Goal: Task Accomplishment & Management: Use online tool/utility

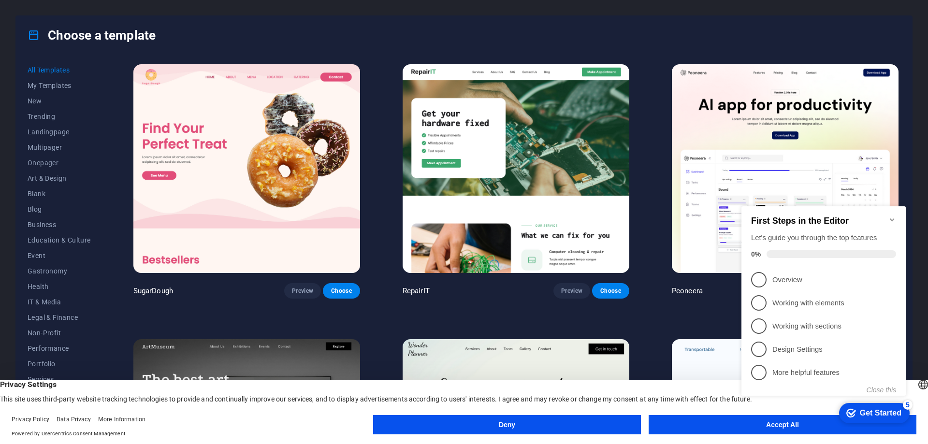
click at [892, 216] on icon "Minimize checklist" at bounding box center [892, 220] width 8 height 8
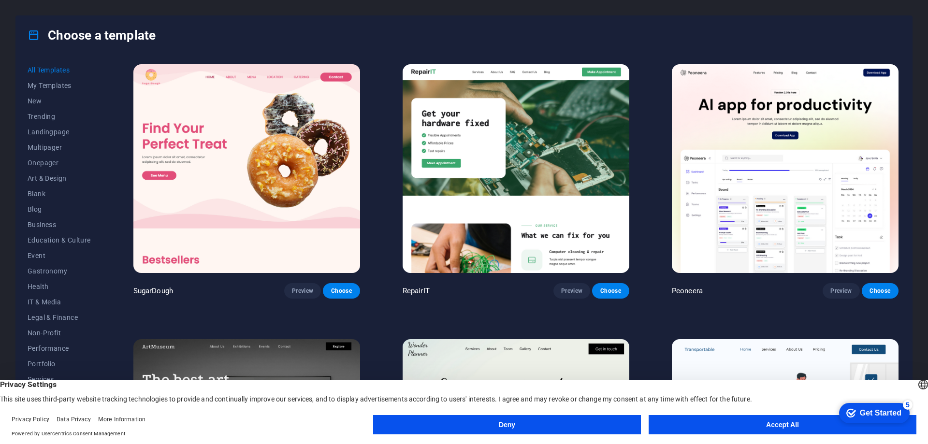
click at [750, 427] on button "Accept All" at bounding box center [783, 424] width 268 height 19
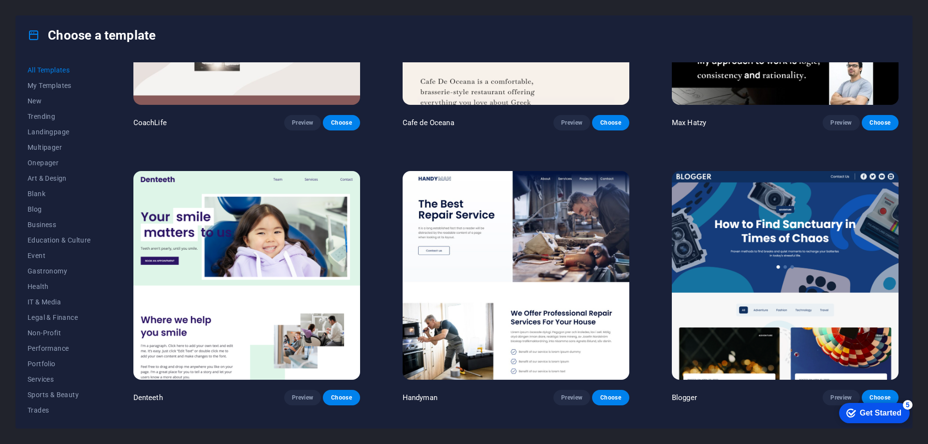
scroll to position [3481, 0]
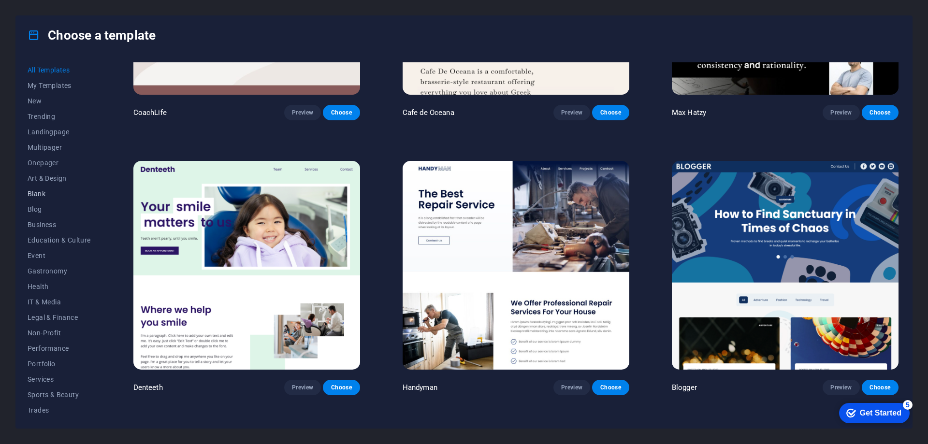
click at [41, 194] on span "Blank" at bounding box center [59, 194] width 63 height 8
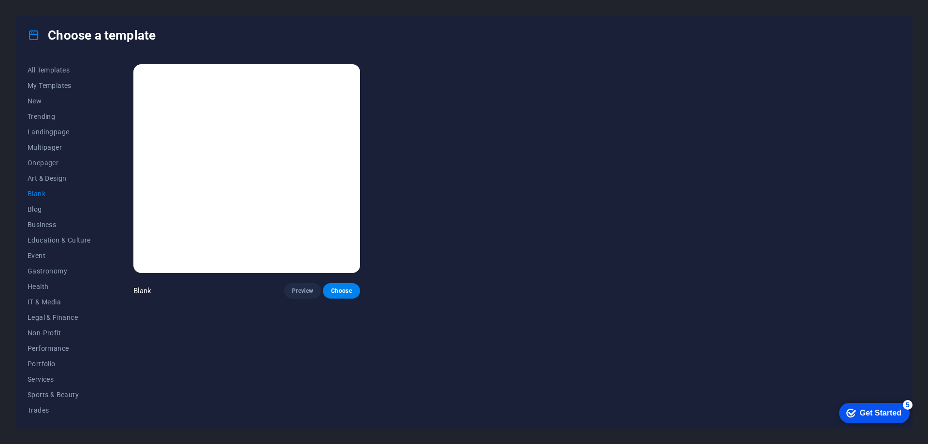
scroll to position [0, 0]
click at [52, 178] on span "Art & Design" at bounding box center [59, 179] width 63 height 8
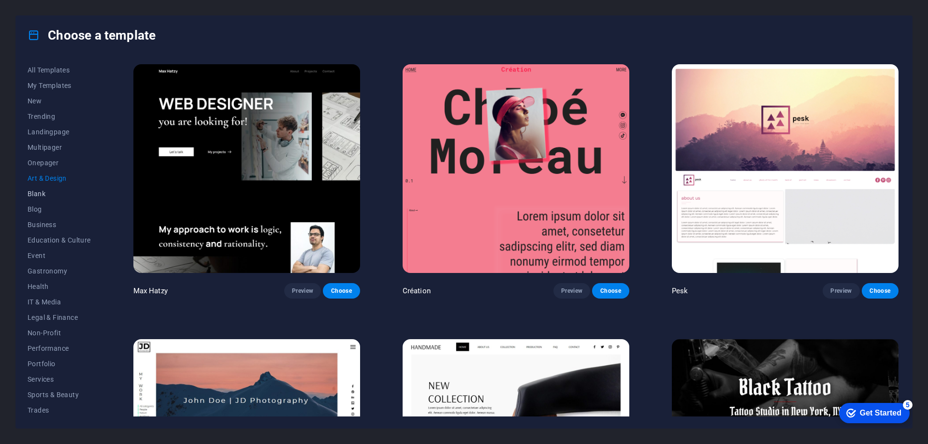
click at [44, 193] on span "Blank" at bounding box center [59, 194] width 63 height 8
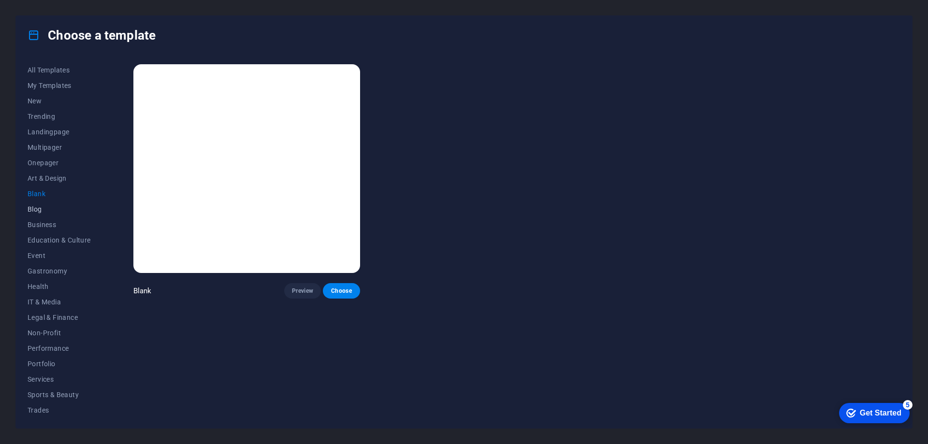
scroll to position [32, 0]
click at [56, 270] on span "IT & Media" at bounding box center [59, 270] width 63 height 8
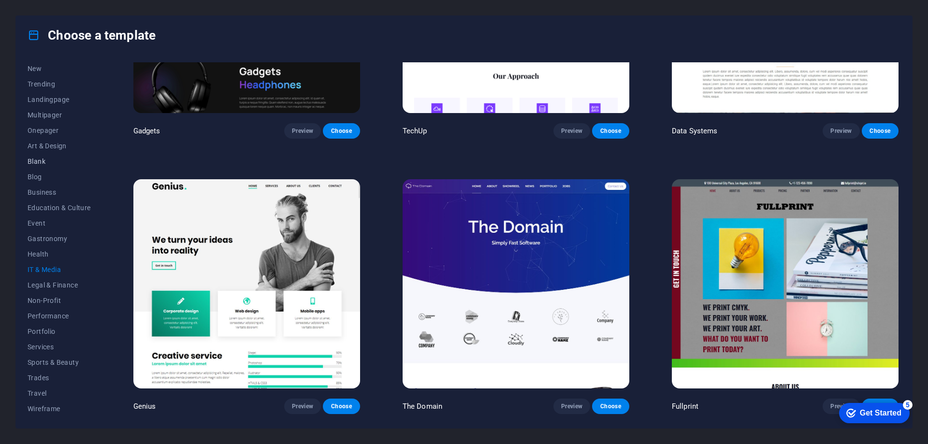
click at [44, 158] on span "Blank" at bounding box center [59, 162] width 63 height 8
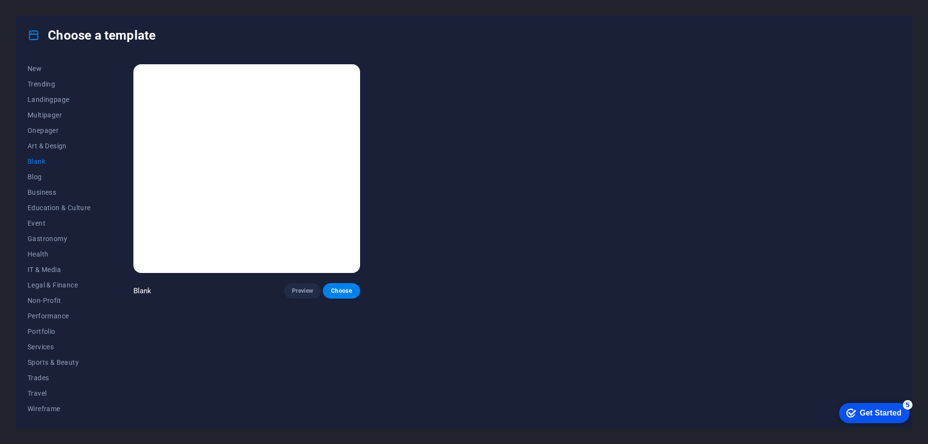
click at [224, 137] on img at bounding box center [246, 168] width 227 height 209
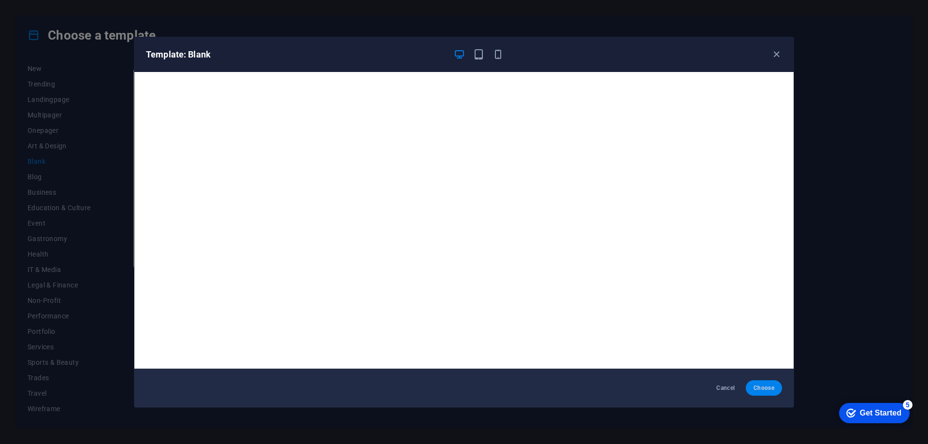
click at [759, 384] on span "Choose" at bounding box center [764, 388] width 21 height 8
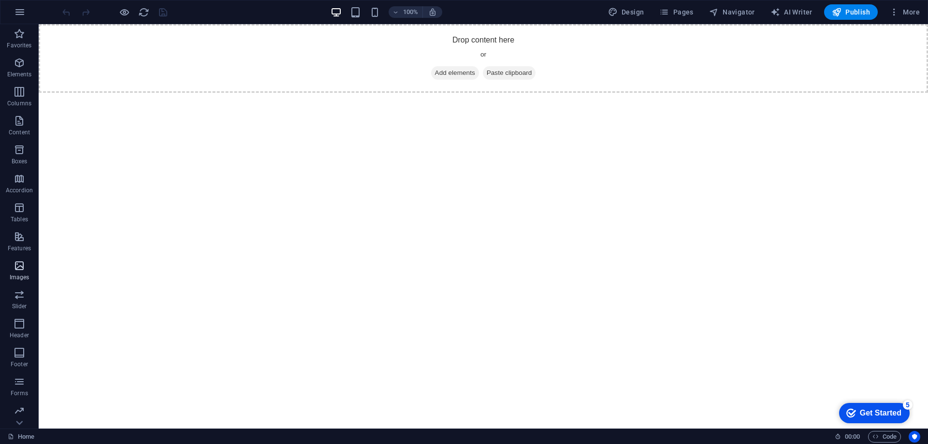
click at [17, 269] on icon "button" at bounding box center [20, 266] width 12 height 12
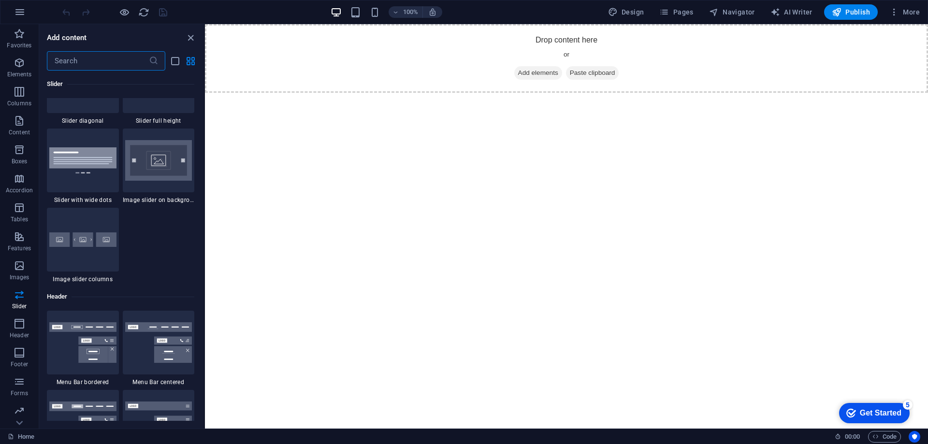
scroll to position [5627, 0]
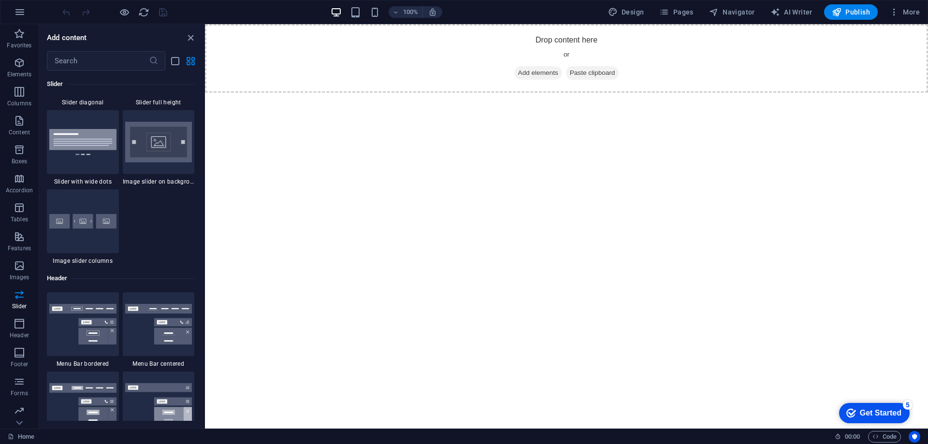
click at [554, 93] on html "Skip to main content Drop content here or Add elements Paste clipboard" at bounding box center [566, 58] width 723 height 69
click at [466, 93] on html "Skip to main content Drop content here or Add elements Paste clipboard" at bounding box center [566, 58] width 723 height 69
click at [629, 9] on span "Design" at bounding box center [626, 12] width 36 height 10
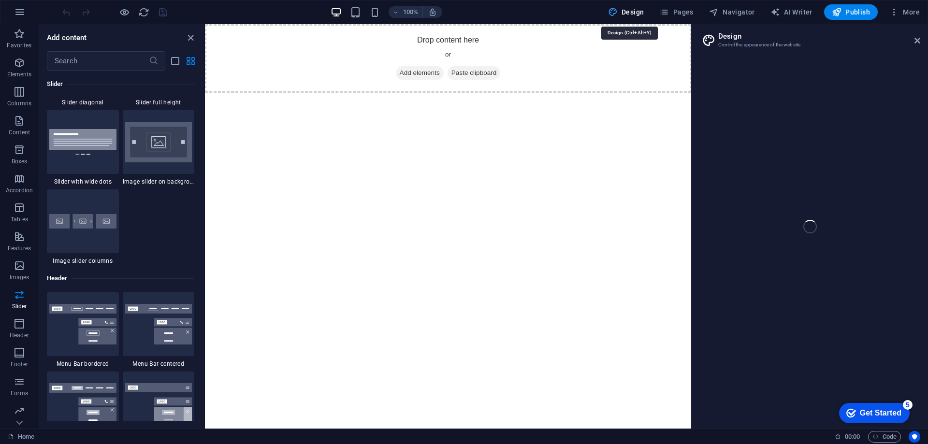
select select "px"
select select "400"
select select "px"
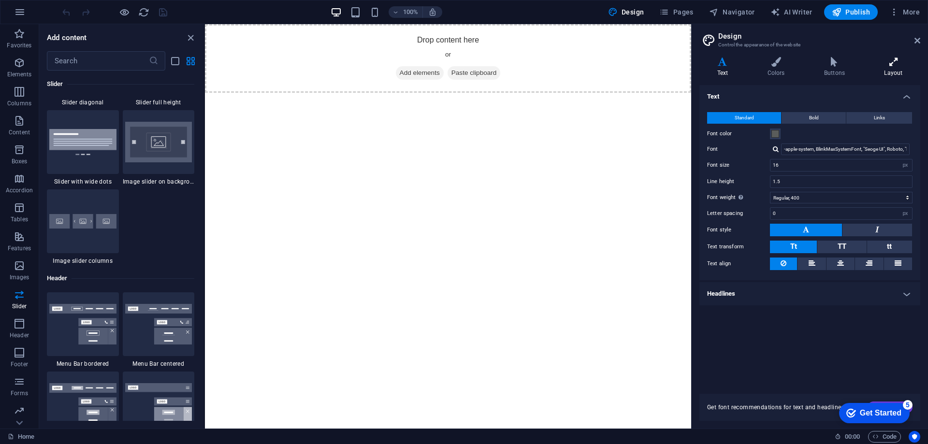
click at [894, 66] on icon at bounding box center [894, 62] width 54 height 10
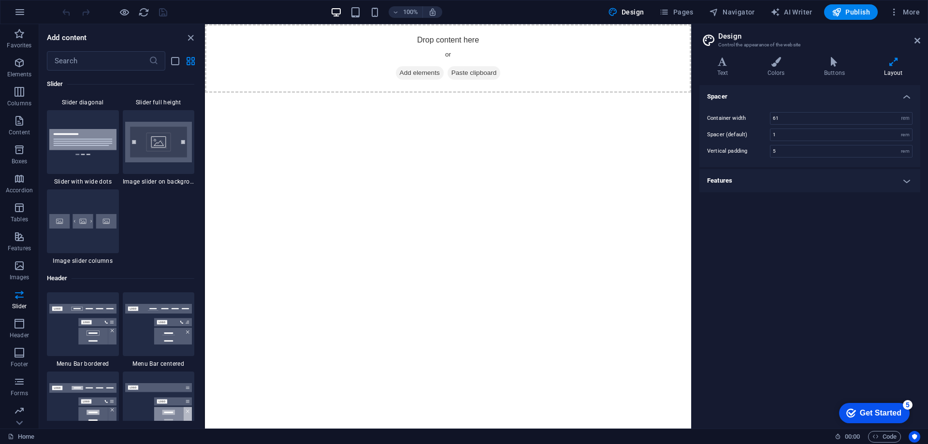
click at [811, 188] on h4 "Features" at bounding box center [809, 180] width 221 height 23
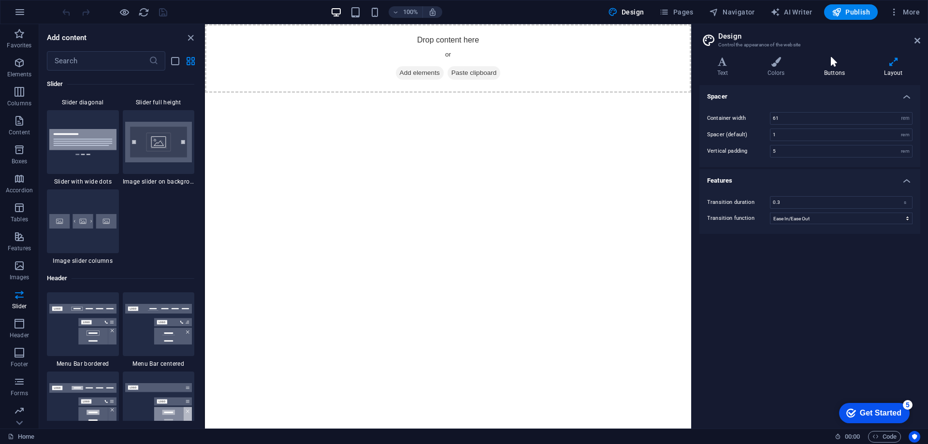
click at [839, 66] on icon at bounding box center [834, 62] width 56 height 10
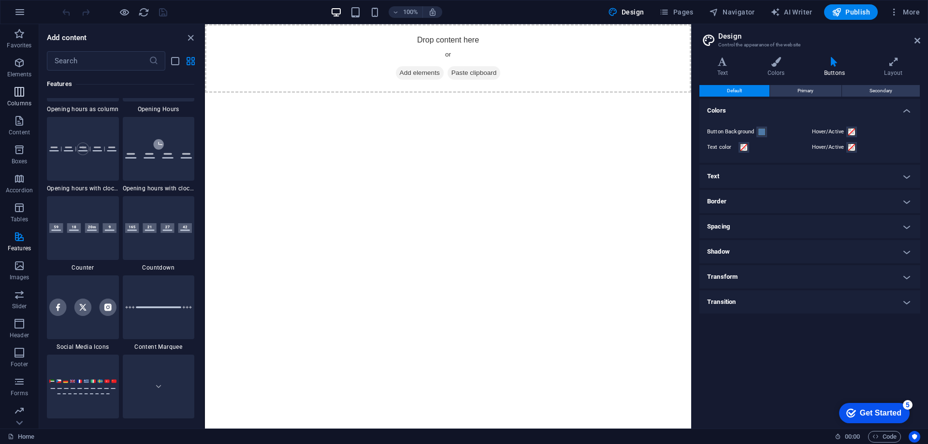
click at [16, 100] on p "Columns" at bounding box center [19, 104] width 24 height 8
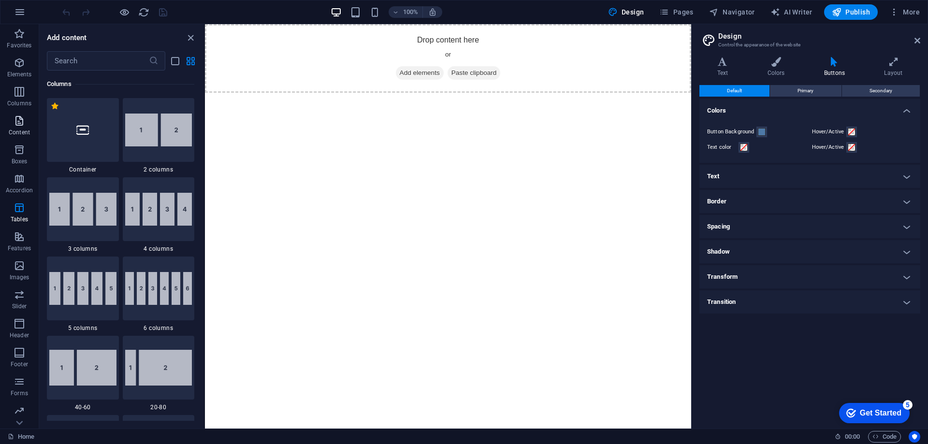
click at [20, 136] on p "Content" at bounding box center [19, 133] width 21 height 8
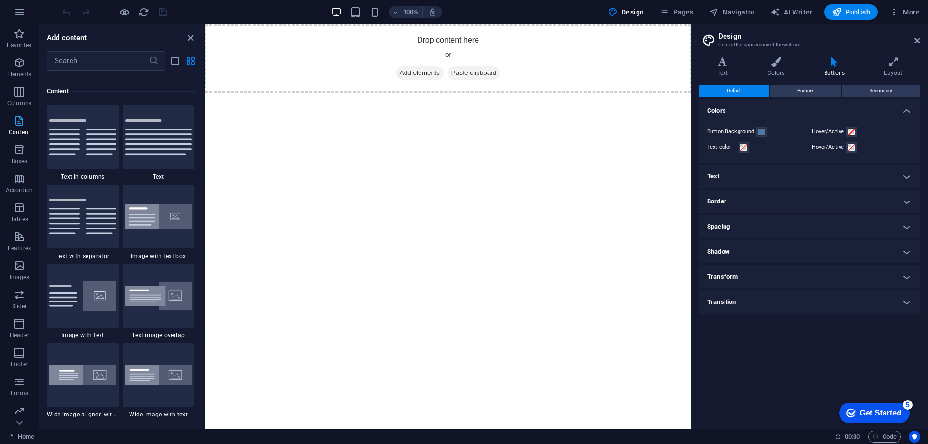
scroll to position [1691, 0]
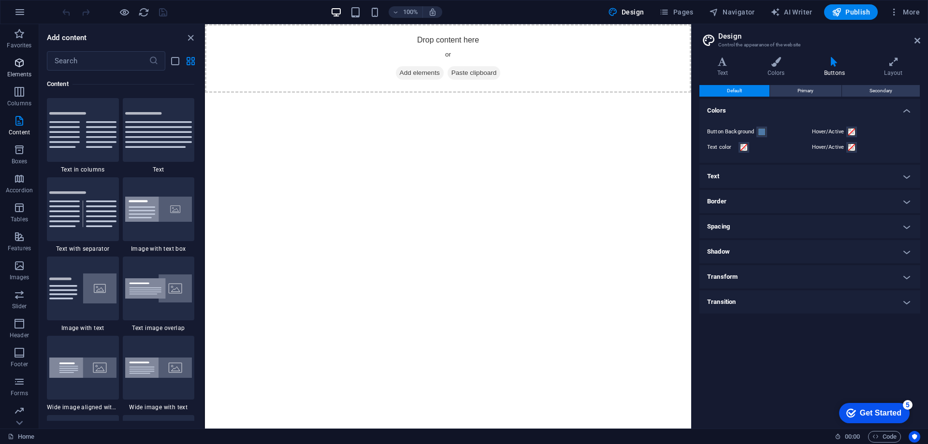
click at [12, 63] on span "Elements" at bounding box center [19, 68] width 39 height 23
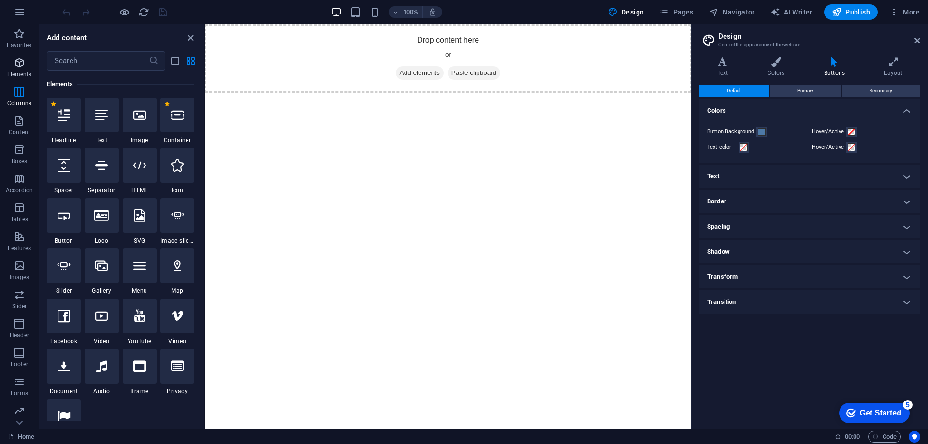
scroll to position [103, 0]
click at [583, 93] on html "Skip to main content Drop content here or Add elements Paste clipboard" at bounding box center [448, 58] width 486 height 69
click at [20, 37] on icon "button" at bounding box center [20, 34] width 12 height 12
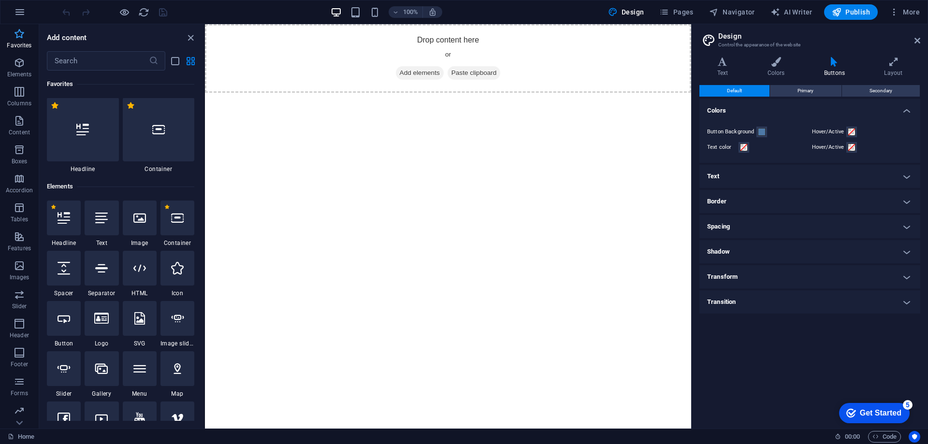
scroll to position [0, 0]
click at [139, 222] on icon at bounding box center [139, 218] width 13 height 13
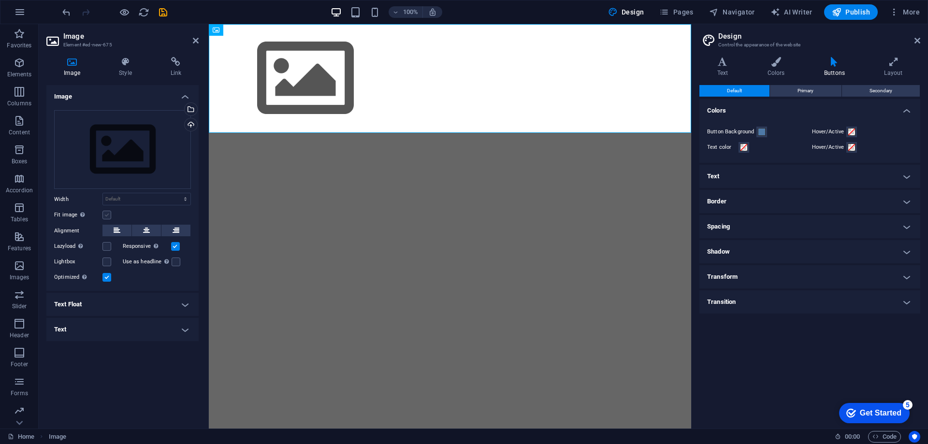
click at [108, 213] on label at bounding box center [106, 215] width 9 height 9
click at [0, 0] on input "Fit image Automatically fit image to a fixed width and height" at bounding box center [0, 0] width 0 height 0
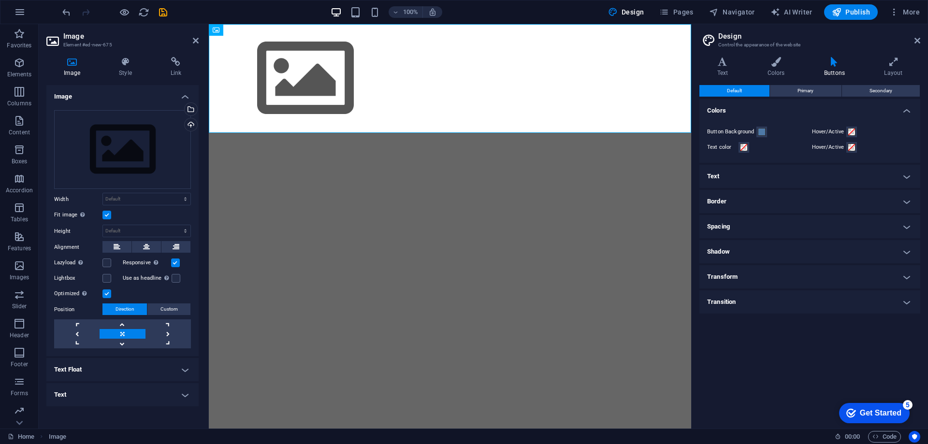
click at [107, 214] on label at bounding box center [106, 215] width 9 height 9
click at [0, 0] on input "Fit image Automatically fit image to a fixed width and height" at bounding box center [0, 0] width 0 height 0
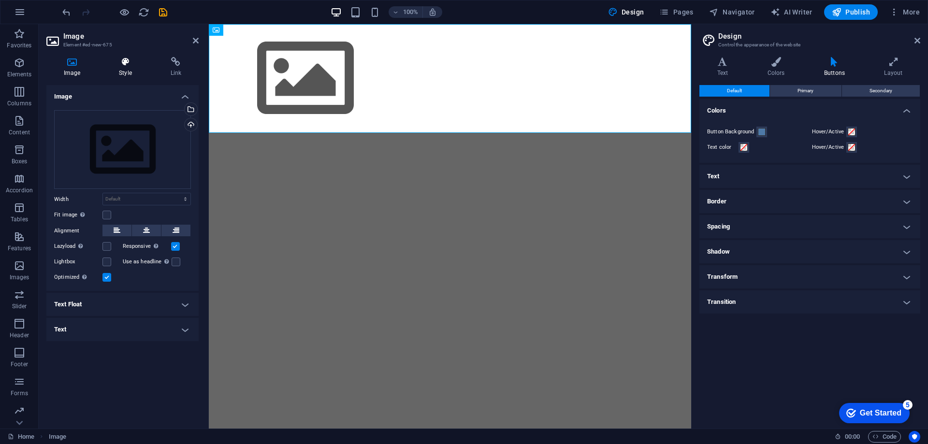
click at [129, 73] on h4 "Style" at bounding box center [127, 67] width 51 height 20
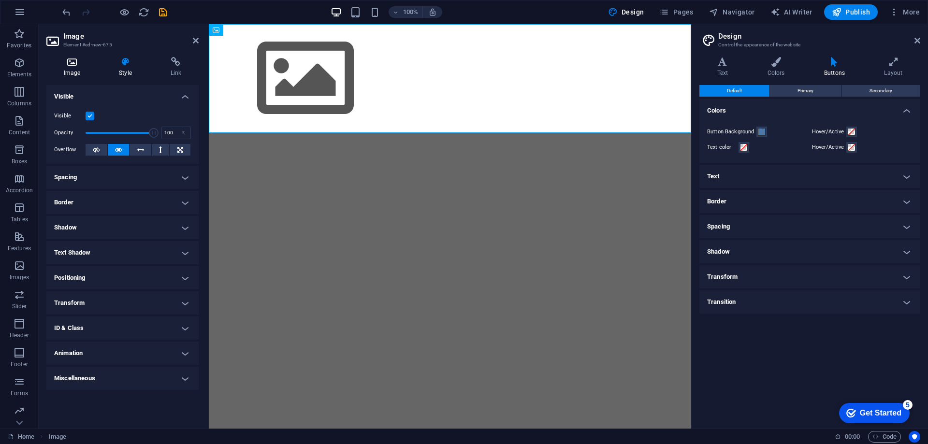
click at [73, 69] on h4 "Image" at bounding box center [73, 67] width 55 height 20
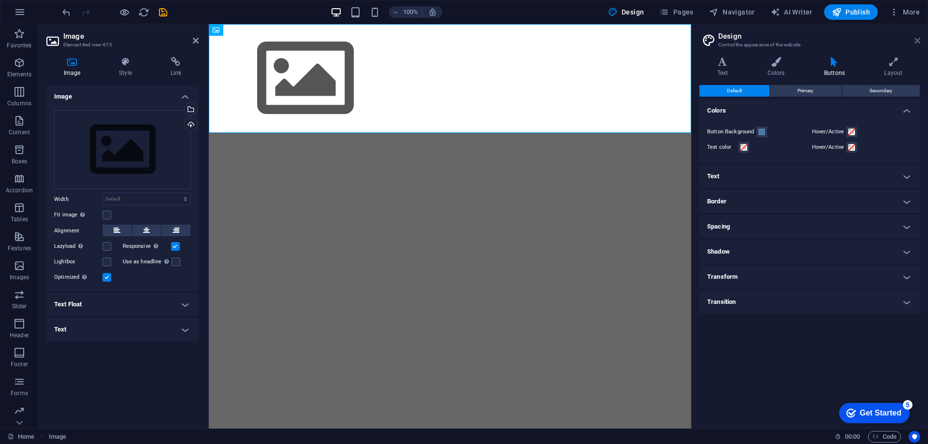
click at [920, 42] on icon at bounding box center [918, 41] width 6 height 8
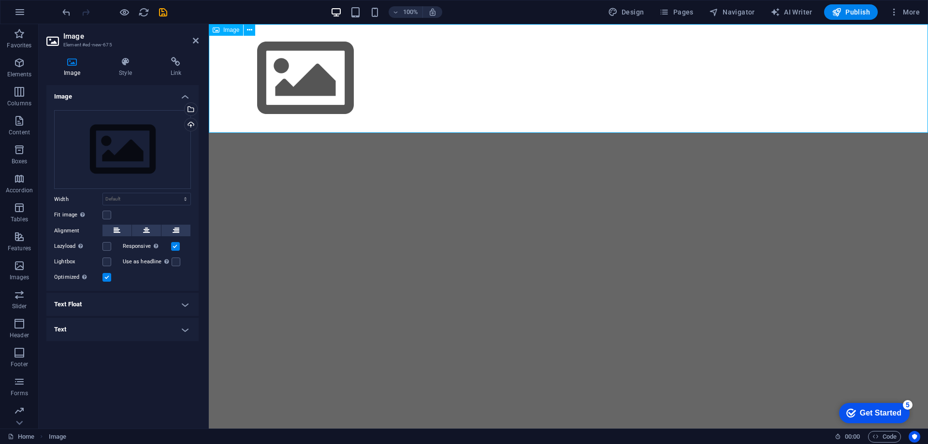
click at [831, 49] on figure at bounding box center [568, 78] width 719 height 109
click at [251, 28] on icon at bounding box center [249, 30] width 5 height 10
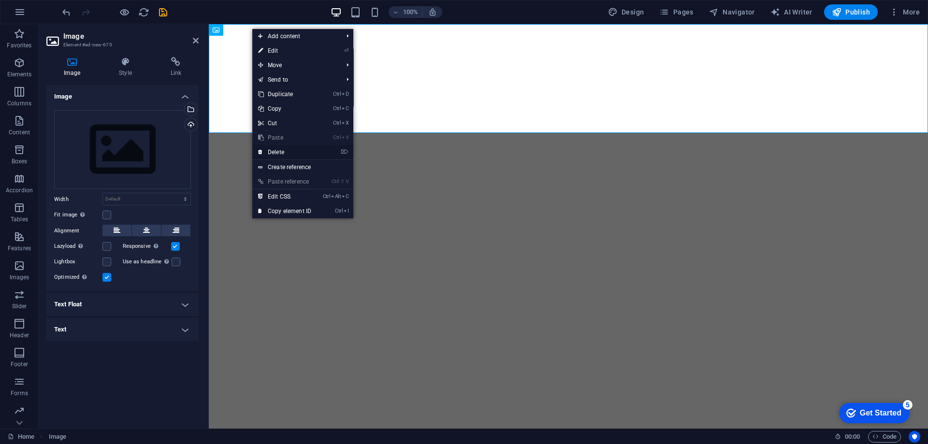
click at [300, 149] on link "⌦ Delete" at bounding box center [284, 152] width 65 height 15
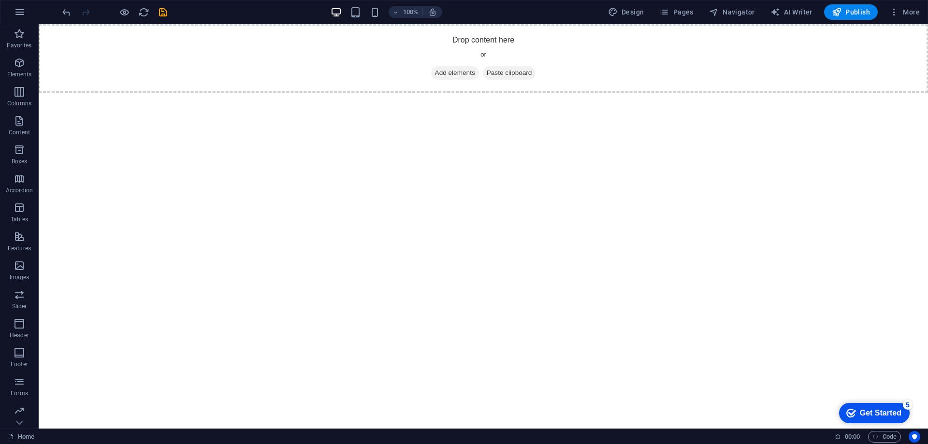
click at [419, 93] on html "Skip to main content Drop content here or Add elements Paste clipboard" at bounding box center [483, 58] width 889 height 69
click at [19, 422] on icon at bounding box center [20, 423] width 14 height 14
click at [637, 12] on span "Design" at bounding box center [626, 12] width 36 height 10
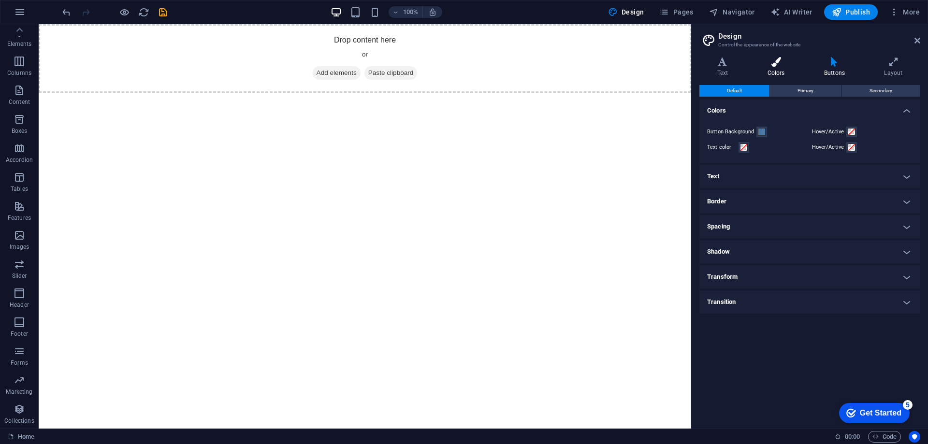
click at [776, 62] on icon at bounding box center [776, 62] width 53 height 10
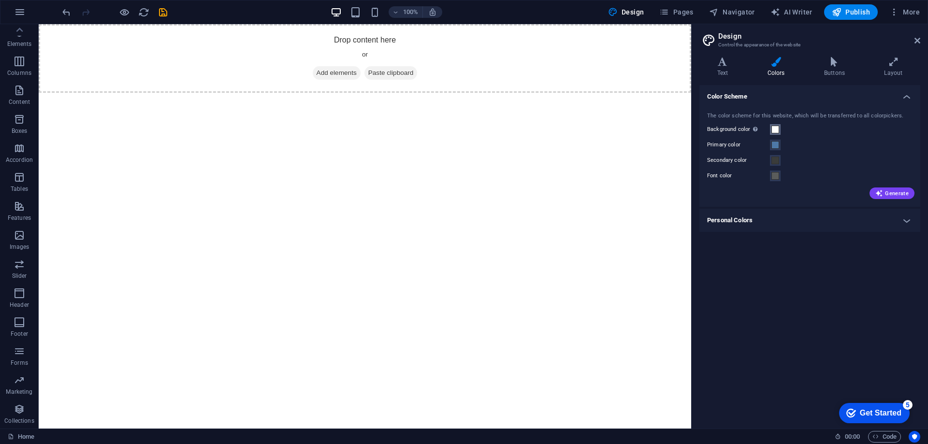
click at [778, 130] on span at bounding box center [776, 130] width 8 height 8
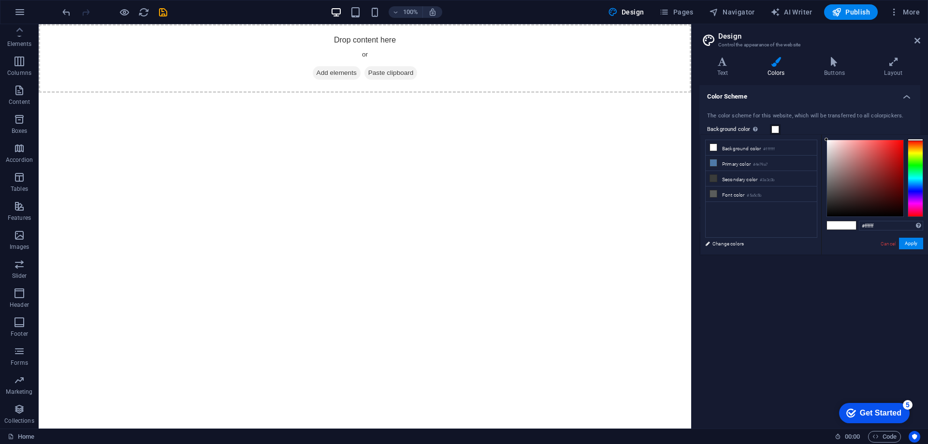
click at [778, 130] on span at bounding box center [776, 130] width 8 height 8
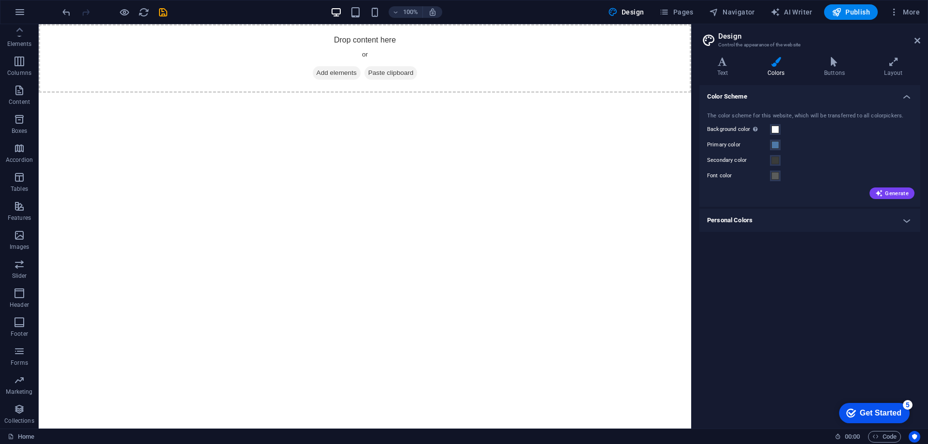
click at [791, 107] on div "The color scheme for this website, which will be transferred to all colorpicker…" at bounding box center [810, 154] width 225 height 105
click at [738, 220] on h4 "Personal Colors" at bounding box center [809, 220] width 221 height 23
click at [740, 219] on h4 "Personal Colors" at bounding box center [809, 217] width 221 height 17
click at [778, 129] on span at bounding box center [776, 130] width 8 height 8
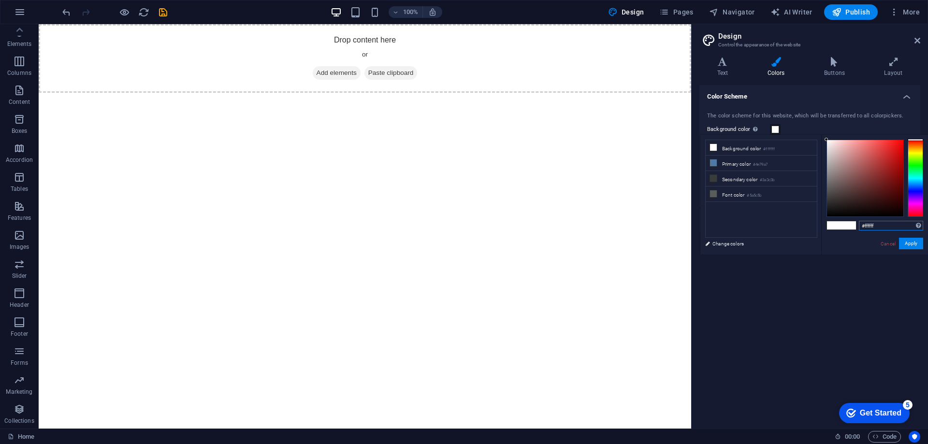
click at [869, 227] on input "#ffffff" at bounding box center [891, 226] width 64 height 10
paste input "898d80"
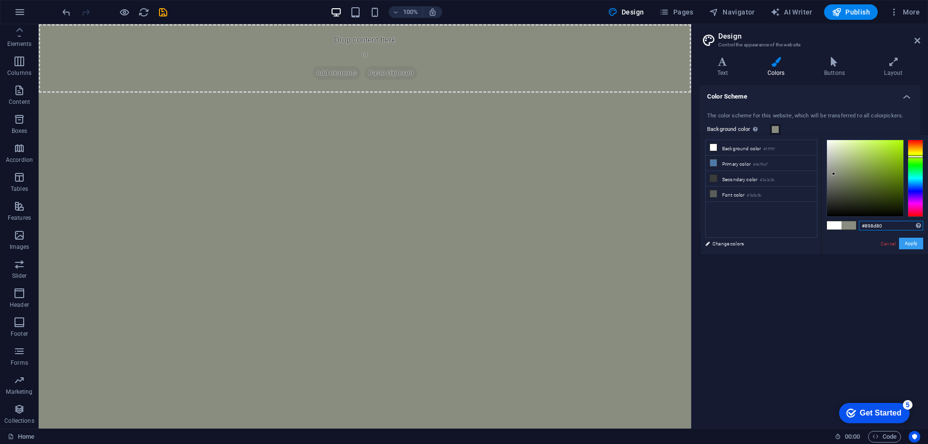
type input "#898d80"
click at [909, 240] on button "Apply" at bounding box center [911, 244] width 24 height 12
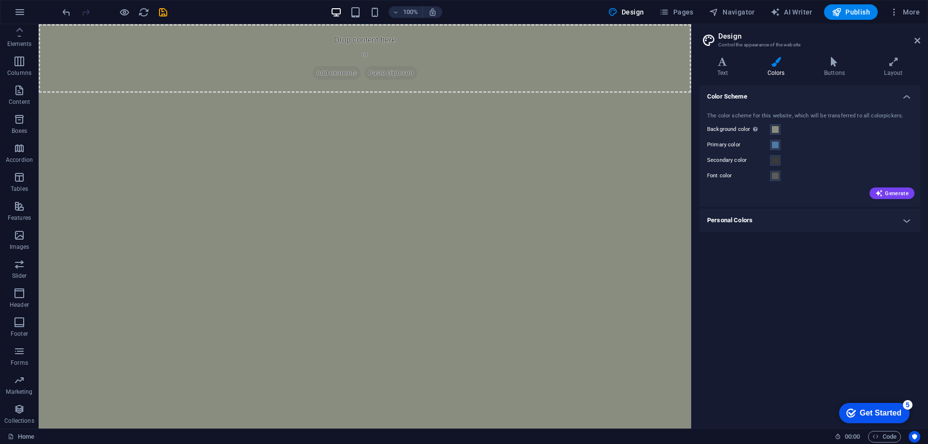
click at [387, 93] on html "Skip to main content Drop content here or Add elements Paste clipboard" at bounding box center [365, 58] width 653 height 69
click at [322, 73] on span "Add elements" at bounding box center [337, 73] width 48 height 14
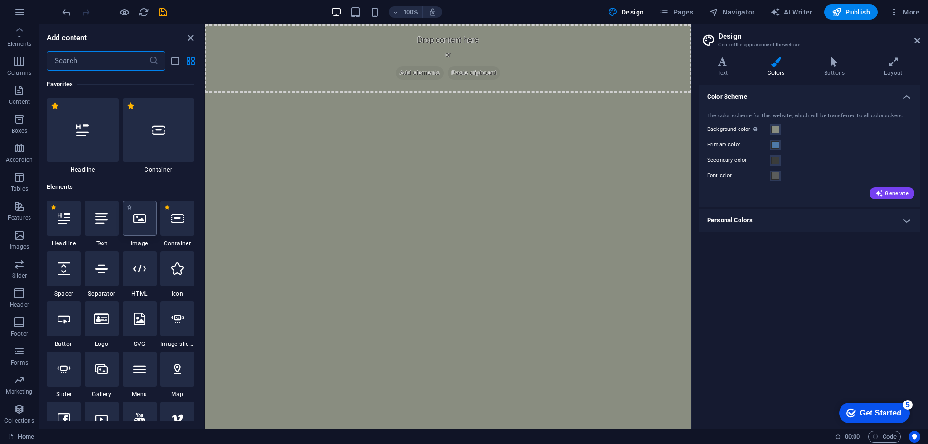
click at [139, 223] on icon at bounding box center [139, 218] width 13 height 13
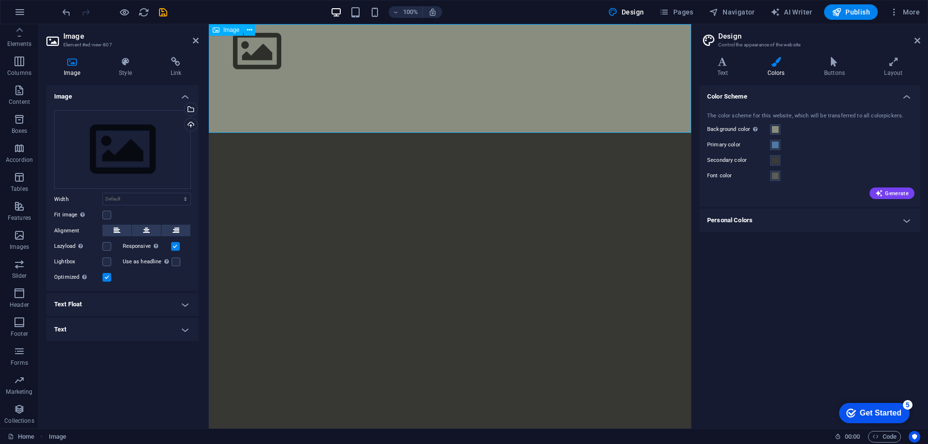
click at [274, 64] on figure at bounding box center [450, 51] width 482 height 55
click at [322, 68] on figure at bounding box center [450, 51] width 482 height 55
click at [162, 158] on div "Drag files here, click to choose files or select files from Files or our free s…" at bounding box center [122, 149] width 137 height 79
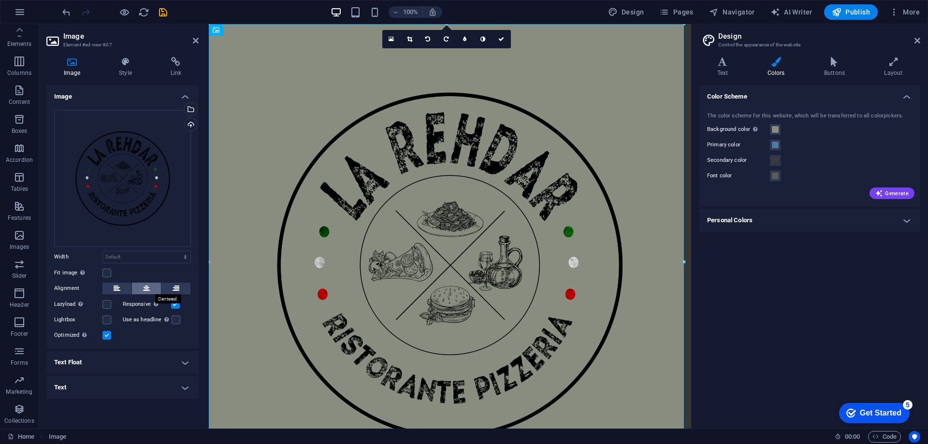
click at [134, 290] on button at bounding box center [146, 289] width 29 height 12
drag, startPoint x: 892, startPoint y: 289, endPoint x: 262, endPoint y: 48, distance: 674.6
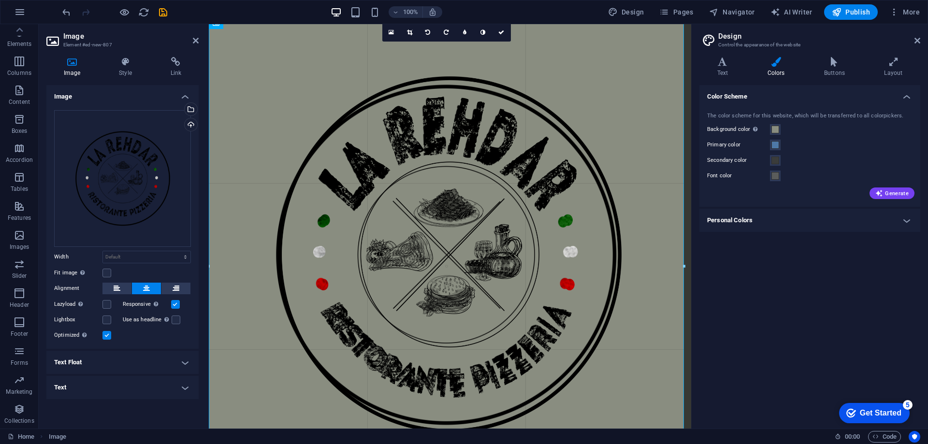
scroll to position [0, 0]
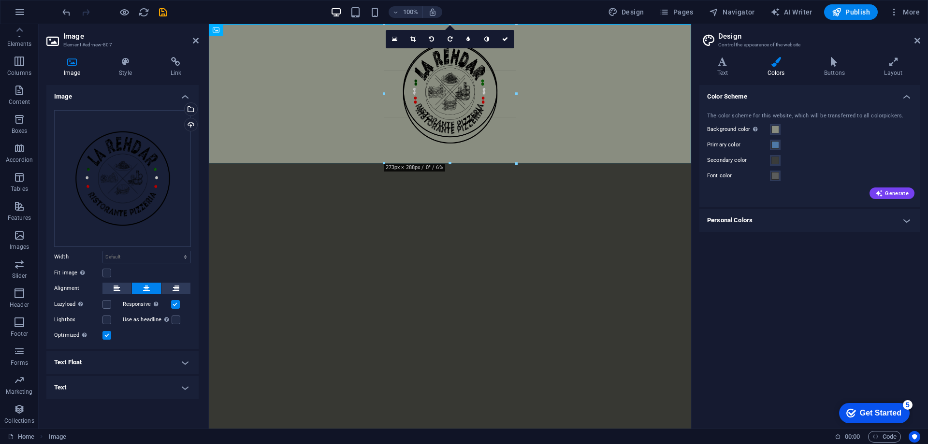
click at [339, 153] on div at bounding box center [450, 93] width 482 height 139
type input "273"
select select "px"
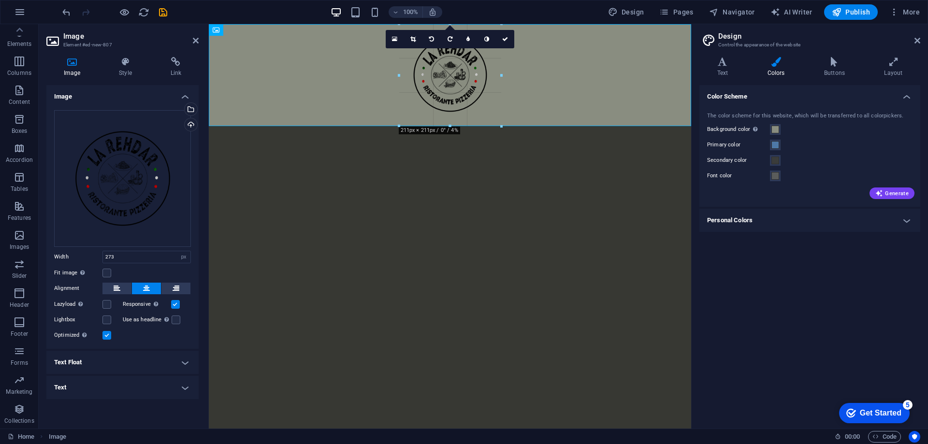
drag, startPoint x: 516, startPoint y: 159, endPoint x: 468, endPoint y: 131, distance: 55.0
click at [468, 126] on html "Skip to main content" at bounding box center [450, 75] width 482 height 102
drag, startPoint x: 658, startPoint y: 152, endPoint x: 451, endPoint y: 136, distance: 208.0
click at [424, 126] on html "Skip to main content" at bounding box center [450, 75] width 482 height 102
click at [453, 126] on html "Skip to main content" at bounding box center [450, 75] width 482 height 102
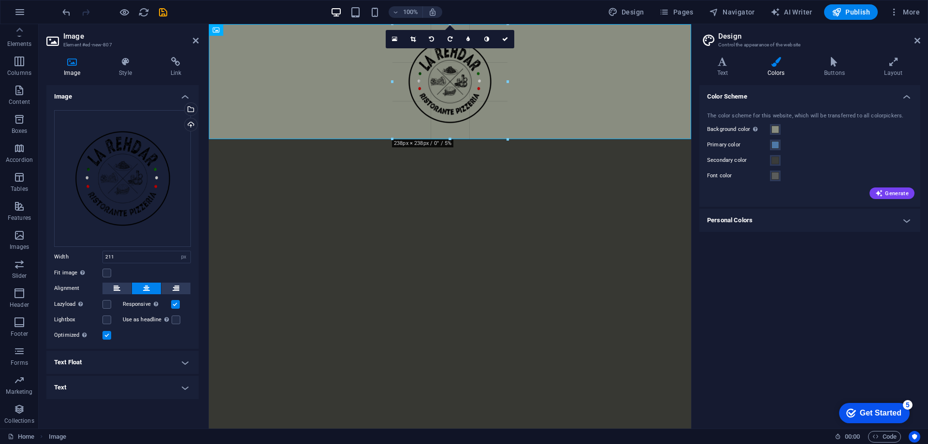
type input "238"
click at [507, 39] on icon at bounding box center [505, 39] width 6 height 6
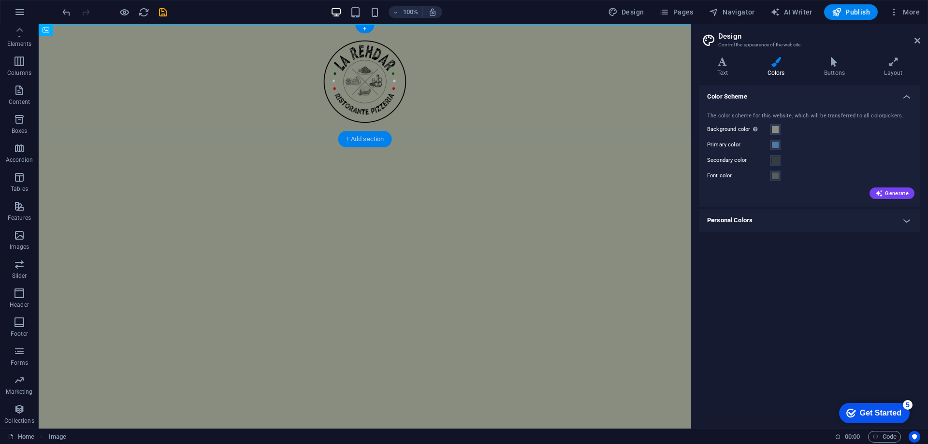
click at [357, 140] on div "+ Add section" at bounding box center [365, 139] width 54 height 16
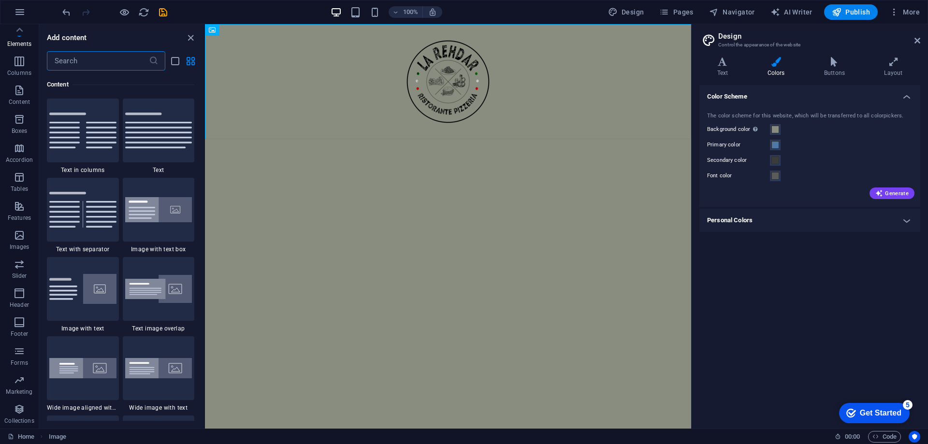
scroll to position [1691, 0]
click at [324, 139] on html "Skip to main content" at bounding box center [448, 81] width 486 height 115
click at [13, 69] on p "Columns" at bounding box center [19, 73] width 24 height 8
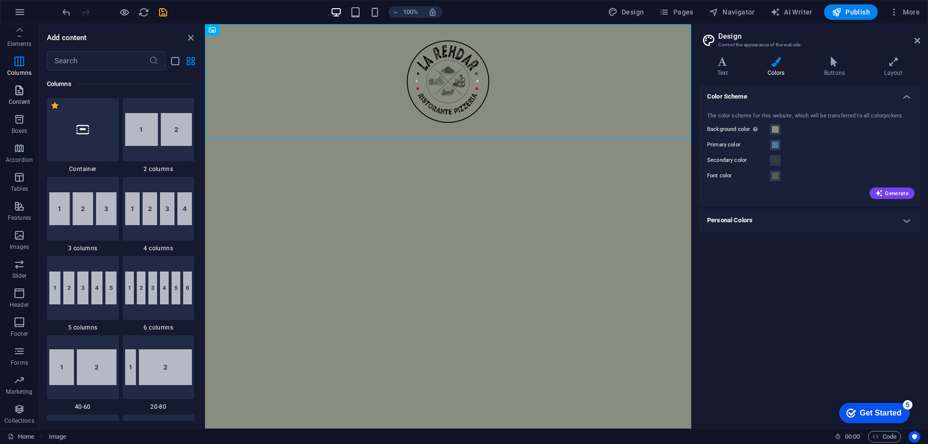
scroll to position [479, 0]
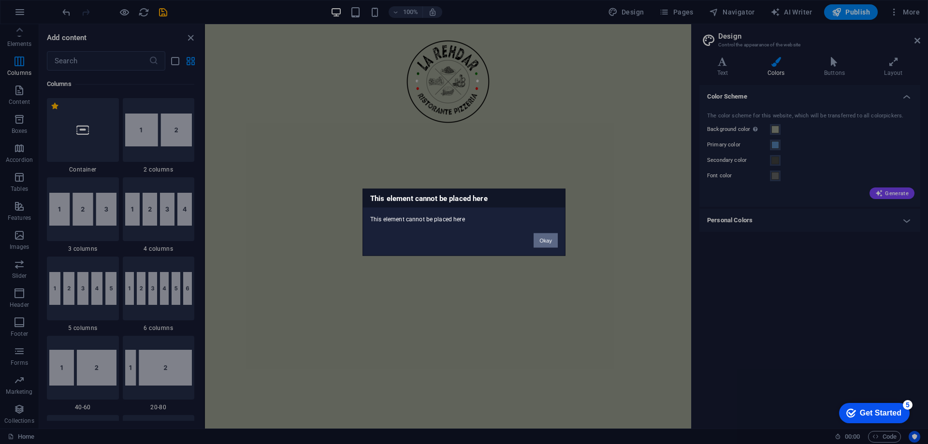
click at [546, 242] on button "Okay" at bounding box center [546, 240] width 24 height 15
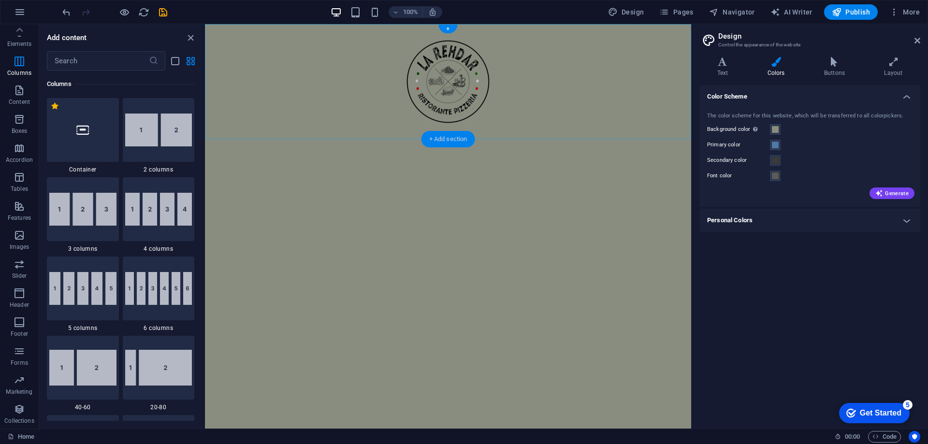
click at [451, 137] on div "+ Add section" at bounding box center [449, 139] width 54 height 16
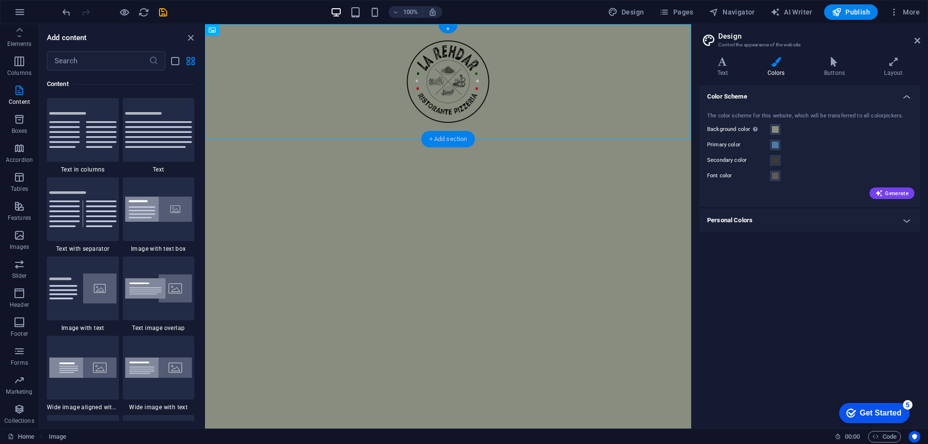
scroll to position [1691, 0]
click at [93, 152] on div at bounding box center [83, 130] width 72 height 64
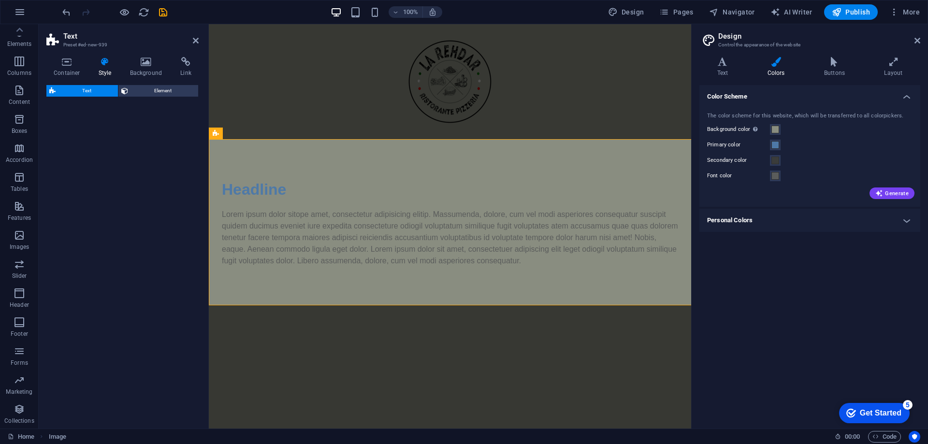
select select "rem"
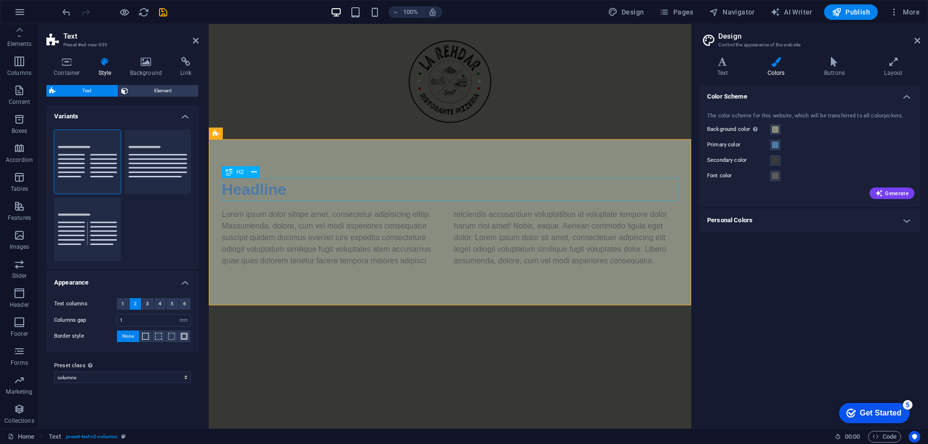
click at [246, 189] on div "Headline" at bounding box center [450, 189] width 456 height 23
click at [263, 188] on div "Headline" at bounding box center [450, 189] width 456 height 23
click at [726, 71] on h4 "Text" at bounding box center [724, 67] width 50 height 20
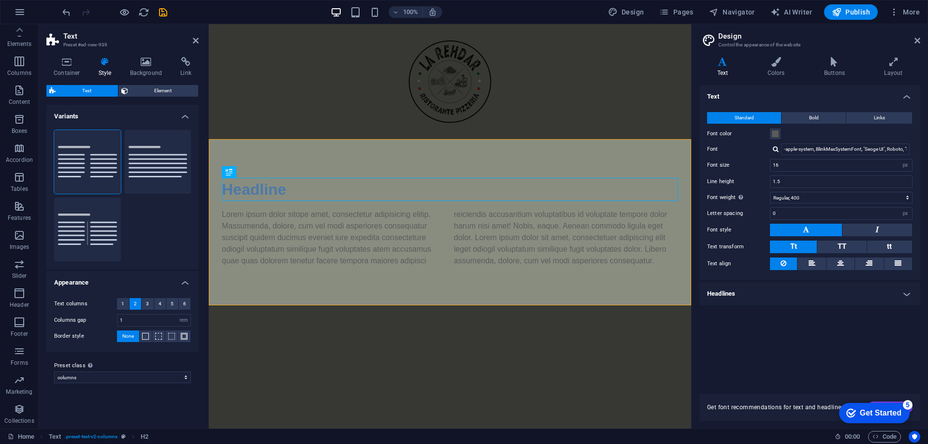
click at [775, 146] on div at bounding box center [776, 149] width 6 height 6
click at [754, 152] on label "Font" at bounding box center [738, 150] width 63 height 12
click at [781, 152] on input "-apple-system, BlinkMaxSystemFont, "Seoge UI", Roboto, "Helvetica Neue", Arial,…" at bounding box center [845, 150] width 129 height 12
click at [252, 192] on div "Headline" at bounding box center [450, 189] width 456 height 23
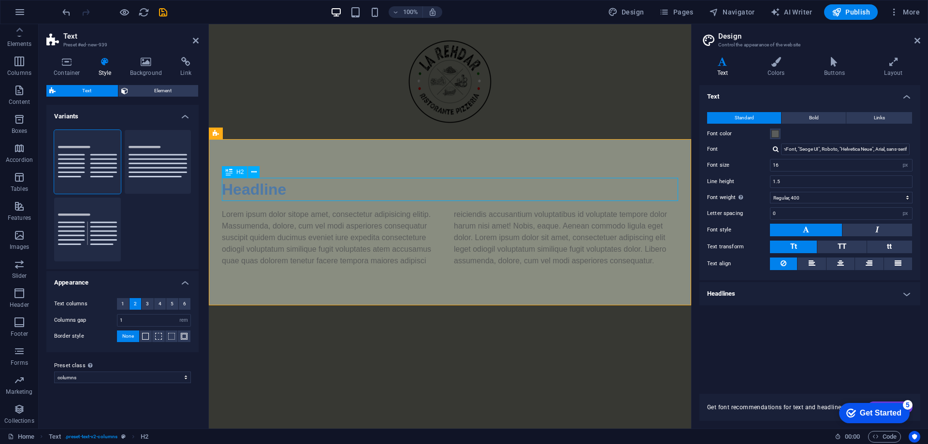
scroll to position [0, 0]
click at [253, 188] on div "Headline" at bounding box center [450, 189] width 456 height 23
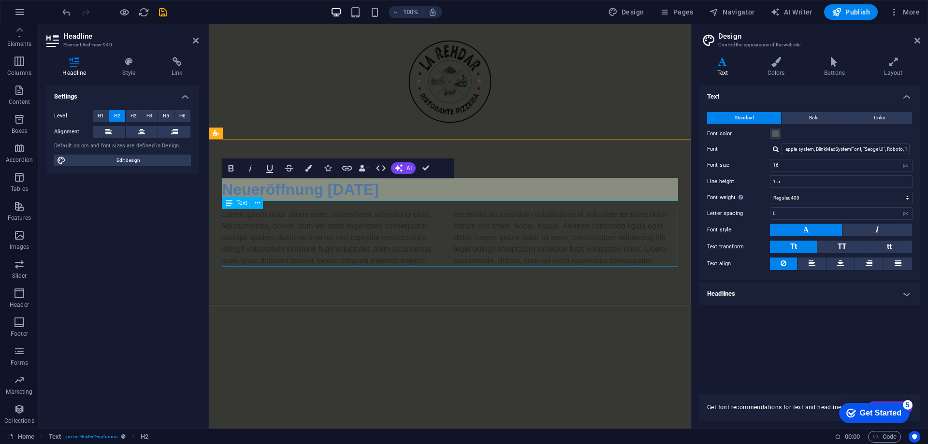
click at [337, 238] on div "Lorem ipsum dolor sitope amet, consectetur adipisicing elitip. Massumenda, dolo…" at bounding box center [450, 238] width 456 height 58
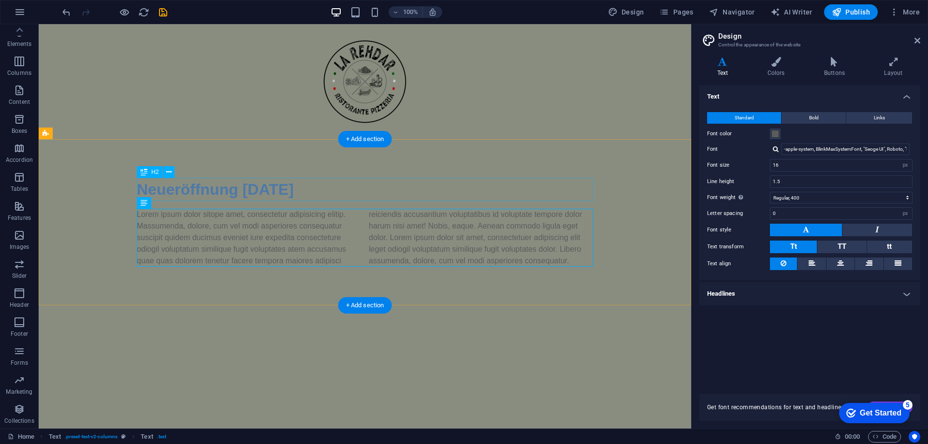
click at [283, 194] on div "Neueröffnung 13.09.2025" at bounding box center [365, 189] width 456 height 23
click at [312, 251] on div "Lorem ipsum dolor sitope amet, consectetur adipisicing elitip. Massumenda, dolo…" at bounding box center [365, 238] width 456 height 58
click at [246, 186] on div "Neueröffnung 13.09.2025" at bounding box center [365, 189] width 456 height 23
click at [171, 167] on icon at bounding box center [168, 172] width 5 height 10
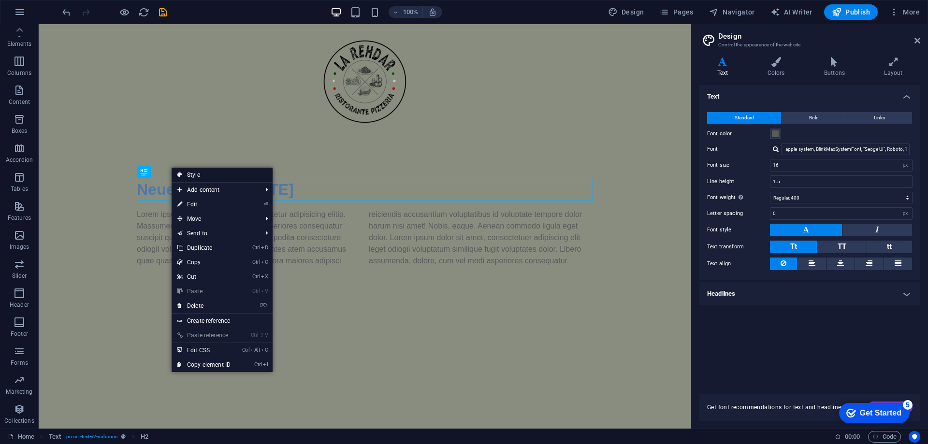
click at [224, 174] on link "Style" at bounding box center [222, 175] width 101 height 15
select select "rem"
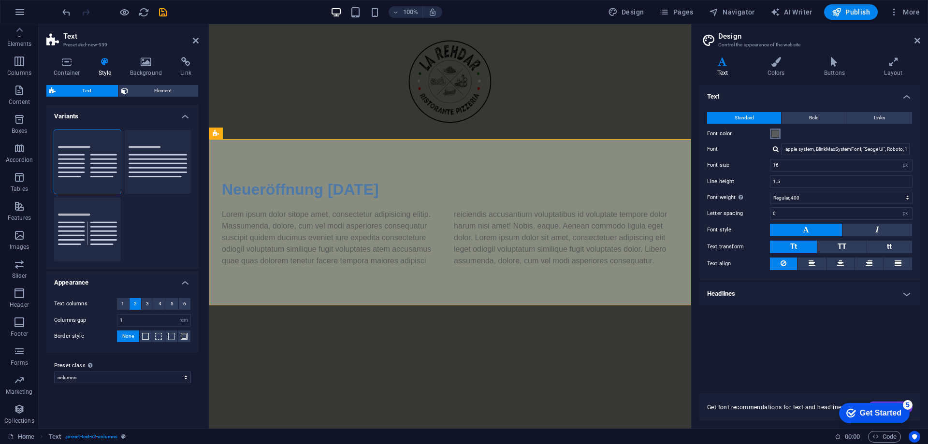
click at [774, 135] on span at bounding box center [776, 134] width 8 height 8
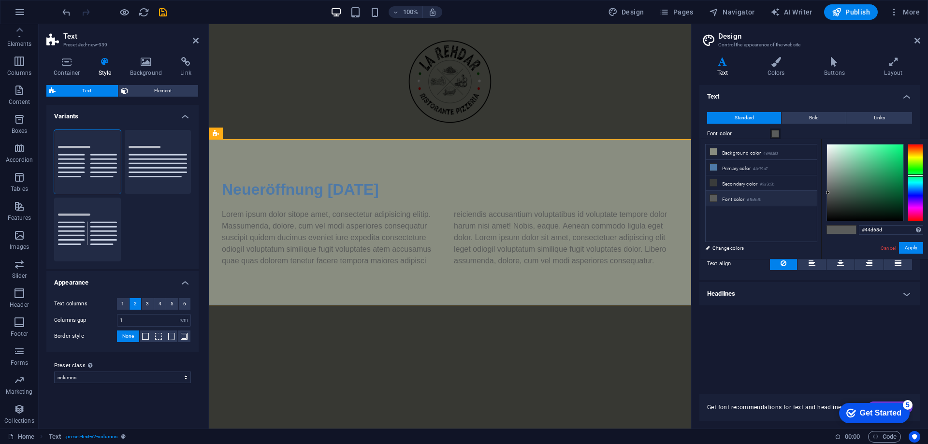
click at [879, 158] on div at bounding box center [865, 183] width 76 height 76
click at [884, 164] on div at bounding box center [865, 183] width 76 height 76
type input "#32bc77"
click at [883, 164] on div at bounding box center [882, 163] width 3 height 3
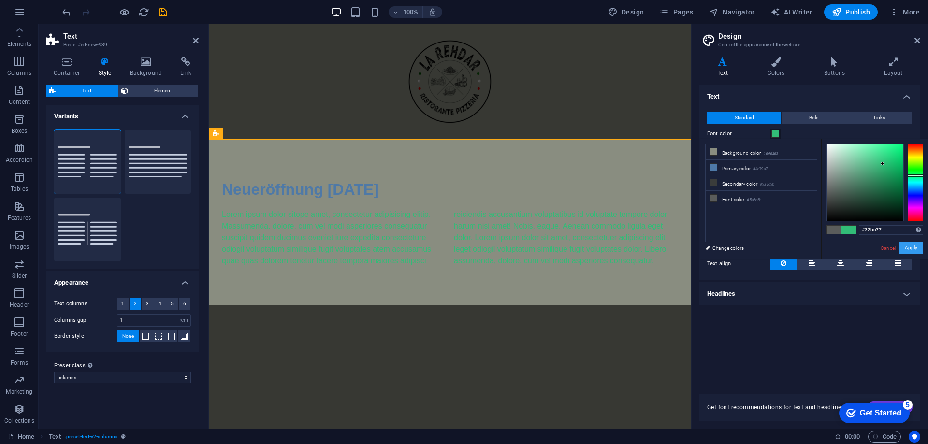
click at [902, 247] on button "Apply" at bounding box center [911, 248] width 24 height 12
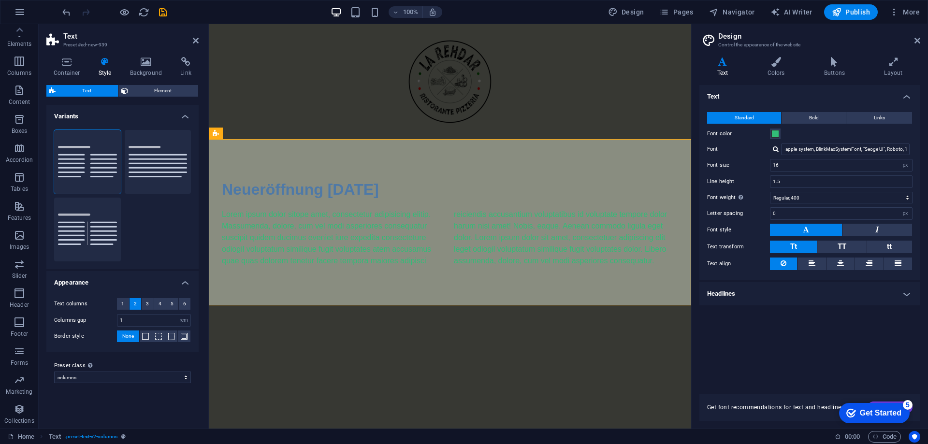
click at [609, 306] on html "Skip to main content Neueröffnung 13.09.2025 Lorem ipsum dolor sitope amet, con…" at bounding box center [450, 164] width 482 height 281
click at [781, 66] on icon at bounding box center [776, 62] width 53 height 10
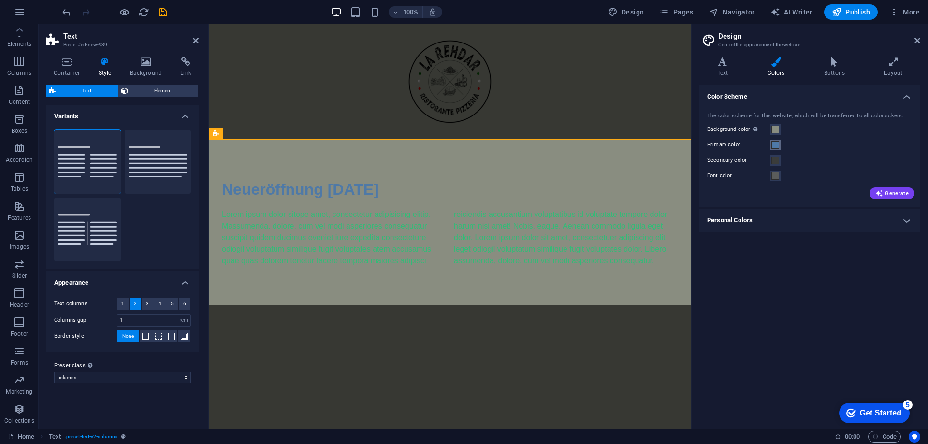
click at [775, 145] on span at bounding box center [776, 145] width 8 height 8
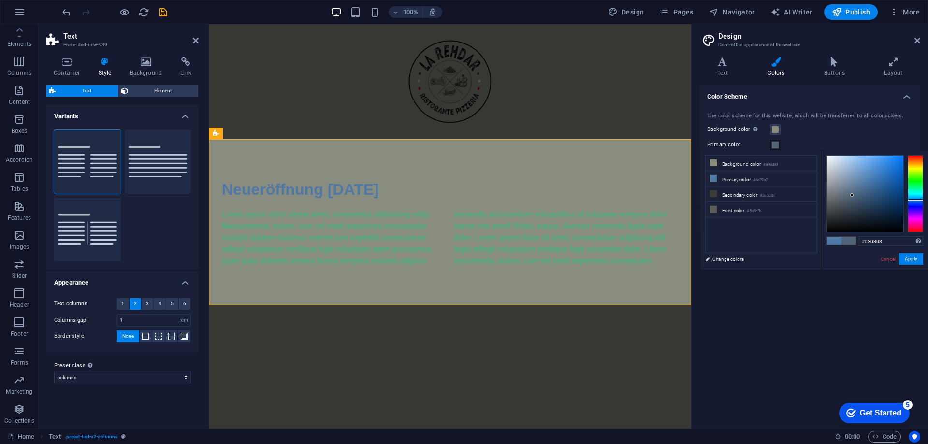
type input "#000000"
drag, startPoint x: 861, startPoint y: 185, endPoint x: 794, endPoint y: 252, distance: 94.7
click at [794, 252] on div "less Background color #898d80 Primary color #4e79a7 Secondary color #3a3c3b Fon…" at bounding box center [814, 210] width 228 height 120
click at [903, 254] on button "Apply" at bounding box center [911, 259] width 24 height 12
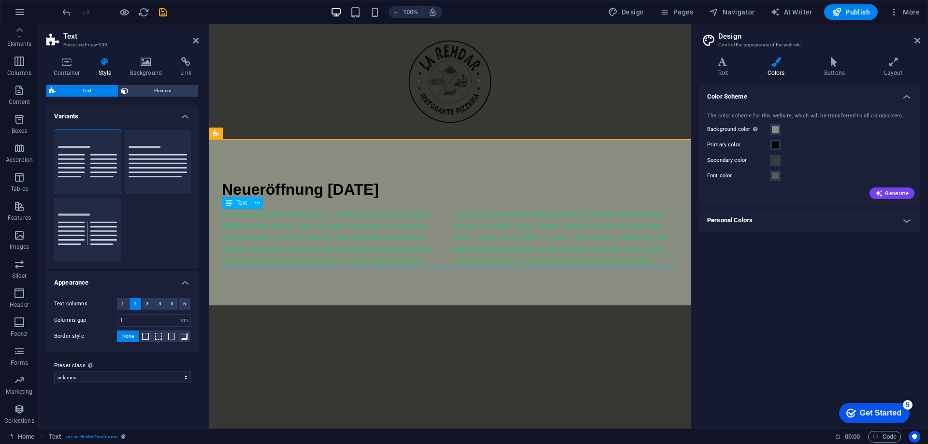
click at [309, 248] on div "Lorem ipsum dolor sitope amet, consectetur adipisicing elitip. Massumenda, dolo…" at bounding box center [450, 238] width 456 height 58
click at [373, 304] on div "Neueröffnung 13.09.2025 Lorem ipsum dolor sitope amet, consectetur adipisicing …" at bounding box center [450, 222] width 482 height 166
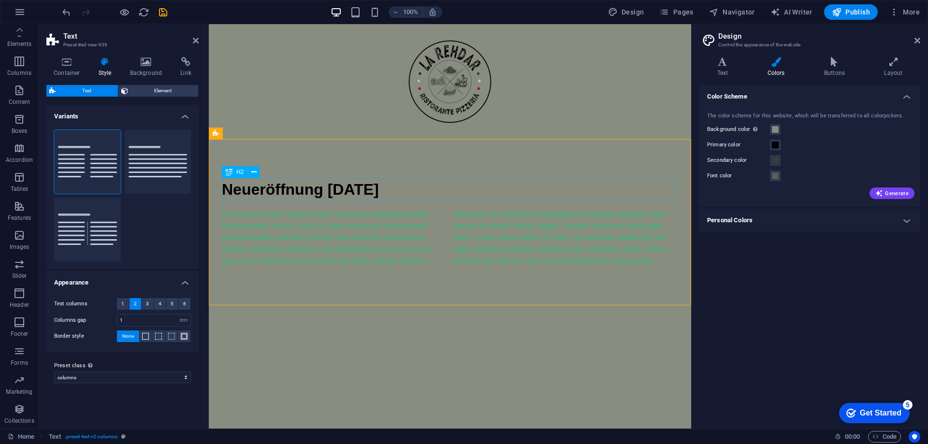
click at [318, 188] on div "Neueröffnung 13.09.2025" at bounding box center [450, 189] width 456 height 23
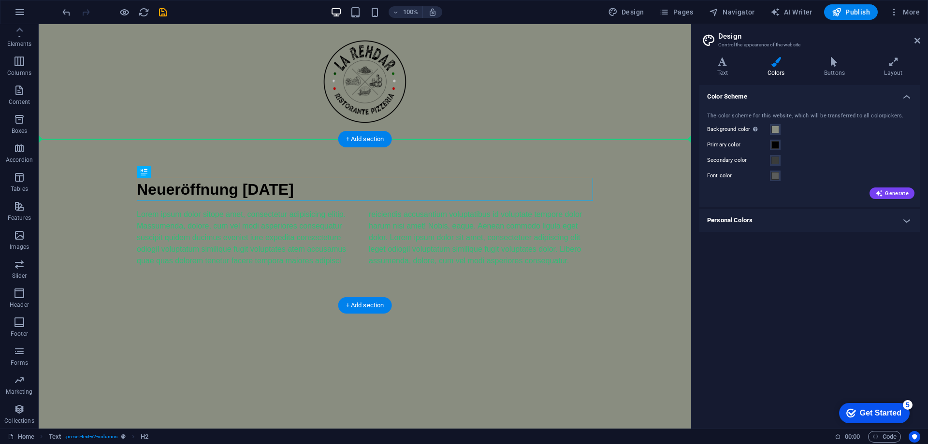
drag, startPoint x: 269, startPoint y: 193, endPoint x: 230, endPoint y: 153, distance: 56.4
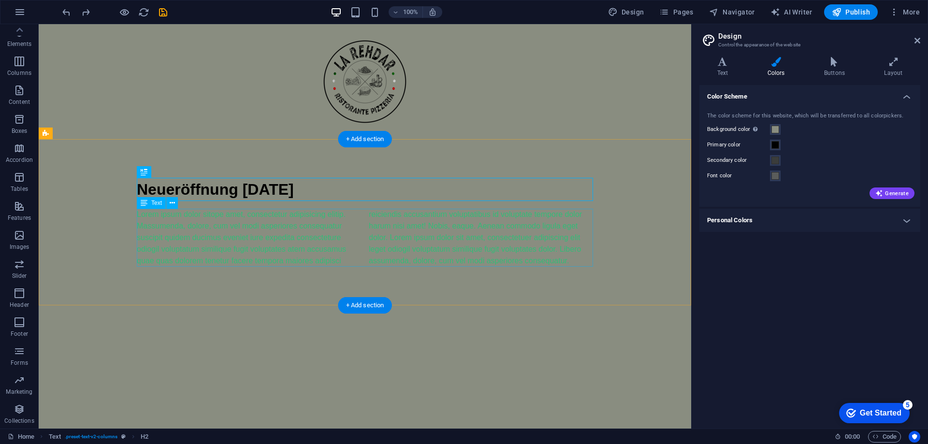
click at [202, 226] on div "Lorem ipsum dolor sitope amet, consectetur adipisicing elitip. Massumenda, dolo…" at bounding box center [365, 238] width 456 height 58
click at [242, 306] on html "Skip to main content Neueröffnung 13.09.2025 Lorem ipsum dolor sitope amet, con…" at bounding box center [365, 164] width 653 height 281
click at [169, 306] on html "Skip to main content Neueröffnung 13.09.2025 Lorem ipsum dolor sitope amet, con…" at bounding box center [365, 164] width 653 height 281
click at [175, 229] on div "Lorem ipsum dolor sitope amet, consectetur adipisicing elitip. Massumenda, dolo…" at bounding box center [365, 238] width 456 height 58
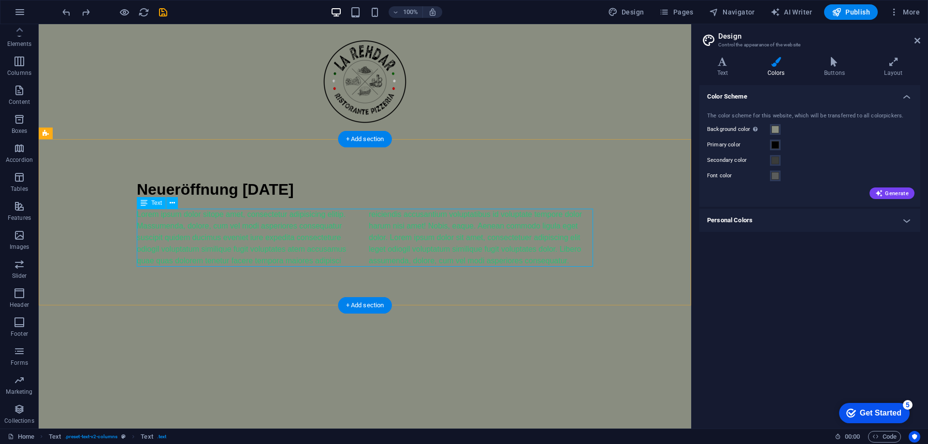
click at [175, 229] on div "Lorem ipsum dolor sitope amet, consectetur adipisicing elitip. Massumenda, dolo…" at bounding box center [365, 238] width 456 height 58
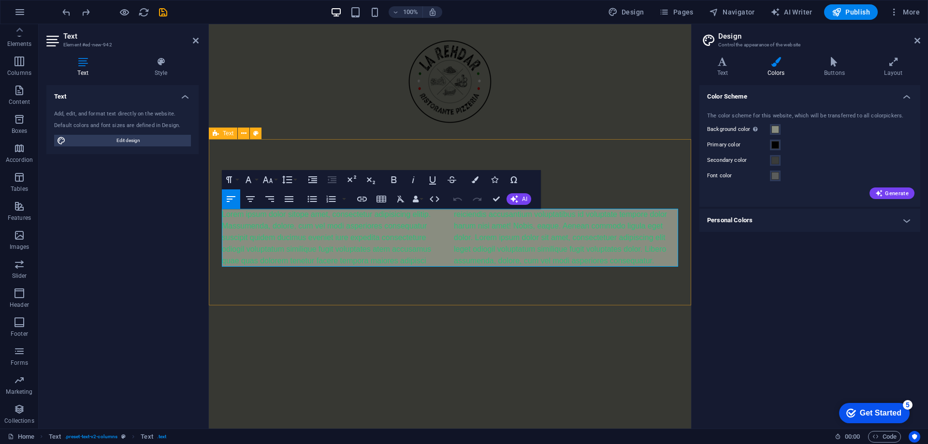
drag, startPoint x: 220, startPoint y: 233, endPoint x: 390, endPoint y: 233, distance: 169.7
click at [390, 233] on div "Neueröffnung 13.09.2025 Lorem ipsum dolor sitope amet, consectetur adipisicing …" at bounding box center [450, 222] width 482 height 166
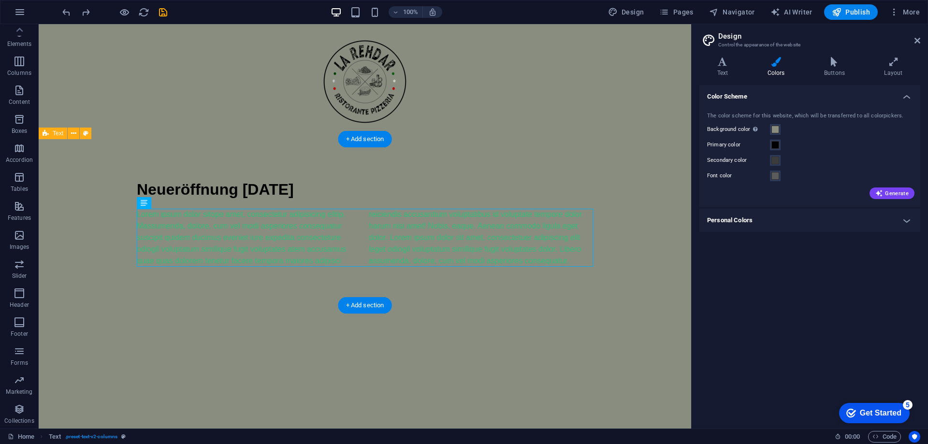
click at [223, 232] on div "Lorem ipsum dolor sitope amet, consectetur adipisicing elitip. Massumenda, dolo…" at bounding box center [365, 238] width 456 height 58
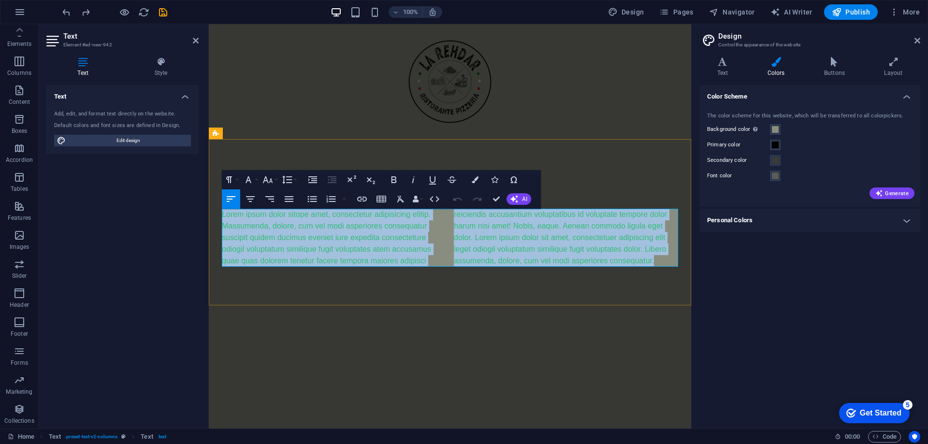
click at [234, 240] on p "Lorem ipsum dolor sitope amet, consectetur adipisicing elitip. Massumenda, dolo…" at bounding box center [450, 238] width 456 height 58
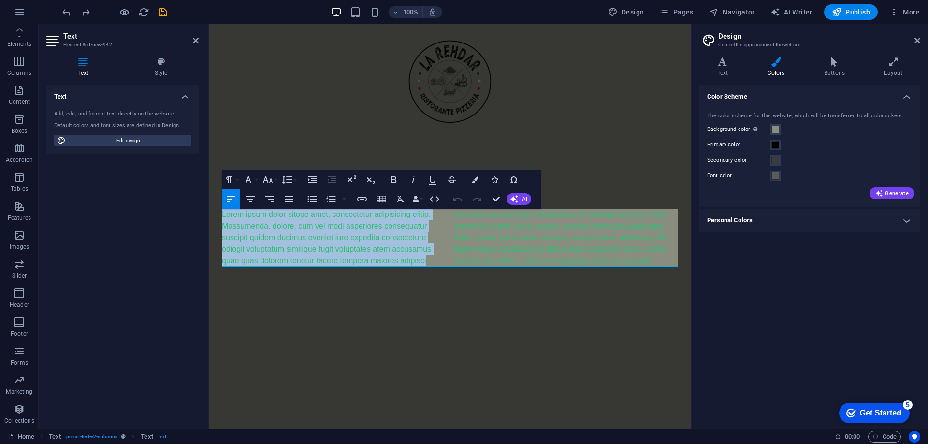
drag, startPoint x: 427, startPoint y: 259, endPoint x: 203, endPoint y: 216, distance: 228.8
click at [209, 216] on html "Skip to main content Neueröffnung 13.09.2025 Lorem ipsum dolor sitope amet, con…" at bounding box center [450, 164] width 482 height 281
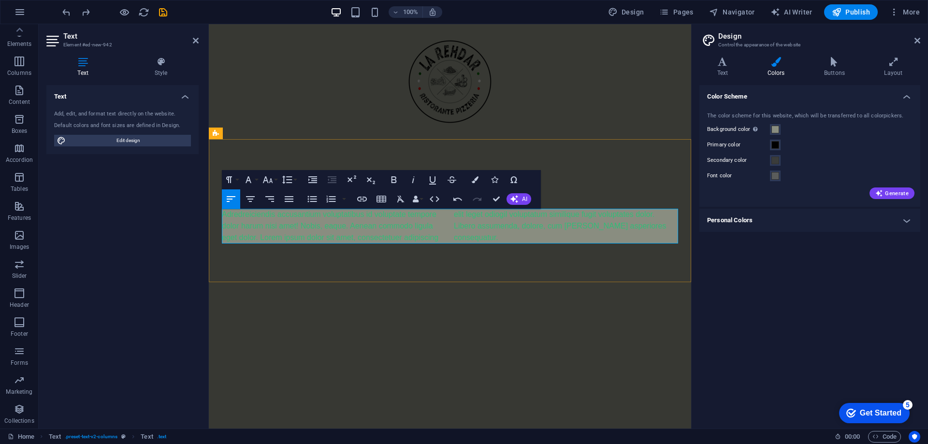
drag, startPoint x: 461, startPoint y: 233, endPoint x: 452, endPoint y: 235, distance: 8.8
click at [453, 235] on div "Adredreiciendis accusantium voluptatibus id voluptate tempore dolor harum nisi …" at bounding box center [450, 226] width 456 height 35
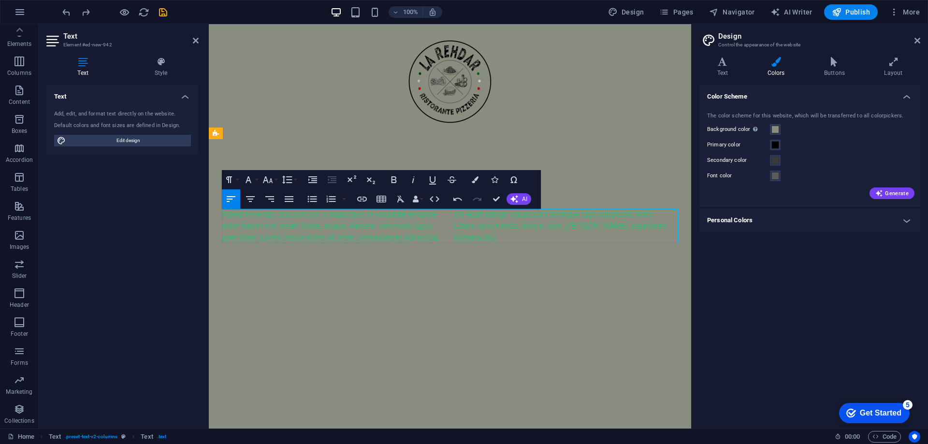
click at [451, 237] on div "Adredreiciendis accusantium voluptatibus id voluptate tempore dolor harum nisi …" at bounding box center [450, 226] width 456 height 35
click at [458, 238] on div "Adredreiciendis accusantium voluptatibus id voluptate tempore dolor harum nisi …" at bounding box center [450, 226] width 456 height 35
click at [417, 282] on html "Skip to main content Neueröffnung 13.09.2025 Adredreiciendis accusantium volupt…" at bounding box center [450, 153] width 482 height 258
click at [442, 240] on p "Adredreiciendis accusantium voluptatibus id voluptate tempore dolor harum nisi …" at bounding box center [450, 226] width 456 height 35
click at [553, 189] on div "Neueröffnung 13.09.2025" at bounding box center [450, 189] width 456 height 23
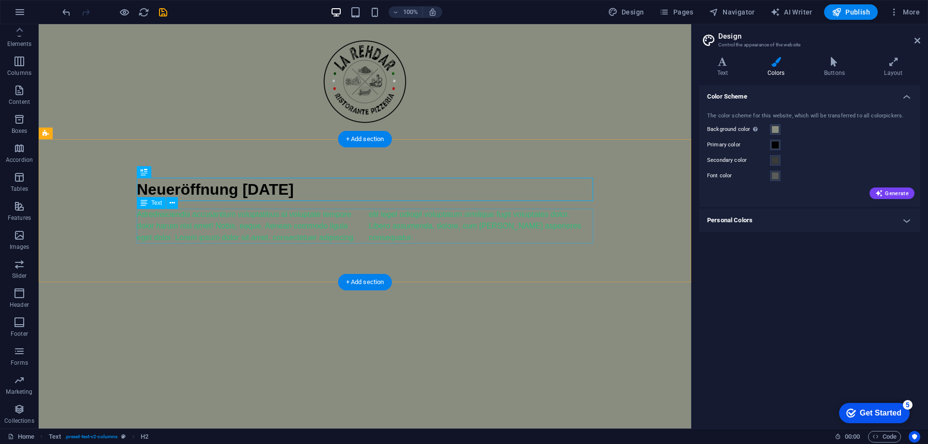
click at [386, 230] on div "Adredreiciendis accusantium voluptatibus id voluptate tempore dolor harum nisi …" at bounding box center [365, 226] width 456 height 35
click at [170, 203] on icon at bounding box center [172, 203] width 5 height 10
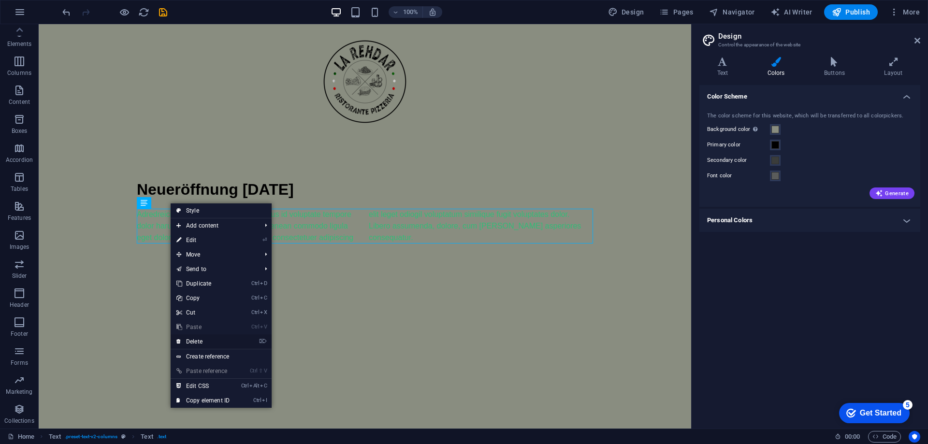
click at [211, 343] on link "⌦ Delete" at bounding box center [203, 342] width 65 height 15
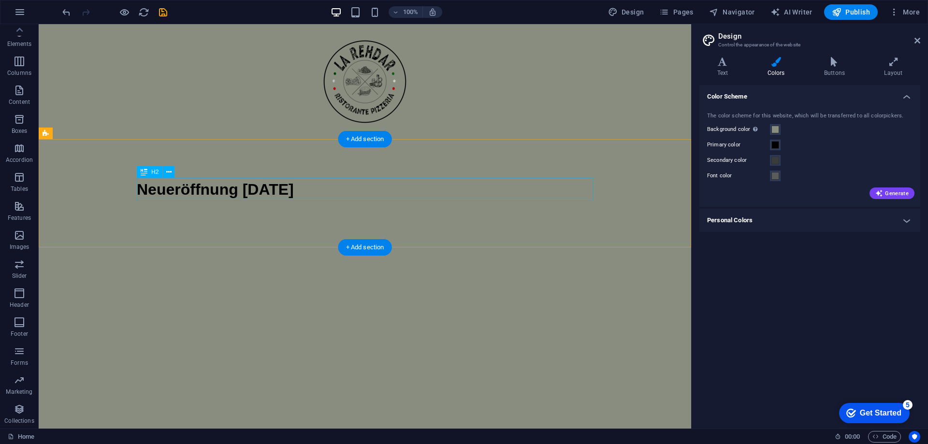
click at [243, 190] on div "Neueröffnung 13.09.2025" at bounding box center [365, 189] width 456 height 23
click at [897, 66] on icon at bounding box center [894, 62] width 54 height 10
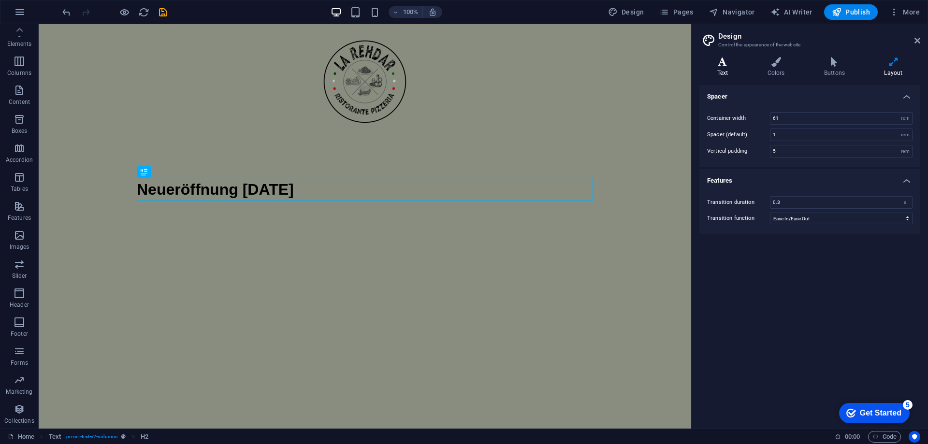
click at [722, 60] on icon at bounding box center [722, 62] width 46 height 10
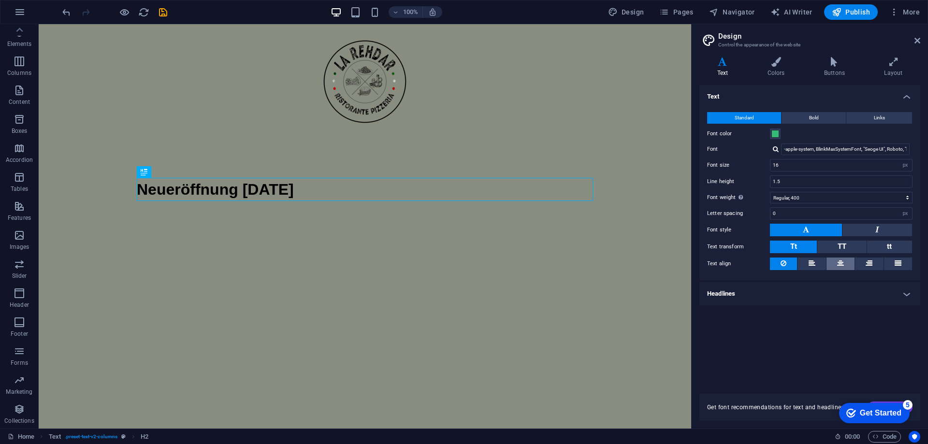
click at [835, 269] on button at bounding box center [841, 264] width 28 height 13
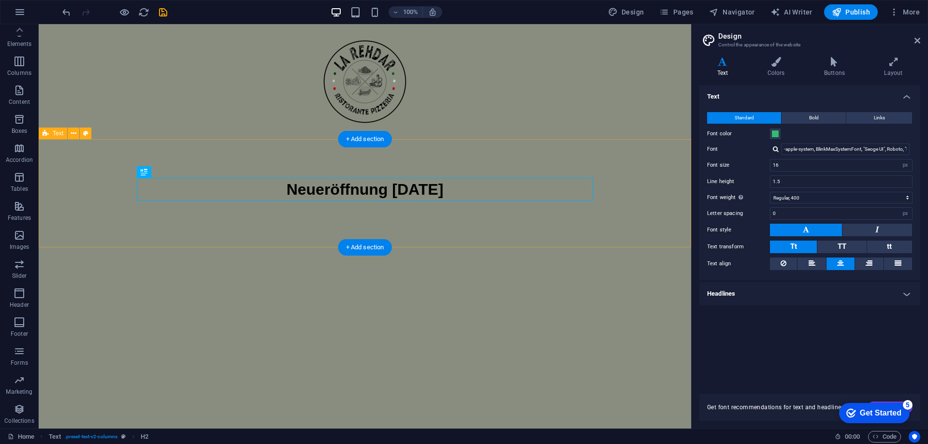
click at [395, 233] on div "Neueröffnung 13.09.2025" at bounding box center [365, 193] width 653 height 108
click at [283, 229] on div "Neueröffnung 13.09.2025" at bounding box center [365, 193] width 653 height 108
click at [303, 248] on html "Skip to main content Neueröffnung 13.09.2025" at bounding box center [365, 135] width 653 height 223
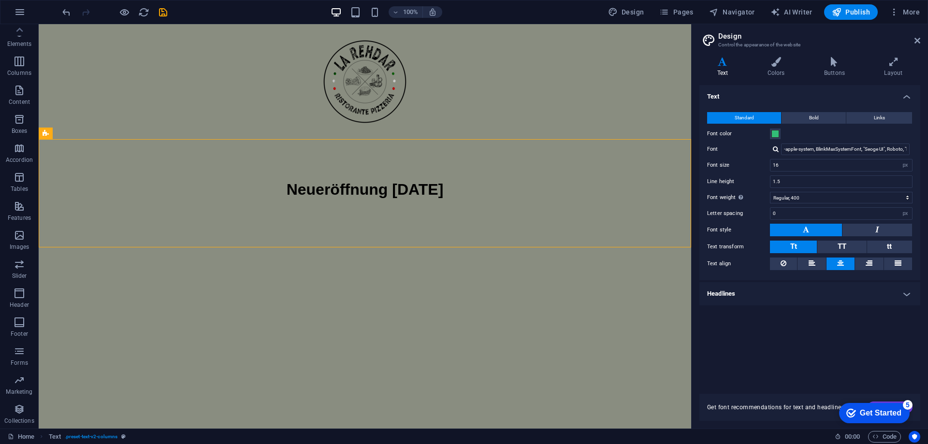
click at [303, 248] on html "Skip to main content Neueröffnung 13.09.2025" at bounding box center [365, 135] width 653 height 223
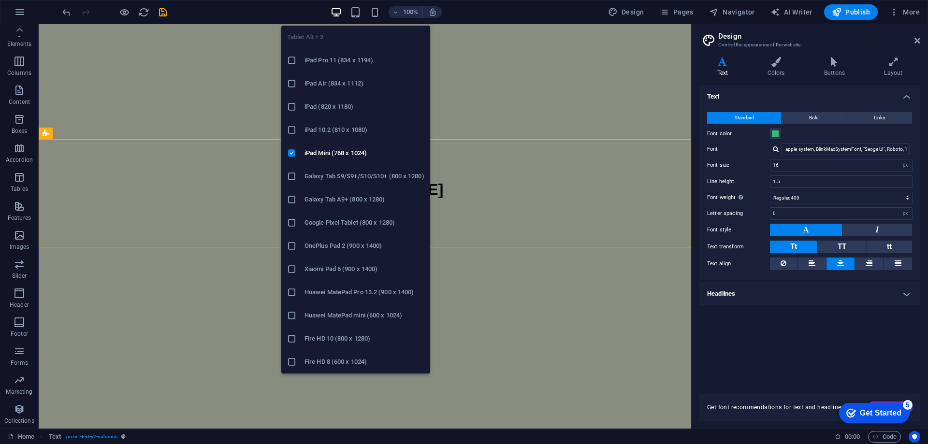
click at [359, 17] on icon "button" at bounding box center [355, 12] width 11 height 11
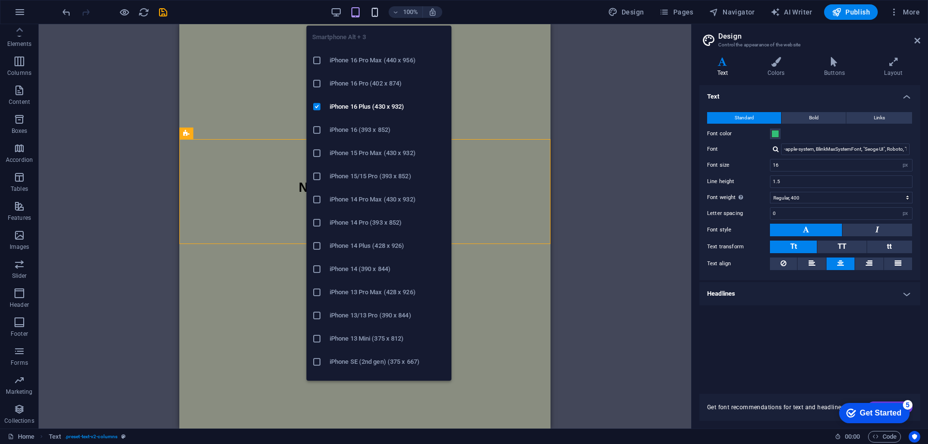
click at [377, 12] on icon "button" at bounding box center [374, 12] width 11 height 11
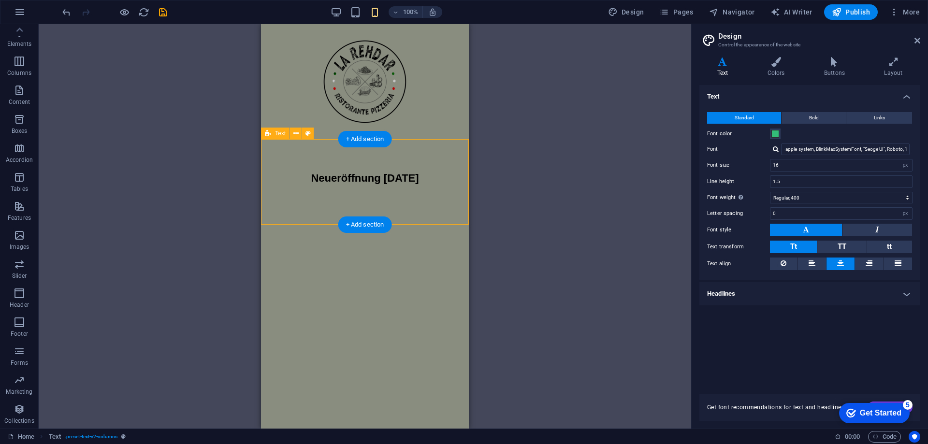
click at [355, 155] on div "Neueröffnung 13.09.2025" at bounding box center [365, 182] width 208 height 86
click at [281, 132] on span "Text" at bounding box center [280, 134] width 11 height 6
click at [294, 132] on icon at bounding box center [295, 134] width 5 height 10
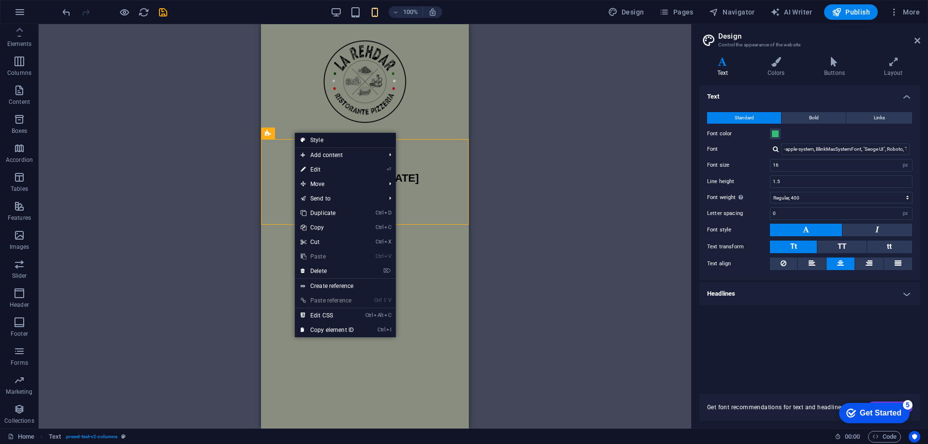
click at [319, 135] on link "Style" at bounding box center [345, 140] width 101 height 15
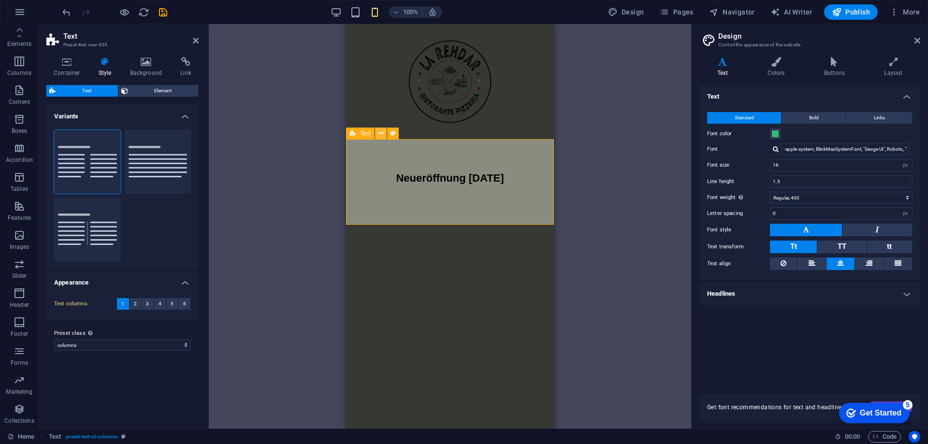
click at [382, 132] on icon at bounding box center [381, 134] width 5 height 10
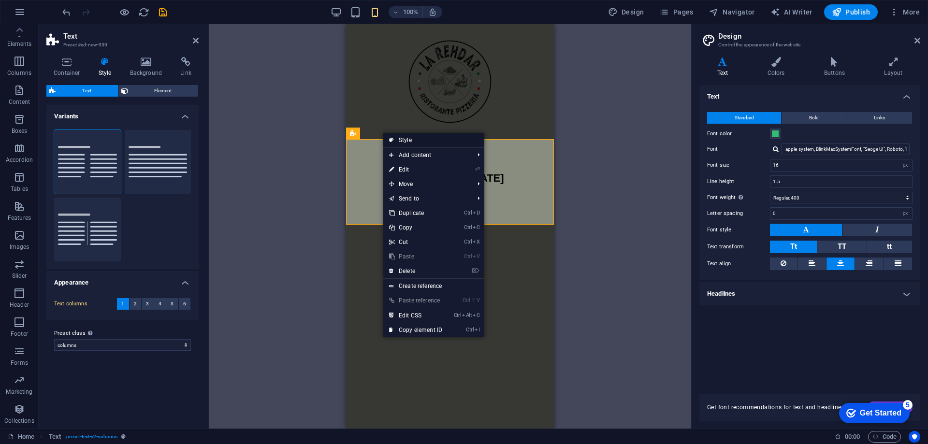
click at [397, 139] on link "Style" at bounding box center [433, 140] width 101 height 15
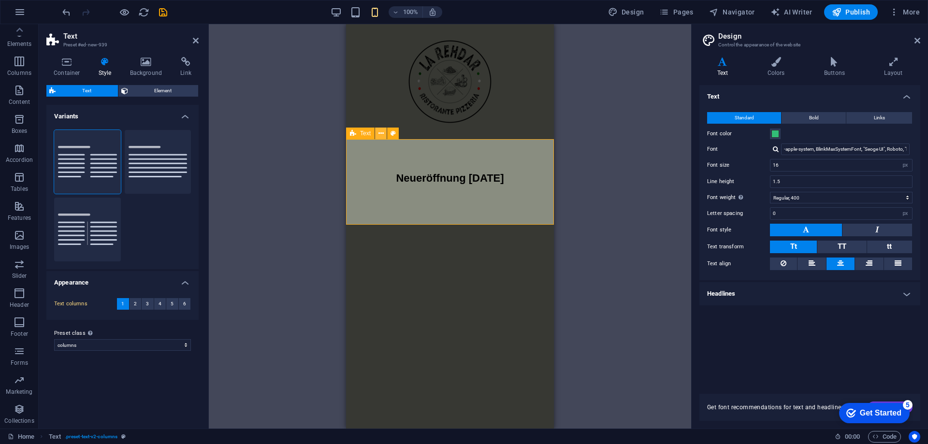
click at [381, 131] on icon at bounding box center [381, 134] width 5 height 10
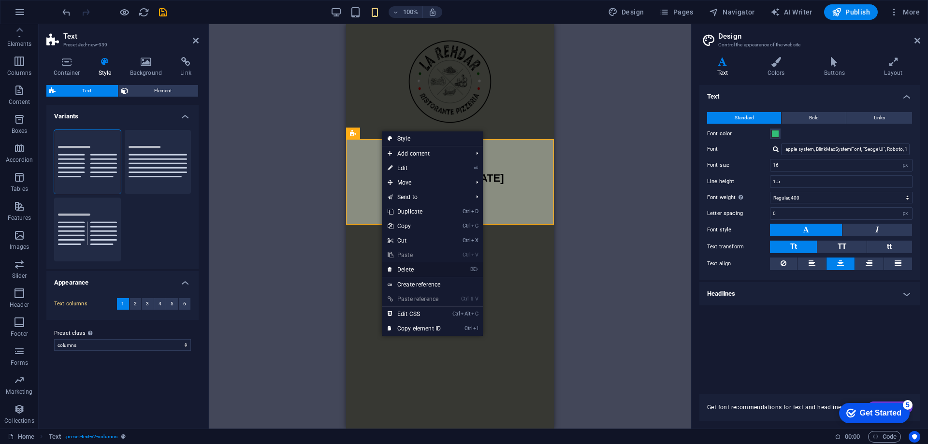
click at [449, 264] on li "⌦ Delete" at bounding box center [432, 269] width 101 height 15
click at [421, 271] on link "⌦ Delete" at bounding box center [414, 269] width 65 height 15
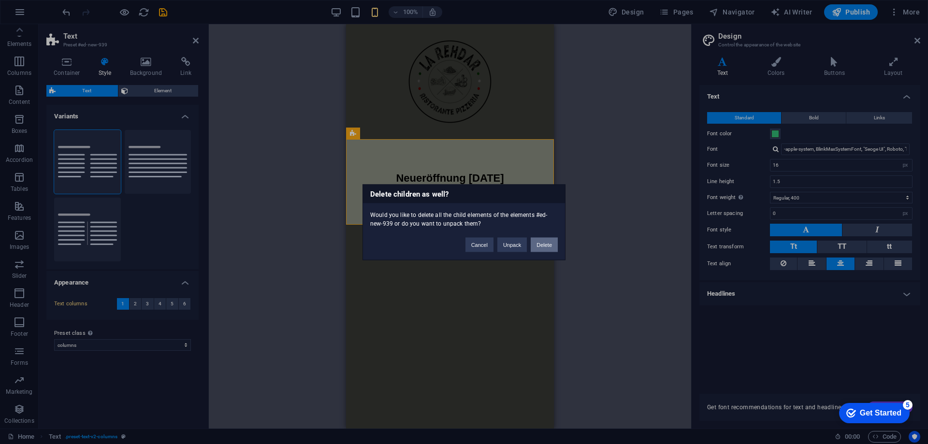
click at [541, 247] on button "Delete" at bounding box center [544, 244] width 27 height 15
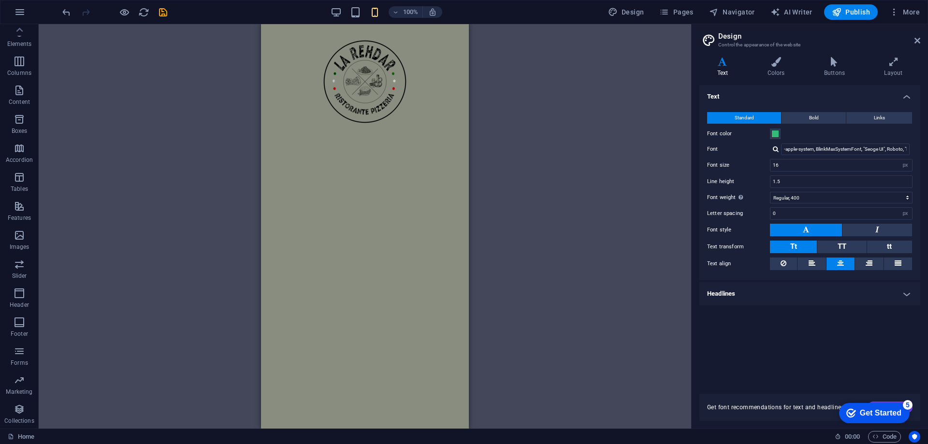
click at [407, 139] on html "Skip to main content" at bounding box center [365, 81] width 208 height 115
click at [374, 138] on div "+ Add section" at bounding box center [365, 139] width 54 height 16
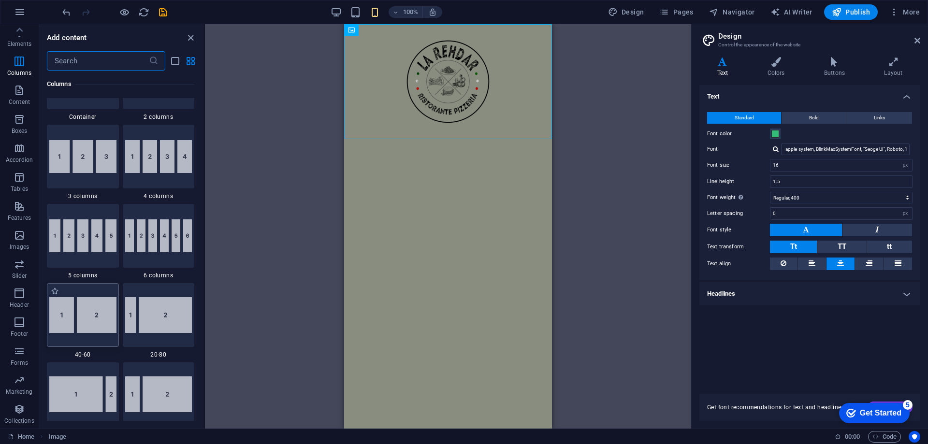
scroll to position [483, 0]
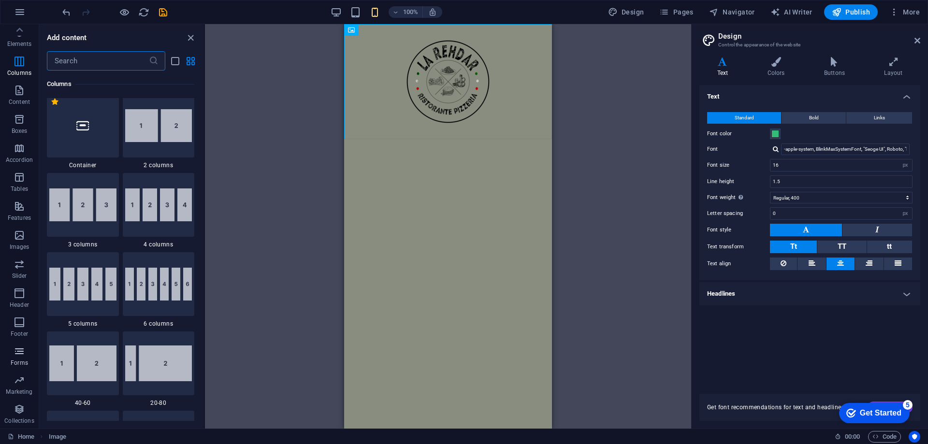
click at [23, 356] on icon "button" at bounding box center [20, 352] width 12 height 12
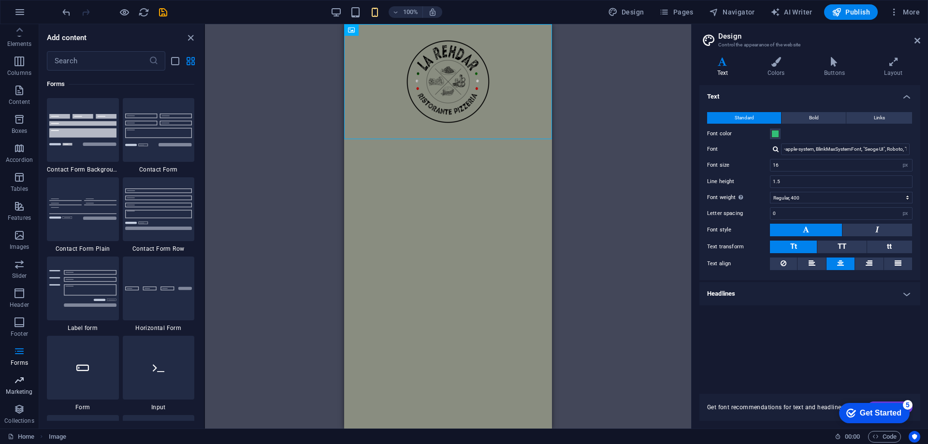
scroll to position [0, 0]
click at [15, 66] on icon "button" at bounding box center [20, 63] width 12 height 12
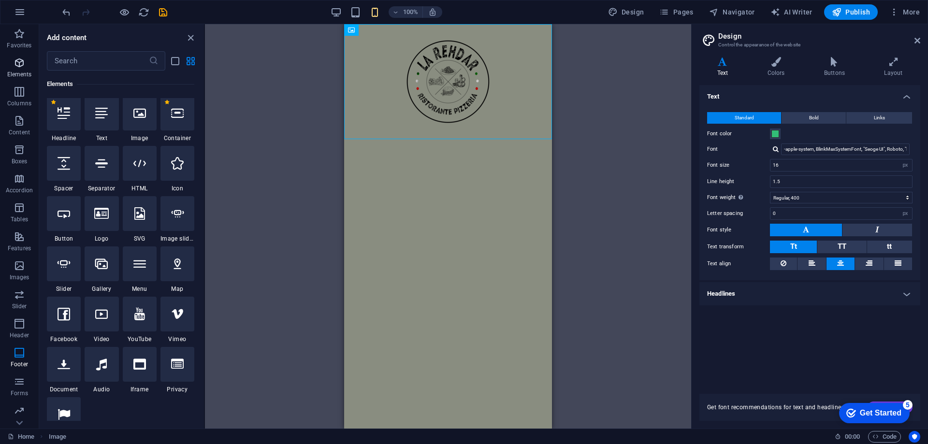
scroll to position [103, 0]
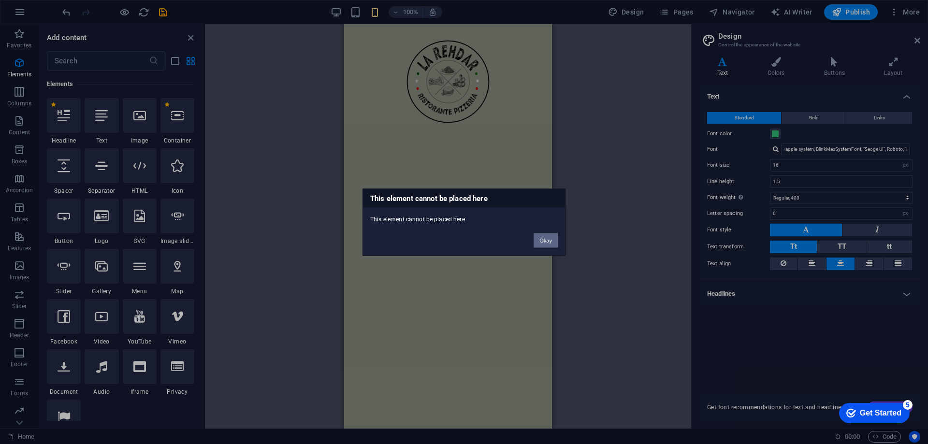
click at [548, 244] on button "Okay" at bounding box center [546, 240] width 24 height 15
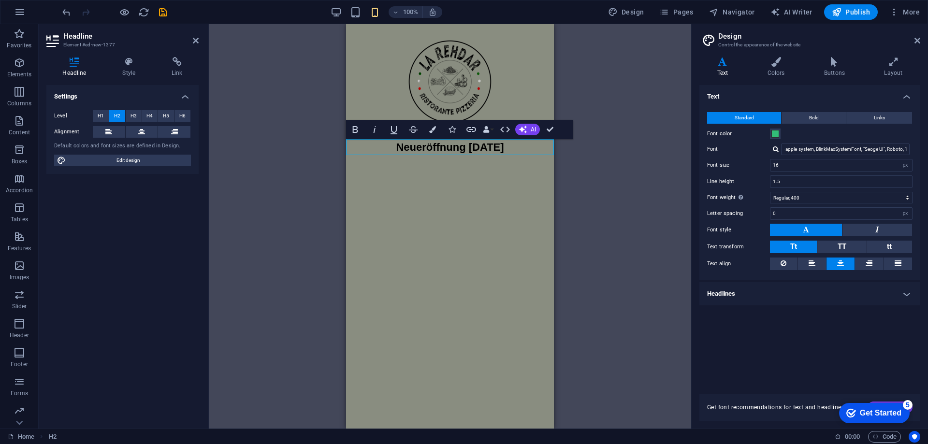
click at [433, 155] on html "Skip to main content Neueröffnung 13.09.2025" at bounding box center [450, 89] width 208 height 131
click at [23, 75] on p "Elements" at bounding box center [19, 75] width 25 height 8
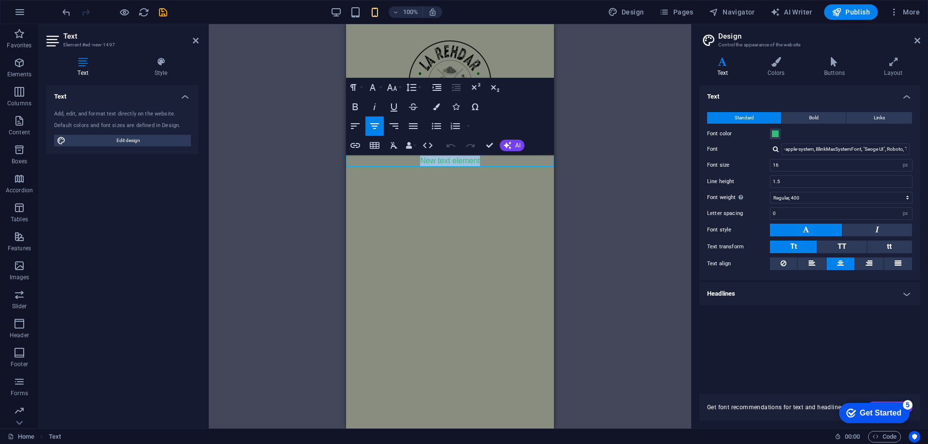
click at [484, 158] on p "New text element" at bounding box center [450, 161] width 208 height 12
drag, startPoint x: 472, startPoint y: 158, endPoint x: 399, endPoint y: 160, distance: 73.0
click at [399, 160] on p "New text element" at bounding box center [450, 161] width 208 height 12
click at [466, 171] on p "​Franzhäuschenstraße 33, 53797 Lohmar" at bounding box center [450, 173] width 208 height 12
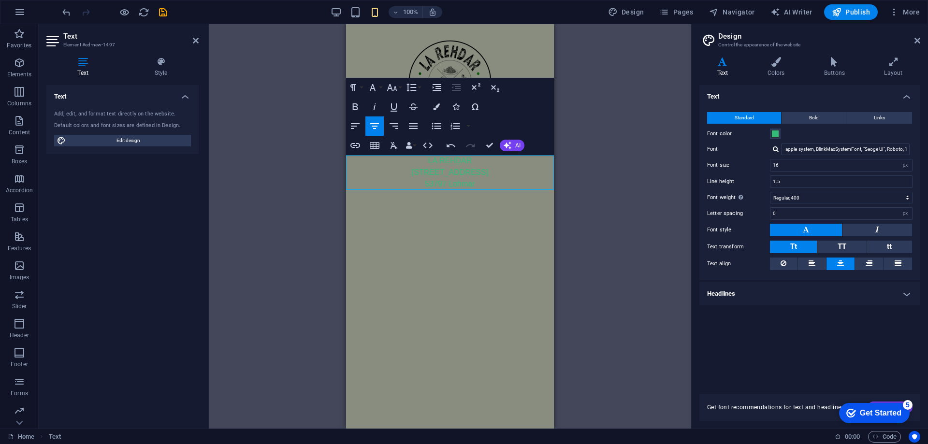
click at [500, 163] on p "LA REHDAR" at bounding box center [450, 161] width 208 height 12
click at [498, 169] on p "Franzhäuschenstraße 33 53797 Lohmar" at bounding box center [450, 178] width 208 height 23
click at [777, 133] on span at bounding box center [776, 134] width 8 height 8
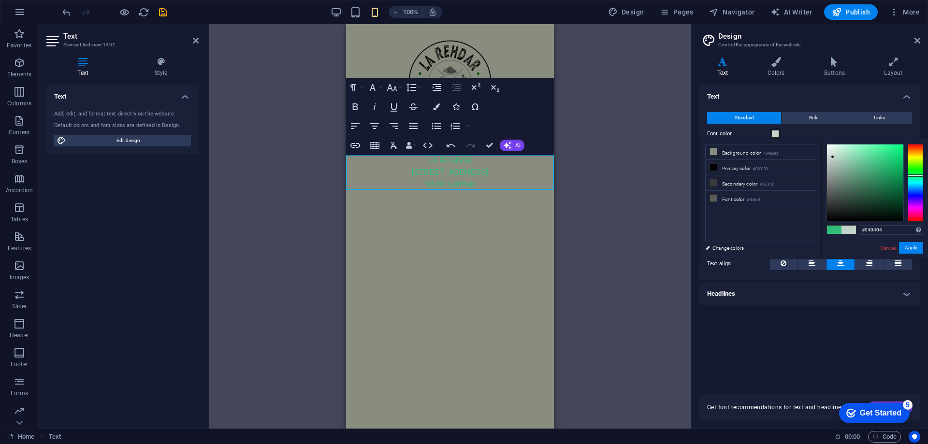
type input "#000000"
drag, startPoint x: 852, startPoint y: 160, endPoint x: 810, endPoint y: 260, distance: 108.3
click at [810, 260] on body "la-rehdar.de Home Favorites Elements Columns Content Boxes Accordion Tables Fea…" at bounding box center [464, 222] width 928 height 444
click at [910, 245] on button "Apply" at bounding box center [911, 248] width 24 height 12
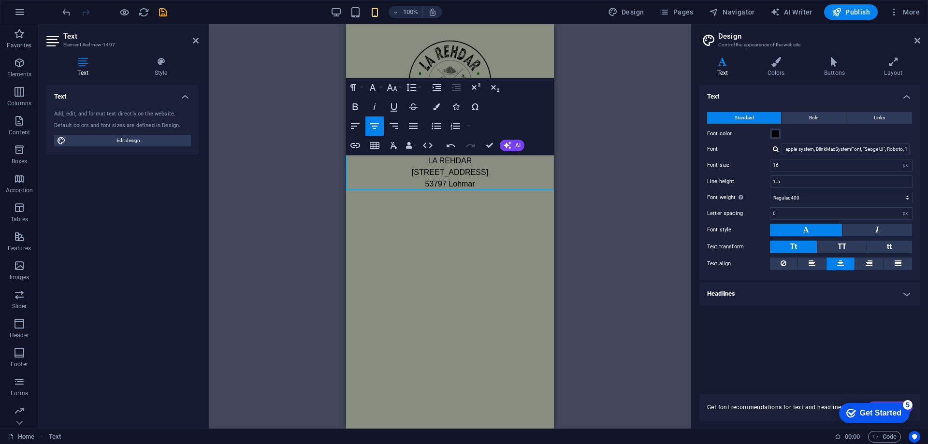
click at [482, 185] on p "Franzhäuschenstraße 33 53797 Lohmar" at bounding box center [450, 178] width 208 height 23
drag, startPoint x: 475, startPoint y: 162, endPoint x: 415, endPoint y: 163, distance: 60.0
click at [415, 163] on p "LA REHDAR" at bounding box center [450, 161] width 208 height 12
drag, startPoint x: 425, startPoint y: 165, endPoint x: 489, endPoint y: 156, distance: 63.9
click at [489, 156] on p "La Rehdar" at bounding box center [450, 161] width 208 height 12
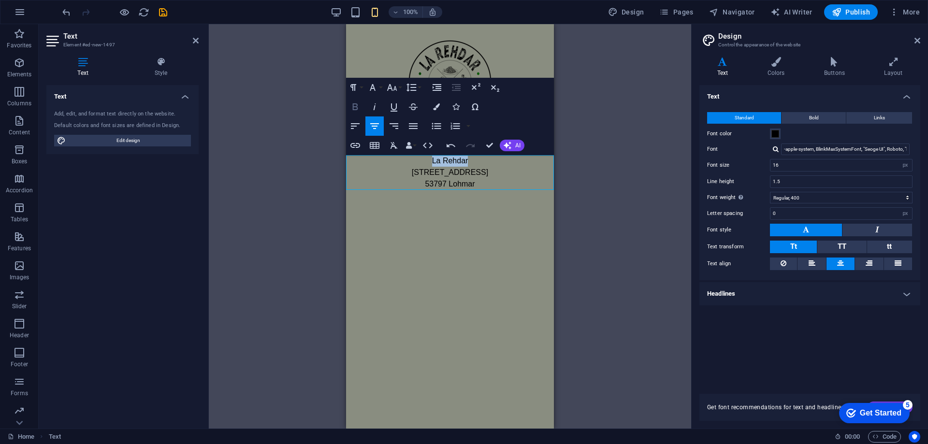
click at [357, 108] on icon "button" at bounding box center [355, 106] width 5 height 7
drag, startPoint x: 499, startPoint y: 171, endPoint x: 837, endPoint y: 177, distance: 337.5
click at [499, 171] on p "Franzhäuschenstraße 33 53797 Lohmar" at bounding box center [450, 178] width 208 height 23
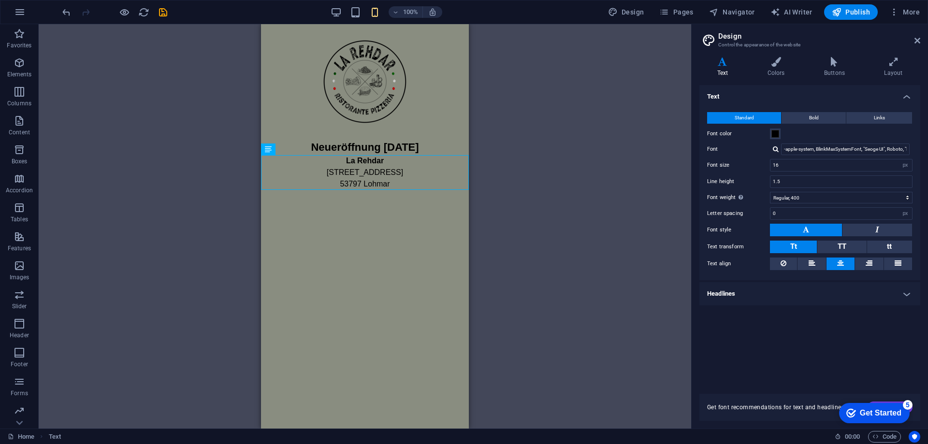
click at [398, 190] on html "Skip to main content Neueröffnung 13.09.2025 La Rehdar Franzhäuschenstraße 33 5…" at bounding box center [365, 107] width 208 height 166
click at [399, 179] on div "La Rehdar Franzhäuschenstraße 33 53797 Lohmar" at bounding box center [365, 172] width 208 height 35
click at [495, 172] on div "Placeholder Image Image Text Text Spacer H2 H2 Text" at bounding box center [365, 226] width 653 height 405
click at [581, 193] on div "Placeholder Image Image Text Text Spacer H2 H2 Text" at bounding box center [365, 226] width 653 height 405
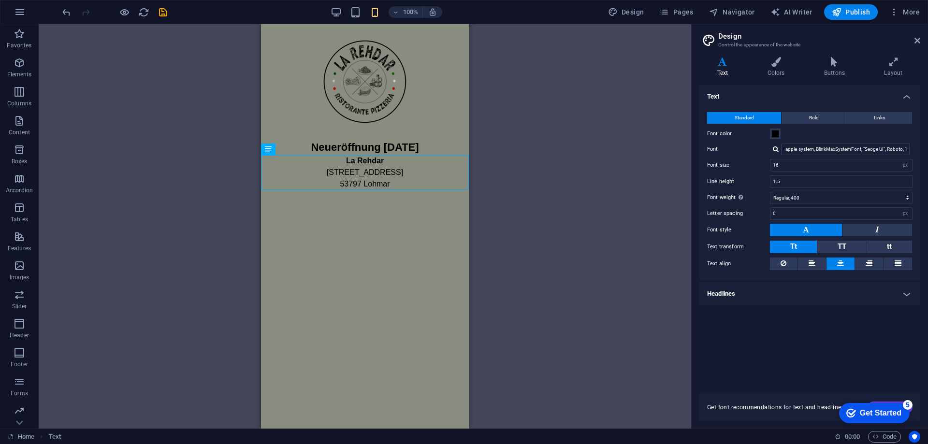
click at [396, 190] on html "Skip to main content Neueröffnung 13.09.2025 La Rehdar Franzhäuschenstraße 33 5…" at bounding box center [365, 107] width 208 height 166
click at [900, 63] on icon at bounding box center [894, 62] width 54 height 10
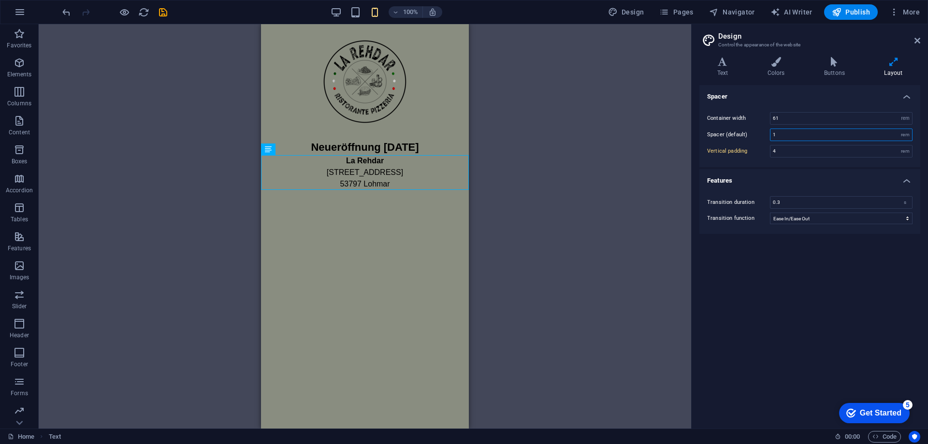
click at [816, 137] on input "1" at bounding box center [842, 135] width 142 height 12
drag, startPoint x: 797, startPoint y: 139, endPoint x: 758, endPoint y: 139, distance: 39.2
click at [758, 139] on div "Spacer (default) 1 rem" at bounding box center [809, 135] width 205 height 13
click at [791, 153] on input "4" at bounding box center [842, 152] width 142 height 12
click at [797, 138] on input "2" at bounding box center [842, 135] width 142 height 12
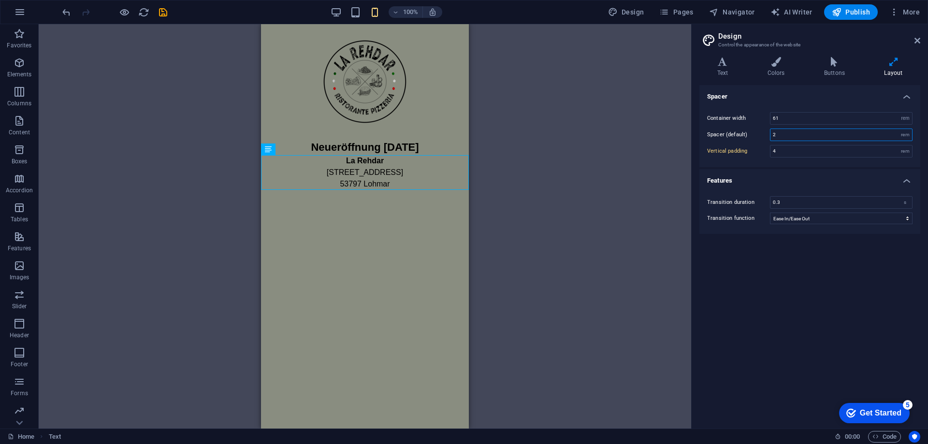
drag, startPoint x: 810, startPoint y: 137, endPoint x: 769, endPoint y: 137, distance: 41.1
click at [769, 137] on div "Spacer (default) 2 rem" at bounding box center [809, 135] width 205 height 13
click at [793, 136] on input "2" at bounding box center [842, 135] width 142 height 12
drag, startPoint x: 793, startPoint y: 136, endPoint x: 770, endPoint y: 136, distance: 23.7
click at [770, 136] on div "Spacer (default) 2 rem" at bounding box center [809, 135] width 205 height 13
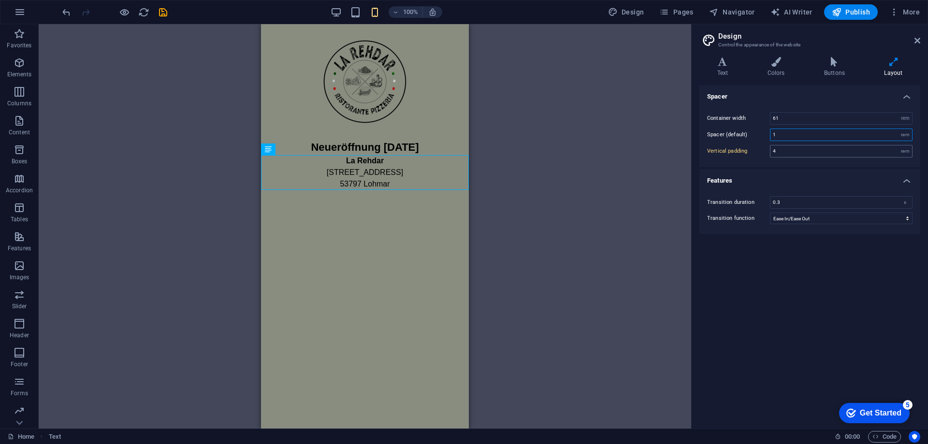
type input "1"
click at [787, 156] on input "4" at bounding box center [842, 152] width 142 height 12
click at [650, 212] on div "Placeholder Image Image Text Text Spacer H2 H2 Text" at bounding box center [365, 226] width 653 height 405
click at [592, 200] on div "Placeholder Image Image Text Text Spacer H2 H2 Text" at bounding box center [365, 226] width 653 height 405
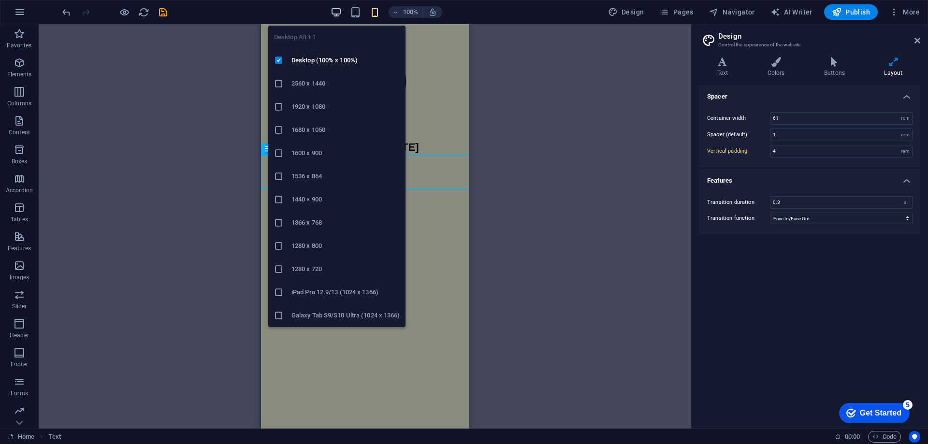
click at [333, 12] on icon "button" at bounding box center [336, 12] width 11 height 11
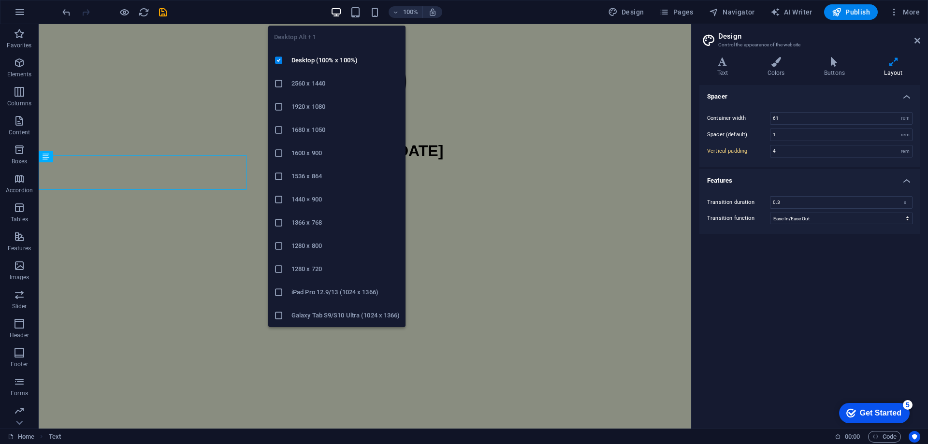
type input "5"
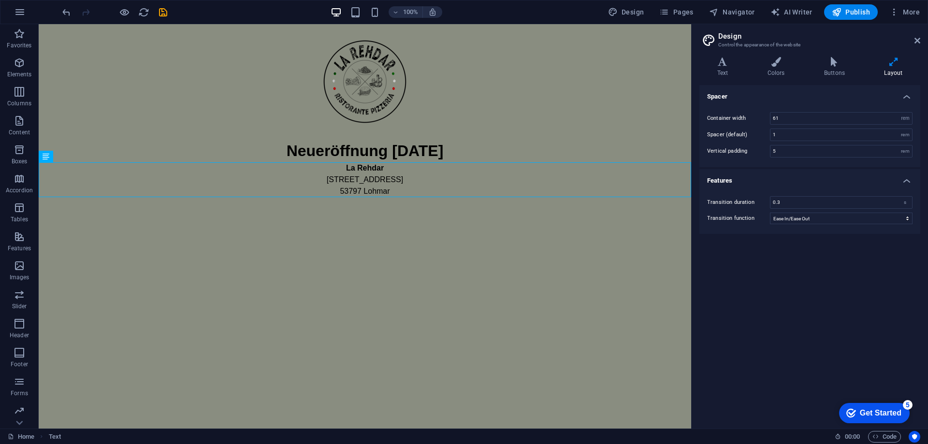
click at [417, 197] on html "Skip to main content Neueröffnung 13.09.2025 La Rehdar Franzhäuschenstraße 33 5…" at bounding box center [365, 110] width 653 height 173
click at [387, 185] on div "La Rehdar Franzhäuschenstraße 33 53797 Lohmar" at bounding box center [365, 179] width 653 height 35
click at [714, 62] on icon at bounding box center [722, 62] width 46 height 10
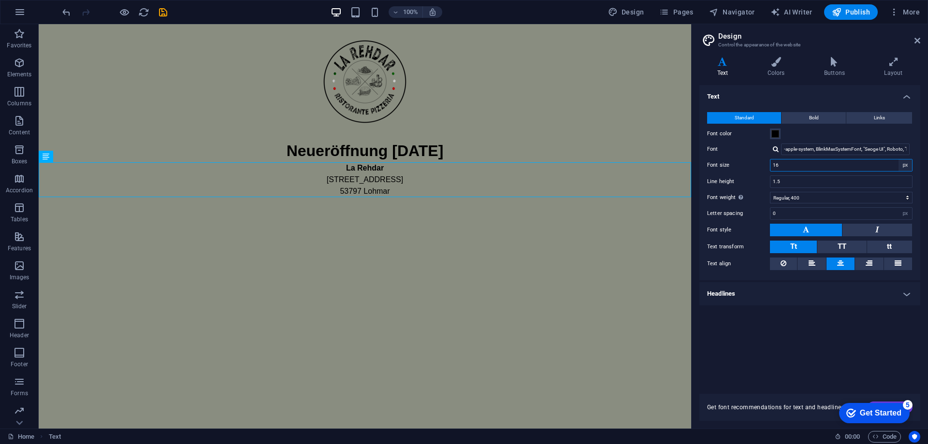
click at [903, 169] on select "rem px" at bounding box center [906, 166] width 14 height 12
select select "rem"
click at [899, 160] on select "rem px" at bounding box center [906, 166] width 14 height 12
type input "1"
click at [791, 168] on input "1" at bounding box center [842, 166] width 142 height 12
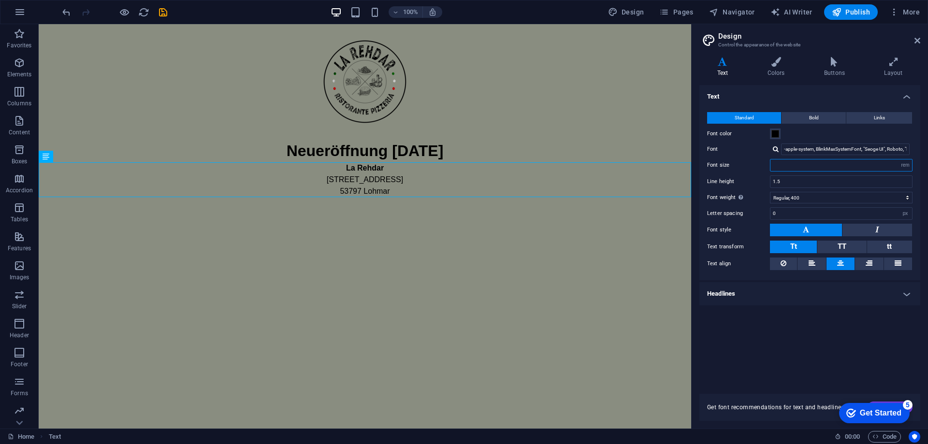
type input "2"
type input "1"
type input "1.5"
click at [404, 215] on html "Skip to main content Neueröffnung 13.09.2025 La Rehdar Franzhäuschenstraße 33 5…" at bounding box center [365, 119] width 653 height 190
click at [16, 61] on icon "button" at bounding box center [20, 63] width 12 height 12
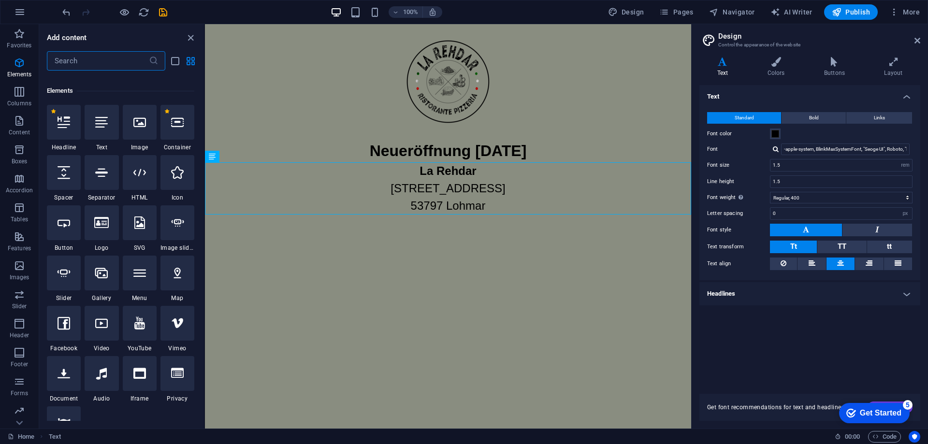
scroll to position [103, 0]
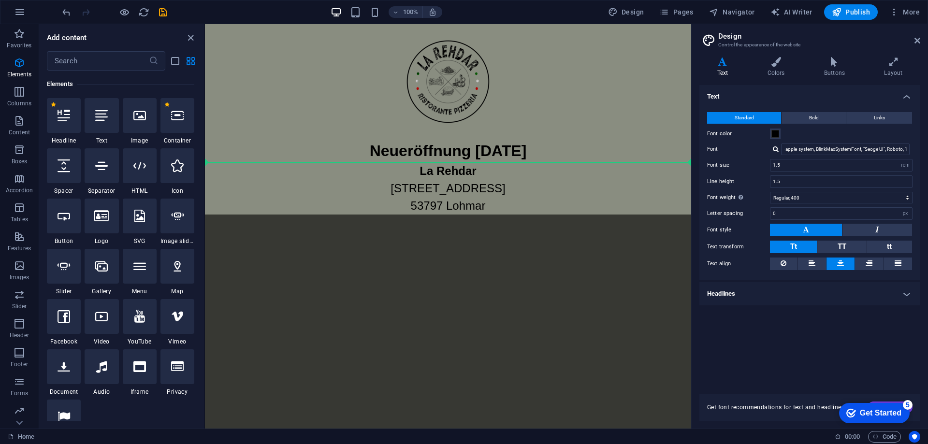
select select "%"
select select "px"
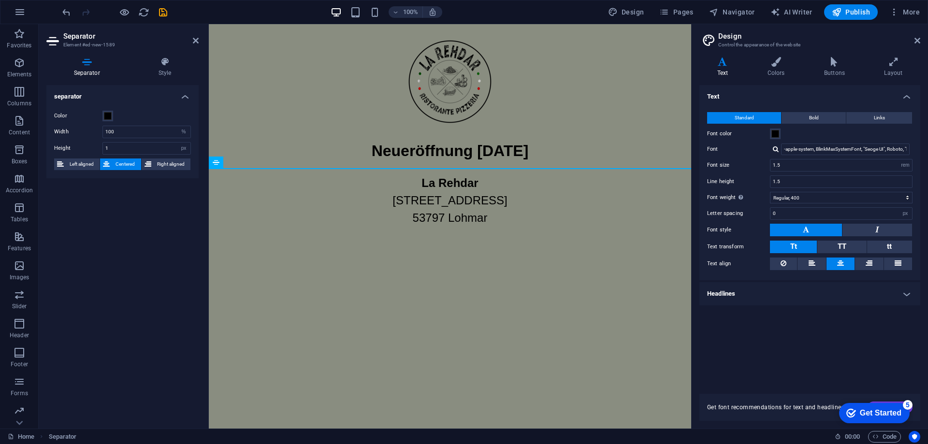
click at [394, 227] on html "Skip to main content Neueröffnung 13.09.2025 La Rehdar Franzhäuschenstraße 33 5…" at bounding box center [450, 125] width 482 height 203
click at [381, 227] on html "Skip to main content Neueröffnung 13.09.2025 La Rehdar Franzhäuschenstraße 33 5…" at bounding box center [450, 125] width 482 height 203
click at [375, 227] on html "Skip to main content Neueröffnung 13.09.2025 La Rehdar Franzhäuschenstraße 33 5…" at bounding box center [450, 125] width 482 height 203
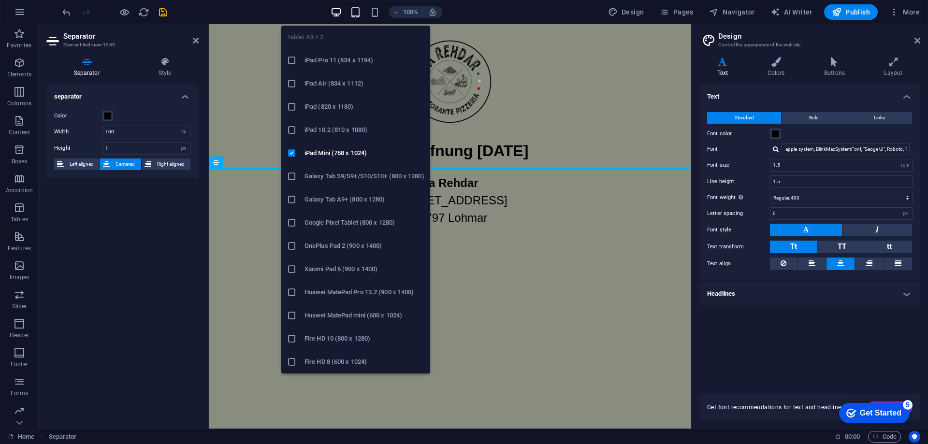
click at [358, 14] on icon "button" at bounding box center [355, 12] width 11 height 11
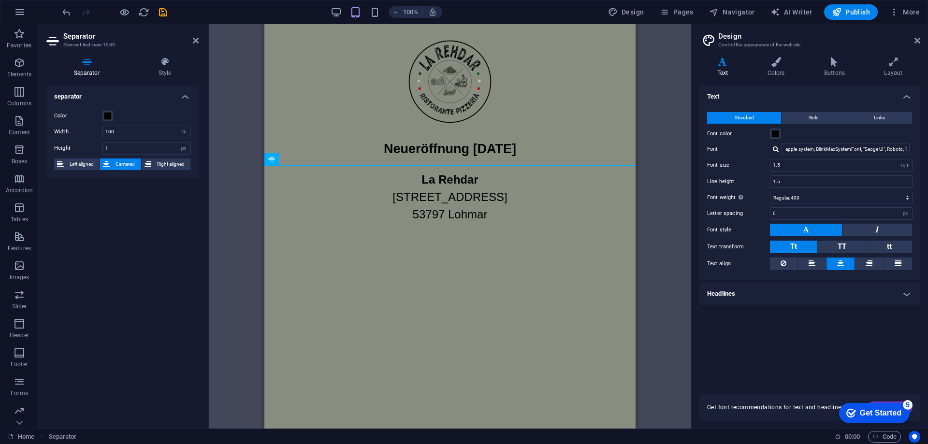
click at [543, 223] on html "Skip to main content Neueröffnung 13.09.2025 La Rehdar Franzhäuschenstraße 33 5…" at bounding box center [449, 123] width 371 height 199
click at [661, 250] on div "Placeholder Image Image Text Text Spacer H2 H2 Text Separator" at bounding box center [450, 226] width 482 height 405
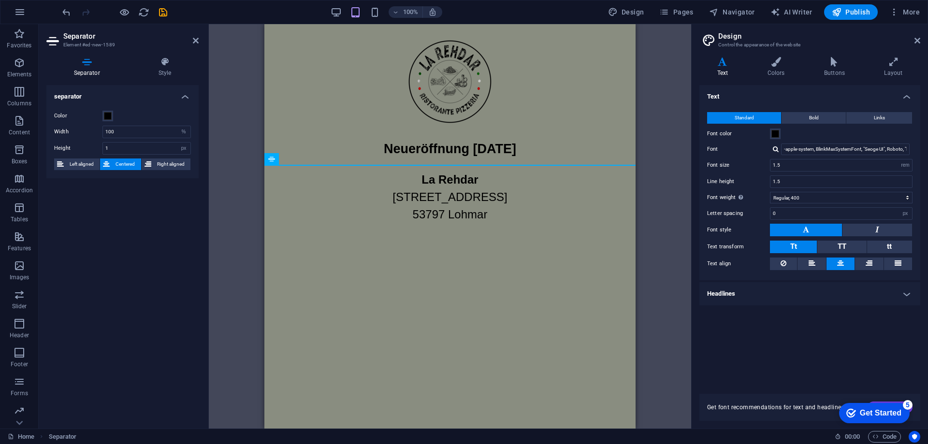
click at [921, 41] on aside "Design Control the appearance of the website Variants Text Colors Buttons Layou…" at bounding box center [809, 226] width 237 height 405
click at [920, 42] on aside "Design Control the appearance of the website Variants Text Colors Buttons Layou…" at bounding box center [809, 226] width 237 height 405
click at [918, 42] on icon at bounding box center [918, 41] width 6 height 8
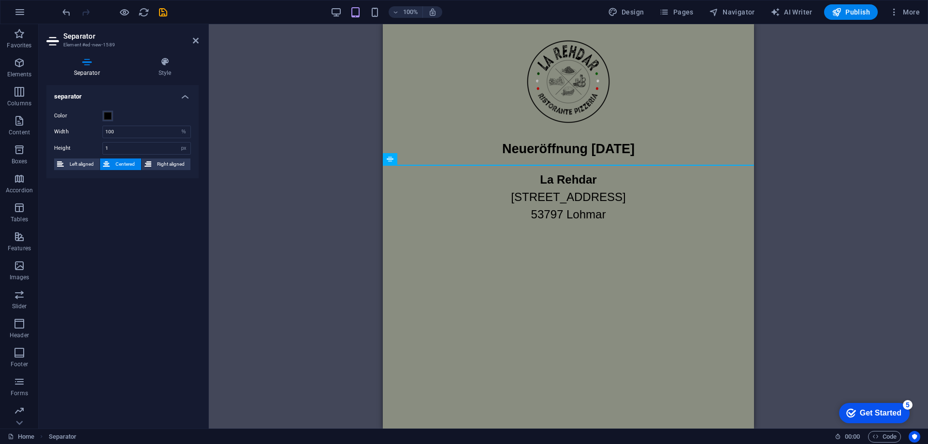
click at [820, 155] on div "Placeholder Image Image Text Text Spacer H2 H2 Text Separator" at bounding box center [568, 226] width 719 height 405
click at [237, 195] on div "Placeholder Image Image Text Text Spacer H2 H2 Text Separator" at bounding box center [568, 226] width 719 height 405
drag, startPoint x: 201, startPoint y: 39, endPoint x: 193, endPoint y: 43, distance: 8.5
click at [199, 39] on aside "Separator Element #ed-new-1589 Separator Style separator Color Width 100 px rem…" at bounding box center [124, 226] width 170 height 405
click at [194, 43] on icon at bounding box center [196, 41] width 6 height 8
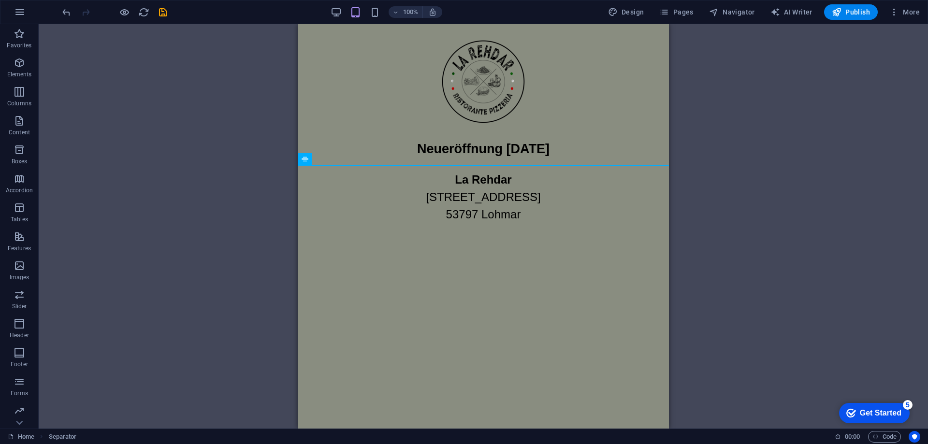
click at [232, 189] on div "Placeholder Image Image Text Text Spacer H2 H2 Text Separator" at bounding box center [483, 226] width 889 height 405
click at [303, 160] on icon at bounding box center [305, 159] width 7 height 12
click at [445, 206] on div "La Rehdar Franzhäuschenstraße 33 53797 Lohmar" at bounding box center [483, 197] width 371 height 52
click at [732, 129] on div "Placeholder Image Image Text Text Spacer H2 H2 Text Separator" at bounding box center [483, 226] width 889 height 405
click at [627, 164] on div "Neueröffnung 13.09.2025 La Rehdar Franzhäuschenstraße 33 53797 Lohmar" at bounding box center [483, 123] width 371 height 199
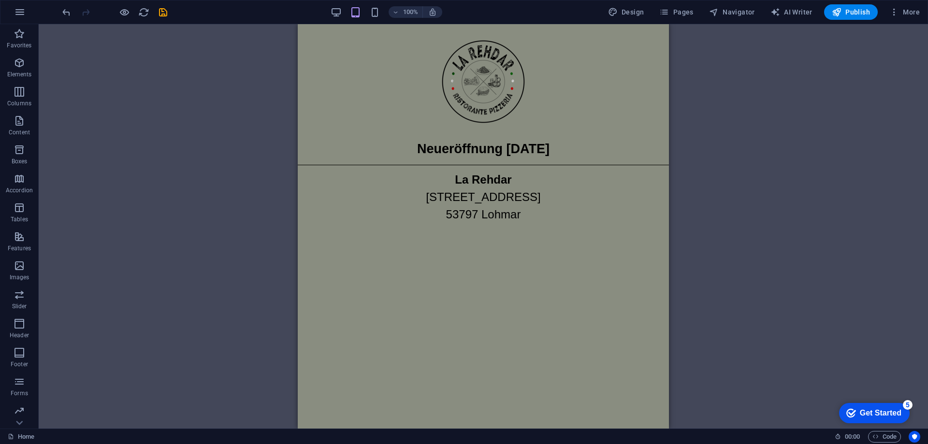
click at [375, 163] on div "Neueröffnung 13.09.2025 La Rehdar Franzhäuschenstraße 33 53797 Lohmar" at bounding box center [483, 123] width 371 height 199
click at [372, 165] on div at bounding box center [483, 165] width 371 height 0
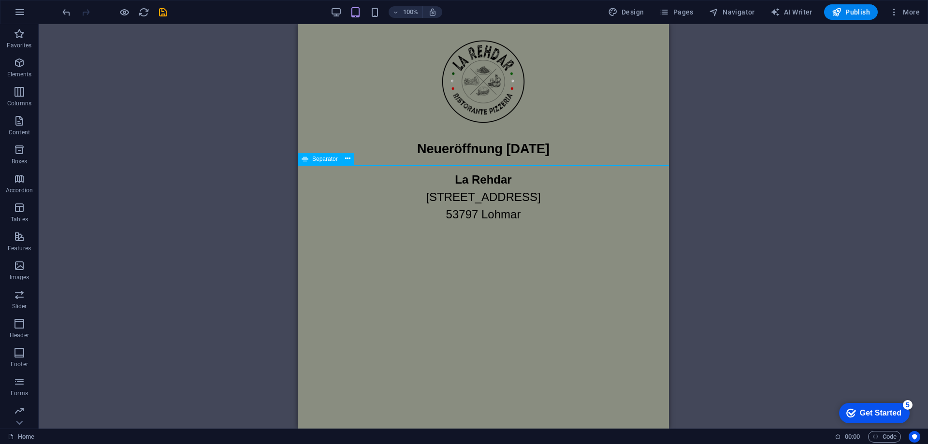
click at [372, 165] on div at bounding box center [483, 165] width 371 height 0
select select "%"
select select "px"
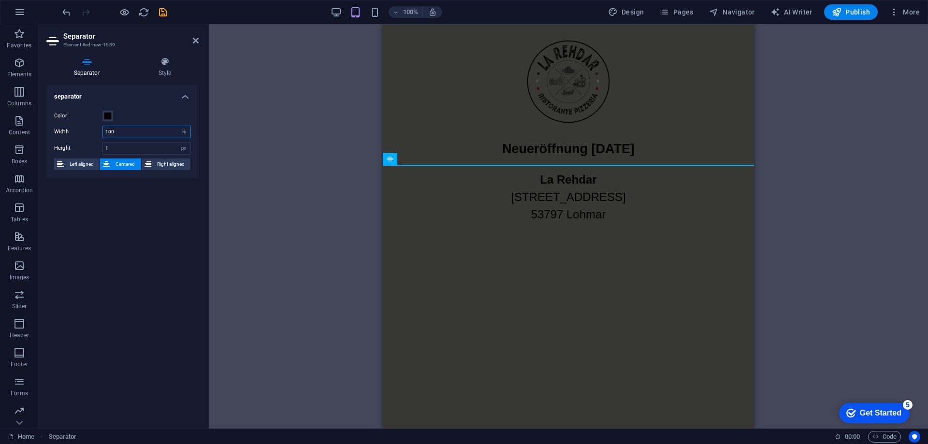
click at [123, 133] on input "100" at bounding box center [146, 132] width 87 height 12
drag, startPoint x: 150, startPoint y: 133, endPoint x: 82, endPoint y: 131, distance: 68.7
click at [82, 131] on div "Width 100 px rem % vh vw" at bounding box center [122, 132] width 137 height 13
type input "80"
click at [319, 240] on div "Placeholder Image Image Text Text Spacer H2 H2 Text Separator" at bounding box center [568, 226] width 719 height 405
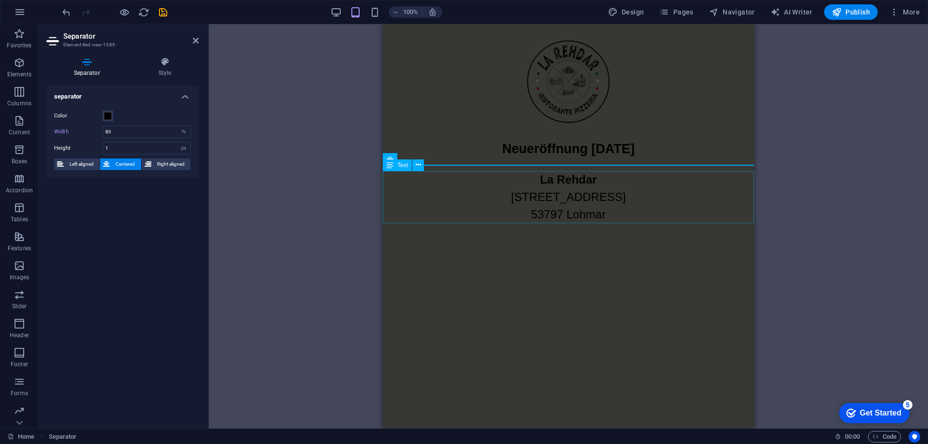
click at [616, 204] on div "La Rehdar Franzhäuschenstraße 33 53797 Lohmar" at bounding box center [568, 197] width 371 height 52
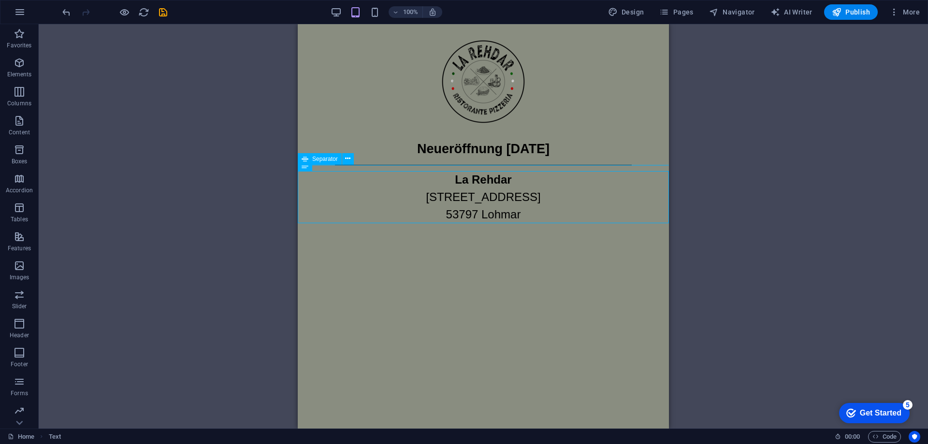
click at [411, 165] on div at bounding box center [483, 165] width 371 height 0
click at [451, 223] on html "Skip to main content Neueröffnung 13.09.2025 La Rehdar Franzhäuschenstraße 33 5…" at bounding box center [483, 123] width 371 height 199
click at [490, 217] on div "+ Add section" at bounding box center [484, 223] width 54 height 16
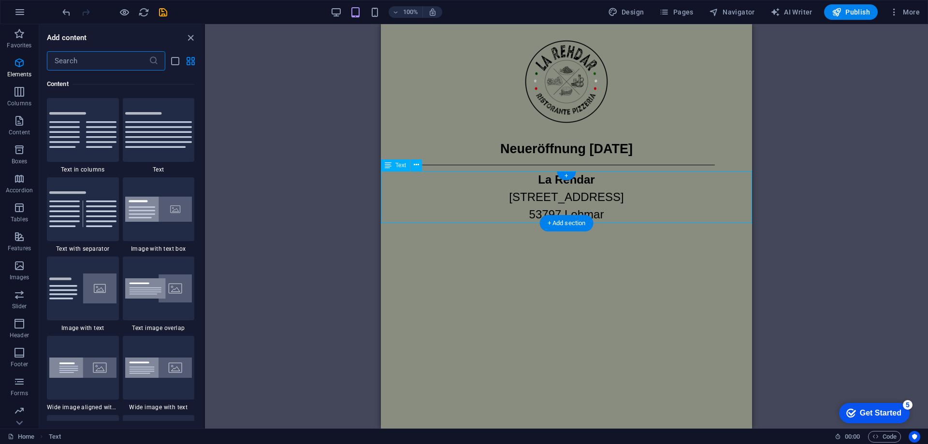
scroll to position [1691, 0]
click at [306, 184] on div "Placeholder Image Image Text Text Spacer H2 H2 Text Separator" at bounding box center [566, 226] width 723 height 405
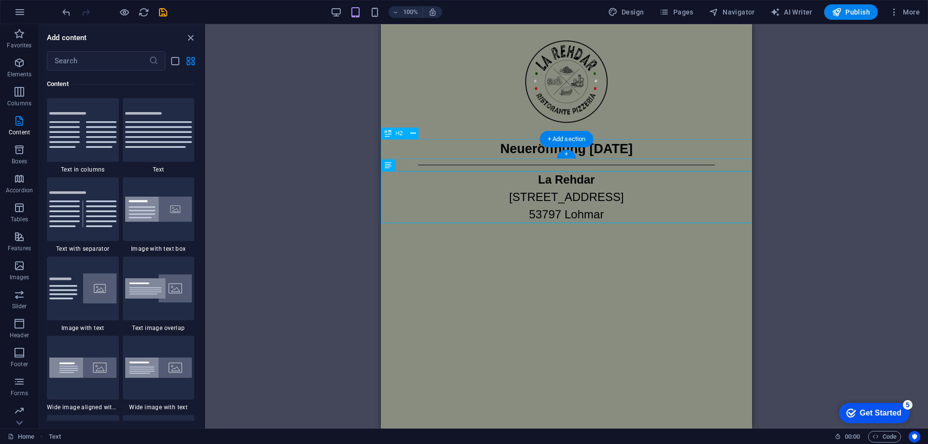
click at [622, 144] on div "Neueröffnung 13.09.2025" at bounding box center [566, 149] width 371 height 20
click at [613, 212] on div "La Rehdar Franzhäuschenstraße 33 53797 Lohmar" at bounding box center [566, 197] width 371 height 52
click at [583, 235] on html "Skip to main content Neueröffnung 13.09.2025 La Rehdar Franzhäuschenstraße 33 5…" at bounding box center [566, 129] width 371 height 211
click at [842, 233] on div "Placeholder Image Image Text Text Spacer H2 H2 Text Separator Separator" at bounding box center [566, 226] width 723 height 405
click at [558, 235] on html "Skip to main content Neueröffnung 13.09.2025 La Rehdar Franzhäuschenstraße 33 5…" at bounding box center [566, 129] width 371 height 211
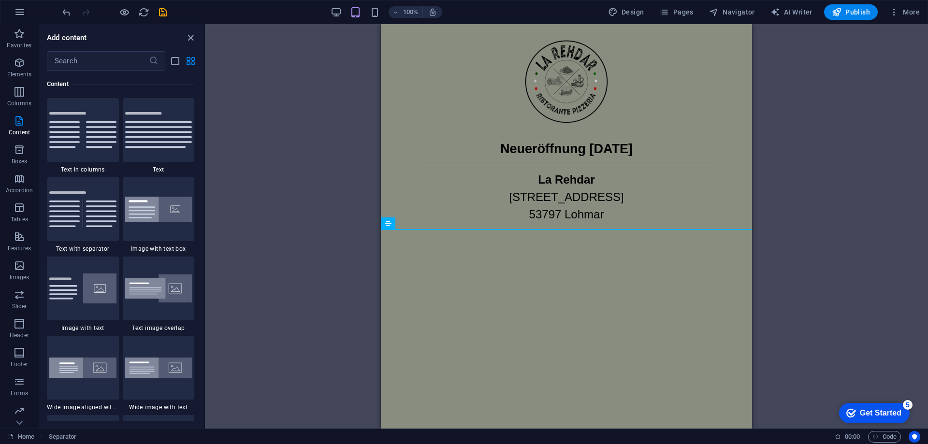
click at [558, 235] on html "Skip to main content Neueröffnung 13.09.2025 La Rehdar Franzhäuschenstraße 33 5…" at bounding box center [566, 129] width 371 height 211
click at [559, 178] on div "La Rehdar Franzhäuschenstraße 33 53797 Lohmar" at bounding box center [566, 197] width 371 height 52
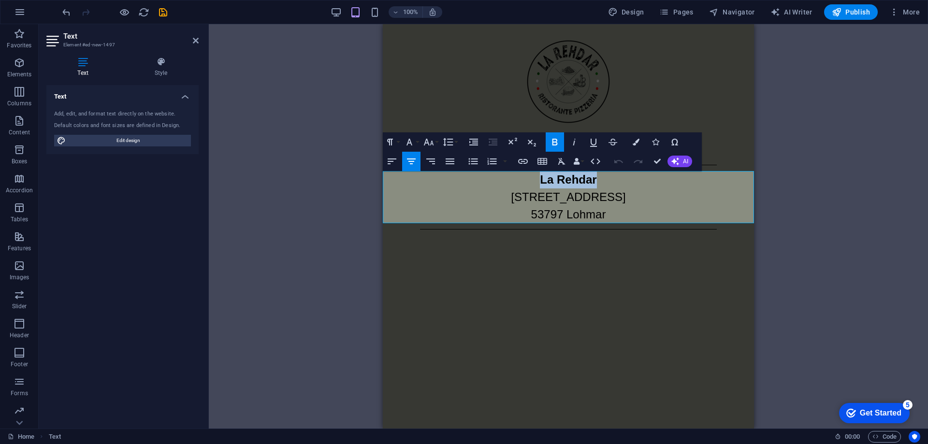
drag, startPoint x: 606, startPoint y: 179, endPoint x: 533, endPoint y: 182, distance: 73.1
click at [533, 182] on p "La Rehdar" at bounding box center [568, 179] width 371 height 17
click at [539, 175] on p "LA REHDAR" at bounding box center [568, 179] width 371 height 17
click at [551, 137] on icon "button" at bounding box center [555, 142] width 12 height 12
click at [574, 141] on icon "button" at bounding box center [574, 142] width 12 height 12
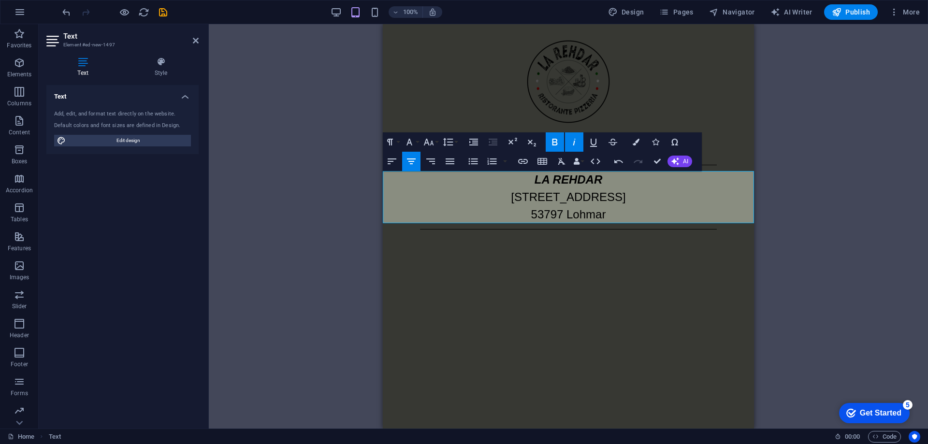
click at [601, 185] on p "LA REHDAR" at bounding box center [568, 179] width 371 height 17
drag, startPoint x: 616, startPoint y: 183, endPoint x: 495, endPoint y: 177, distance: 121.0
click at [495, 177] on p "LA REHDAR" at bounding box center [568, 179] width 371 height 17
click at [575, 139] on icon "button" at bounding box center [574, 142] width 2 height 7
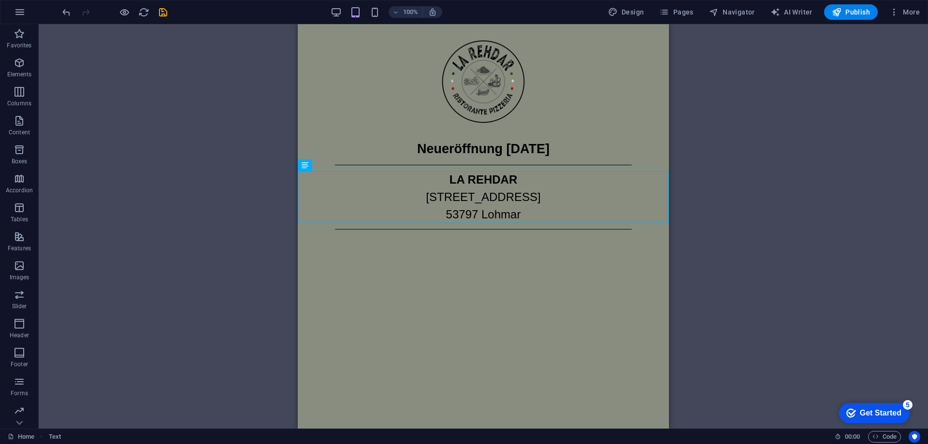
click at [572, 235] on html "Skip to main content Neueröffnung 13.09.2025 LA REHDAR Franzhäuschenstraße 33 5…" at bounding box center [483, 129] width 371 height 211
click at [470, 235] on html "Skip to main content Neueröffnung 13.09.2025 LA REHDAR Franzhäuschenstraße 33 5…" at bounding box center [483, 129] width 371 height 211
click at [500, 192] on div "LA REHDAR Franzhäuschenstraße 33 53797 Lohmar" at bounding box center [483, 197] width 371 height 52
click at [499, 235] on html "Skip to main content Neueröffnung 13.09.2025 LA REHDAR Franzhäuschenstraße 33 5…" at bounding box center [483, 129] width 371 height 211
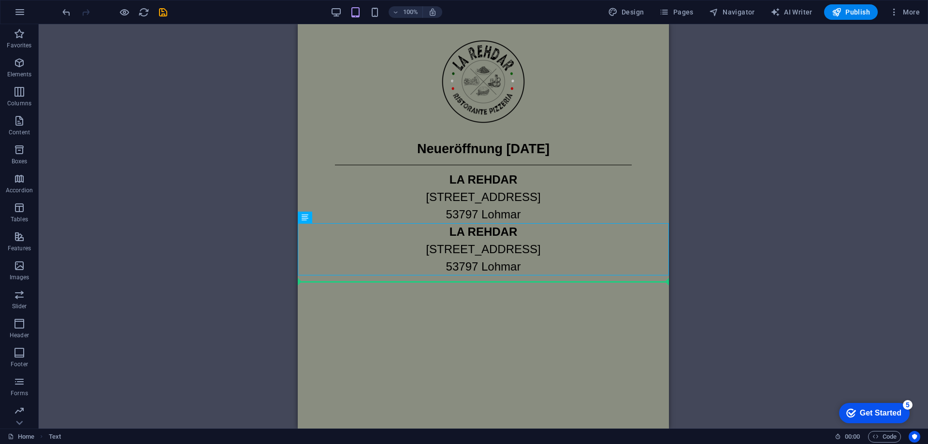
drag, startPoint x: 491, startPoint y: 240, endPoint x: 498, endPoint y: 291, distance: 51.3
click at [498, 288] on html "Skip to main content Neueröffnung 13.09.2025 LA REHDAR Franzhäuschenstraße 33 5…" at bounding box center [483, 155] width 371 height 263
drag, startPoint x: 504, startPoint y: 259, endPoint x: 495, endPoint y: 275, distance: 18.2
click at [495, 287] on html "Skip to main content Neueröffnung 13.09.2025 LA REHDAR Franzhäuschenstraße 33 5…" at bounding box center [483, 155] width 371 height 263
drag, startPoint x: 602, startPoint y: 241, endPoint x: 410, endPoint y: 281, distance: 196.1
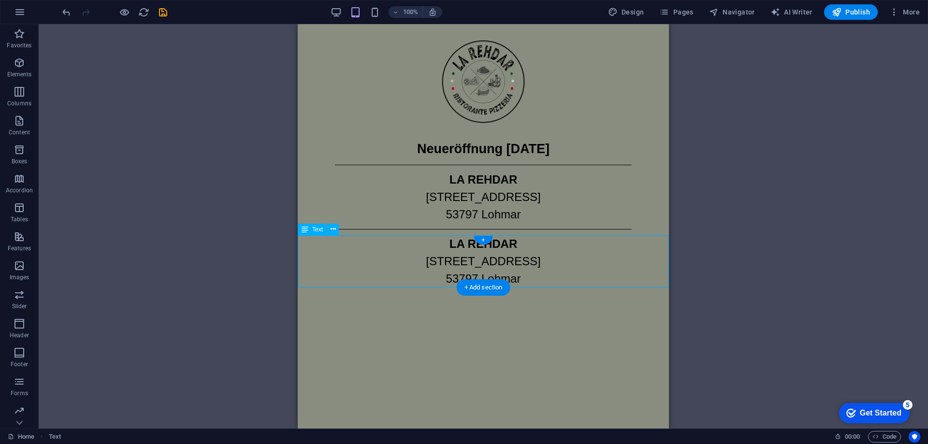
click at [504, 255] on div "LA REHDAR Franzhäuschenstraße 33 53797 Lohmar" at bounding box center [483, 261] width 371 height 52
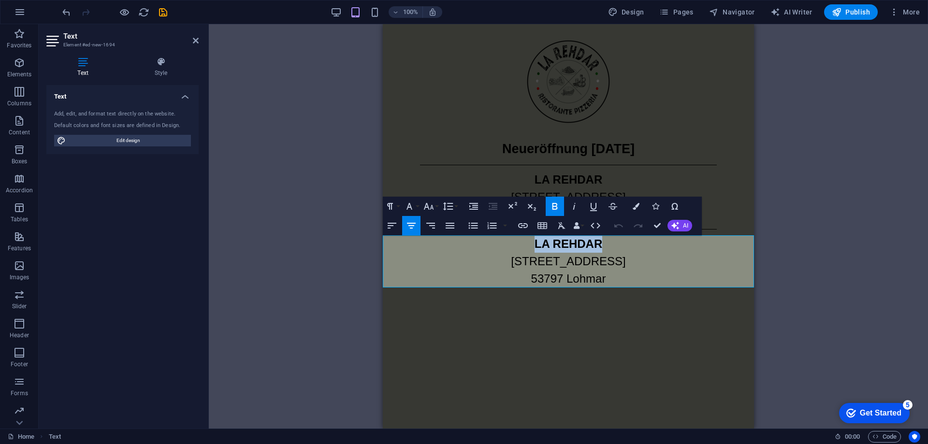
drag, startPoint x: 598, startPoint y: 242, endPoint x: 535, endPoint y: 245, distance: 63.9
click at [535, 245] on p "LA REHDAR" at bounding box center [568, 243] width 371 height 17
click at [541, 245] on p "​Bestellung" at bounding box center [568, 243] width 371 height 17
click at [558, 250] on p "​Bestellung" at bounding box center [568, 243] width 371 height 17
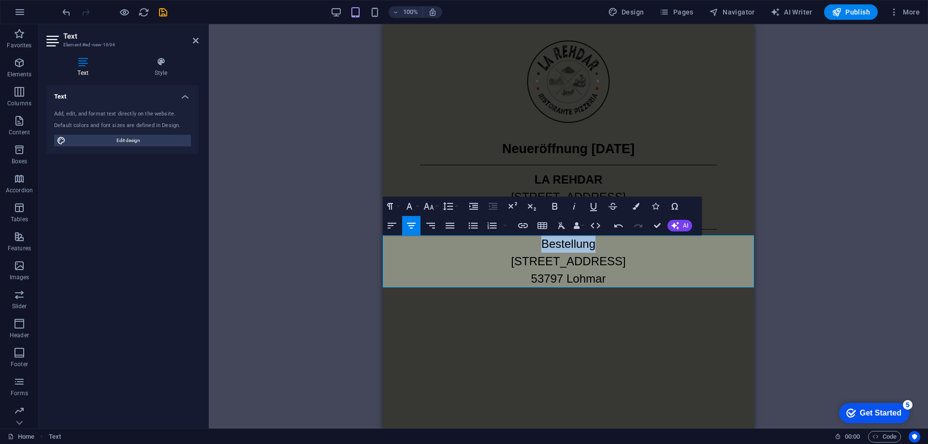
click at [558, 250] on p "​Bestellung" at bounding box center [568, 243] width 371 height 17
click at [555, 207] on icon "button" at bounding box center [555, 207] width 12 height 12
click at [562, 263] on p "Franzhäuschenstraße 33 53797 Lohmar" at bounding box center [568, 270] width 371 height 35
drag, startPoint x: 504, startPoint y: 263, endPoint x: 610, endPoint y: 282, distance: 107.5
click at [610, 282] on p "Franzhäuschenstraße 33 53797 Lohmar" at bounding box center [568, 270] width 371 height 35
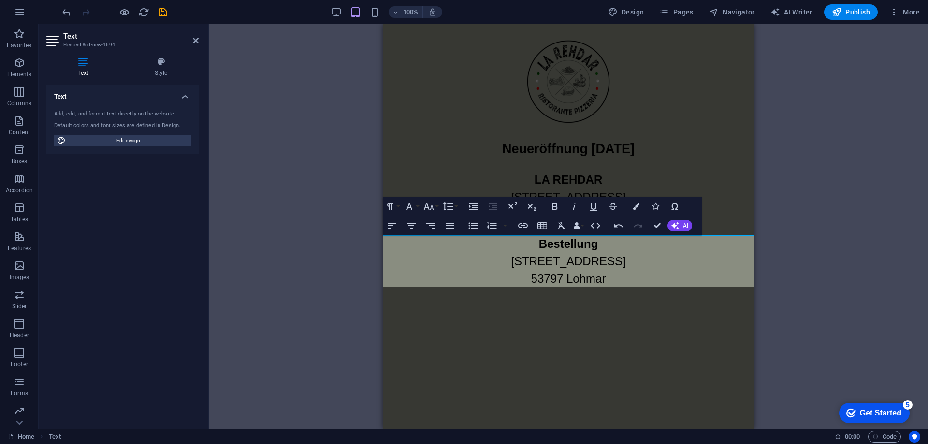
click at [546, 288] on html "Skip to main content Neueröffnung 13.09.2025 LA REHDAR Franzhäuschenstraße 33 5…" at bounding box center [568, 155] width 371 height 263
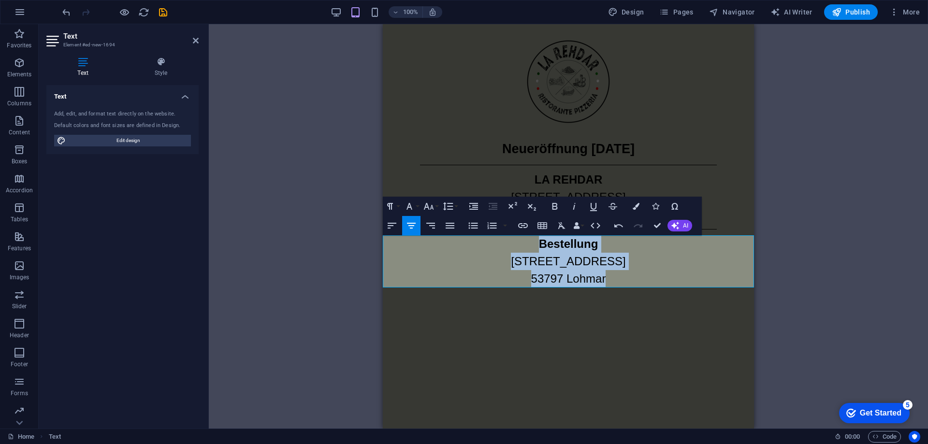
drag, startPoint x: 612, startPoint y: 276, endPoint x: 514, endPoint y: 245, distance: 102.1
click at [514, 245] on div "​ Bestellung Franzhäuschenstraße 33 53797 Lohmar" at bounding box center [568, 261] width 371 height 52
click at [553, 245] on strong "Bestellung" at bounding box center [568, 243] width 59 height 13
click at [559, 248] on p "​Öffnungszeiten" at bounding box center [568, 243] width 371 height 17
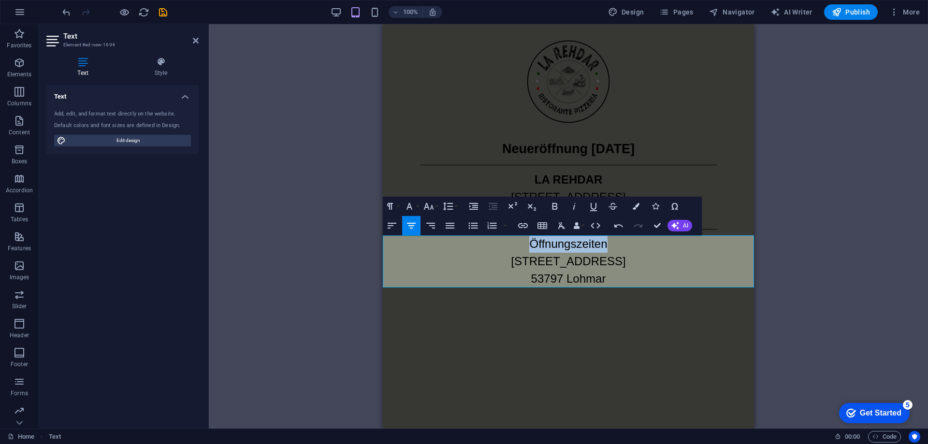
click at [559, 248] on p "​Öffnungszeiten" at bounding box center [568, 243] width 371 height 17
click at [552, 210] on icon "button" at bounding box center [555, 207] width 12 height 12
click at [519, 263] on p "Franzhäuschenstraße 33 53797 Lohmar" at bounding box center [568, 270] width 371 height 35
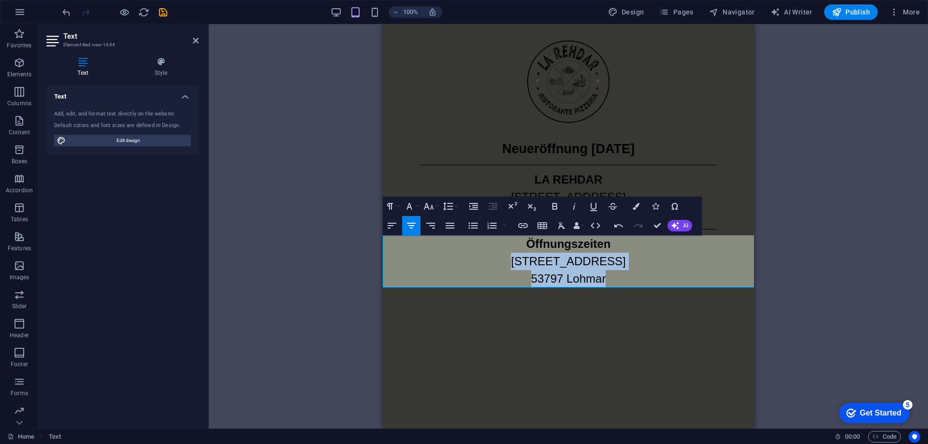
drag, startPoint x: 507, startPoint y: 263, endPoint x: 626, endPoint y: 276, distance: 120.1
click at [626, 276] on p "Franzhäuschenstraße 33 53797 Lohmar" at bounding box center [568, 270] width 371 height 35
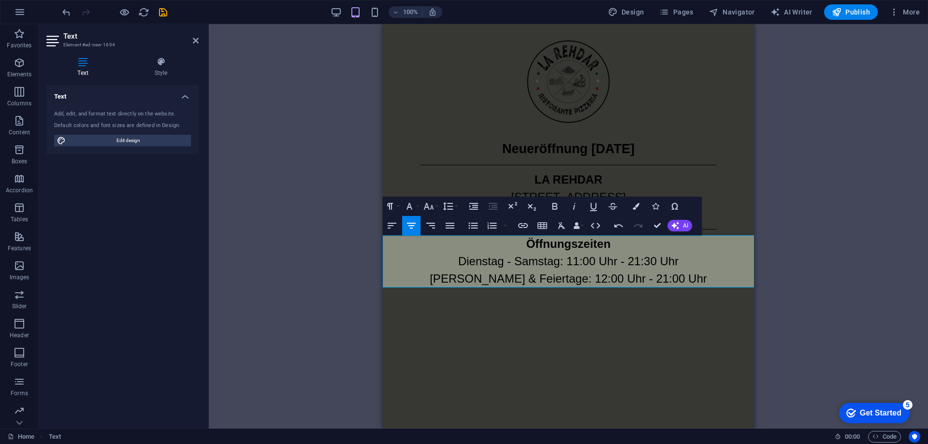
click at [574, 288] on html "Skip to main content Neueröffnung 13.09.2025 LA REHDAR Franzhäuschenstraße 33 5…" at bounding box center [568, 155] width 371 height 263
click at [581, 288] on html "Skip to main content Neueröffnung 13.09.2025 LA REHDAR Franzhäuschenstraße 33 5…" at bounding box center [568, 155] width 371 height 263
click at [582, 288] on html "Skip to main content Neueröffnung 13.09.2025 LA REHDAR Franzhäuschenstraße 33 5…" at bounding box center [568, 155] width 371 height 263
click at [839, 278] on div "Placeholder Image Image Text Text Spacer H2 H2 Text Separator Separator Text Pa…" at bounding box center [568, 226] width 719 height 405
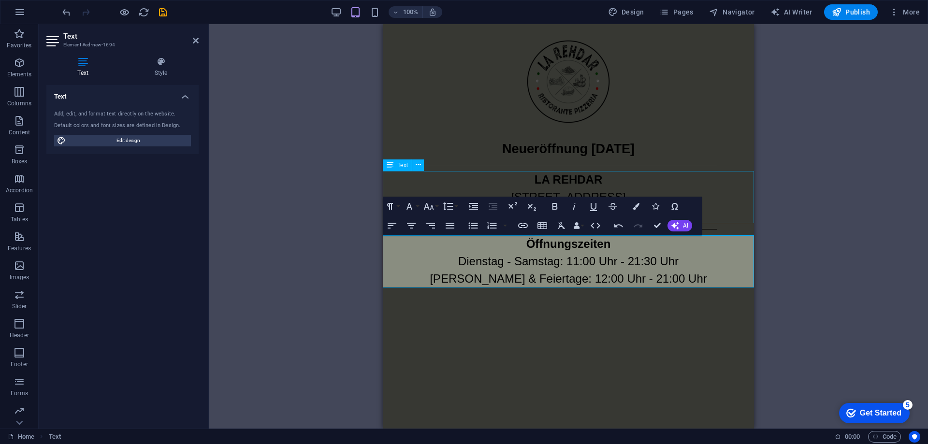
click at [703, 180] on div "LA REHDAR Franzhäuschenstraße 33 53797 Lohmar" at bounding box center [568, 197] width 371 height 52
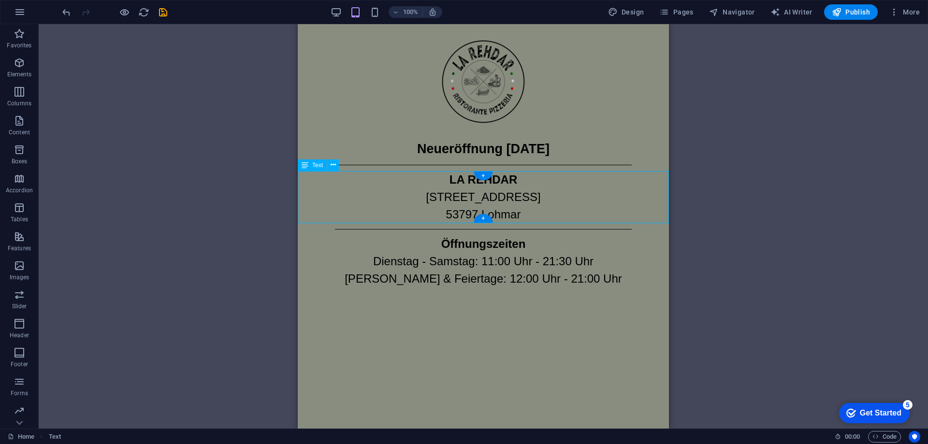
click at [500, 210] on div "LA REHDAR Franzhäuschenstraße 33 53797 Lohmar" at bounding box center [483, 197] width 371 height 52
click at [524, 267] on div "Öffnungszeiten Dienstag - Samstag: 11:00 Uhr - 21:30 Uhr Sonntag & Feiertage: 1…" at bounding box center [483, 261] width 371 height 52
click at [489, 228] on div "Neueröffnung 13.09.2025 LA REHDAR Franzhäuschenstraße 33 53797 Lohmar Öffnungsz…" at bounding box center [483, 155] width 371 height 263
click at [476, 229] on div at bounding box center [483, 229] width 371 height 0
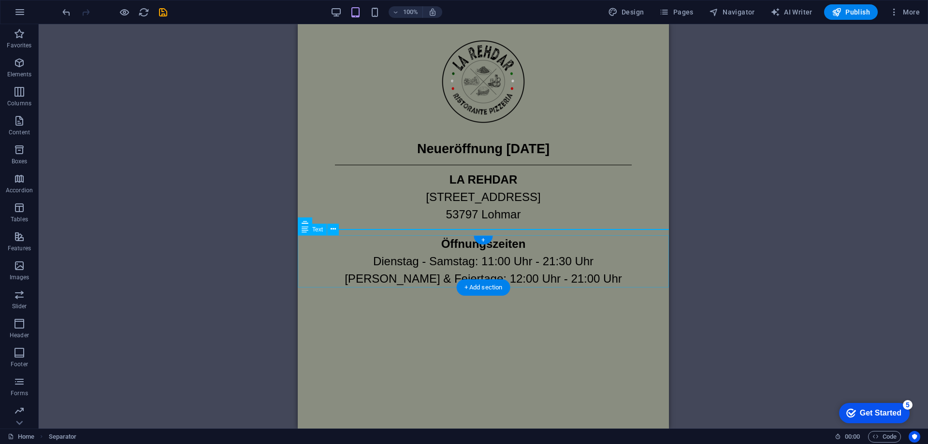
click at [537, 278] on div "Öffnungszeiten Dienstag - Samstag: 11:00 Uhr - 21:30 Uhr Sonntag & Feiertage: 1…" at bounding box center [483, 261] width 371 height 52
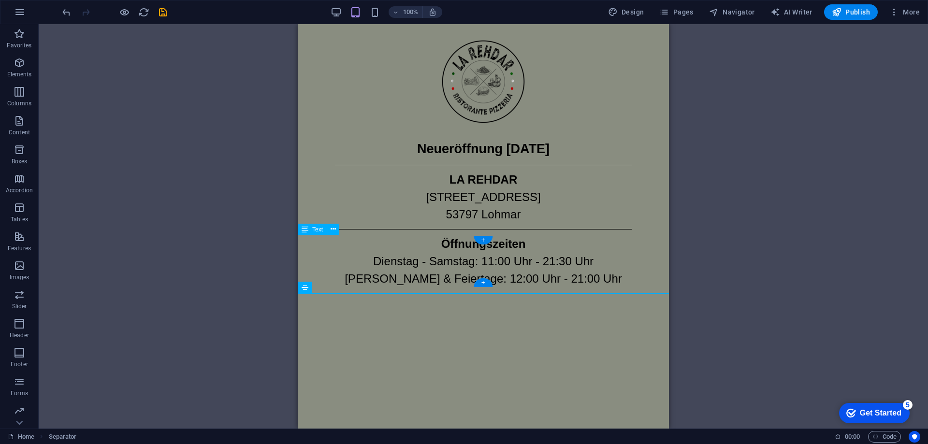
click at [517, 268] on div "Öffnungszeiten Dienstag - Samstag: 11:00 Uhr - 21:30 Uhr Sonntag & Feiertage: 1…" at bounding box center [483, 261] width 371 height 52
click at [511, 291] on div "Neueröffnung 13.09.2025 LA REHDAR Franzhäuschenstraße 33 53797 Lohmar Öffnungsz…" at bounding box center [483, 159] width 371 height 270
click at [510, 293] on div at bounding box center [483, 293] width 371 height 0
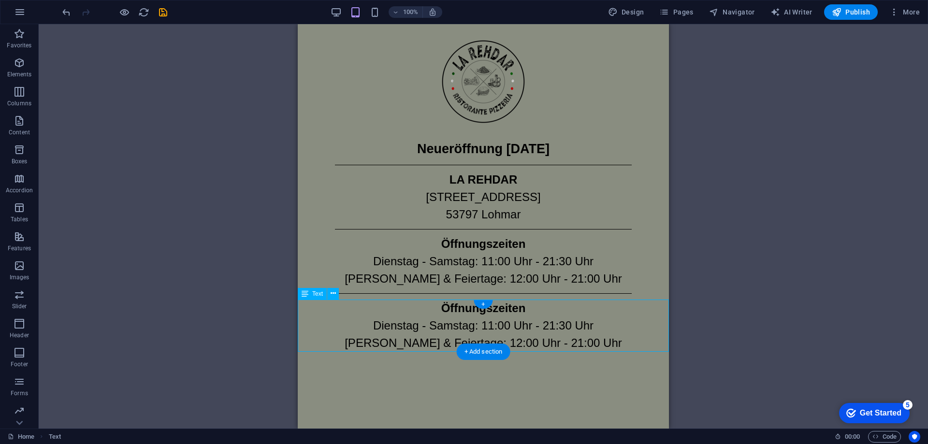
click at [505, 309] on div "Öffnungszeiten Dienstag - Samstag: 11:00 Uhr - 21:30 Uhr Sonntag & Feiertage: 1…" at bounding box center [483, 326] width 371 height 52
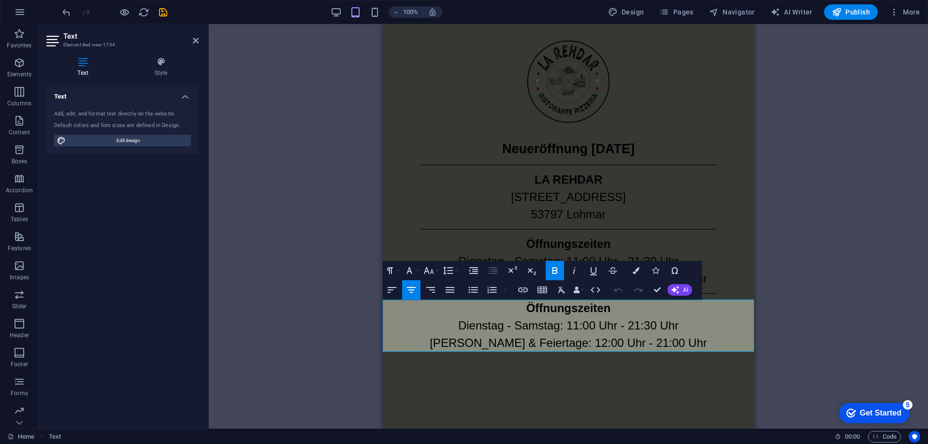
click at [528, 310] on p "Öffnungszeiten" at bounding box center [568, 308] width 371 height 17
click at [575, 305] on strong "Öffnungszeiten" at bounding box center [568, 308] width 85 height 13
click at [587, 342] on p "Sonntag & Feiertage: 12:00 Uhr - 21:00 Uhr" at bounding box center [568, 343] width 371 height 17
click at [580, 325] on p "Dienstag - Samstag: 11:00 Uhr - 21:30 Uhr" at bounding box center [568, 325] width 371 height 17
click at [588, 325] on p "Dienstag - Samstag: 11:00 Uhr - 21:30 Uhr" at bounding box center [568, 325] width 371 height 17
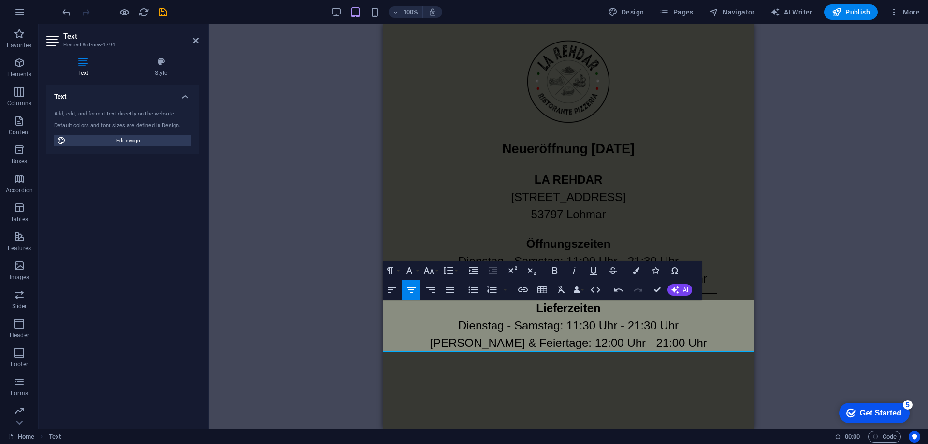
click at [645, 328] on p "Dienstag - Samstag: 11:30 Uhr - 21:30 Uhr" at bounding box center [568, 325] width 371 height 17
click at [589, 340] on p "Sonntag & Feiertage: 12:00 Uhr - 21:00 Uhr" at bounding box center [568, 343] width 371 height 17
drag, startPoint x: 586, startPoint y: 342, endPoint x: 591, endPoint y: 341, distance: 5.4
click at [591, 341] on p "Sonntag & Feiertage: 12:00 Uhr - 21:00 Uhr" at bounding box center [568, 343] width 371 height 17
click at [641, 343] on p "Sonntag & Feiertage: 12:30 Uhr - 21:00 Uhr" at bounding box center [568, 343] width 371 height 17
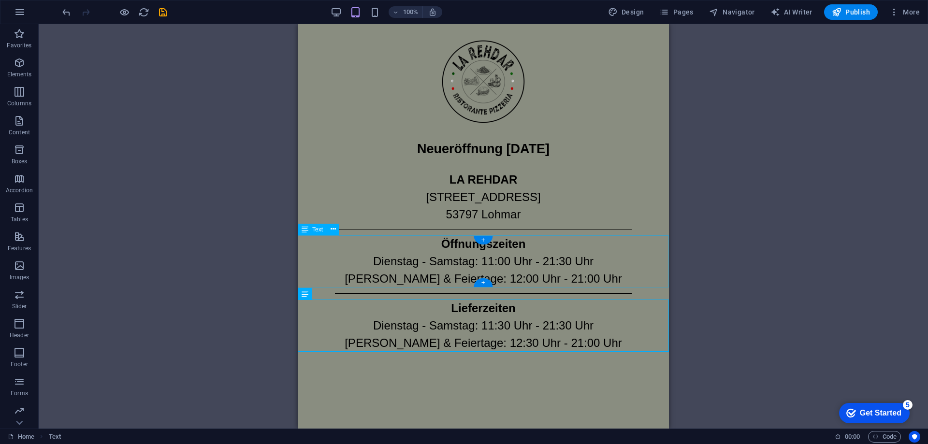
click at [569, 278] on div "Öffnungszeiten Dienstag - Samstag: 11:00 Uhr - 21:30 Uhr Sonntag & Feiertage: 1…" at bounding box center [483, 261] width 371 height 52
click at [727, 293] on div "Placeholder Image Image Text Text Spacer H2 H2 Text Separator Separator Text Se…" at bounding box center [483, 226] width 889 height 405
click at [486, 208] on div "LA REHDAR Franzhäuschenstraße 33 53797 Lohmar" at bounding box center [483, 197] width 371 height 52
click at [18, 60] on icon "button" at bounding box center [20, 63] width 12 height 12
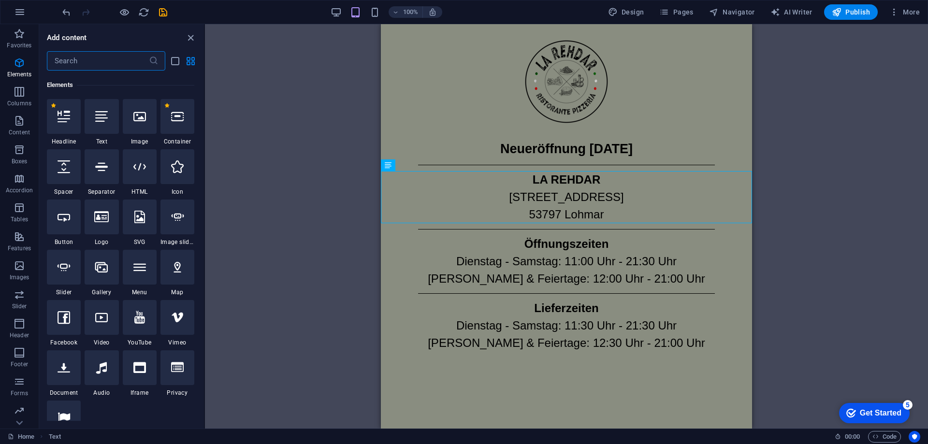
scroll to position [103, 0]
click at [804, 210] on div "Placeholder Image Image Text Text Spacer H2 H2 Text Separator Separator Text Se…" at bounding box center [566, 226] width 723 height 405
click at [576, 204] on div "LA REHDAR Franzhäuschenstraße 33 53797 Lohmar" at bounding box center [566, 197] width 371 height 52
click at [599, 212] on div "LA REHDAR Franzhäuschenstraße 33 53797 Lohmar" at bounding box center [566, 197] width 371 height 52
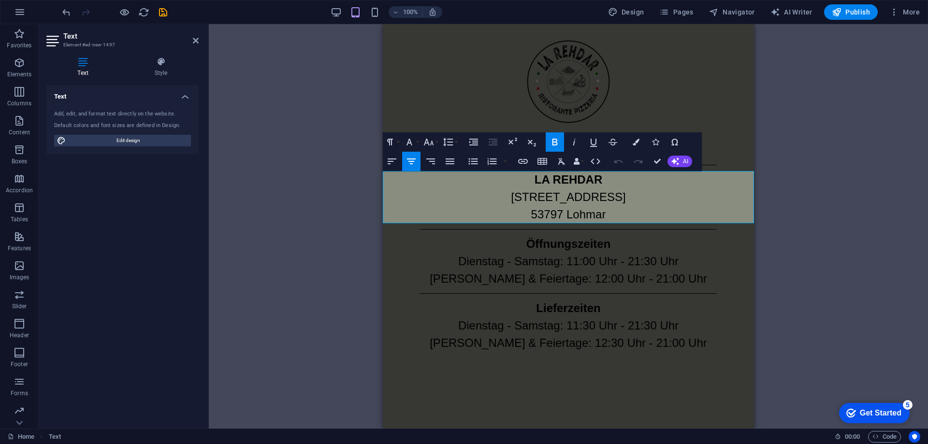
click at [612, 210] on p "Franzhäuschenstraße 33 53797 Lohmar" at bounding box center [568, 206] width 371 height 35
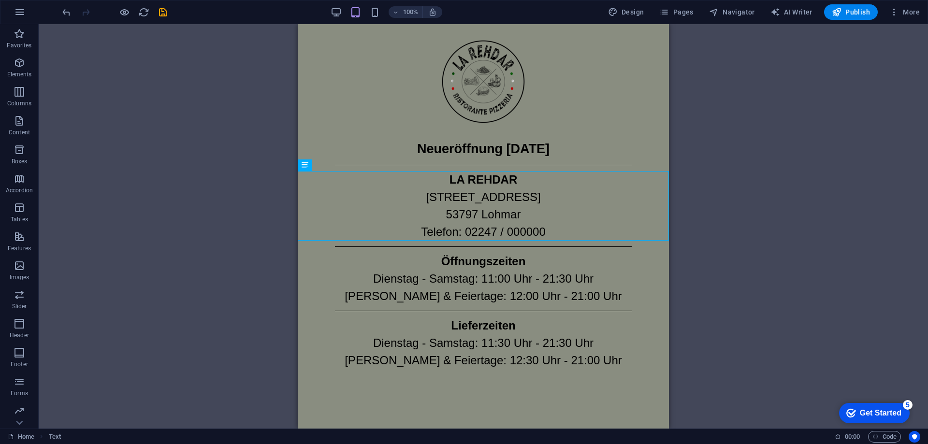
click at [738, 235] on div "Drag here to replace the existing content. Press “Ctrl” if you want to create a…" at bounding box center [483, 226] width 889 height 405
click at [20, 43] on p "Favorites" at bounding box center [19, 46] width 25 height 8
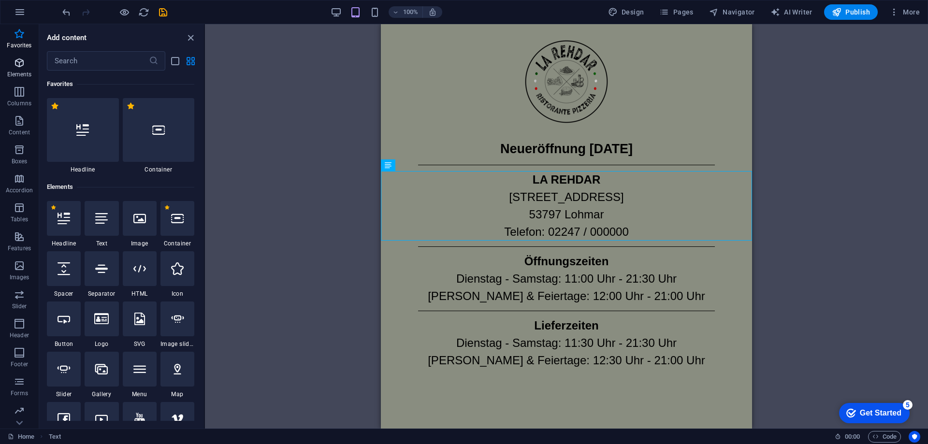
click at [15, 66] on icon "button" at bounding box center [20, 63] width 12 height 12
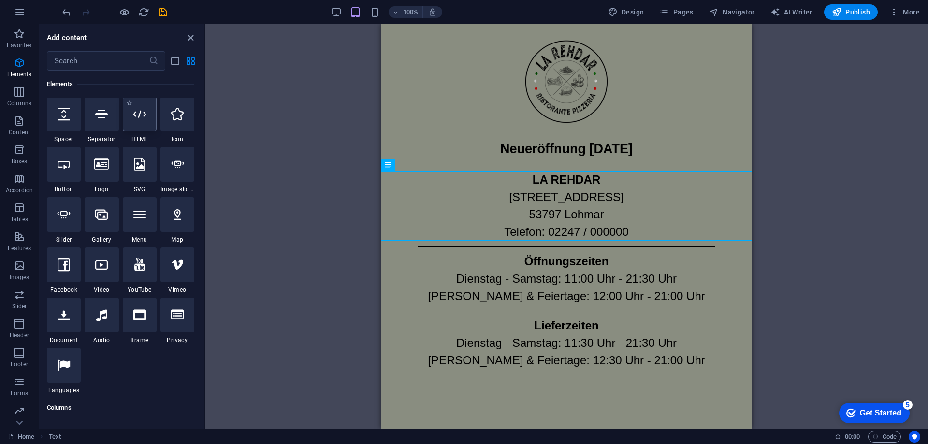
scroll to position [151, 0]
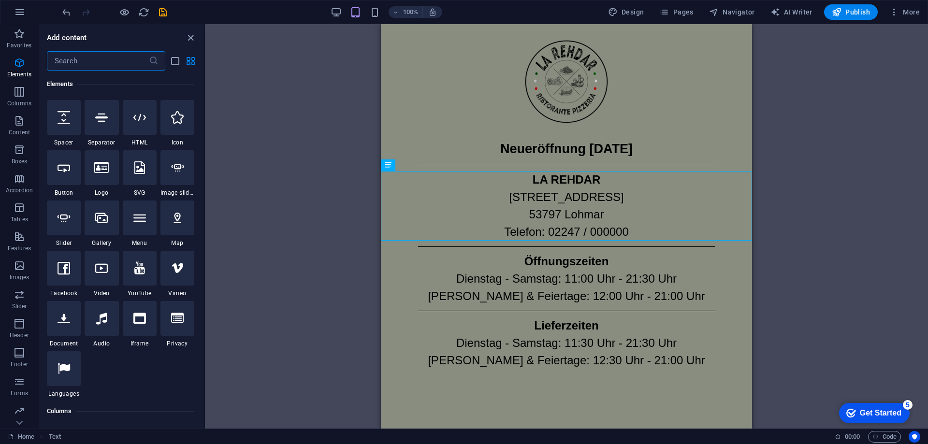
click at [111, 70] on input "text" at bounding box center [98, 60] width 102 height 19
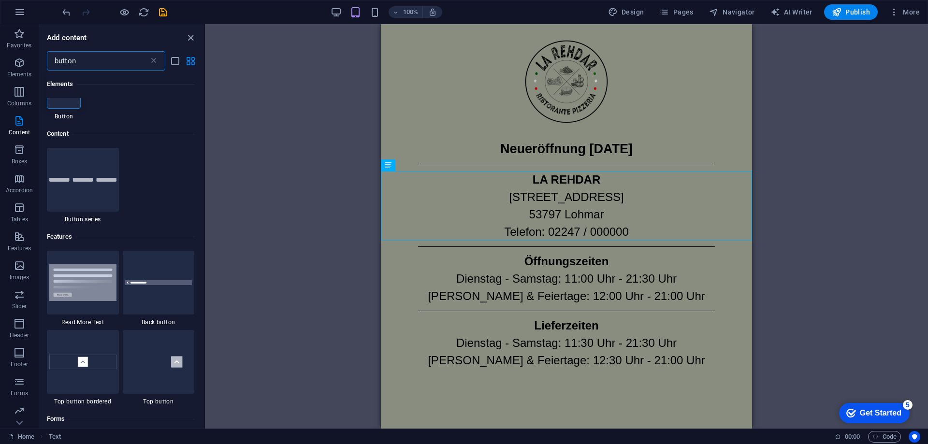
scroll to position [0, 0]
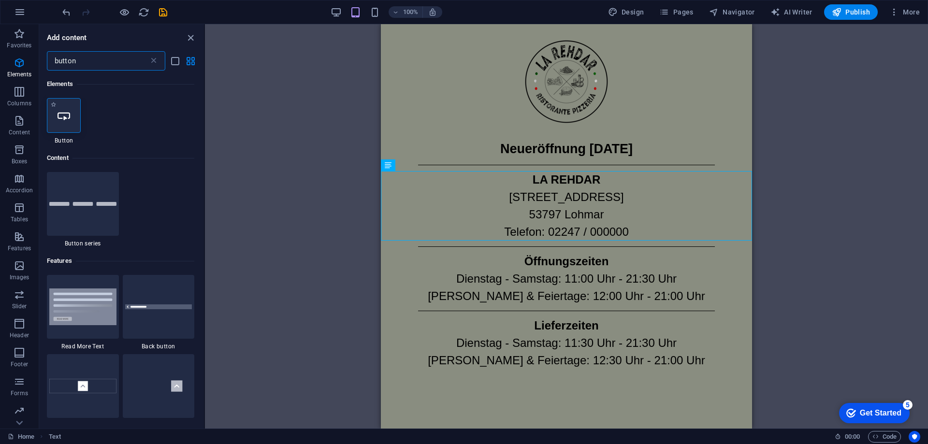
type input "button"
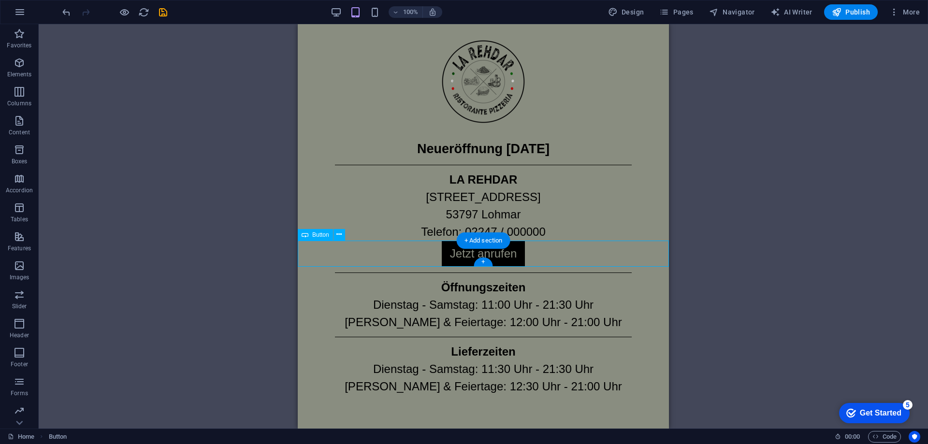
click at [587, 256] on div "Jetzt anrufen" at bounding box center [483, 254] width 371 height 26
click at [536, 234] on div "LA REHDAR Franzhäuschenstraße 33 53797 Lohmar Telefon: 02247 / 000000" at bounding box center [483, 206] width 371 height 70
click at [533, 232] on div "LA REHDAR Franzhäuschenstraße 33 53797 Lohmar Telefon: 02247 / 000000" at bounding box center [483, 206] width 371 height 70
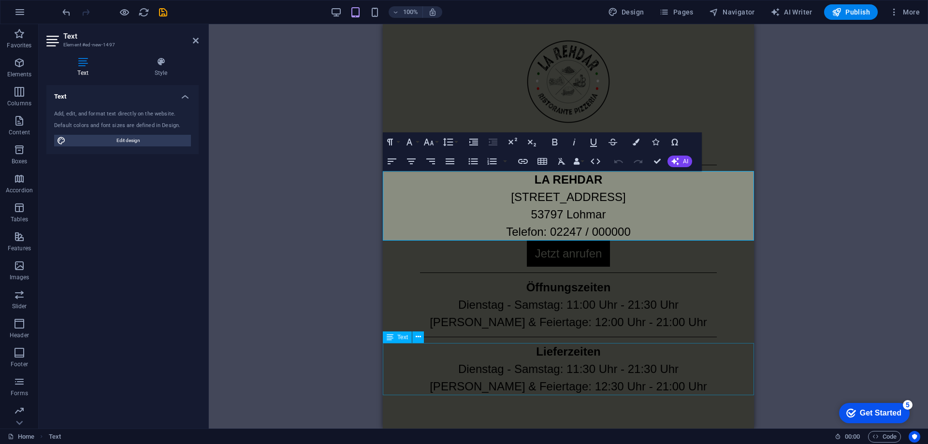
click at [652, 374] on div "Lieferzeiten Dienstag - Samstag: 11:30 Uhr - 21:30 Uhr Sonntag & Feiertage: 12:…" at bounding box center [568, 369] width 371 height 52
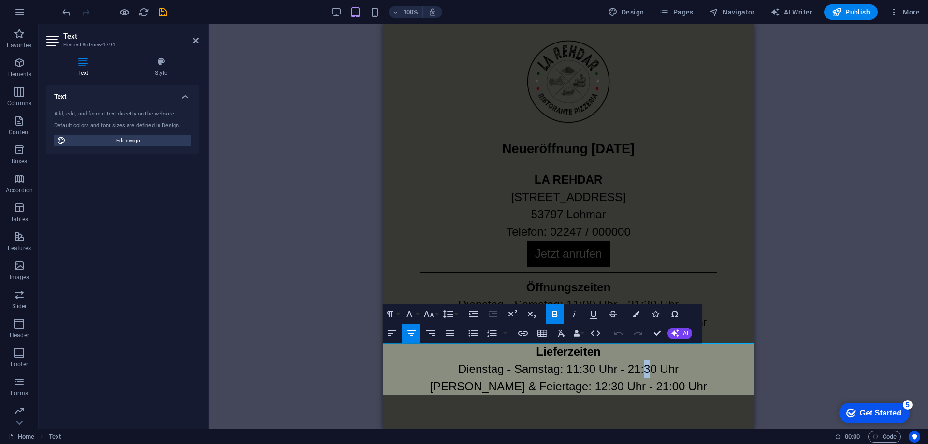
click at [647, 371] on p "Dienstag - Samstag: 11:30 Uhr - 21:30 Uhr" at bounding box center [568, 369] width 371 height 17
click at [623, 384] on p "Sonntag & Feiertage: 12:30 Uhr - 21:00 Uhr" at bounding box center [568, 386] width 371 height 17
click at [635, 365] on p "Dienstag - Samstag: 11:30 Uhr - 21:00 Uhr" at bounding box center [568, 369] width 371 height 17
drag, startPoint x: 593, startPoint y: 392, endPoint x: 587, endPoint y: 390, distance: 6.0
click at [587, 390] on p "Sonntag & Feiertage: 12:30 Uhr - 21:00 Uhr" at bounding box center [568, 386] width 371 height 17
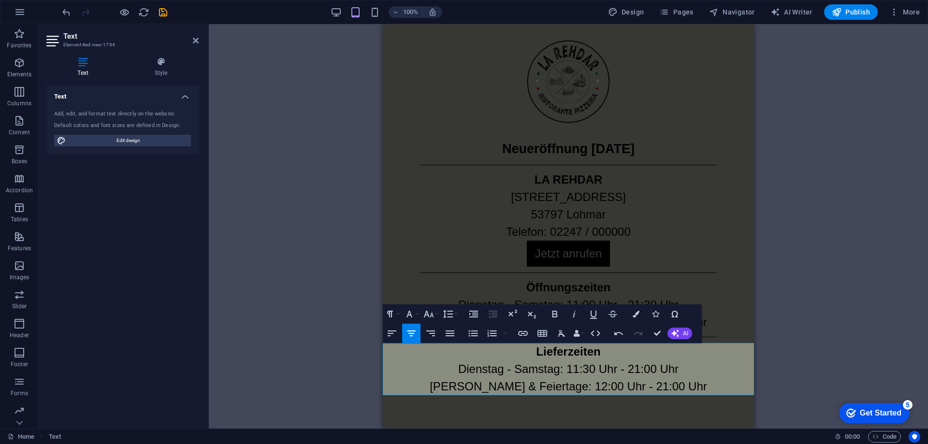
click at [636, 386] on p "Sonntag & Feiertage: 12:00 Uhr - 21:00 Uhr" at bounding box center [568, 386] width 371 height 17
click at [614, 296] on div "Öffnungszeiten Dienstag - Samstag: 11:00 Uhr - 21:30 Uhr Sonntag & Feiertage: 1…" at bounding box center [568, 305] width 371 height 52
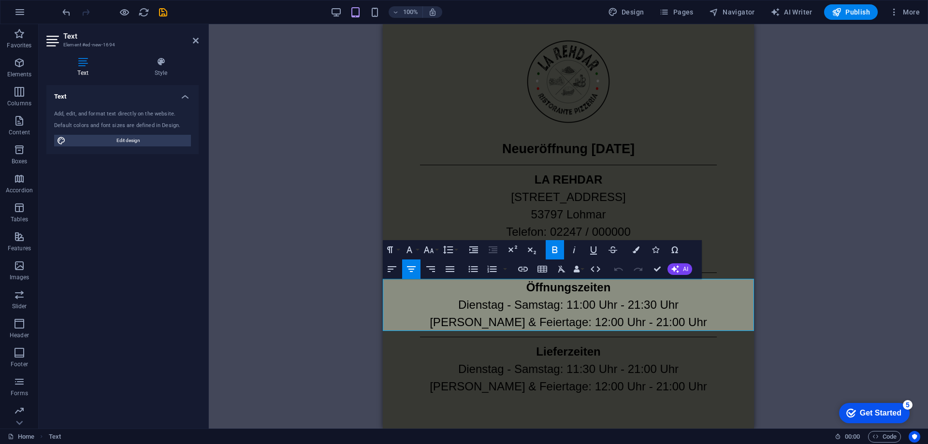
click at [645, 306] on p "Dienstag - Samstag: 11:00 Uhr - 21:30 Uhr" at bounding box center [568, 304] width 371 height 17
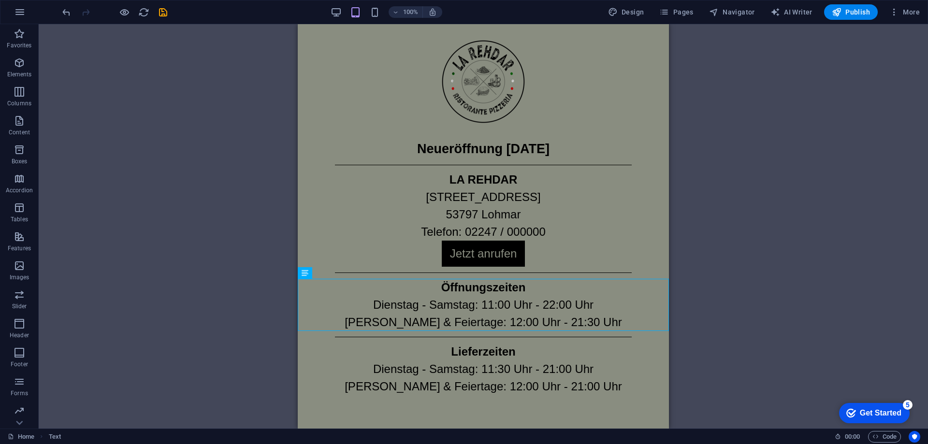
click at [762, 309] on div "Placeholder Image Image Text Text Spacer H2 H2 Text Separator Separator Text Se…" at bounding box center [483, 226] width 889 height 405
click at [516, 231] on div "LA REHDAR Franzhäuschenstraße 33 53797 Lohmar Telefon: 02247 / 000000" at bounding box center [483, 206] width 371 height 70
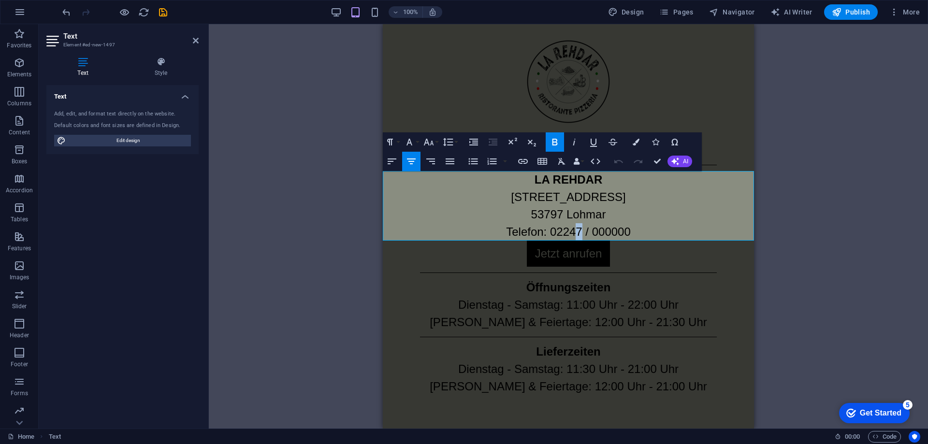
click at [581, 227] on p "Telefon: 02247 / 000000" at bounding box center [568, 231] width 371 height 17
drag, startPoint x: 593, startPoint y: 230, endPoint x: 637, endPoint y: 229, distance: 44.0
click at [637, 229] on p "Telefon: 02241 / 000000" at bounding box center [568, 231] width 371 height 17
click at [575, 250] on div "Jetzt anrufen" at bounding box center [568, 254] width 371 height 26
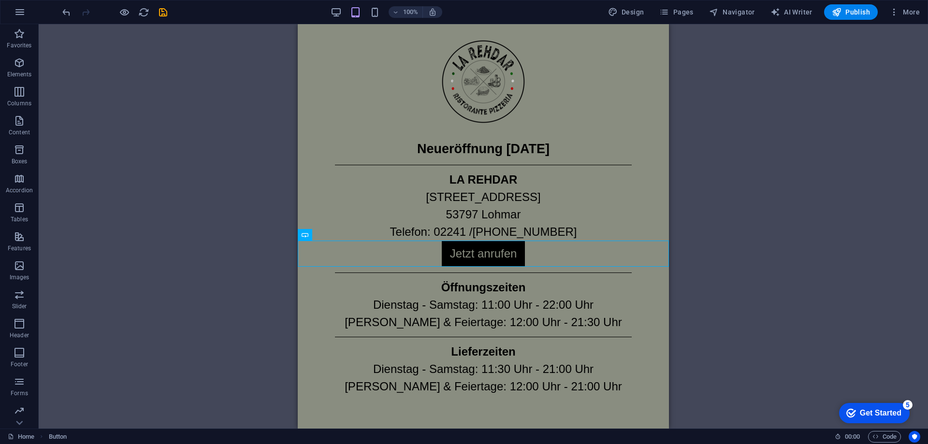
click at [680, 225] on div "Drag here to replace the existing content. Press “Ctrl” if you want to create a…" at bounding box center [483, 226] width 889 height 405
click at [512, 250] on div "Jetzt anrufen" at bounding box center [483, 254] width 371 height 26
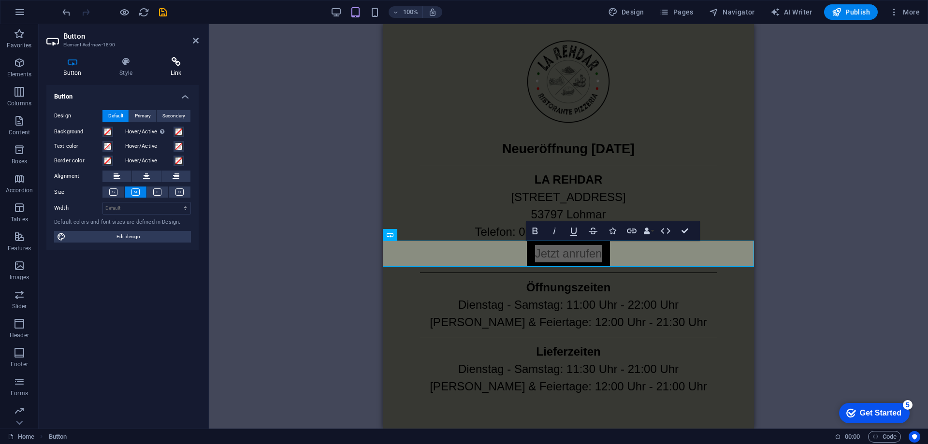
click at [175, 66] on icon at bounding box center [175, 62] width 45 height 10
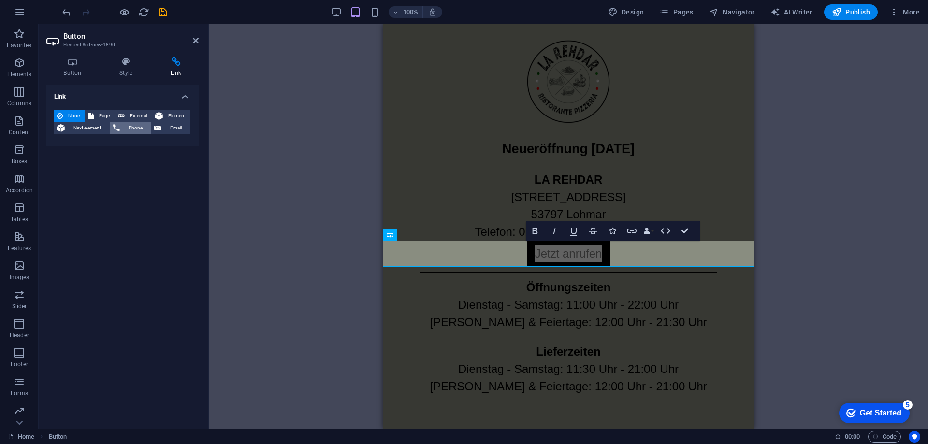
click at [140, 128] on span "Phone" at bounding box center [136, 128] width 26 height 12
click at [121, 149] on input "Phone" at bounding box center [146, 144] width 88 height 12
type input "022418780493"
click at [122, 159] on input "Title Additional link description, should not be the same as the link text. The…" at bounding box center [146, 160] width 88 height 12
click at [133, 61] on icon at bounding box center [125, 62] width 47 height 10
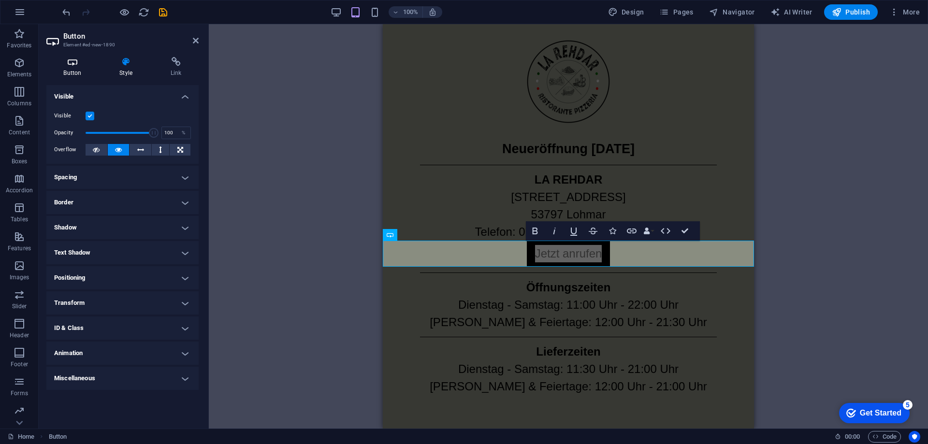
click at [84, 58] on icon at bounding box center [72, 62] width 52 height 10
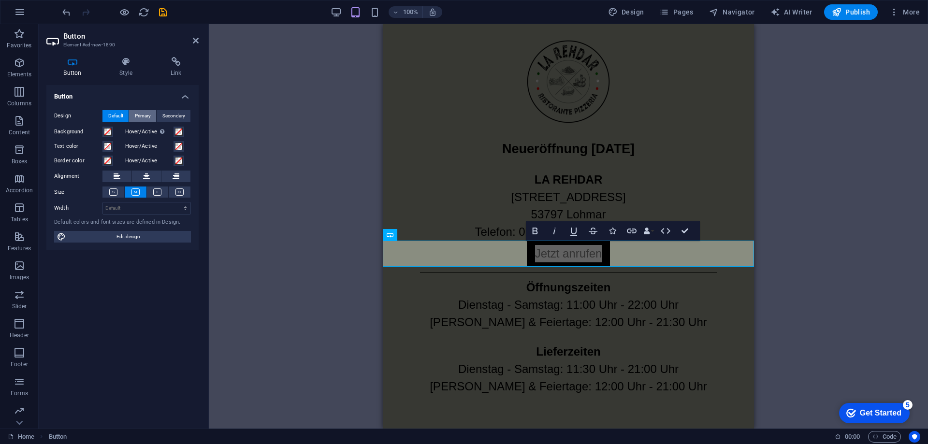
click at [147, 115] on span "Primary" at bounding box center [143, 116] width 16 height 12
click at [112, 114] on span "Default" at bounding box center [115, 116] width 15 height 12
click at [160, 190] on icon at bounding box center [157, 192] width 8 height 7
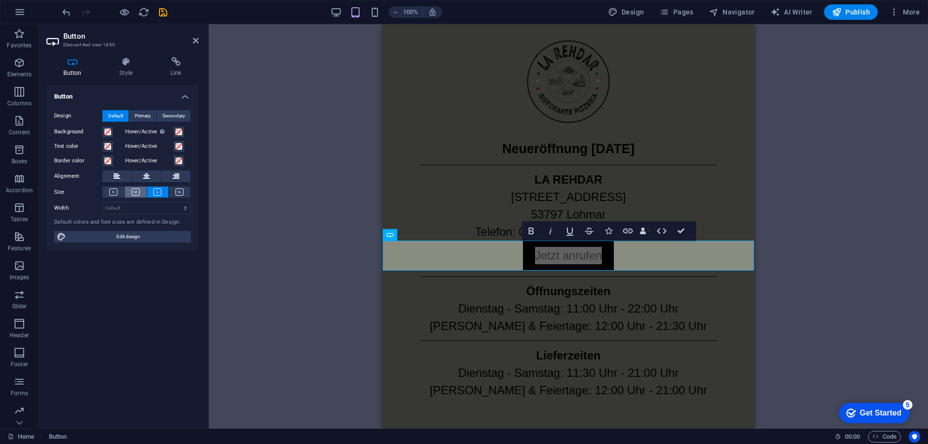
click at [134, 189] on icon at bounding box center [135, 192] width 8 height 7
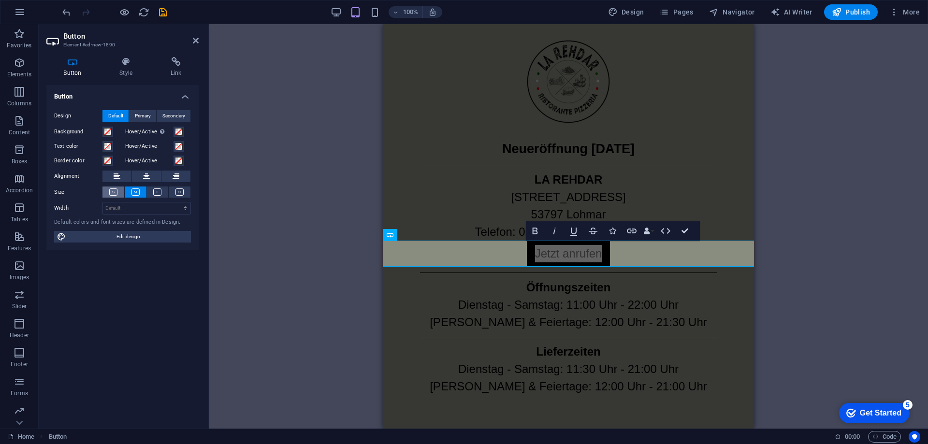
click at [111, 188] on button at bounding box center [113, 192] width 22 height 11
click at [132, 187] on button at bounding box center [136, 192] width 22 height 11
click at [125, 76] on h4 "Style" at bounding box center [127, 67] width 51 height 20
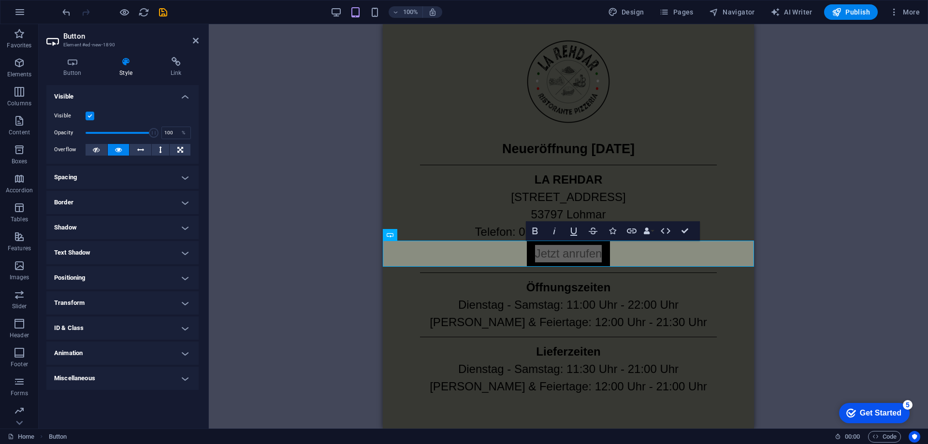
click at [117, 204] on h4 "Border" at bounding box center [122, 202] width 152 height 23
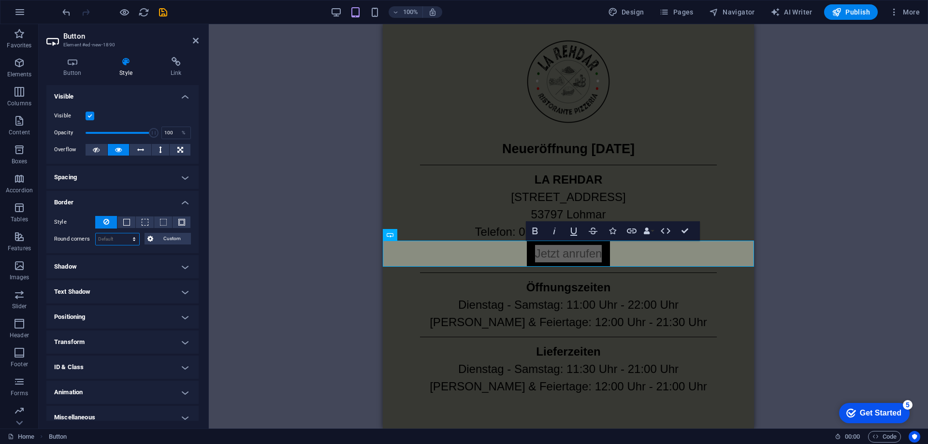
click at [116, 235] on select "Default px rem % vh vw Custom" at bounding box center [118, 239] width 44 height 12
select select "px"
click at [125, 233] on select "Default px rem % vh vw Custom" at bounding box center [118, 239] width 44 height 12
type input "5"
click at [147, 201] on h4 "Border" at bounding box center [122, 199] width 152 height 17
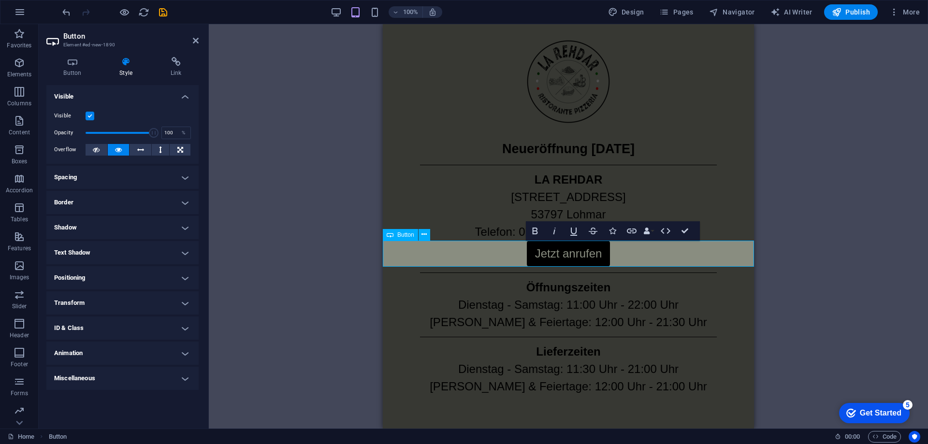
click at [667, 257] on div "Jetzt anrufen" at bounding box center [568, 254] width 371 height 26
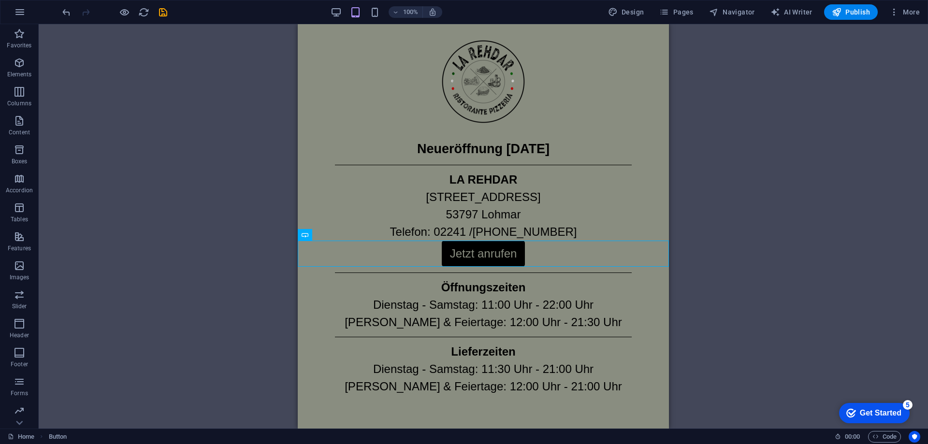
click at [751, 265] on div "Placeholder Image Image Text Text Spacer H2 H2 Text Separator Separator Text Se…" at bounding box center [483, 226] width 889 height 405
click at [736, 262] on div "Placeholder Image Image Text Text Spacer H2 H2 Text Separator Separator Text Se…" at bounding box center [483, 226] width 889 height 405
click at [727, 211] on div "Placeholder Image Image Text Text Spacer H2 H2 Text Separator Separator Text Se…" at bounding box center [483, 226] width 889 height 405
click at [851, 15] on span "Publish" at bounding box center [851, 12] width 38 height 10
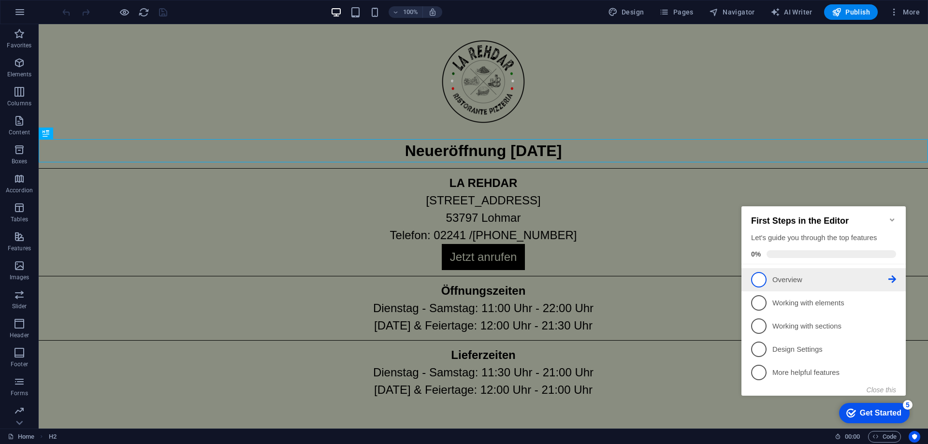
click at [818, 277] on p "Overview - incomplete" at bounding box center [830, 280] width 116 height 10
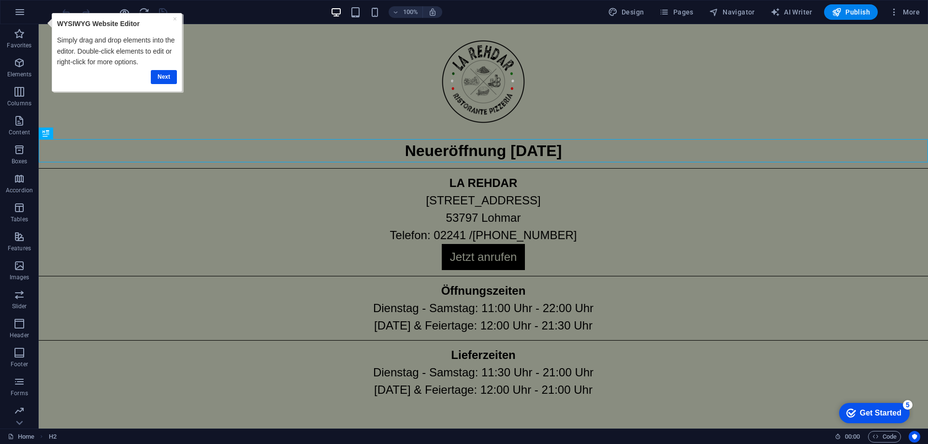
click at [883, 415] on div "Get Started" at bounding box center [881, 413] width 42 height 9
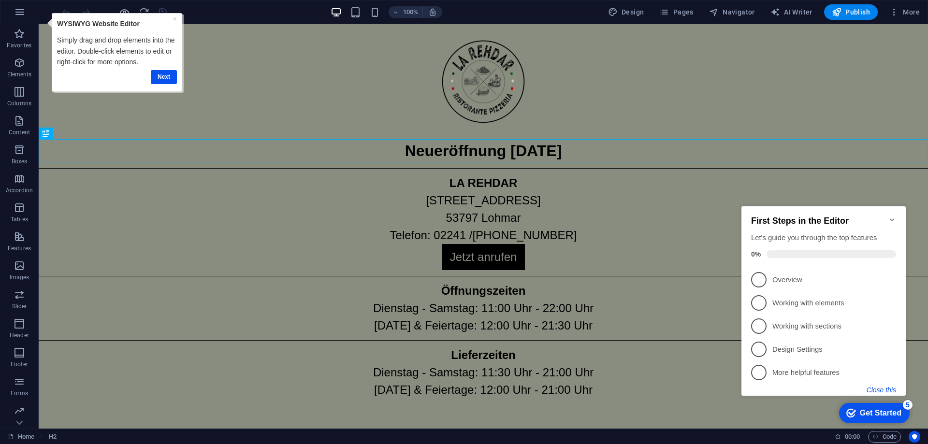
click at [883, 393] on button "Close this" at bounding box center [881, 390] width 29 height 8
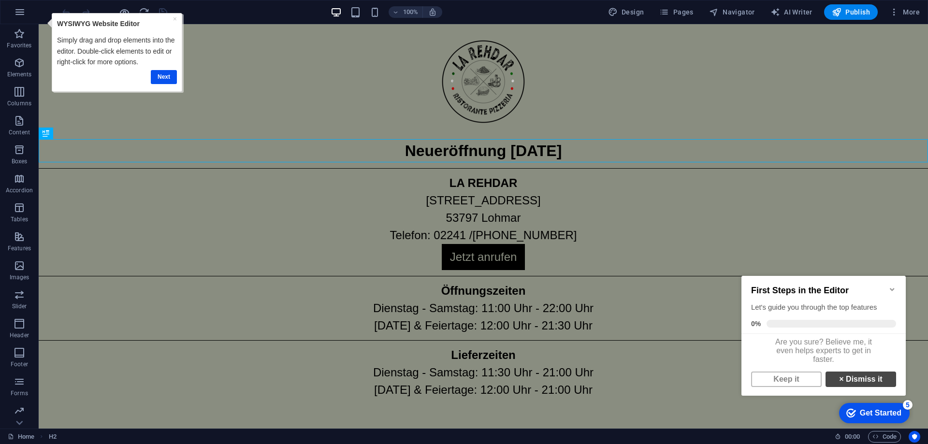
click at [867, 387] on link "× Dismiss it" at bounding box center [861, 379] width 71 height 15
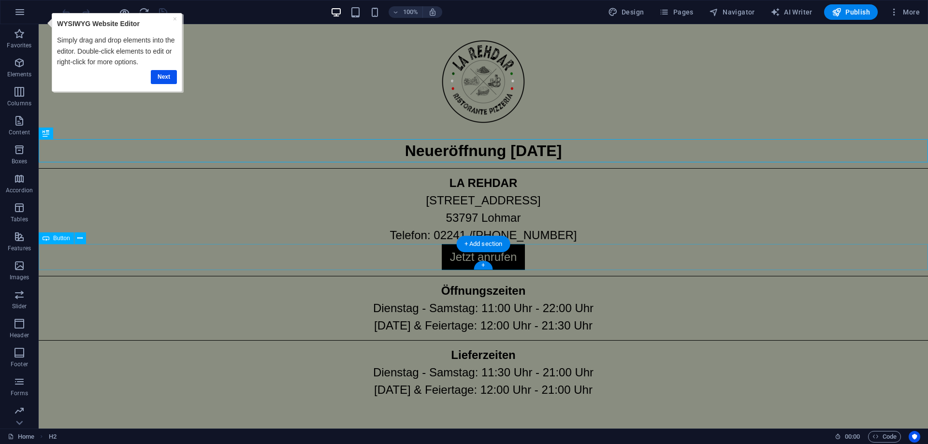
click at [453, 254] on div "Jetzt anrufen" at bounding box center [483, 257] width 889 height 26
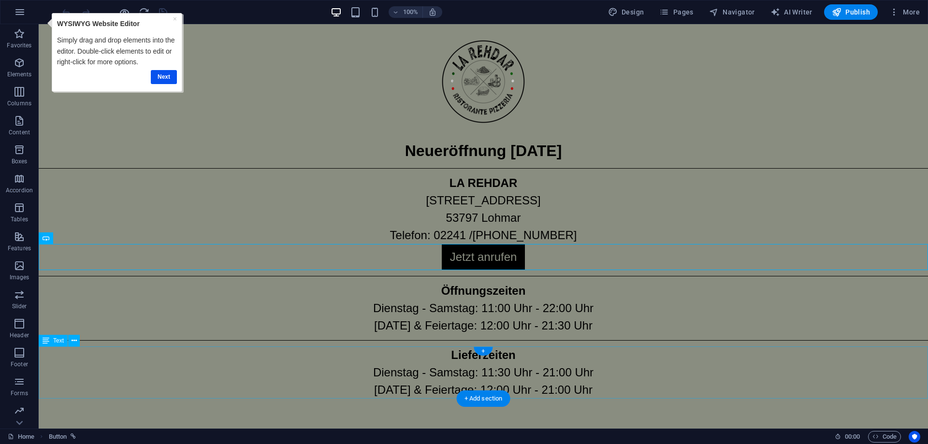
click at [527, 392] on div "Lieferzeiten Dienstag - Samstag: 11:30 Uhr - 21:00 Uhr Sonntag & Feiertage: 12:…" at bounding box center [483, 373] width 889 height 52
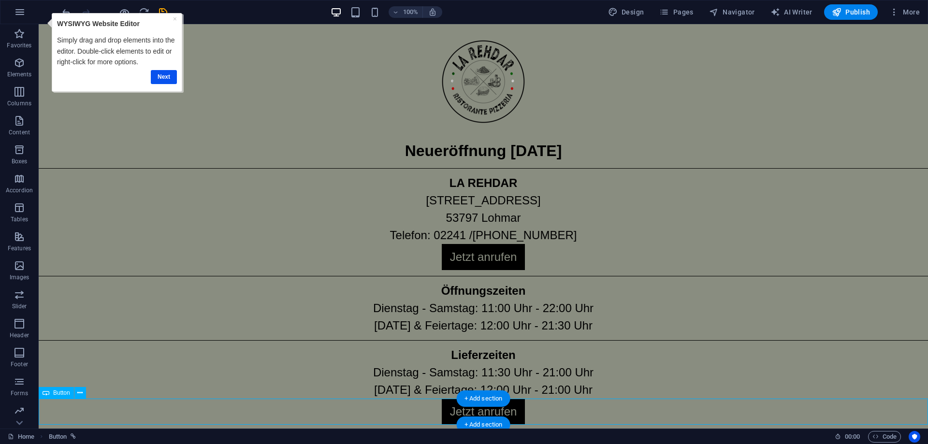
click at [507, 409] on div "Jetzt anrufen" at bounding box center [483, 412] width 889 height 26
click at [16, 44] on p "Favorites" at bounding box center [19, 46] width 25 height 8
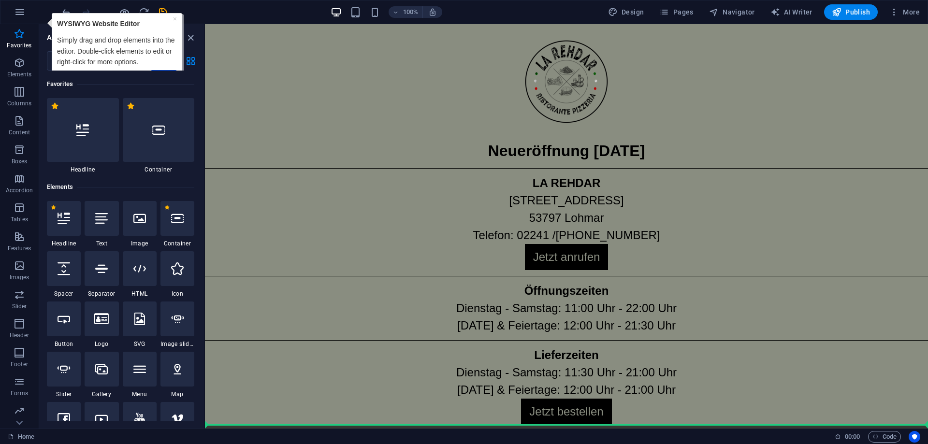
select select "px"
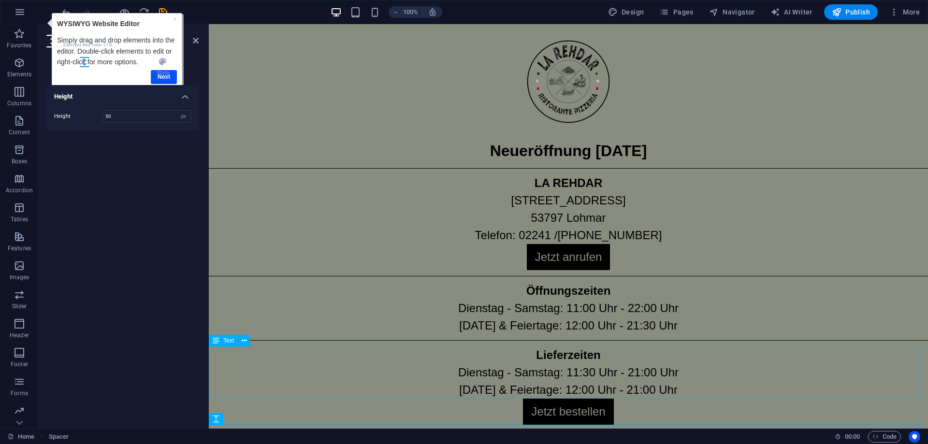
scroll to position [20, 0]
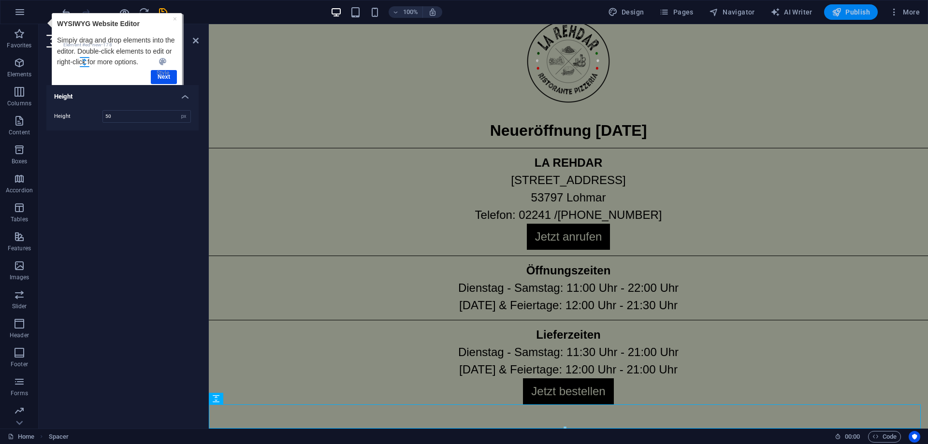
click at [848, 11] on span "Publish" at bounding box center [851, 12] width 38 height 10
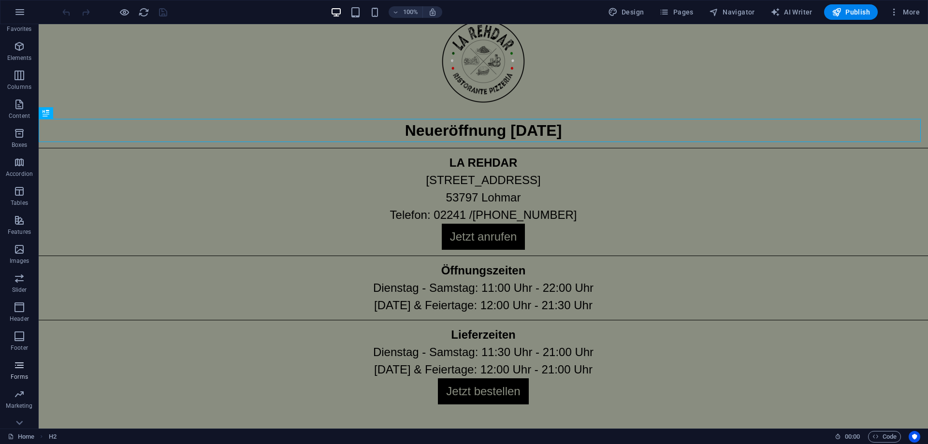
scroll to position [30, 0]
click at [20, 417] on p "Collections" at bounding box center [18, 421] width 29 height 8
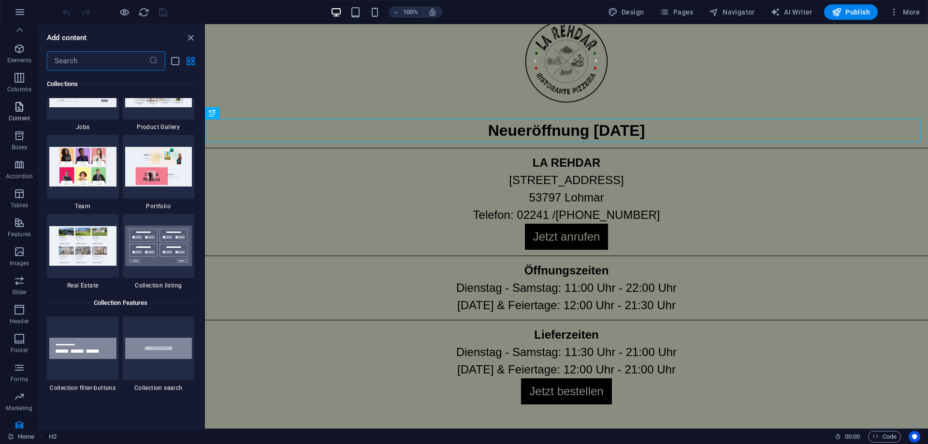
scroll to position [0, 0]
click at [20, 129] on p "Content" at bounding box center [19, 133] width 21 height 8
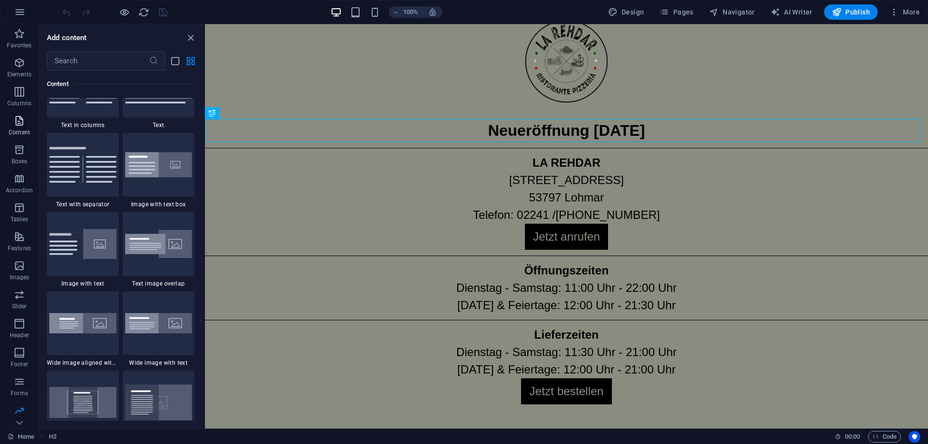
scroll to position [1691, 0]
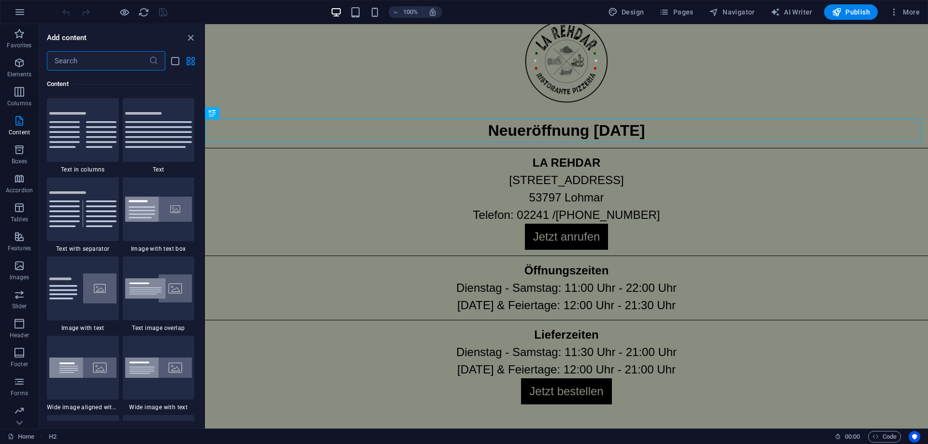
click at [69, 57] on input "text" at bounding box center [98, 60] width 102 height 19
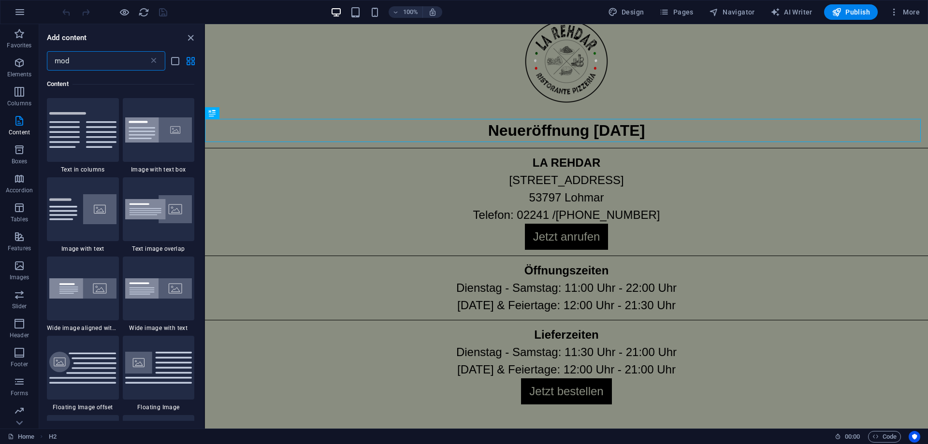
scroll to position [0, 0]
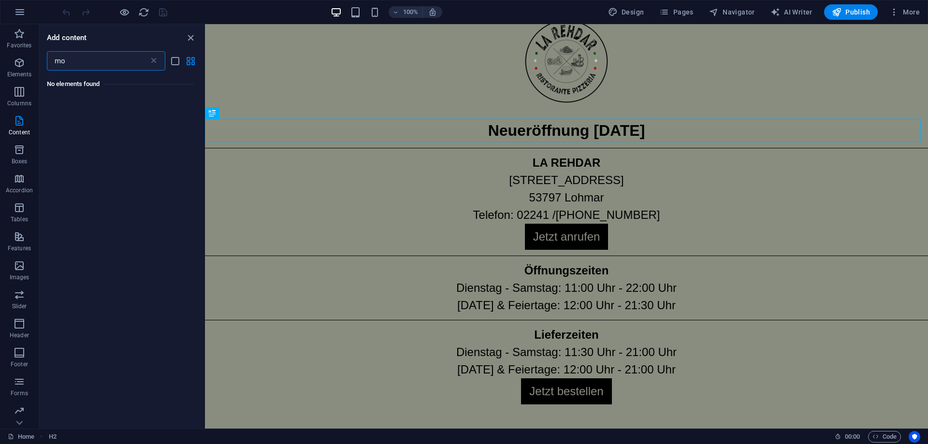
type input "m"
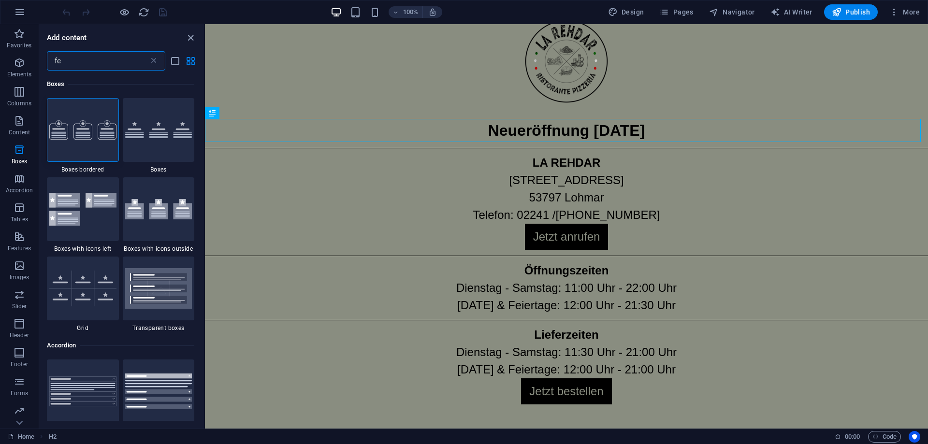
type input "f"
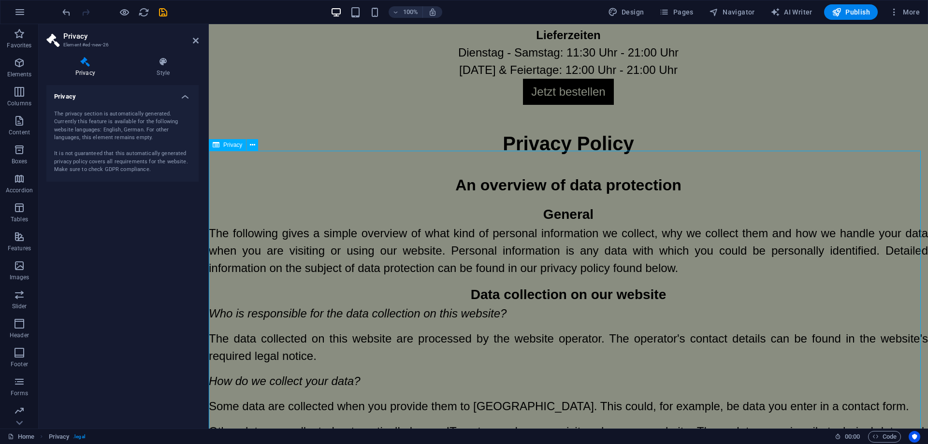
scroll to position [328, 0]
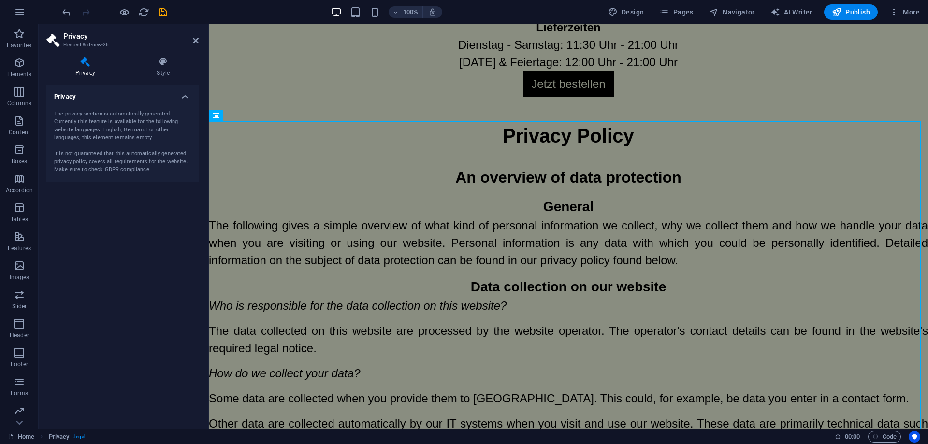
click at [105, 140] on div "The privacy section is automatically generated. Currently this feature is avail…" at bounding box center [122, 142] width 137 height 64
click at [97, 124] on div "The privacy section is automatically generated. Currently this feature is avail…" at bounding box center [122, 142] width 137 height 64
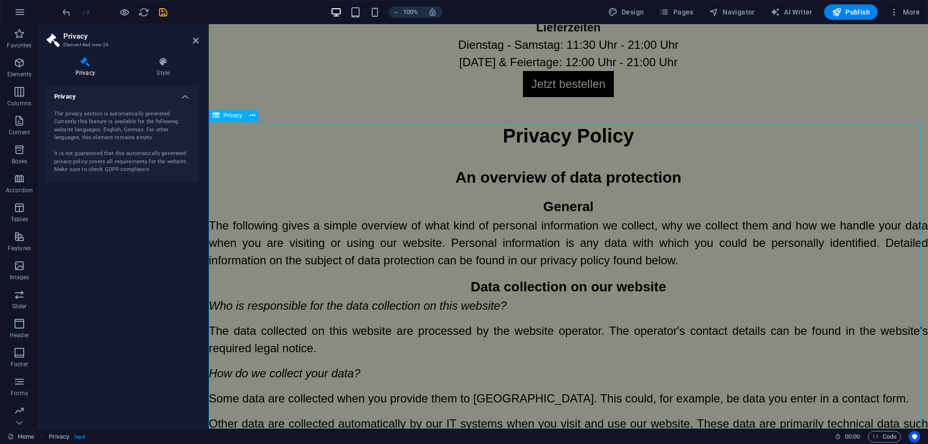
click at [77, 39] on h2 "Privacy" at bounding box center [130, 36] width 135 height 9
click at [26, 9] on button "button" at bounding box center [19, 11] width 23 height 23
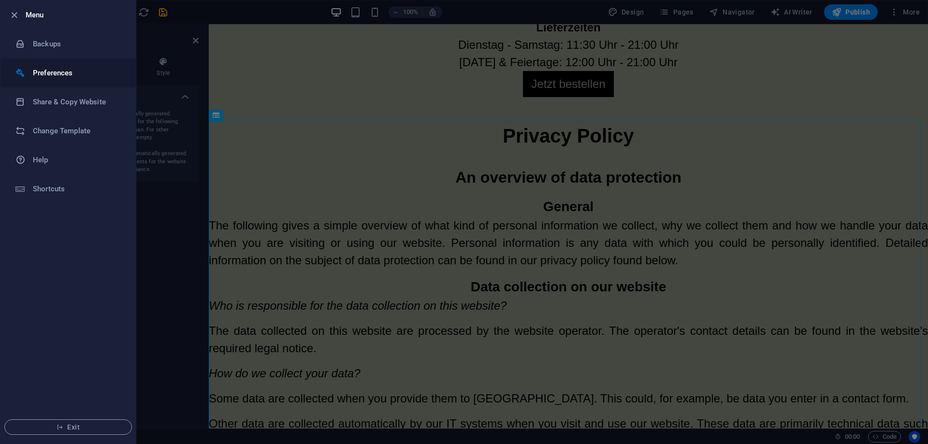
click at [59, 77] on h6 "Preferences" at bounding box center [77, 73] width 89 height 12
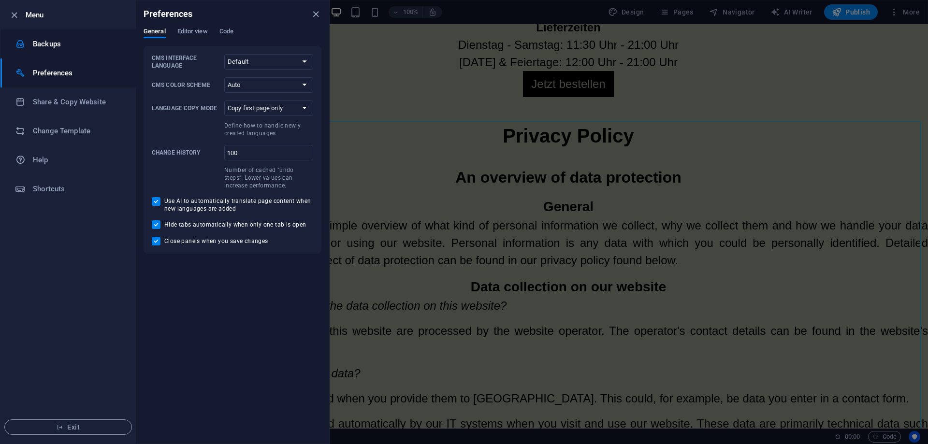
click at [56, 47] on h6 "Backups" at bounding box center [77, 44] width 89 height 12
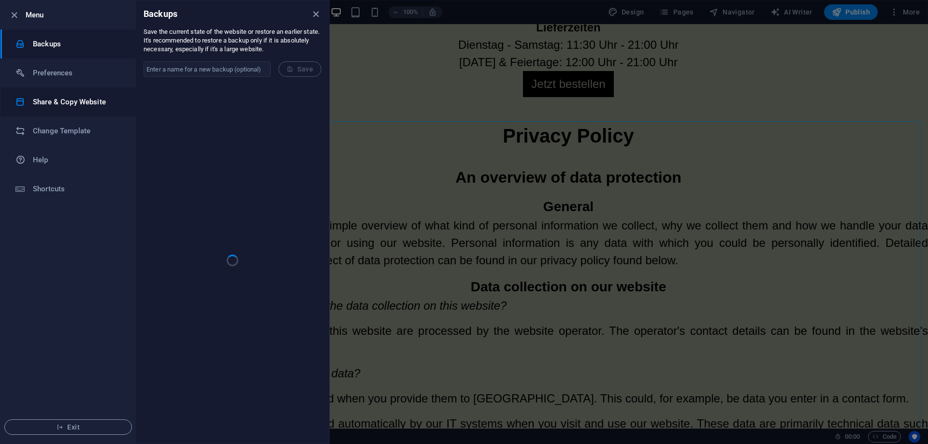
click at [70, 91] on li "Share & Copy Website" at bounding box center [67, 101] width 135 height 29
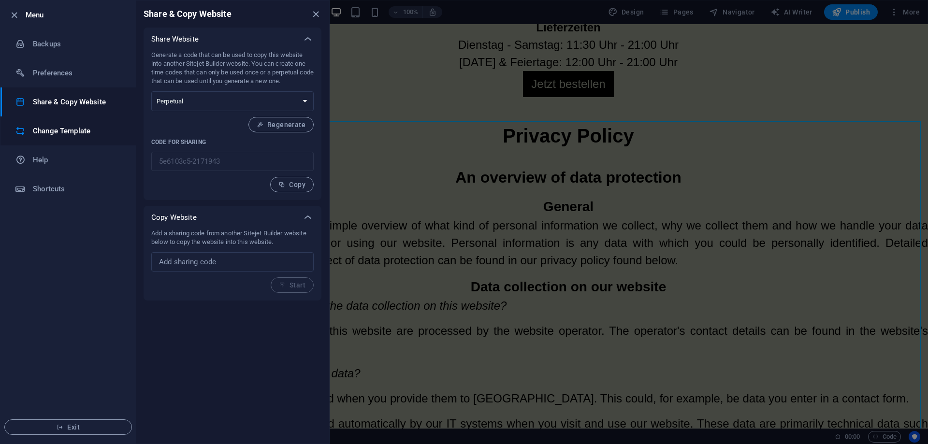
click at [59, 133] on h6 "Change Template" at bounding box center [77, 131] width 89 height 12
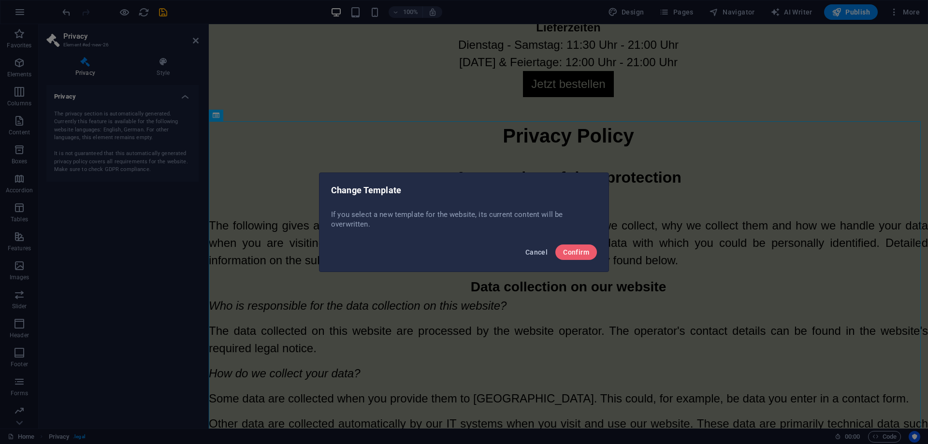
click at [536, 250] on span "Cancel" at bounding box center [536, 252] width 22 height 8
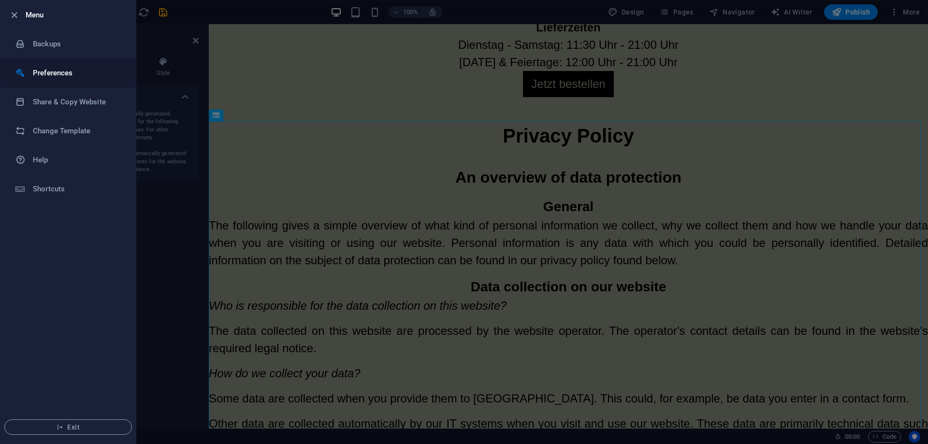
click at [63, 65] on li "Preferences" at bounding box center [67, 72] width 135 height 29
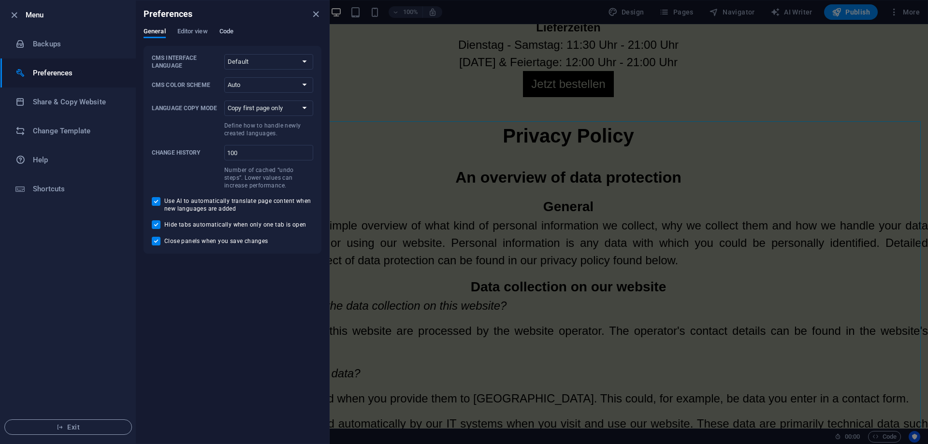
click at [231, 31] on span "Code" at bounding box center [226, 33] width 14 height 14
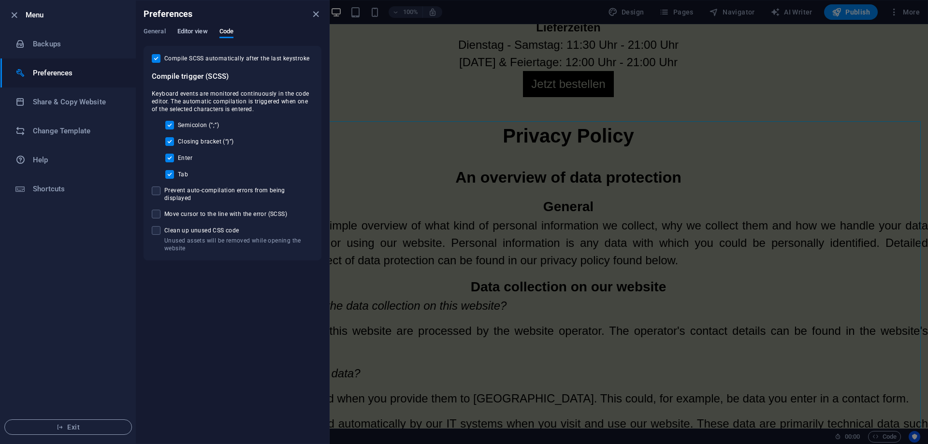
click at [189, 31] on span "Editor view" at bounding box center [192, 33] width 30 height 14
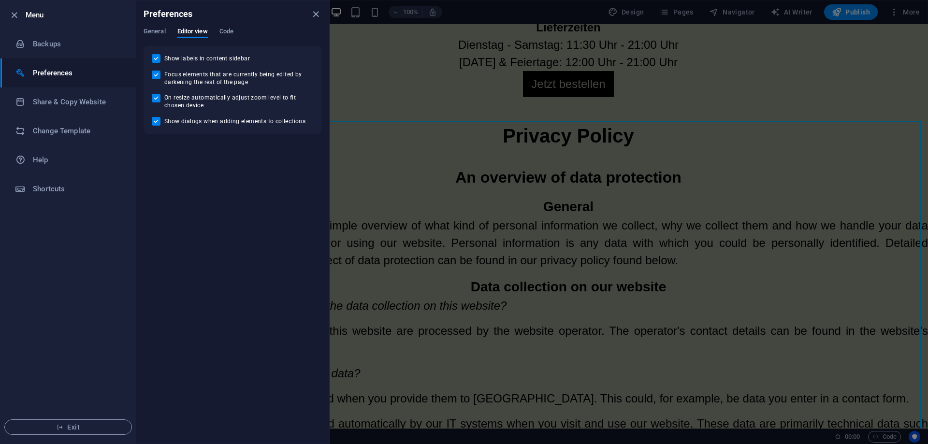
click at [153, 21] on div "Preferences" at bounding box center [232, 13] width 193 height 27
click at [154, 28] on span "General" at bounding box center [155, 33] width 22 height 14
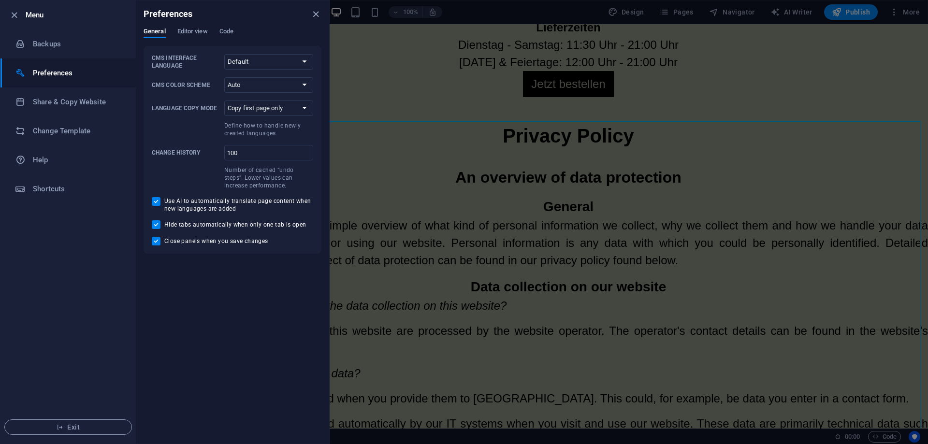
click at [379, 217] on div at bounding box center [464, 222] width 928 height 444
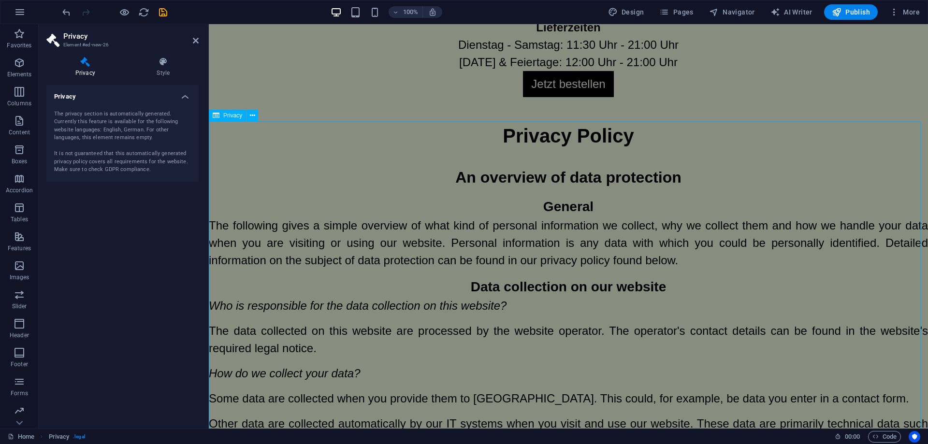
click at [145, 145] on div "The privacy section is automatically generated. Currently this feature is avail…" at bounding box center [122, 142] width 137 height 64
click at [253, 116] on icon at bounding box center [252, 116] width 5 height 10
click at [253, 117] on icon at bounding box center [252, 116] width 5 height 10
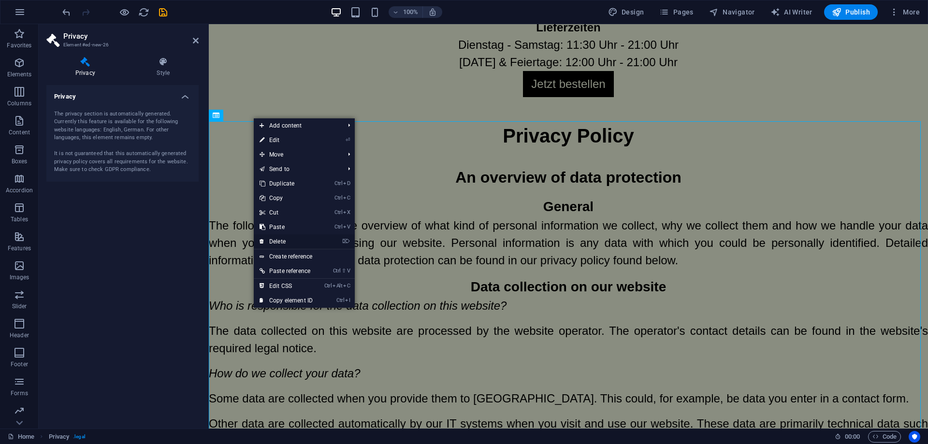
click at [285, 238] on link "⌦ Delete" at bounding box center [286, 241] width 65 height 15
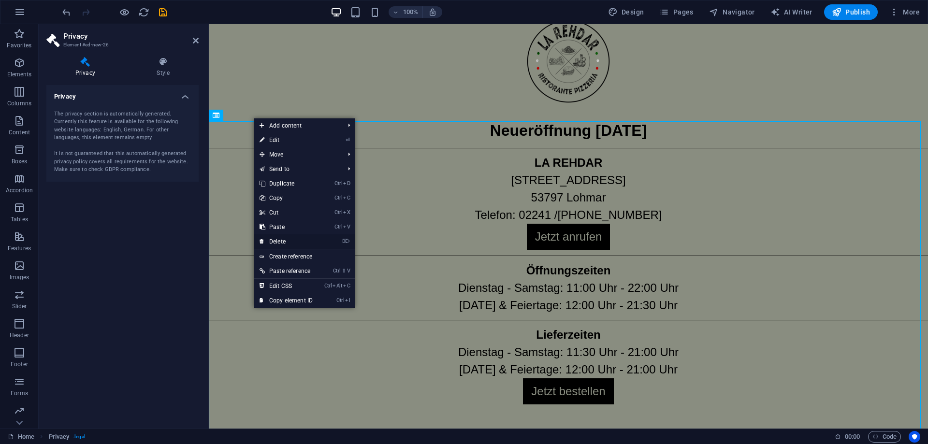
scroll to position [20, 0]
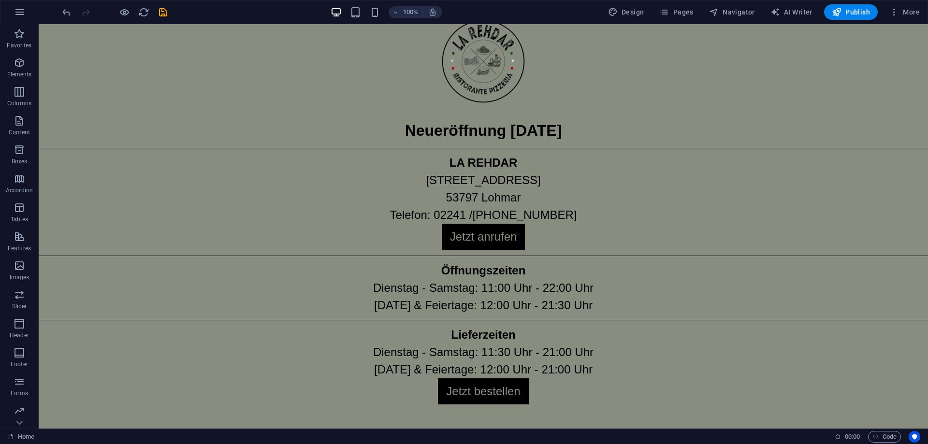
click at [335, 258] on div "Neueröffnung 13.09.2025 LA REHDAR Franzhäuschenstraße 33 53797 Lohmar Telefon: …" at bounding box center [483, 216] width 889 height 425
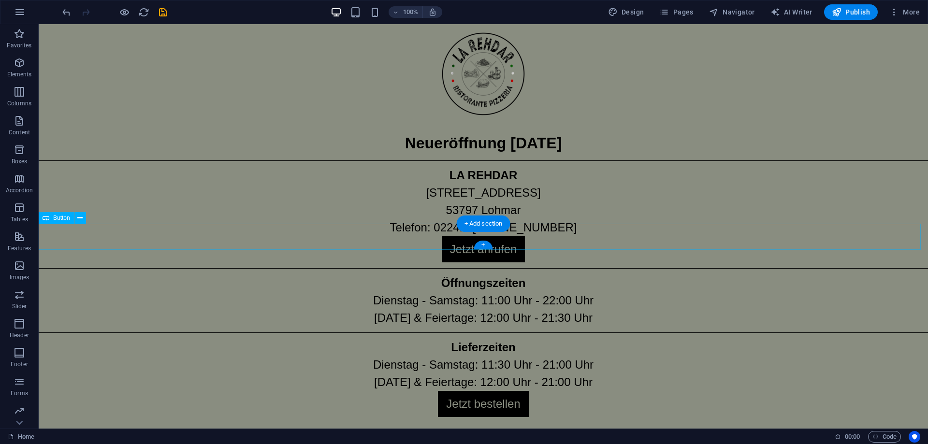
scroll to position [0, 0]
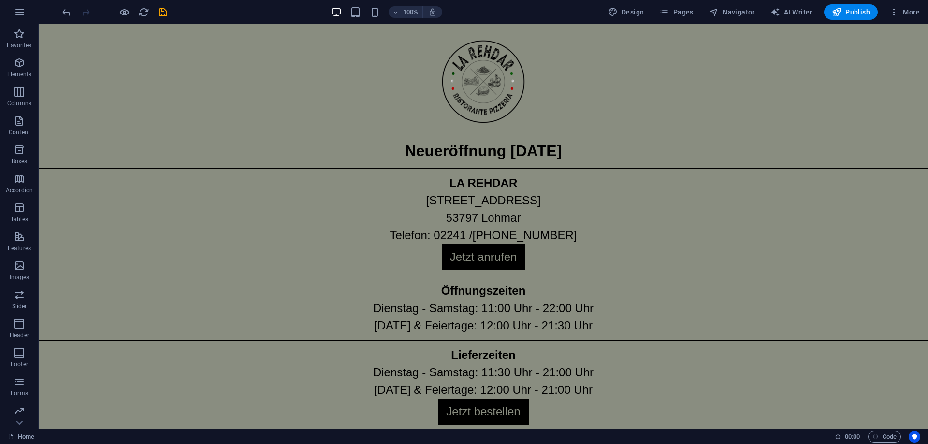
click at [127, 166] on div "Neueröffnung 13.09.2025 LA REHDAR Franzhäuschenstraße 33 53797 Lohmar Telefon: …" at bounding box center [483, 236] width 889 height 425
click at [126, 168] on div "Neueröffnung 13.09.2025 LA REHDAR Franzhäuschenstraße 33 53797 Lohmar Telefon: …" at bounding box center [483, 236] width 889 height 425
click at [445, 168] on div at bounding box center [483, 168] width 889 height 0
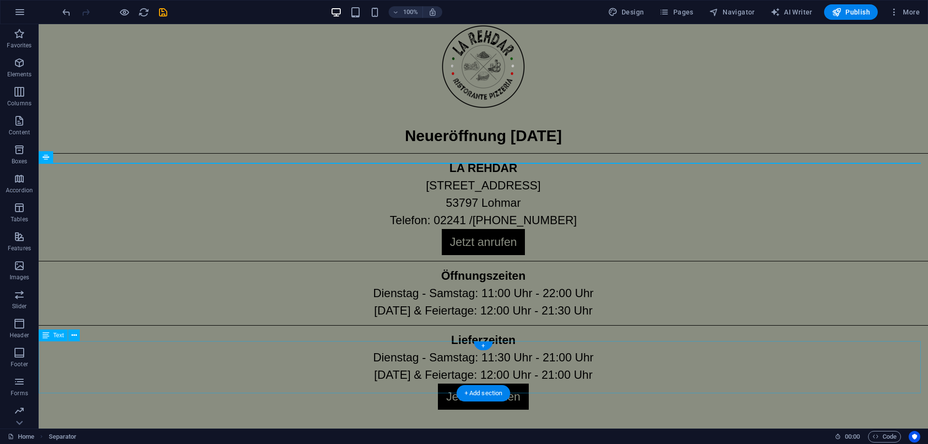
scroll to position [20, 0]
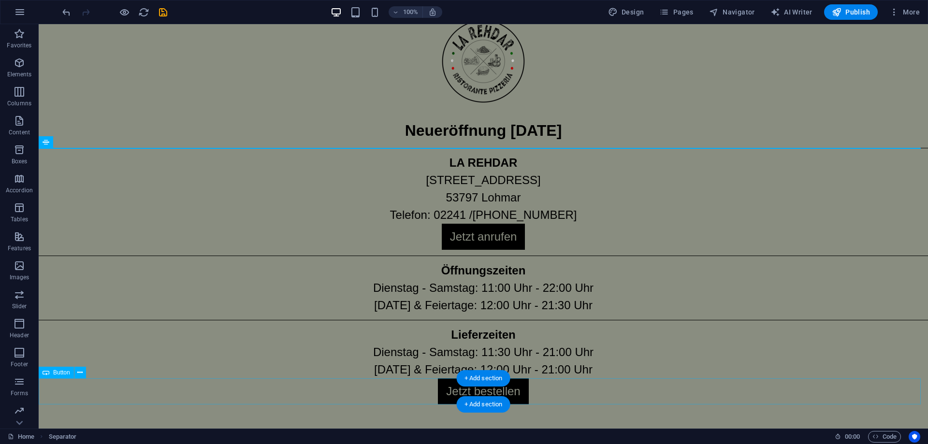
click at [496, 393] on div "Jetzt bestellen" at bounding box center [483, 392] width 889 height 26
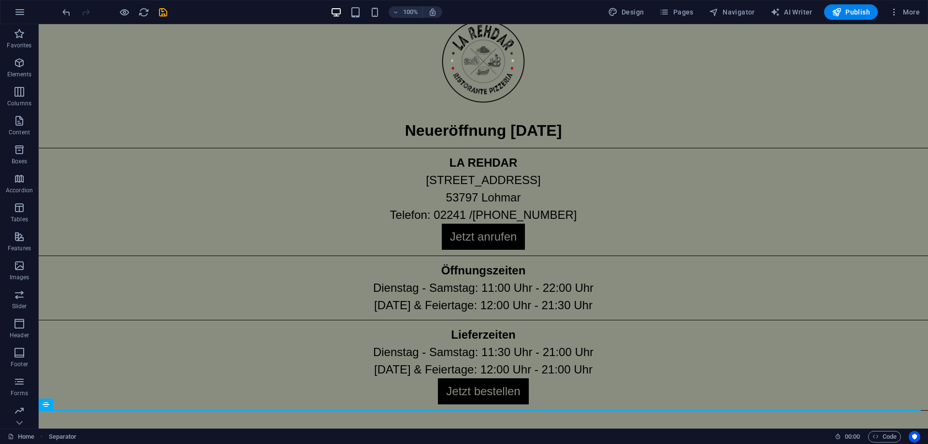
click at [422, 413] on div "Neueröffnung 13.09.2025 LA REHDAR Franzhäuschenstraße 33 53797 Lohmar Telefon: …" at bounding box center [483, 222] width 889 height 437
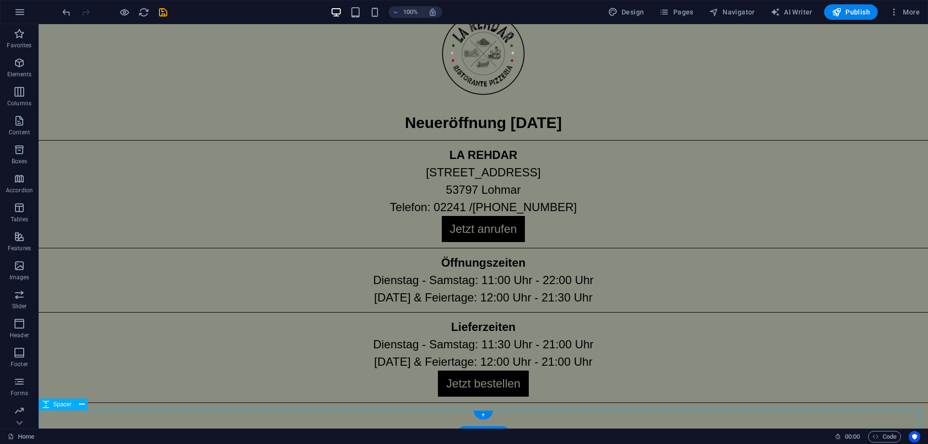
scroll to position [32, 0]
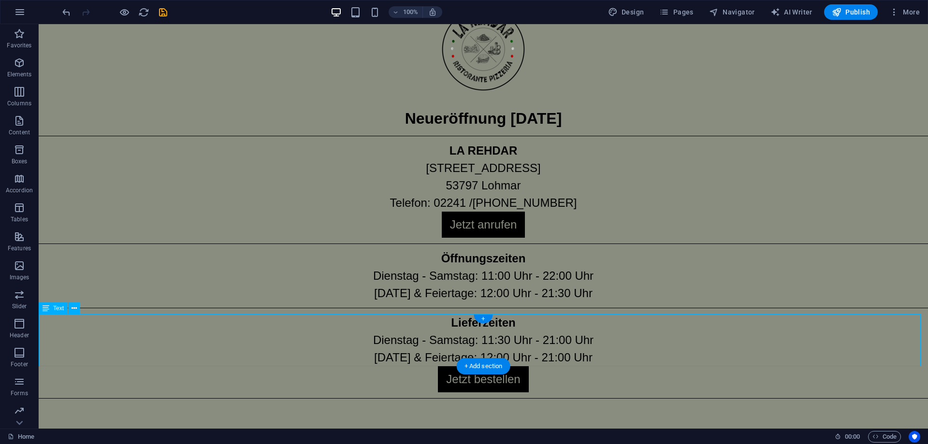
click at [476, 334] on div "Lieferzeiten Dienstag - Samstag: 11:30 Uhr - 21:00 Uhr Sonntag & Feiertage: 12:…" at bounding box center [483, 340] width 889 height 52
click at [416, 398] on div at bounding box center [483, 398] width 889 height 0
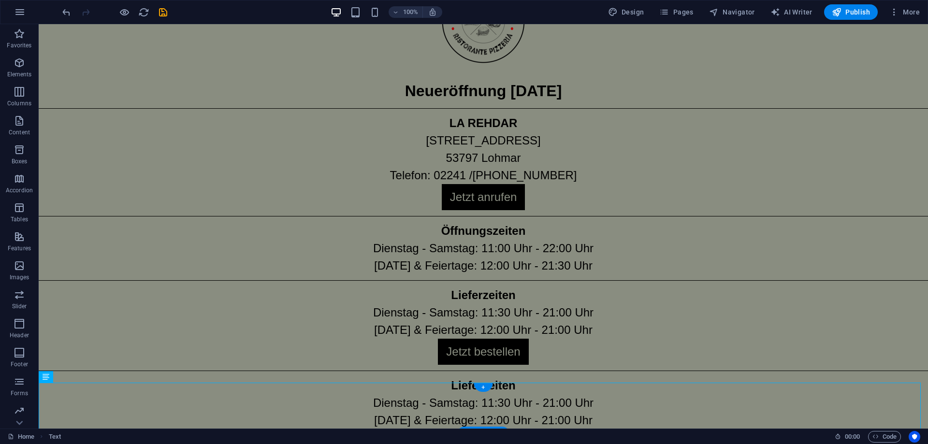
scroll to position [85, 0]
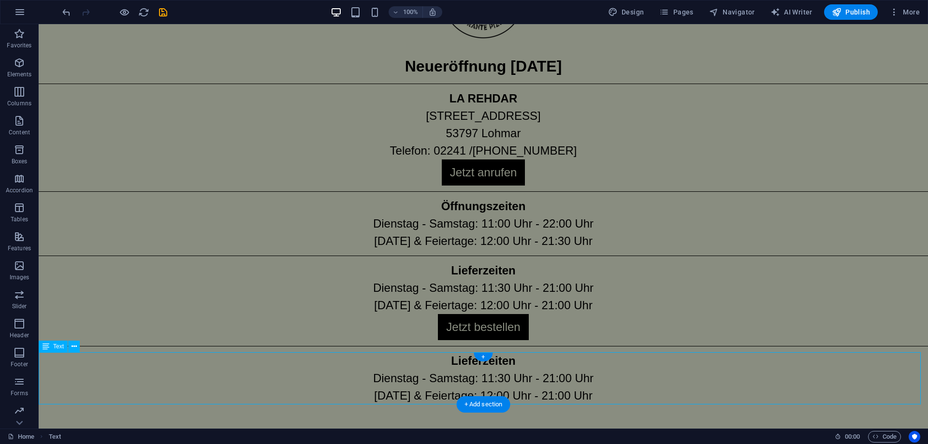
click at [490, 375] on div "Lieferzeiten Dienstag - Samstag: 11:30 Uhr - 21:00 Uhr Sonntag & Feiertage: 12:…" at bounding box center [483, 378] width 889 height 52
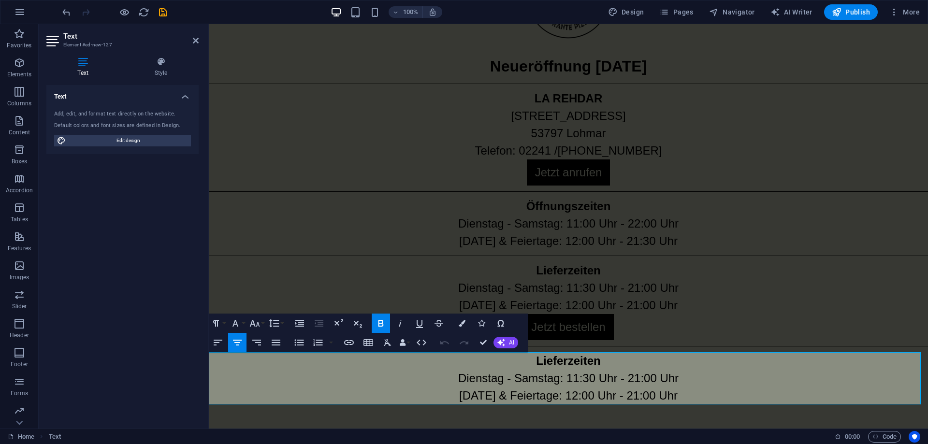
click at [577, 362] on strong "Lieferzeiten" at bounding box center [568, 360] width 64 height 13
click at [592, 362] on strong "Lieferzeiten" at bounding box center [568, 360] width 64 height 13
click at [595, 362] on strong "Lieferzeiten" at bounding box center [568, 360] width 64 height 13
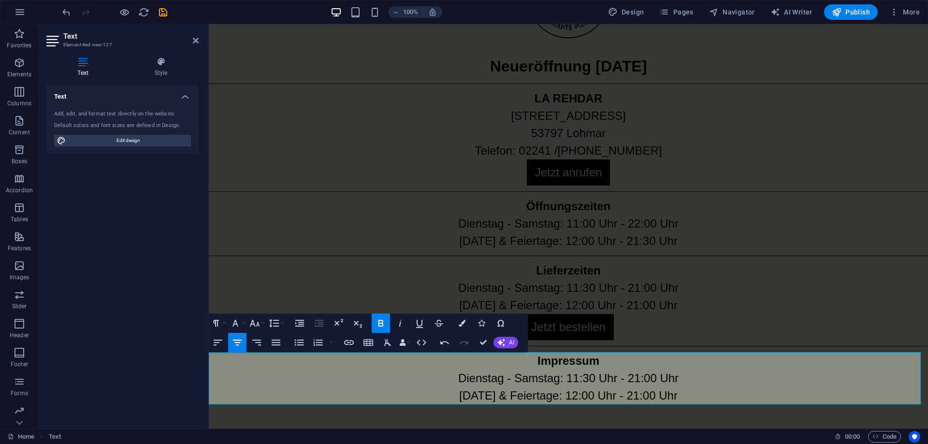
click at [549, 382] on p "Dienstag - Samstag: 11:30 Uhr - 21:00 Uhr" at bounding box center [568, 378] width 719 height 17
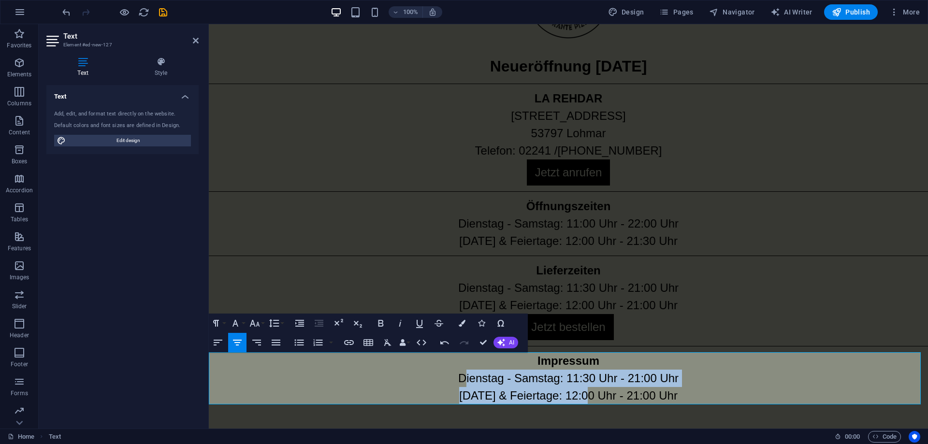
drag, startPoint x: 462, startPoint y: 378, endPoint x: 582, endPoint y: 400, distance: 121.8
click at [582, 400] on div "Impressum Dienstag - Samstag: 11:30 Uhr - 21:00 Uhr Sonntag & Feiertage: 12:00 …" at bounding box center [568, 378] width 719 height 52
drag, startPoint x: 457, startPoint y: 380, endPoint x: 687, endPoint y: 400, distance: 231.4
click at [687, 400] on div "Impressum Dienstag - Samstag: 11:30 Uhr - 21:00 Uhr Sonntag & Feiertage: 12:00 …" at bounding box center [568, 378] width 719 height 52
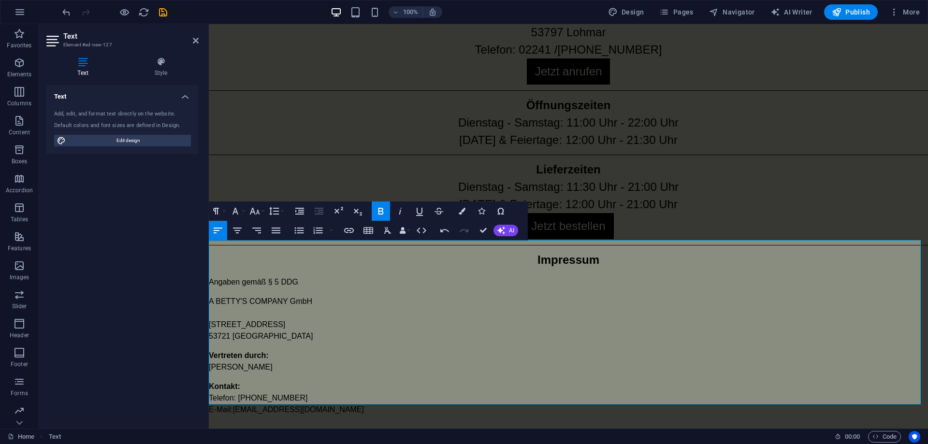
scroll to position [197, 0]
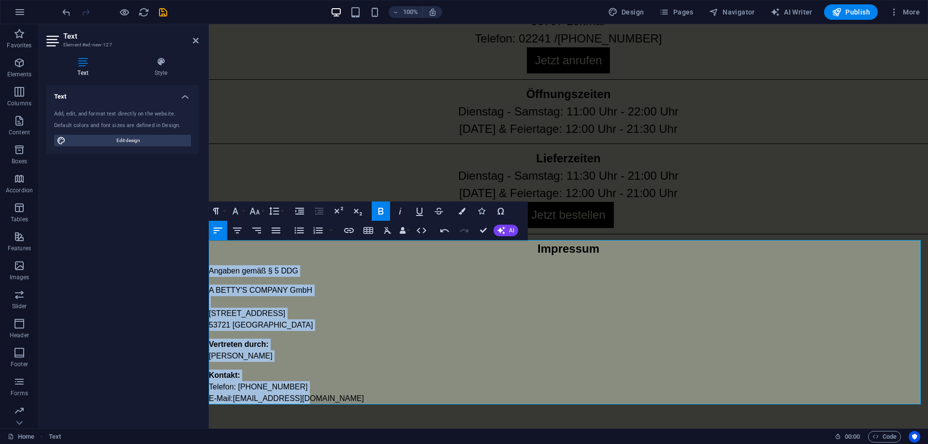
drag, startPoint x: 303, startPoint y: 400, endPoint x: 408, endPoint y: 299, distance: 146.3
click at [209, 275] on html "Skip to main content Neueröffnung 13.09.2025 LA REHDAR Franzhäuschenstraße 33 5…" at bounding box center [568, 127] width 719 height 601
click at [242, 231] on icon "button" at bounding box center [238, 231] width 12 height 12
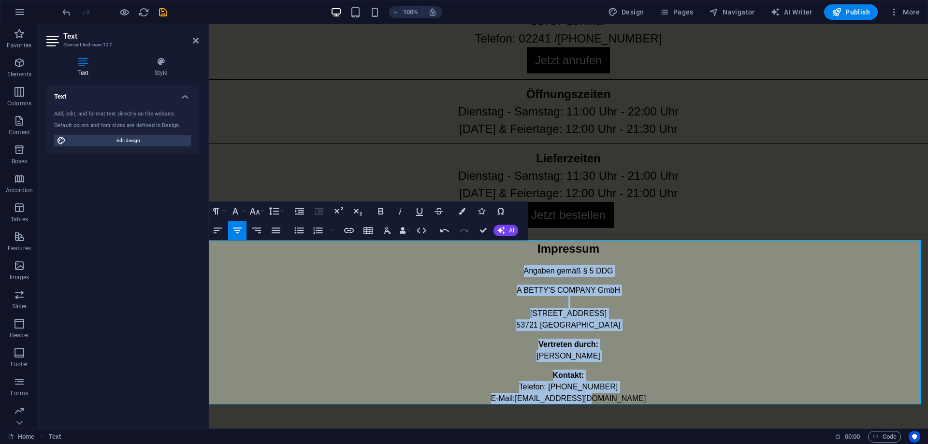
click at [605, 271] on p "Angaben gemäß § 5 DDG" at bounding box center [568, 271] width 719 height 12
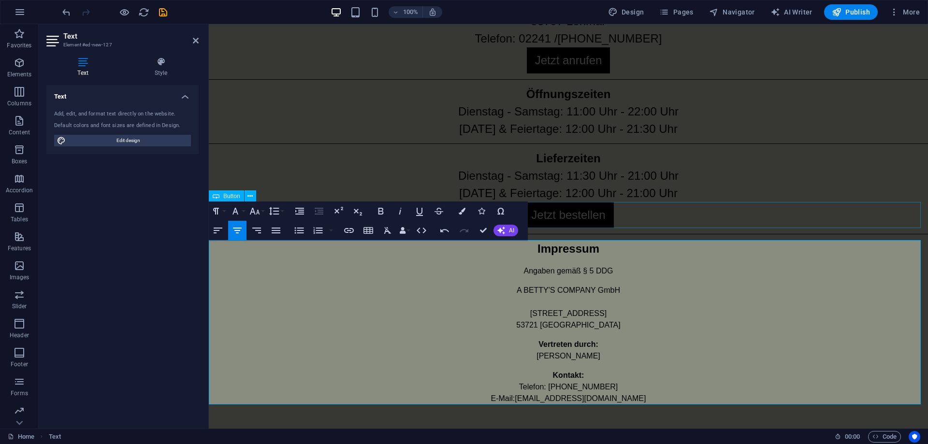
click at [671, 204] on div "Jetzt bestellen" at bounding box center [568, 215] width 719 height 26
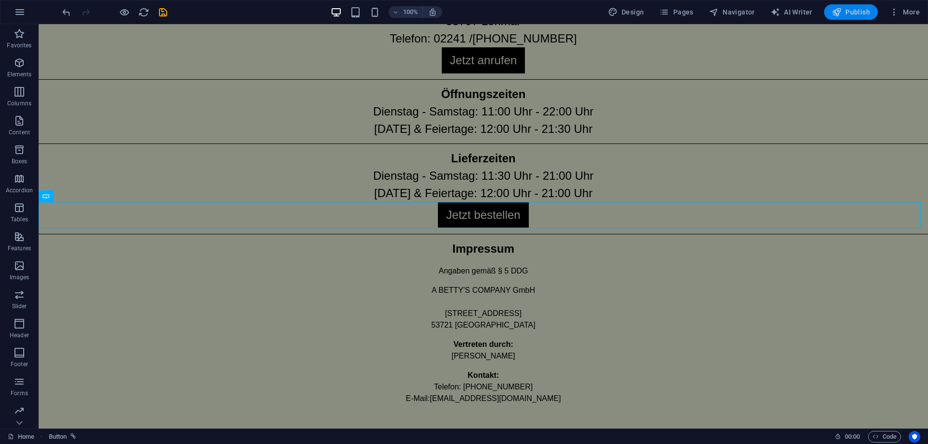
click at [856, 11] on span "Publish" at bounding box center [851, 12] width 38 height 10
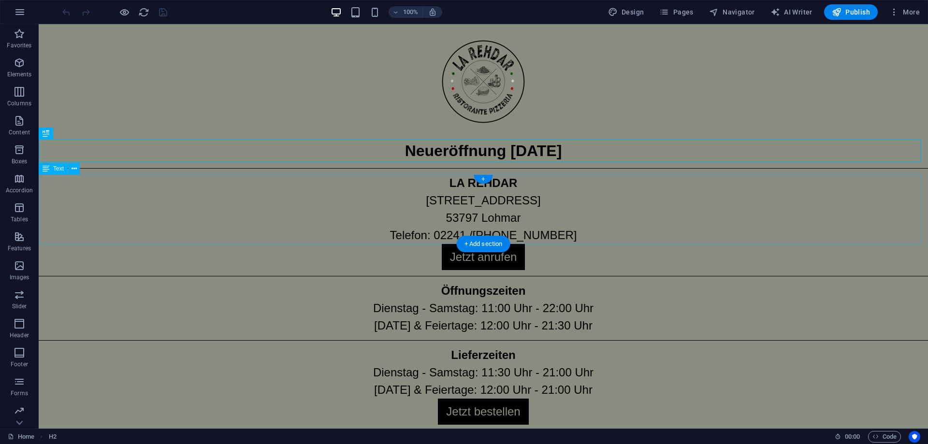
click at [453, 207] on div "LA REHDAR [STREET_ADDRESS][PHONE_NUMBER] Telefon: 02241 /[PHONE_NUMBER]" at bounding box center [483, 210] width 889 height 70
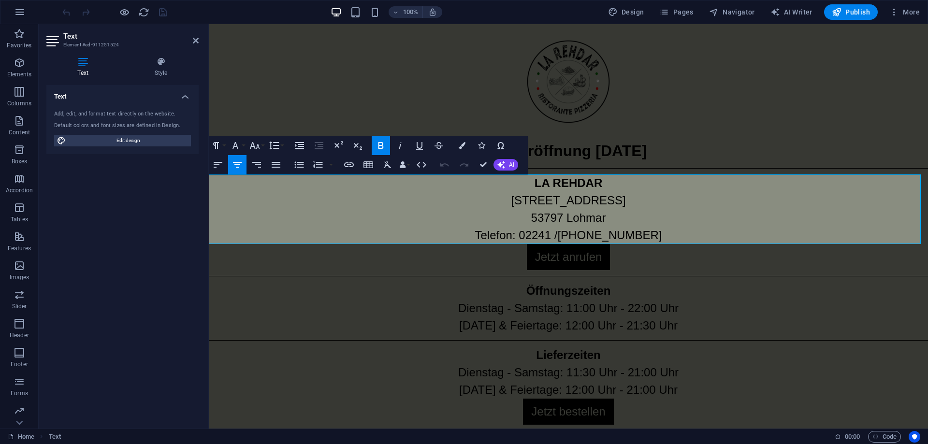
drag, startPoint x: 503, startPoint y: 199, endPoint x: 628, endPoint y: 201, distance: 125.2
click at [628, 201] on p "Franzhäuschenstraße 33 53797 Lohmar" at bounding box center [568, 209] width 719 height 35
copy p "[STREET_ADDRESS]"
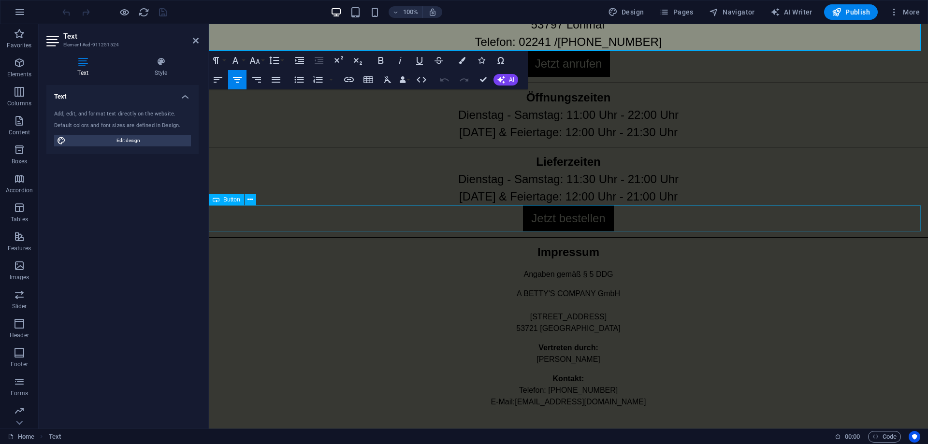
scroll to position [197, 0]
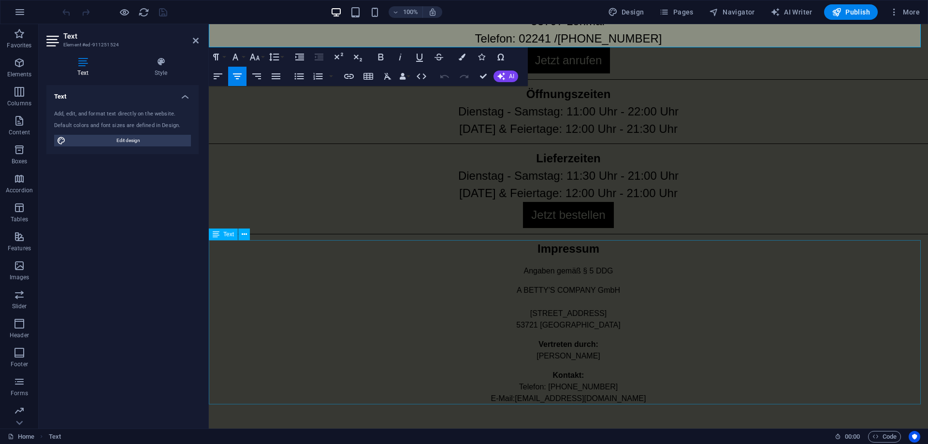
click at [575, 321] on div "Impressum Angaben gemäß § 5 DDG A BETTY'S COMPANY GmbH Brucknerstraße 58 53721 …" at bounding box center [568, 322] width 719 height 164
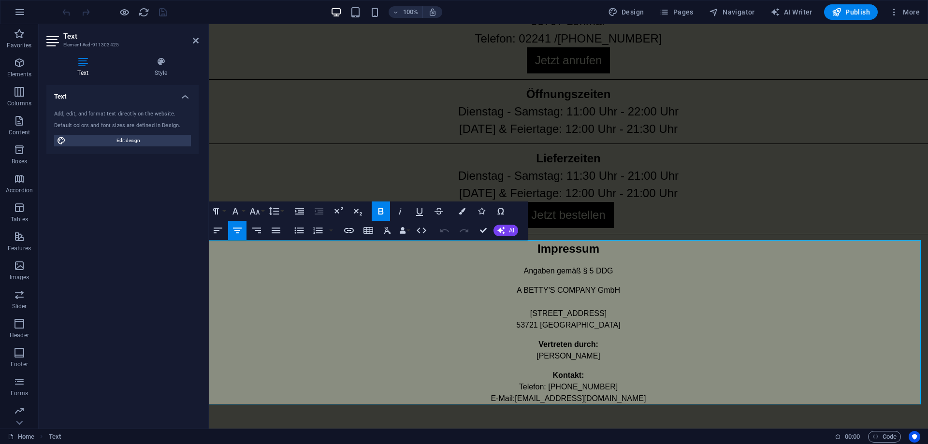
drag, startPoint x: 536, startPoint y: 312, endPoint x: 596, endPoint y: 315, distance: 60.5
click at [596, 315] on p "A BETTY'S COMPANY GmbH Brucknerstraße 58 53721 Siegburg" at bounding box center [568, 308] width 719 height 46
drag, startPoint x: 560, startPoint y: 324, endPoint x: 552, endPoint y: 323, distance: 7.8
click at [552, 323] on p "A BETTY'S COMPANY GmbH Franzhäuschenstraße 33 53721 Siegburg" at bounding box center [568, 308] width 719 height 46
click at [553, 305] on p "A BETTY'S COMPANY GmbH Franzhäuschenstraße 33 53797 Heide (Lohmar)" at bounding box center [568, 308] width 719 height 46
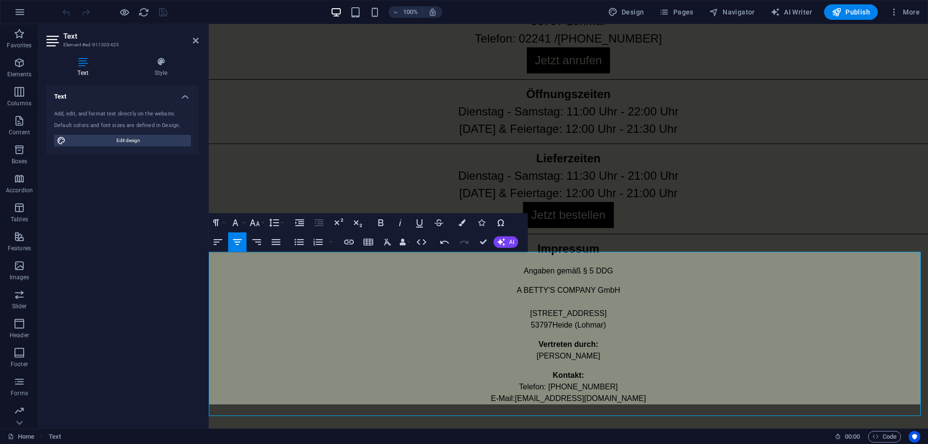
scroll to position [185, 0]
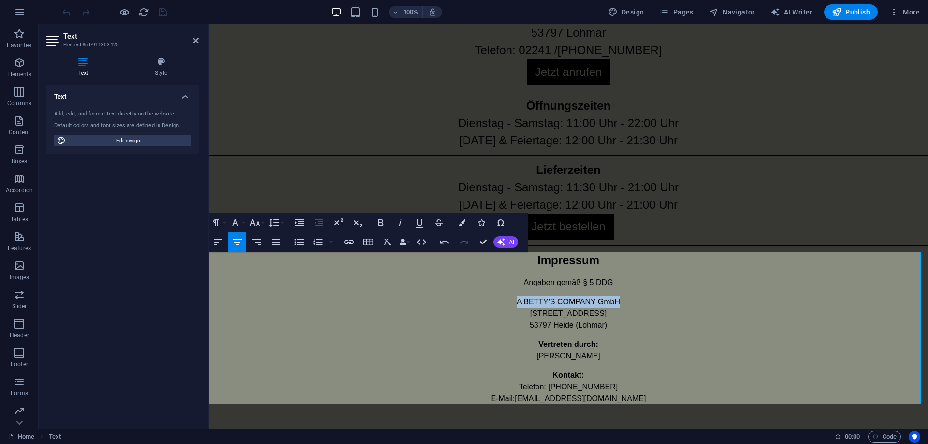
drag, startPoint x: 512, startPoint y: 301, endPoint x: 621, endPoint y: 306, distance: 108.4
click at [621, 306] on p "A BETTY'S COMPANY GmbH Franzhäuschenstraße 33 53797 Heide (Lohmar)" at bounding box center [568, 313] width 719 height 35
click at [561, 311] on p "A BETTY'S COMPANY GmbH Franzhäuschenstraße 33 53797 Heide (Lohmar)" at bounding box center [568, 313] width 719 height 35
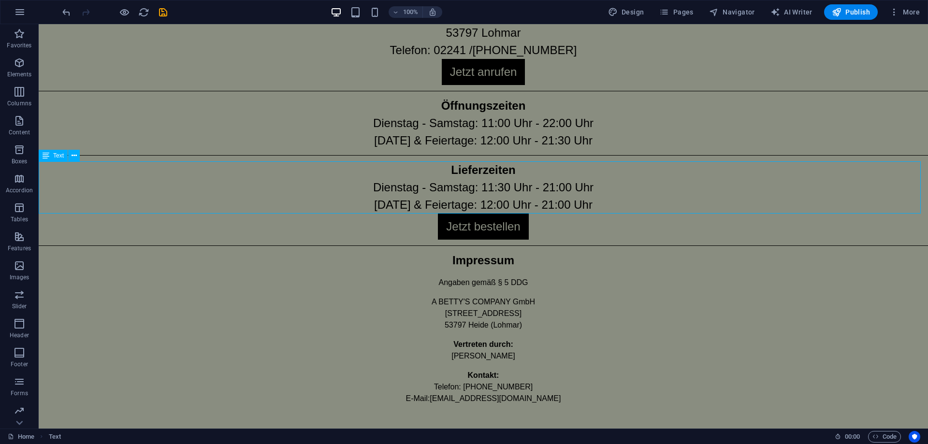
click at [759, 204] on div "Lieferzeiten [DATE] - [DATE]: 11:30 Uhr - 21:00 Uhr [DATE] & Feiertage: 12:00 U…" at bounding box center [483, 187] width 889 height 52
click at [852, 14] on span "Publish" at bounding box center [851, 12] width 38 height 10
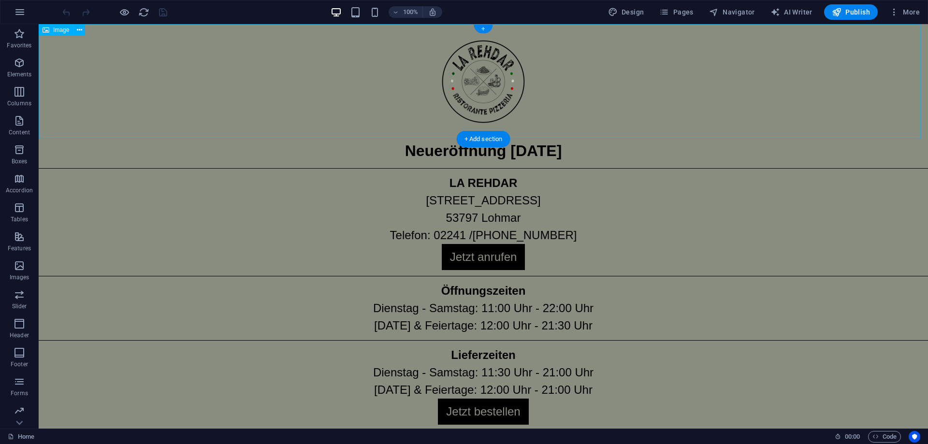
click at [325, 82] on figure at bounding box center [483, 81] width 889 height 115
click at [22, 131] on p "Content" at bounding box center [19, 133] width 21 height 8
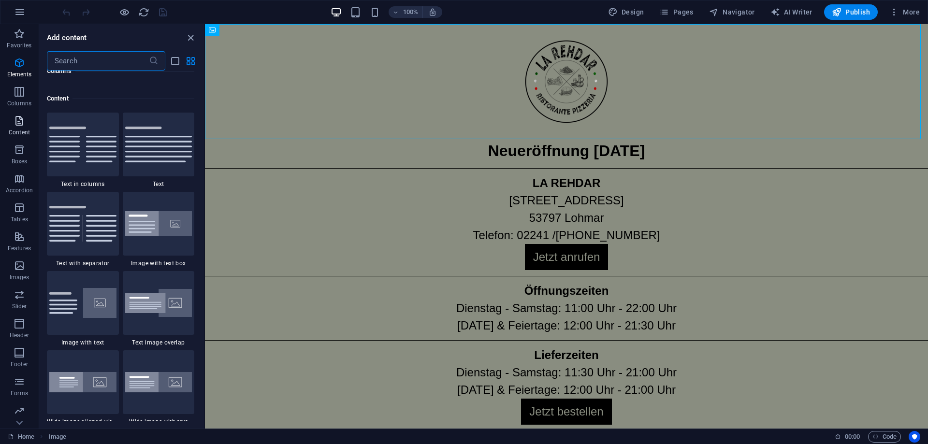
scroll to position [1691, 0]
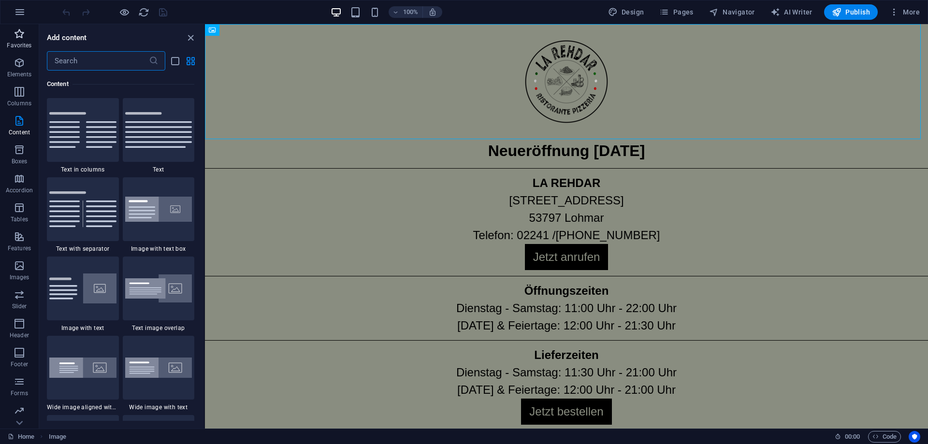
click at [21, 42] on p "Favorites" at bounding box center [19, 46] width 25 height 8
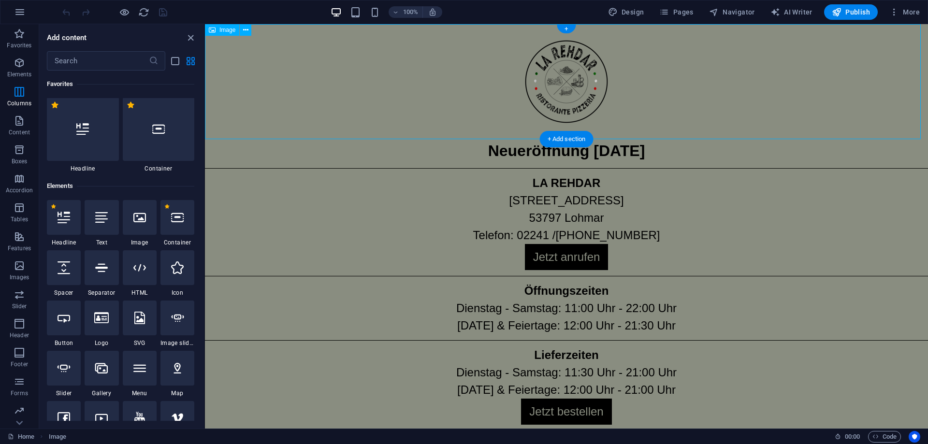
scroll to position [0, 0]
click at [629, 7] on span "Design" at bounding box center [626, 12] width 36 height 10
select select "rem"
select select "400"
select select "px"
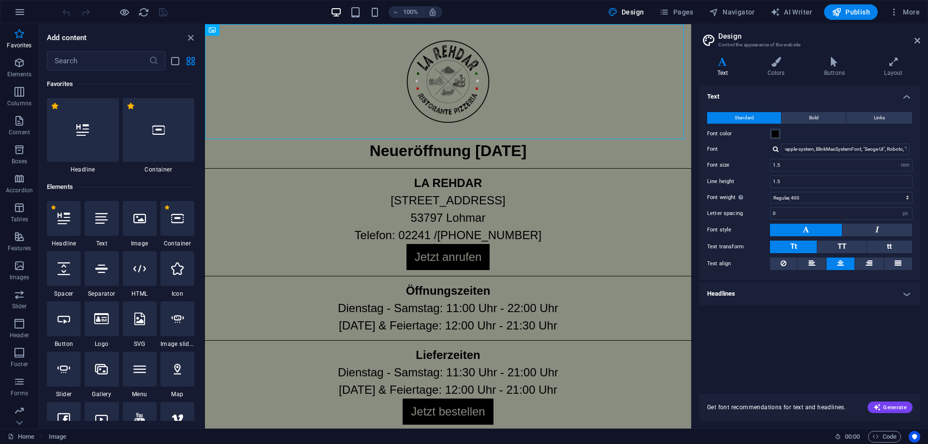
click at [774, 292] on h4 "Headlines" at bounding box center [809, 293] width 221 height 23
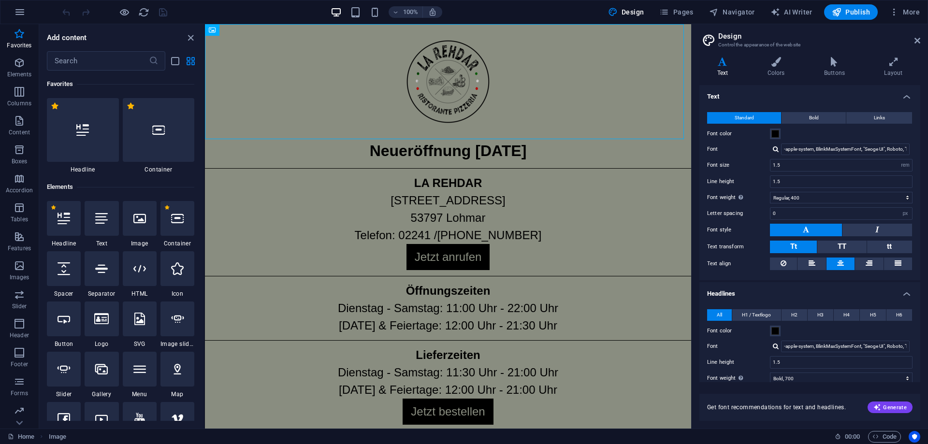
click at [774, 292] on h4 "Headlines" at bounding box center [809, 290] width 221 height 17
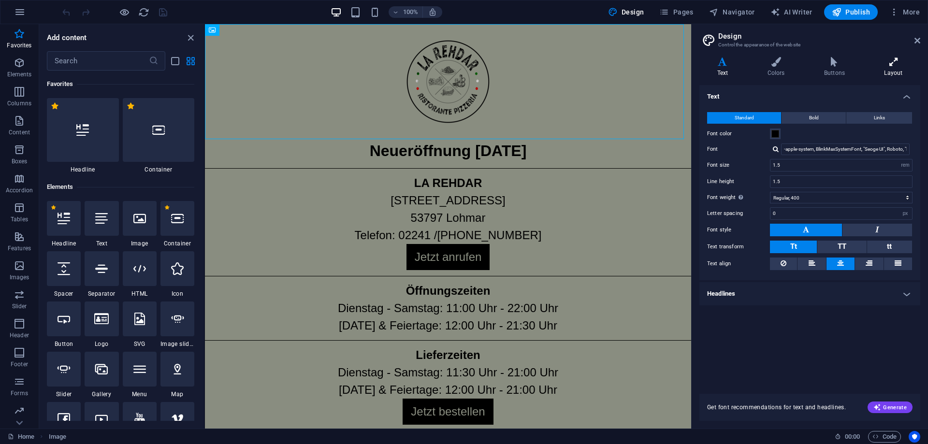
click at [893, 70] on h4 "Layout" at bounding box center [894, 67] width 54 height 20
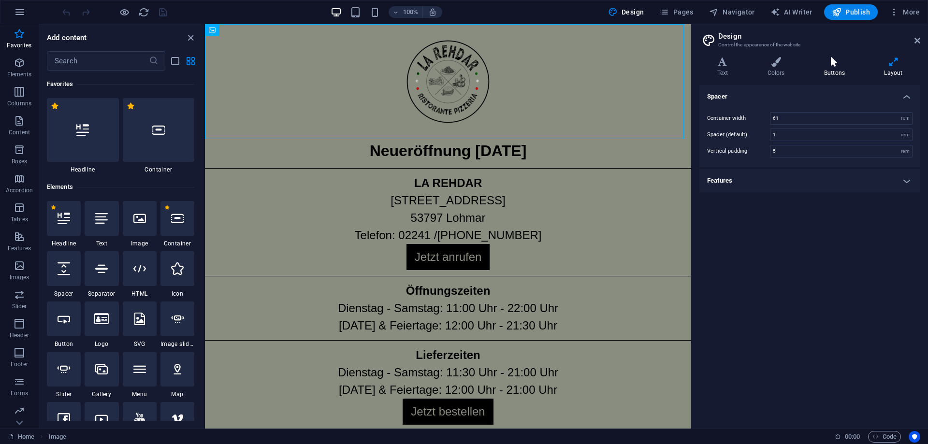
click at [857, 69] on h4 "Buttons" at bounding box center [836, 67] width 60 height 20
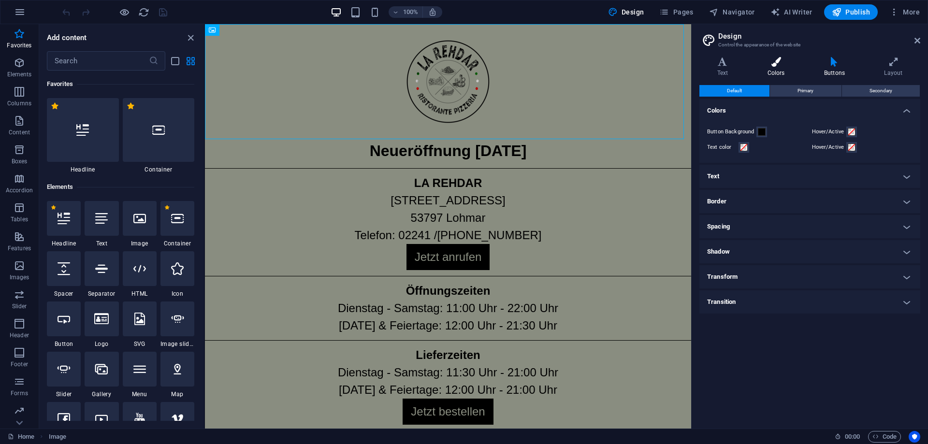
click at [781, 73] on h4 "Colors" at bounding box center [778, 67] width 57 height 20
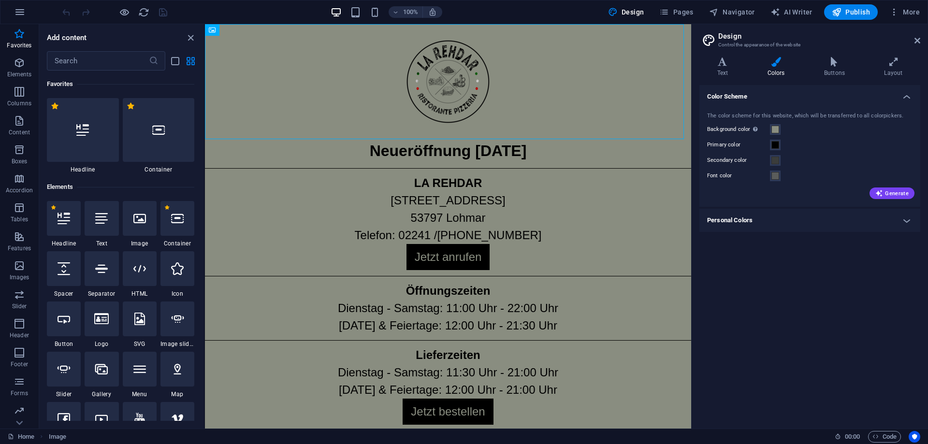
click at [556, 167] on div "Neueröffnung 13.09.2025 LA REHDAR Franzhäuschenstraße 33 53797 Lohmar Telefon: …" at bounding box center [448, 319] width 486 height 590
click at [916, 41] on icon at bounding box center [918, 41] width 6 height 8
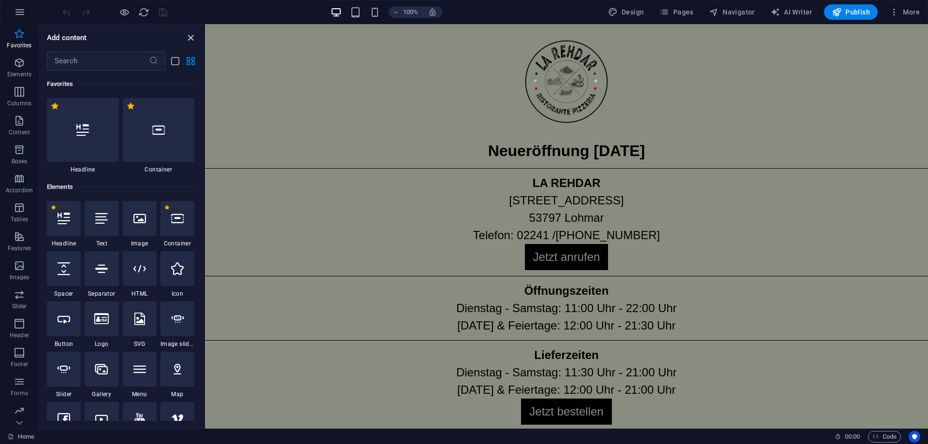
click at [191, 39] on icon "close panel" at bounding box center [190, 37] width 11 height 11
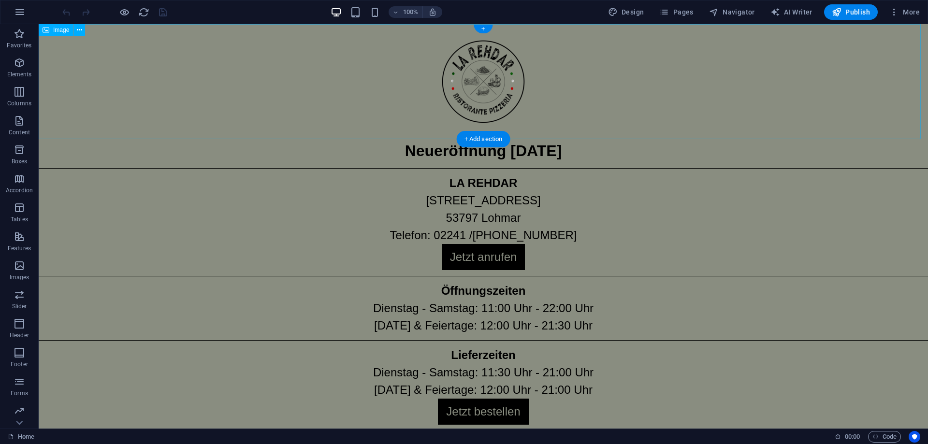
click at [751, 42] on figure at bounding box center [483, 81] width 889 height 115
click at [815, 34] on figure at bounding box center [483, 81] width 889 height 115
click at [906, 14] on span "More" at bounding box center [904, 12] width 30 height 10
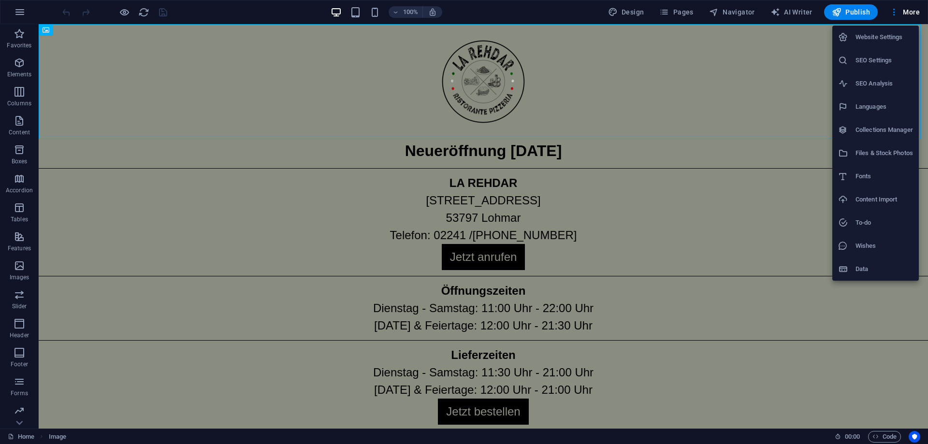
click at [885, 35] on h6 "Website Settings" at bounding box center [885, 37] width 58 height 12
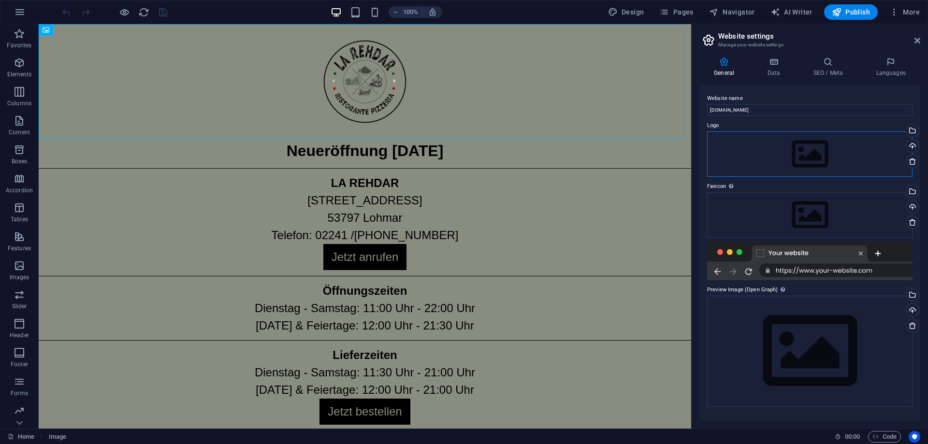
click at [804, 160] on div "Drag files here, click to choose files or select files from Files or our free s…" at bounding box center [809, 153] width 205 height 45
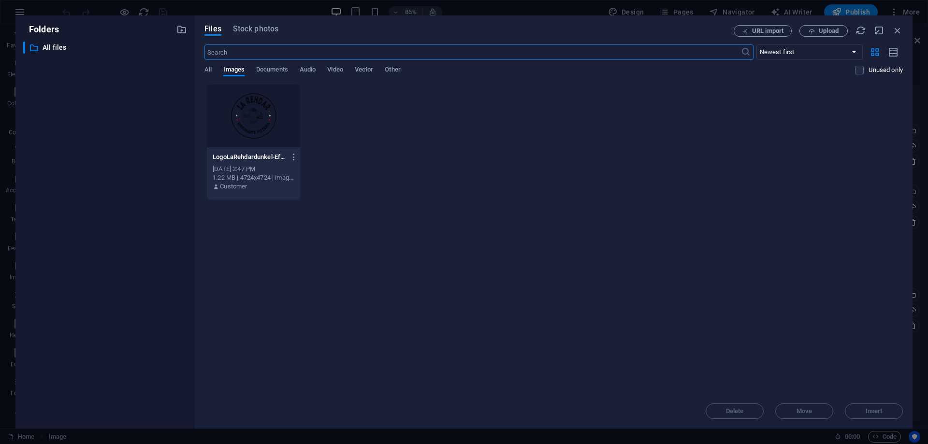
click at [258, 125] on div at bounding box center [253, 116] width 93 height 63
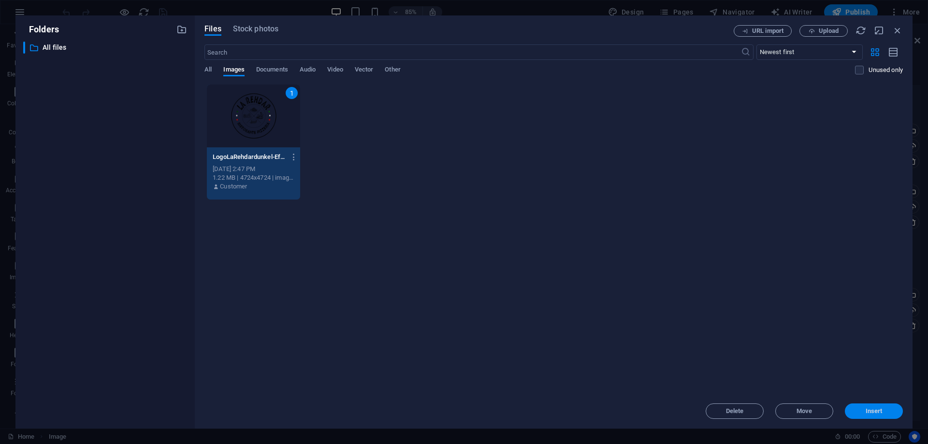
click at [867, 418] on button "Insert" at bounding box center [874, 411] width 58 height 15
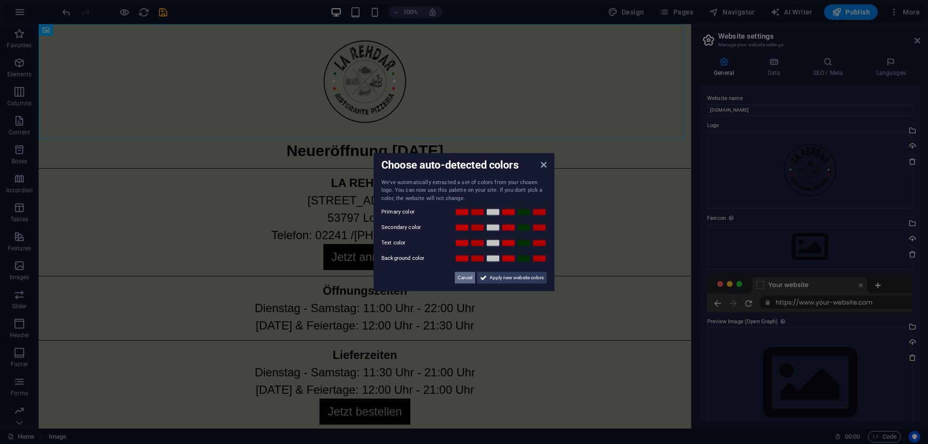
click at [456, 280] on button "Cancel" at bounding box center [465, 278] width 20 height 12
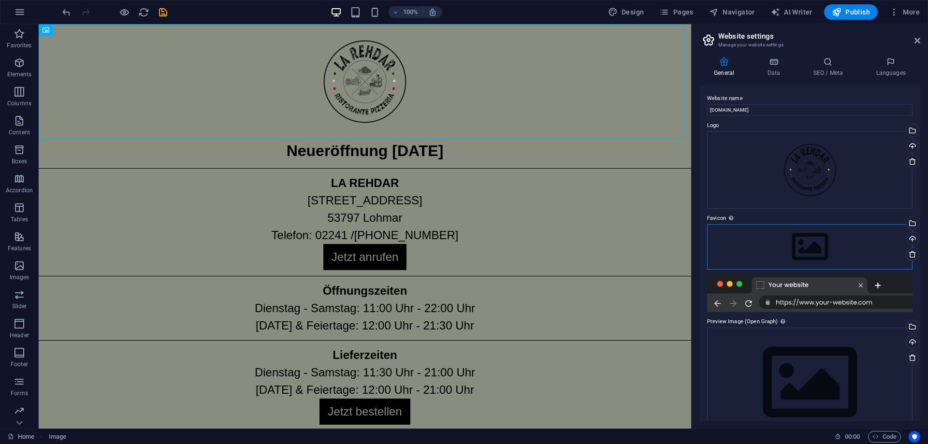
click at [808, 245] on div "Drag files here, click to choose files or select files from Files or our free s…" at bounding box center [809, 246] width 205 height 45
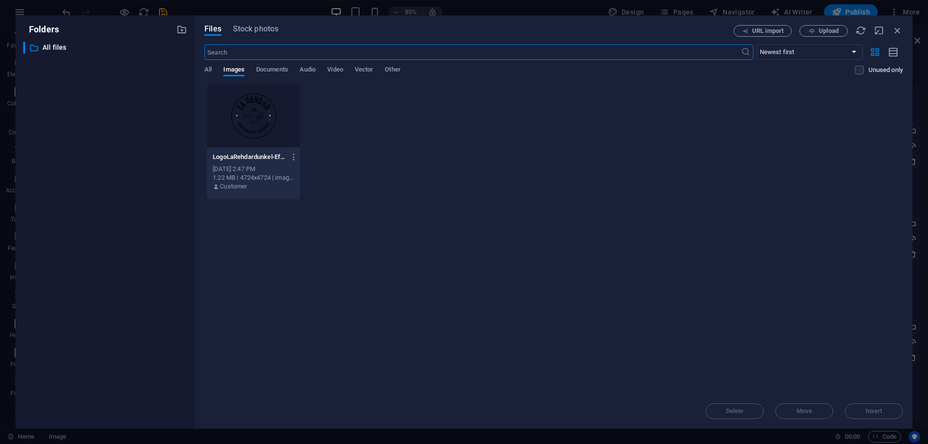
click at [275, 119] on div at bounding box center [253, 116] width 93 height 63
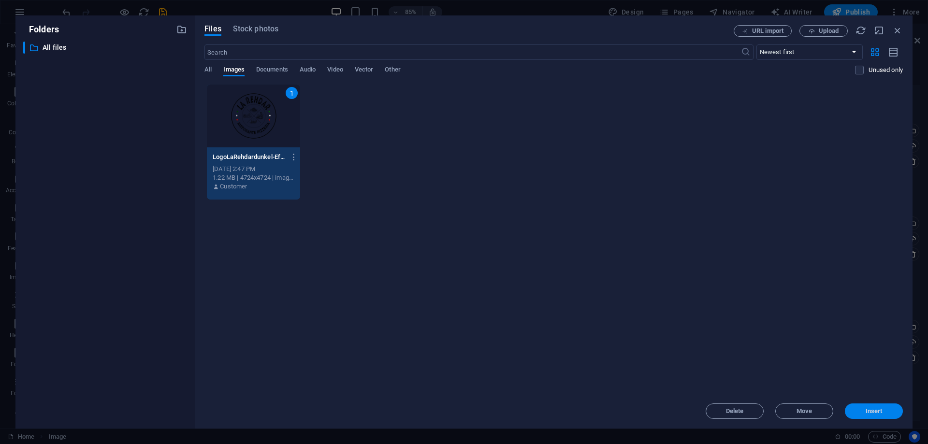
click at [866, 409] on span "Insert" at bounding box center [874, 411] width 17 height 6
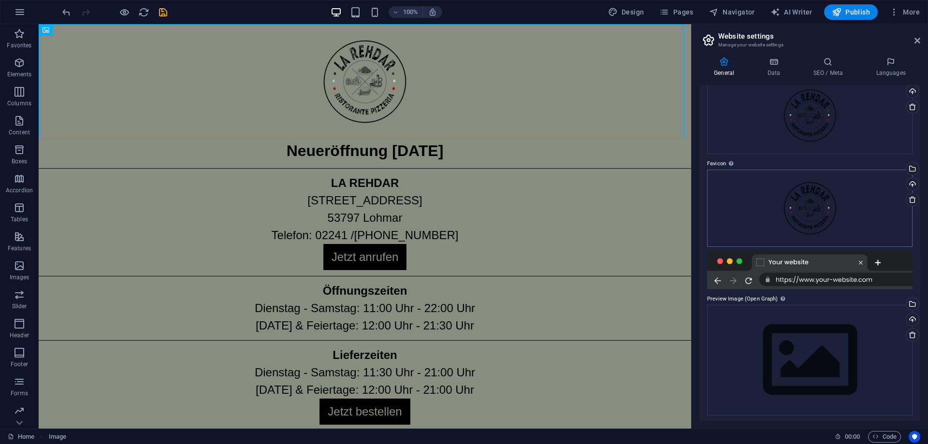
scroll to position [57, 0]
click at [791, 357] on div "Drag files here, click to choose files or select files from Files or our free s…" at bounding box center [809, 358] width 205 height 111
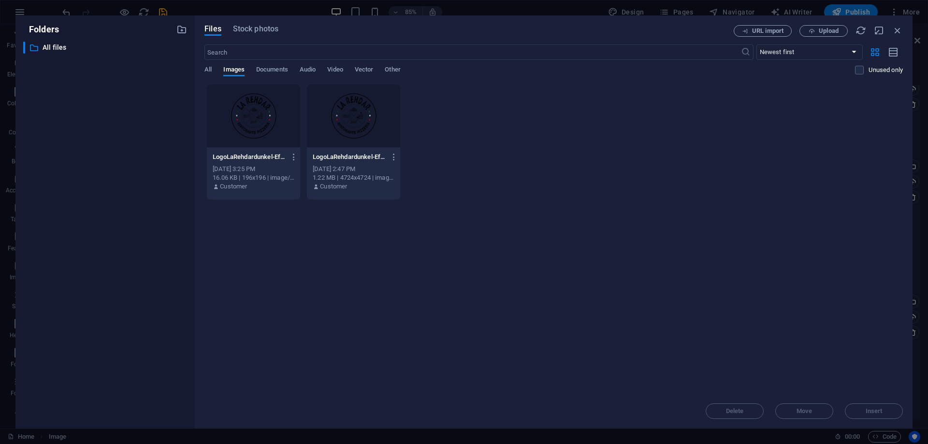
click at [226, 110] on div at bounding box center [253, 116] width 93 height 63
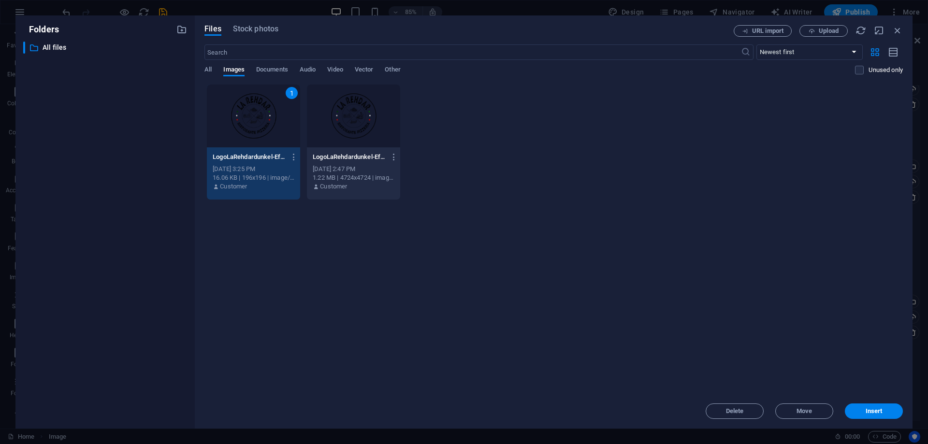
click at [356, 117] on div at bounding box center [353, 116] width 93 height 63
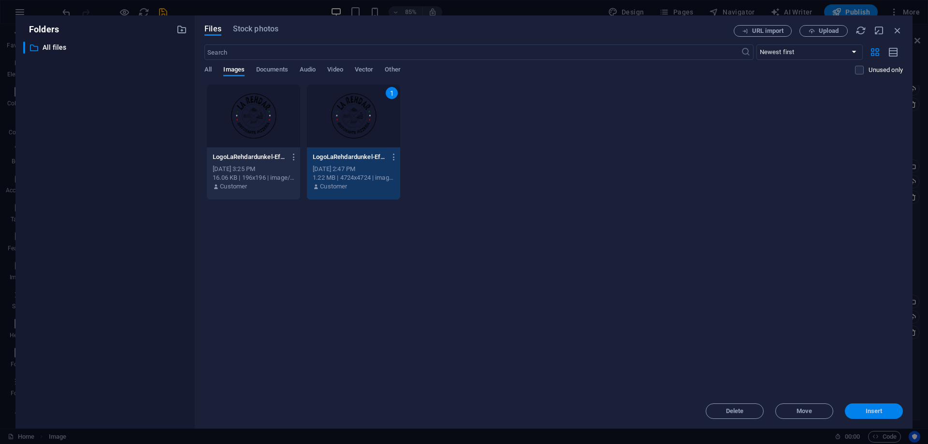
click at [858, 408] on button "Insert" at bounding box center [874, 411] width 58 height 15
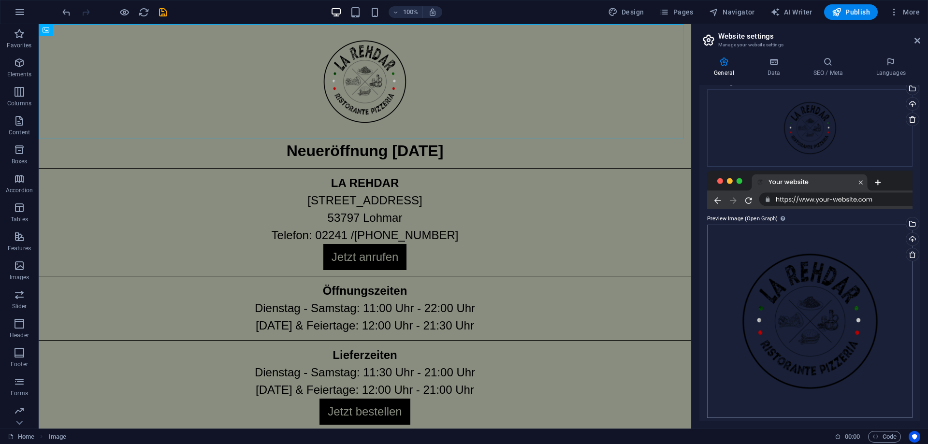
scroll to position [140, 0]
click at [778, 65] on icon at bounding box center [774, 62] width 42 height 10
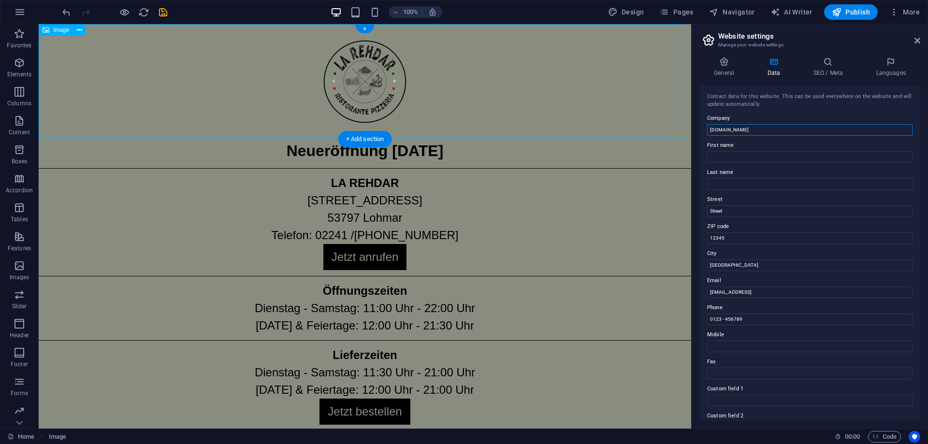
drag, startPoint x: 787, startPoint y: 155, endPoint x: 621, endPoint y: 106, distance: 173.4
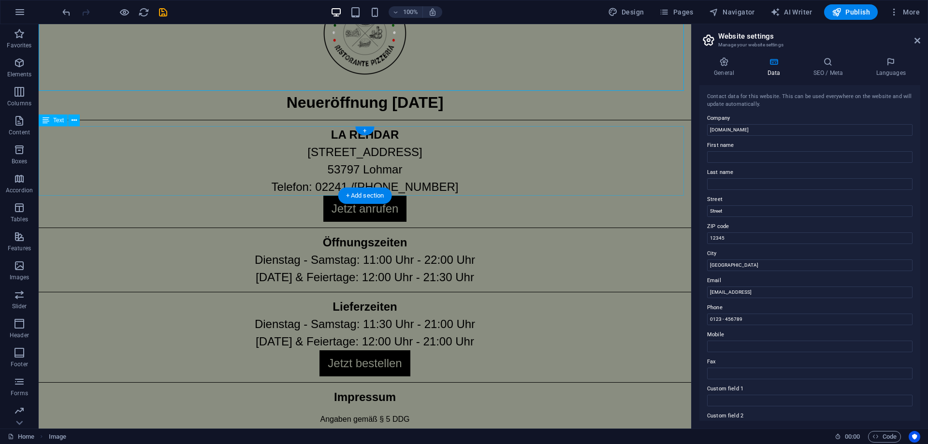
click at [339, 142] on div "LA REHDAR Franzhäuschenstraße 33 53797 Lohmar Telefon: 02241 /8780493" at bounding box center [365, 161] width 653 height 70
click at [331, 133] on div "LA REHDAR Franzhäuschenstraße 33 53797 Lohmar Telefon: 02241 /8780493" at bounding box center [365, 161] width 653 height 70
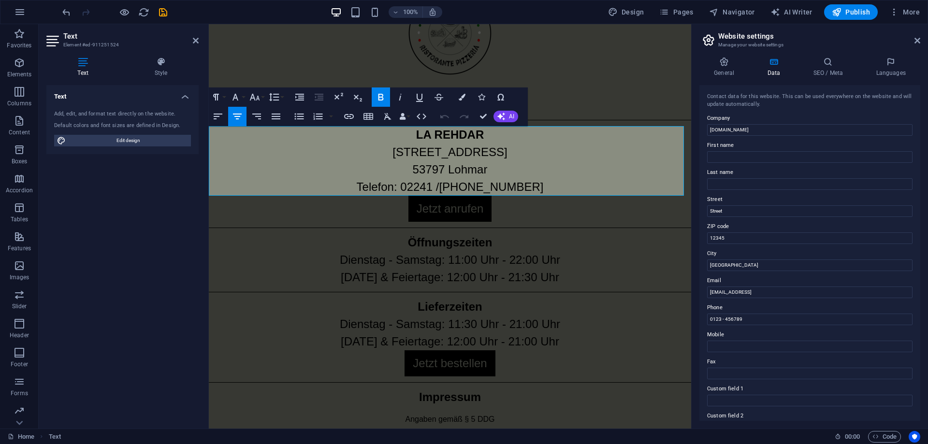
click at [507, 143] on p "LA REHDAR" at bounding box center [450, 134] width 482 height 17
click at [540, 145] on p "Franzhäuschenstraße 33 53797 Lohmar" at bounding box center [450, 161] width 482 height 35
click at [489, 136] on strong "LA REHDAR RISTORANTE" at bounding box center [450, 134] width 146 height 13
drag, startPoint x: 379, startPoint y: 137, endPoint x: 438, endPoint y: 142, distance: 60.2
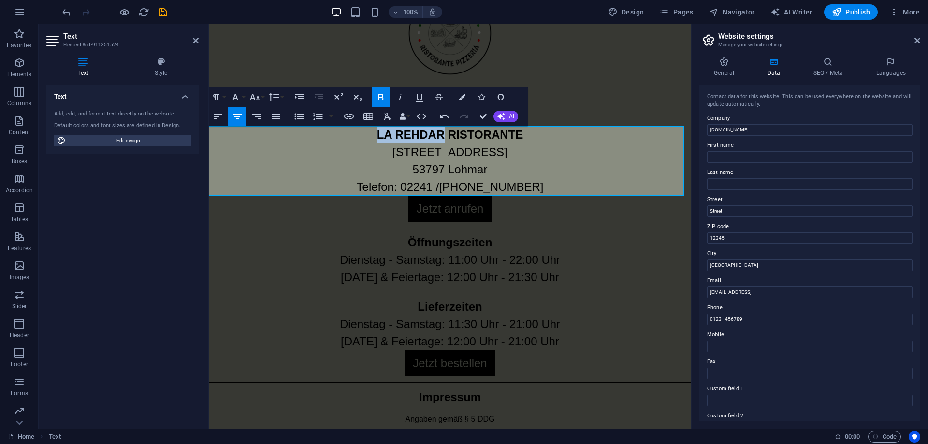
click at [438, 142] on p "LA REHDAR RISTORANTE" at bounding box center [450, 134] width 482 height 17
copy strong "LA REHDAR"
drag, startPoint x: 448, startPoint y: 139, endPoint x: 521, endPoint y: 141, distance: 73.0
click at [521, 141] on p "LA REHDAR RISTORANTE" at bounding box center [450, 134] width 482 height 17
click at [515, 163] on p "Franzhäuschenstraße 33 53797 Lohmar" at bounding box center [450, 161] width 482 height 35
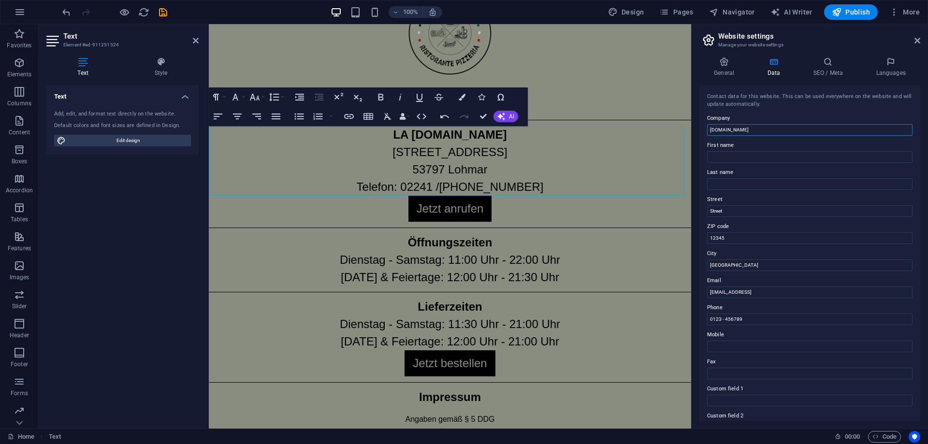
click at [749, 129] on input "la-rehdar.de" at bounding box center [809, 130] width 205 height 12
paste input "LA REHDAR"
type input "LA REHDAR"
click at [738, 153] on input "First name" at bounding box center [809, 157] width 205 height 12
click at [725, 204] on label "Street" at bounding box center [809, 200] width 205 height 12
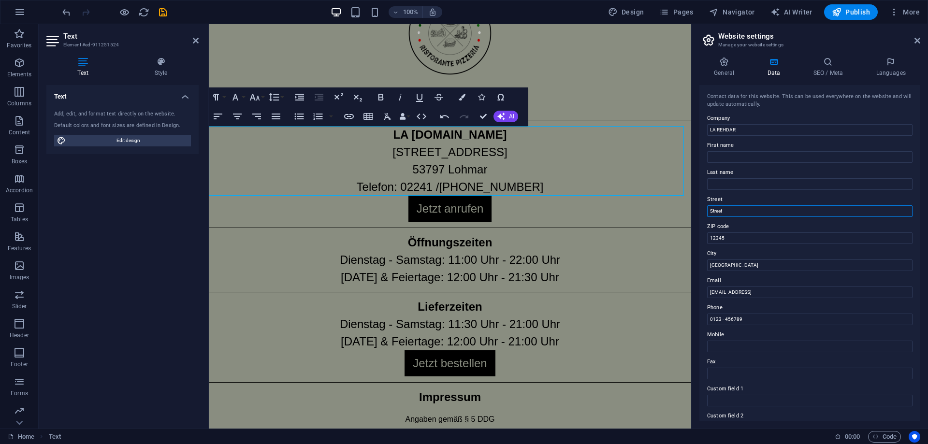
click at [725, 205] on input "Street" at bounding box center [809, 211] width 205 height 12
click at [456, 152] on p "Franzhäuschenstraße 33 53797 Lohmar" at bounding box center [450, 161] width 482 height 35
copy p "Franzhäuschenstraße"
drag, startPoint x: 953, startPoint y: 239, endPoint x: 681, endPoint y: 206, distance: 274.1
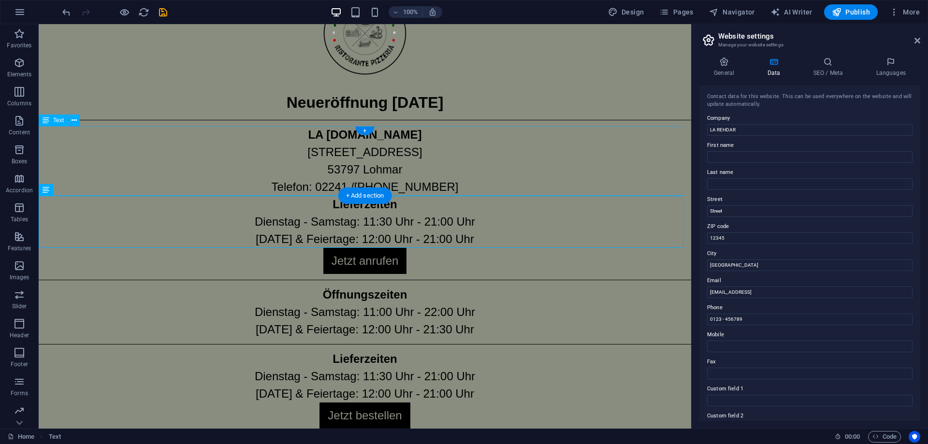
click at [461, 141] on div "LA REHDARla-rehdar.de Franzhäuschenstraße 33 53797 Lohmar Telefon: 02241 /87804…" at bounding box center [365, 161] width 653 height 70
click at [743, 226] on label "ZIP code" at bounding box center [809, 227] width 205 height 12
click at [743, 233] on input "12345" at bounding box center [809, 239] width 205 height 12
drag, startPoint x: 730, startPoint y: 213, endPoint x: 703, endPoint y: 212, distance: 27.6
click at [703, 212] on div "Contact data for this website. This can be used everywhere on the website and w…" at bounding box center [809, 253] width 221 height 336
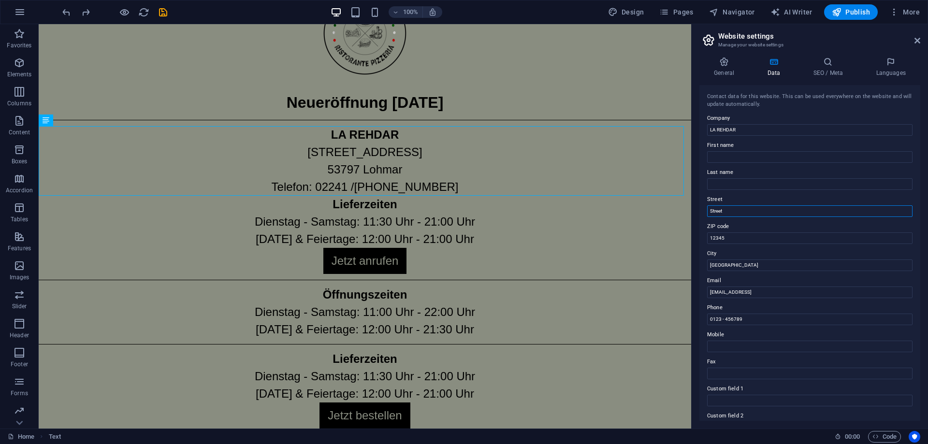
paste input "Franzhäuschenstraße"
type input "[STREET_ADDRESS]"
drag, startPoint x: 737, startPoint y: 240, endPoint x: 703, endPoint y: 237, distance: 34.4
click at [703, 237] on div "Contact data for this website. This can be used everywhere on the website and w…" at bounding box center [809, 253] width 221 height 336
type input "53797"
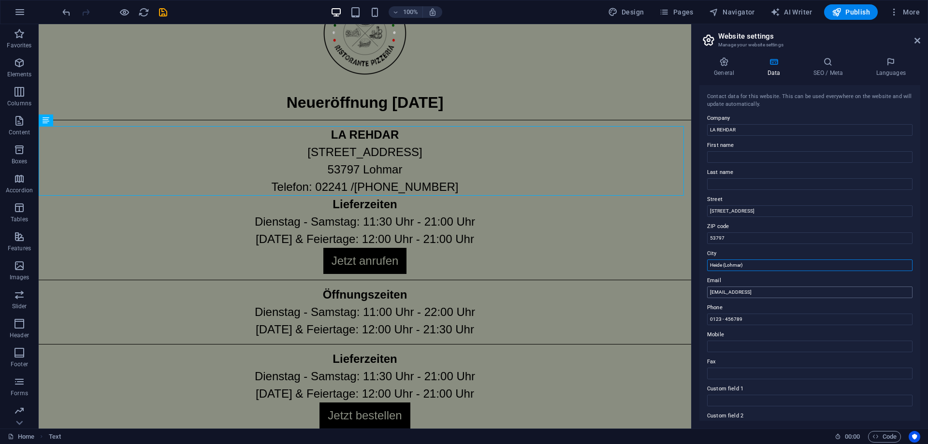
type input "Heide (Lohmar)"
drag, startPoint x: 879, startPoint y: 316, endPoint x: 670, endPoint y: 270, distance: 214.8
click at [743, 293] on input "0e99813c202c0bee1e5a150428cded@plesk.local" at bounding box center [809, 293] width 205 height 12
type input "[EMAIL_ADDRESS][DOMAIN_NAME]"
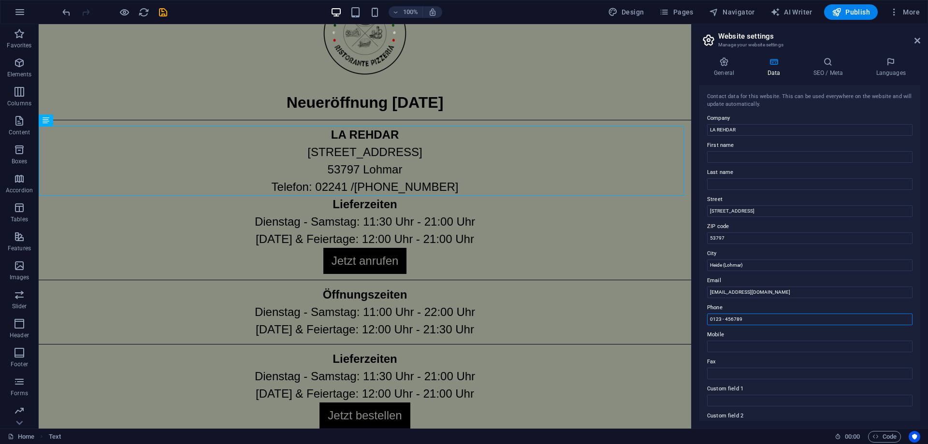
click at [746, 319] on input "0123 - 456789" at bounding box center [809, 320] width 205 height 12
click at [398, 187] on div "LA REHDAR Franzhäuschenstraße 33 53797 Lohmar Telefon: 02241 /8780493" at bounding box center [365, 161] width 653 height 70
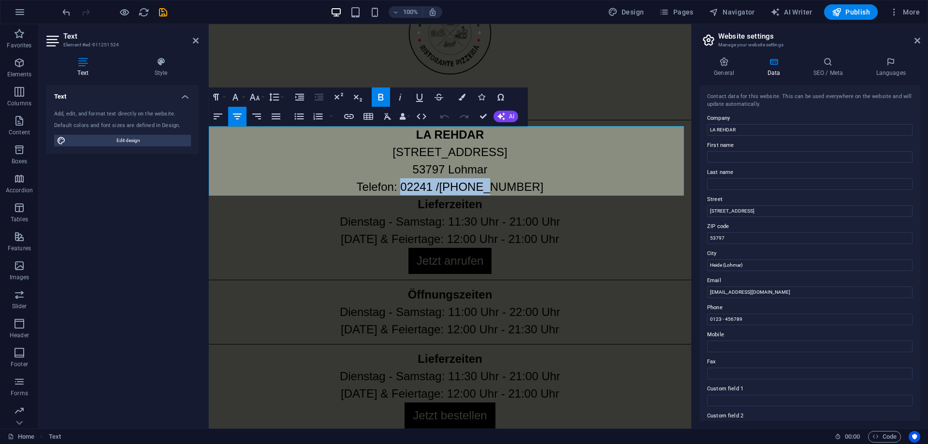
drag, startPoint x: 519, startPoint y: 190, endPoint x: 428, endPoint y: 193, distance: 90.4
click at [428, 193] on p "Telefon: 02241 /8780493" at bounding box center [450, 186] width 482 height 17
copy p "02241 /8780493"
click at [751, 314] on input "0123 - 456789" at bounding box center [809, 320] width 205 height 12
click at [750, 314] on input "0123 - 456789" at bounding box center [809, 320] width 205 height 12
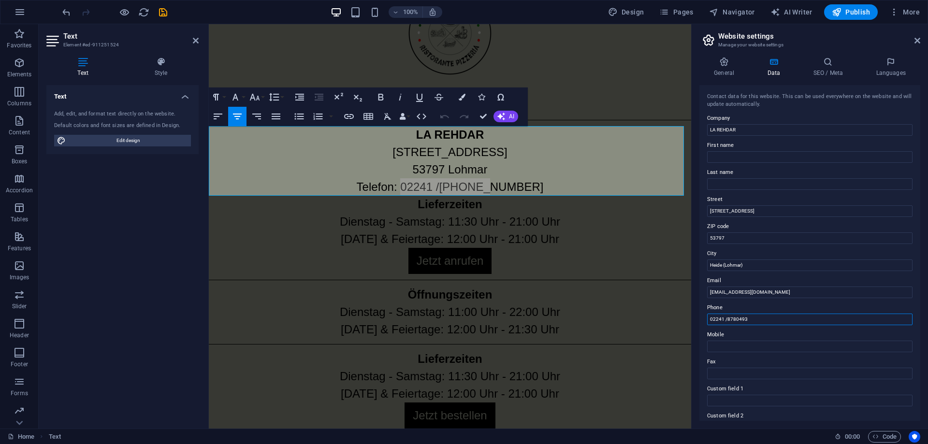
click at [728, 319] on input "02241 /8780493" at bounding box center [809, 320] width 205 height 12
type input "022418780493"
click at [738, 339] on label "Mobile" at bounding box center [809, 335] width 205 height 12
click at [738, 341] on input "Mobile" at bounding box center [809, 347] width 205 height 12
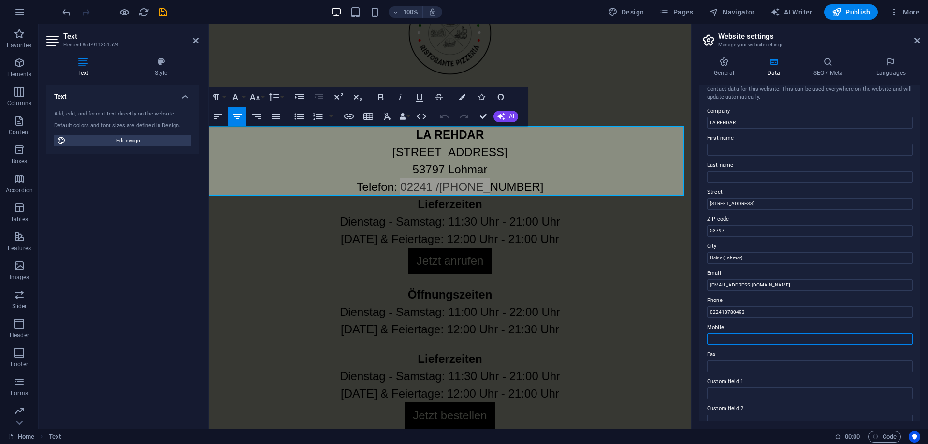
scroll to position [0, 0]
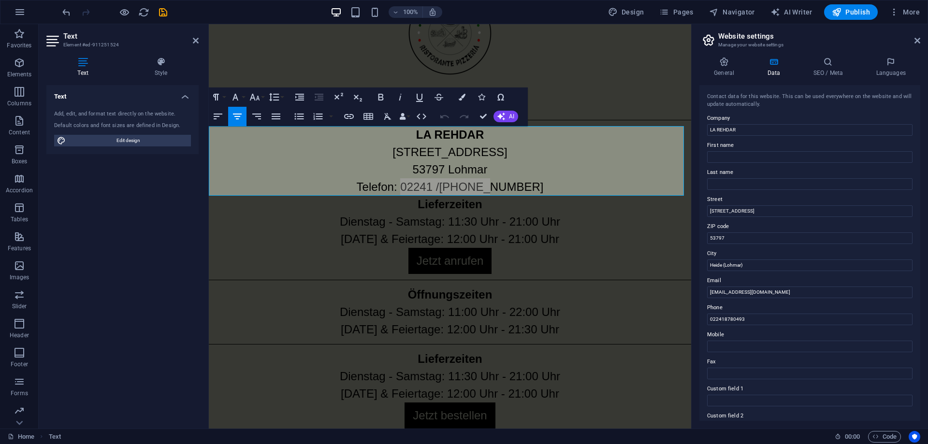
click at [830, 53] on div "General Data SEO / Meta Languages Website name la-rehdar.de Logo Drag files her…" at bounding box center [810, 238] width 236 height 379
click at [831, 64] on icon at bounding box center [828, 62] width 59 height 10
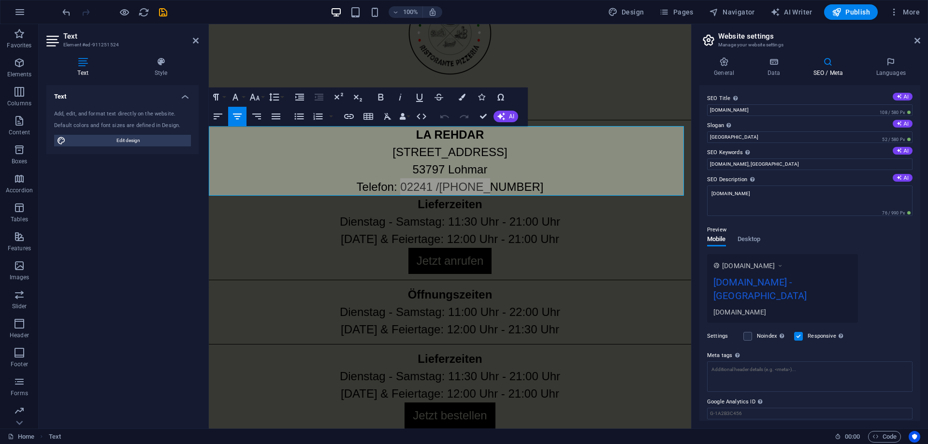
click at [854, 122] on label "Slogan The slogan of your website. AI" at bounding box center [809, 126] width 205 height 12
click at [854, 131] on input "Berlin" at bounding box center [809, 137] width 205 height 12
click at [847, 104] on input "la-rehdar.de" at bounding box center [809, 110] width 205 height 12
click at [897, 99] on icon at bounding box center [899, 96] width 5 height 5
click at [794, 112] on input "Grand Opening: LA REHDAR 2025" at bounding box center [809, 110] width 205 height 12
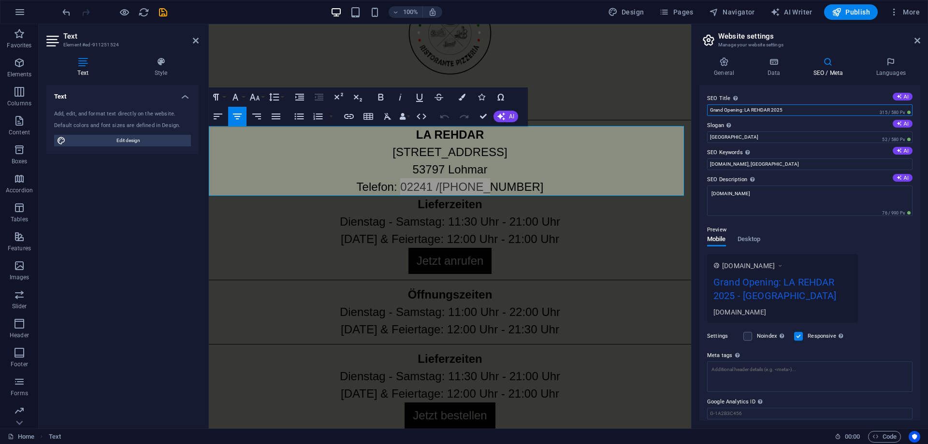
click at [797, 111] on input "Grand Opening: LA REHDAR 2025" at bounding box center [809, 110] width 205 height 12
drag, startPoint x: 1010, startPoint y: 135, endPoint x: 681, endPoint y: 107, distance: 330.4
click at [730, 107] on input "Grand Opening: LA REHDAR 2025" at bounding box center [809, 110] width 205 height 12
drag, startPoint x: 794, startPoint y: 110, endPoint x: 700, endPoint y: 106, distance: 93.9
click at [700, 106] on div "SEO Title The title of your website - make it something that stands out in sear…" at bounding box center [809, 253] width 221 height 336
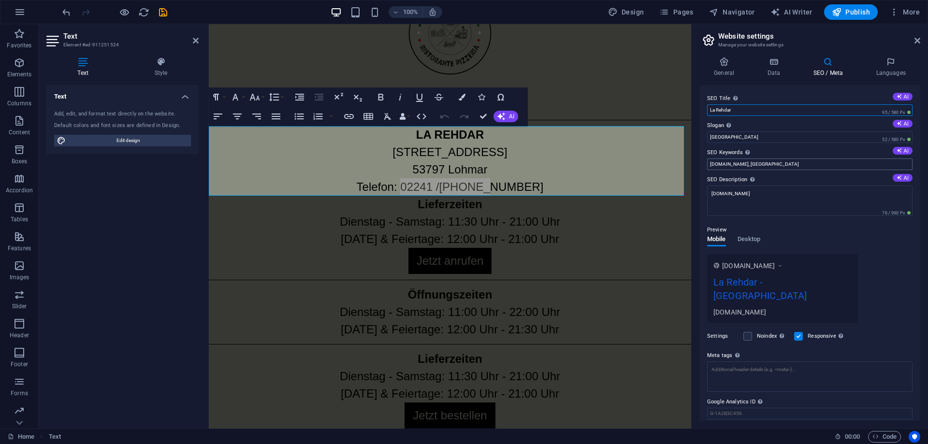
type input "La Rehdar"
click at [764, 167] on input "la-rehdar.de, Berlin" at bounding box center [809, 165] width 205 height 12
click at [742, 165] on input "la-rehdar.de, Berlin" at bounding box center [809, 165] width 205 height 12
click at [765, 194] on textarea "la-rehdar.de" at bounding box center [809, 201] width 205 height 30
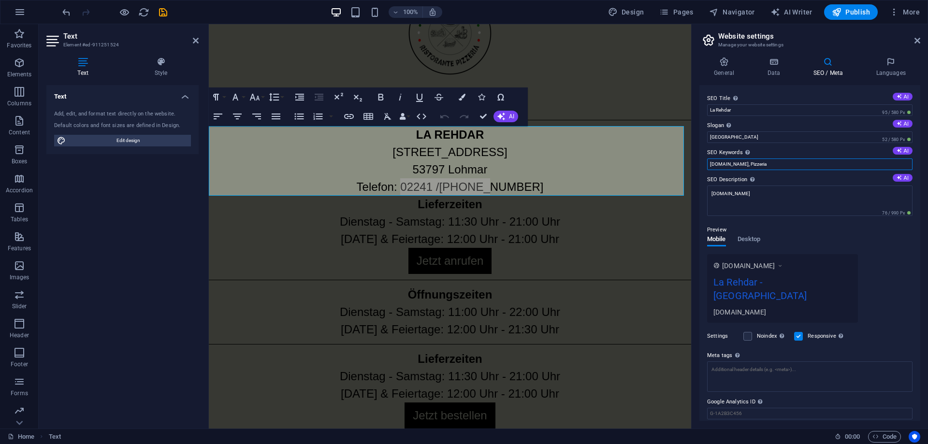
click at [793, 168] on input "la-rehdar.de, Pizzeria" at bounding box center [809, 165] width 205 height 12
click at [765, 165] on input "la-rehdar.de, Pizzeria" at bounding box center [809, 165] width 205 height 12
type input "la-rehdar.de, Pizzeria, La Rehdar, Restaurant, Lohmar"
click at [903, 96] on button "AI" at bounding box center [903, 97] width 20 height 8
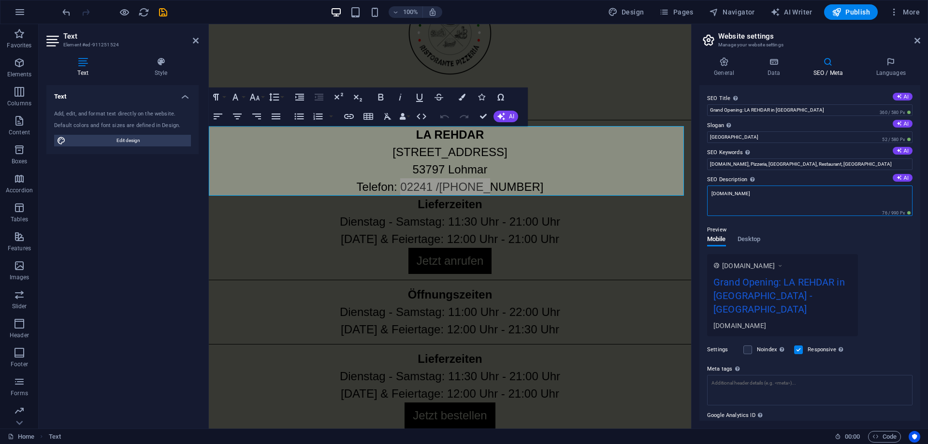
click at [777, 193] on textarea "la-rehdar.de" at bounding box center [809, 201] width 205 height 30
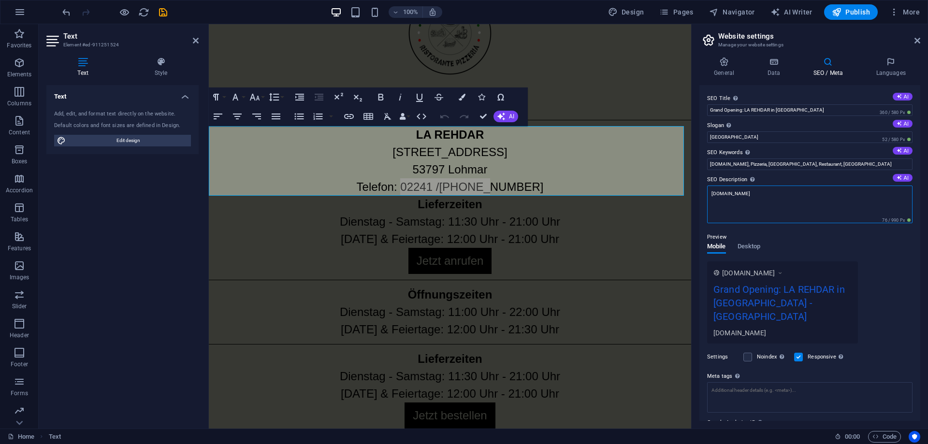
scroll to position [41, 0]
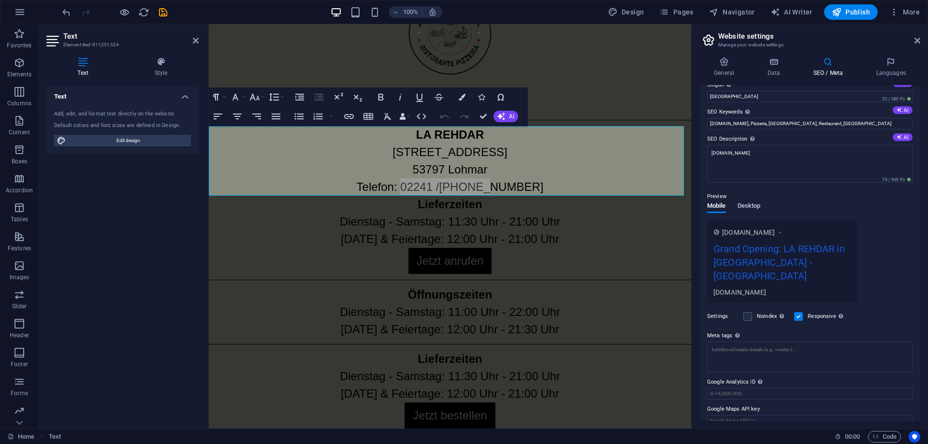
click at [755, 204] on span "Desktop" at bounding box center [749, 207] width 23 height 14
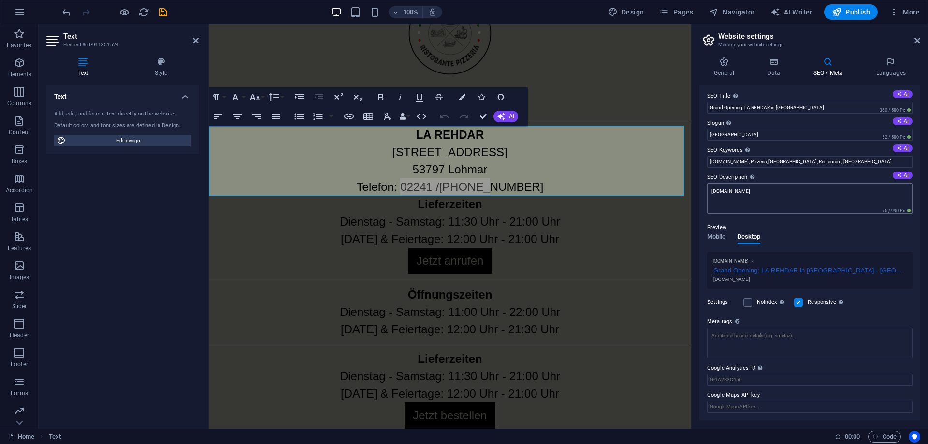
scroll to position [2, 0]
click at [718, 238] on span "Mobile" at bounding box center [716, 238] width 19 height 14
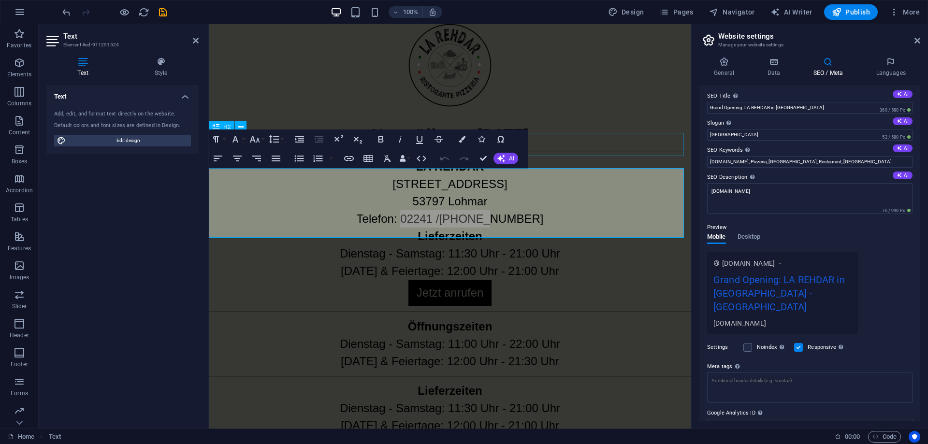
scroll to position [0, 0]
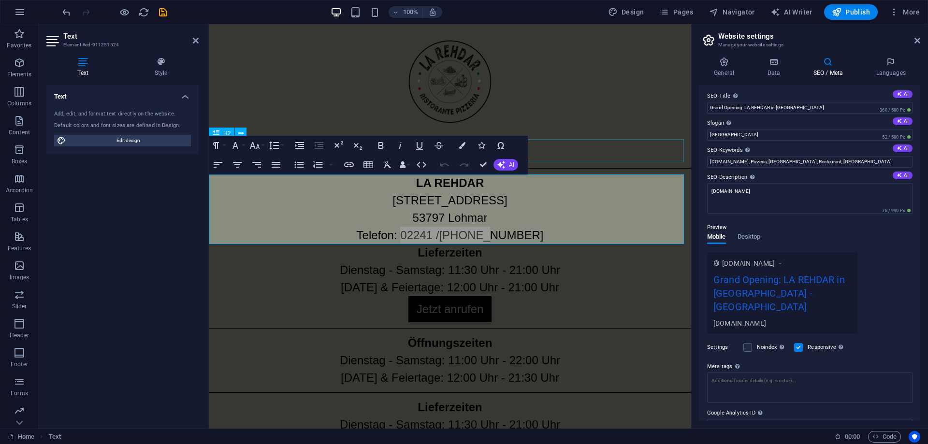
click at [545, 146] on div "Neueröffnung 13.09.2025" at bounding box center [450, 150] width 482 height 23
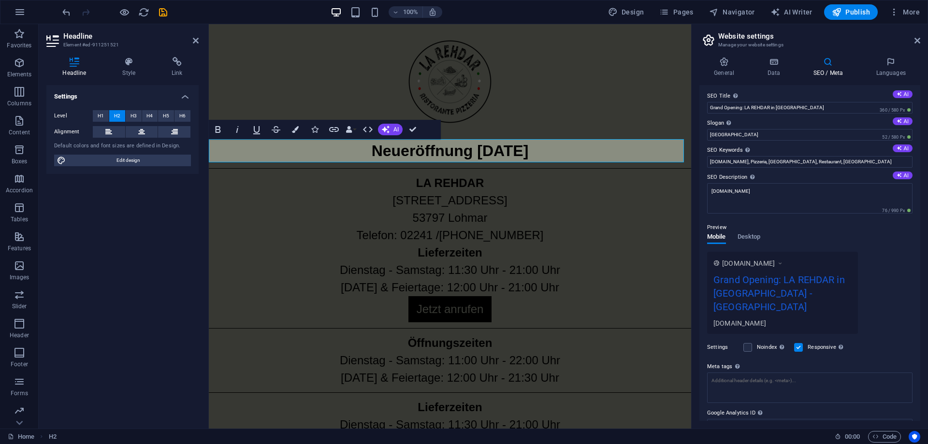
click at [463, 154] on h2 "Neueröffnung 13.09.2025" at bounding box center [450, 150] width 482 height 23
drag, startPoint x: 450, startPoint y: 154, endPoint x: 361, endPoint y: 157, distance: 88.5
click at [361, 157] on h2 "Neueröffnung 13.09.2025" at bounding box center [450, 150] width 482 height 23
copy h2 "Neueröffnung"
drag, startPoint x: 741, startPoint y: 111, endPoint x: 695, endPoint y: 108, distance: 46.0
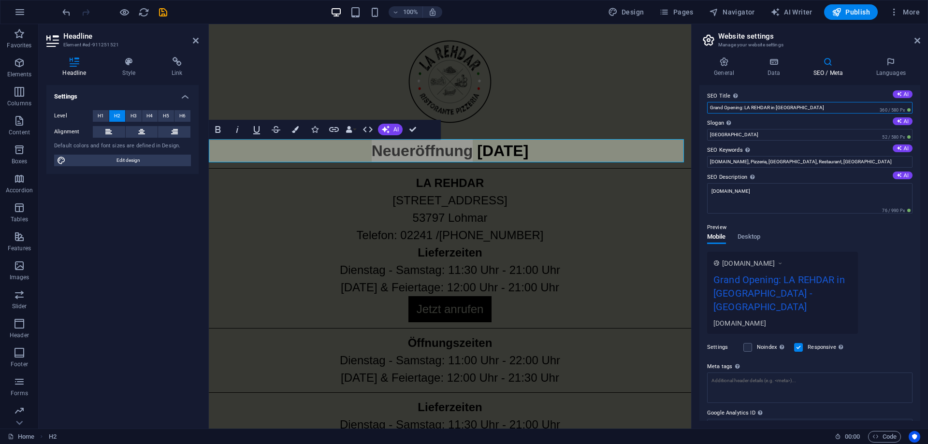
click at [695, 108] on div "General Data SEO / Meta Languages Website name la-rehdar.de Logo Drag files her…" at bounding box center [810, 238] width 236 height 379
paste input "Neueröffnu"
click at [802, 105] on input "Neueröffnung: LA REHDAR in Lohmar" at bounding box center [809, 108] width 205 height 12
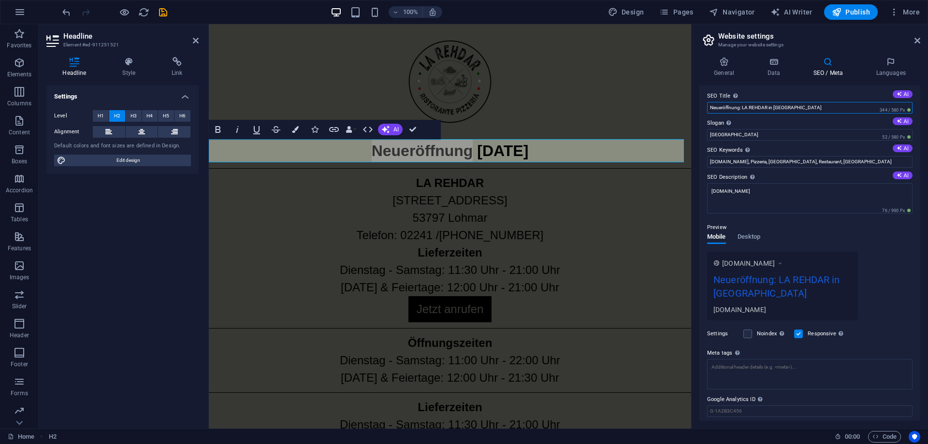
type input "Neueröffnung: LA REHDAR in Lohmar"
click at [870, 91] on label "SEO Title The title of your website - make it something that stands out in sear…" at bounding box center [809, 96] width 205 height 12
click at [870, 102] on input "Neueröffnung: LA REHDAR in Lohmar" at bounding box center [809, 108] width 205 height 12
click at [754, 128] on label "Slogan The slogan of your website. AI" at bounding box center [809, 123] width 205 height 12
click at [754, 129] on input "Berlin" at bounding box center [809, 135] width 205 height 12
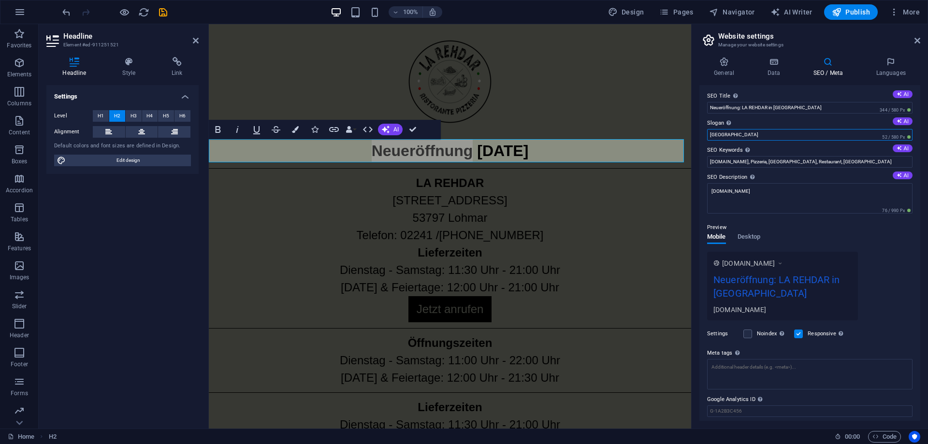
click at [743, 132] on input "Berlin" at bounding box center [809, 135] width 205 height 12
drag, startPoint x: 970, startPoint y: 158, endPoint x: 678, endPoint y: 130, distance: 293.3
click at [717, 131] on input "Berlin" at bounding box center [809, 135] width 205 height 12
click at [745, 137] on input "Berlin" at bounding box center [809, 135] width 205 height 12
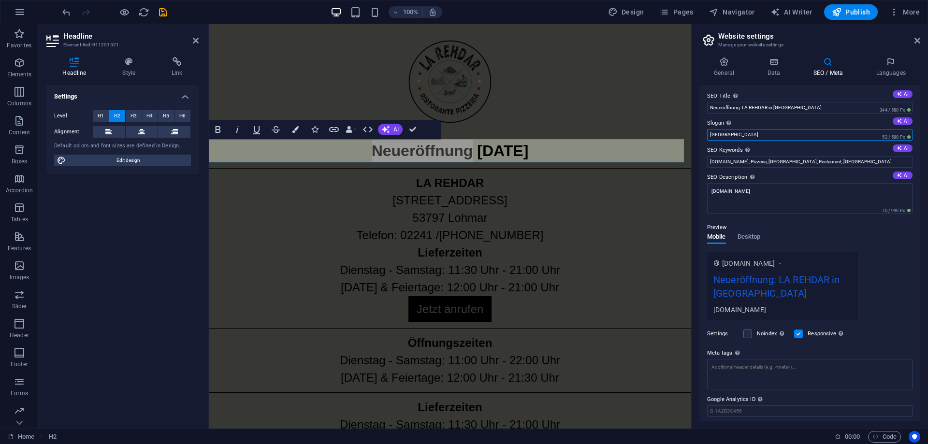
drag, startPoint x: 965, startPoint y: 160, endPoint x: 670, endPoint y: 141, distance: 295.1
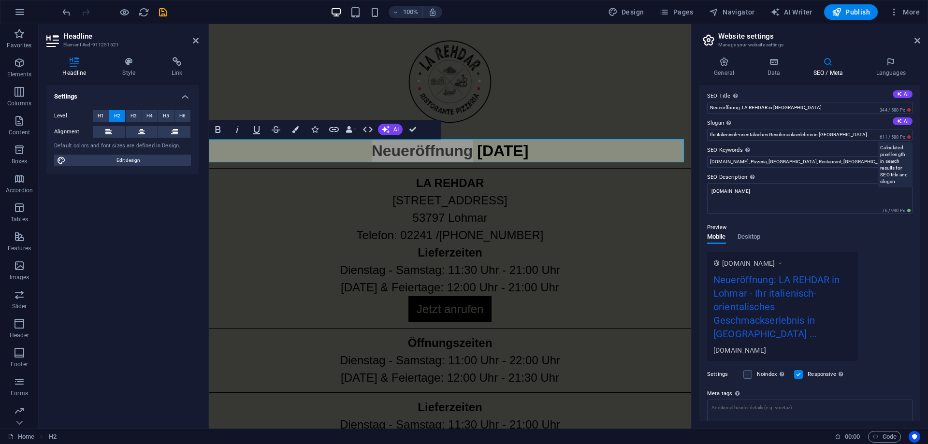
click at [881, 135] on span "611 / 580 Px" at bounding box center [895, 137] width 35 height 7
click at [828, 134] on input "Ihr italienisch-orientalisches Geschmackserlebnis in Heide - Lohmar" at bounding box center [809, 135] width 205 height 12
type input "Ihr italienisch-orientalisches Geschmackserlebnis in Lohmar"
click at [784, 264] on icon at bounding box center [780, 264] width 7 height 10
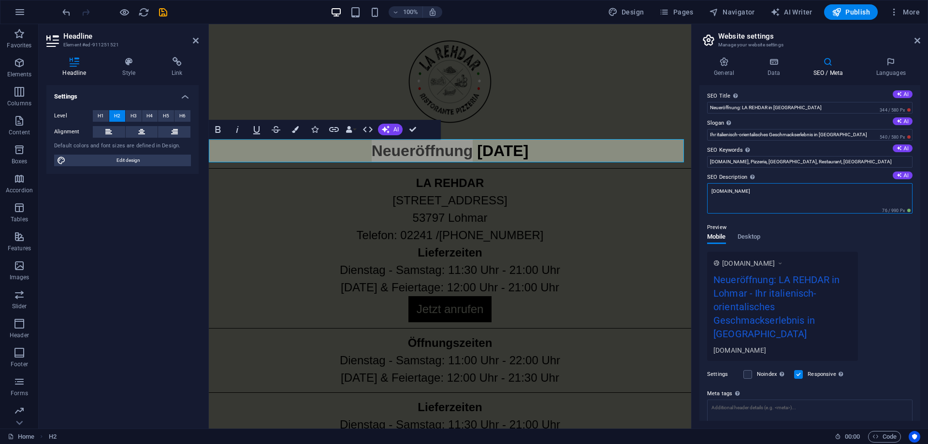
click at [766, 196] on textarea "la-rehdar.de" at bounding box center [809, 198] width 205 height 30
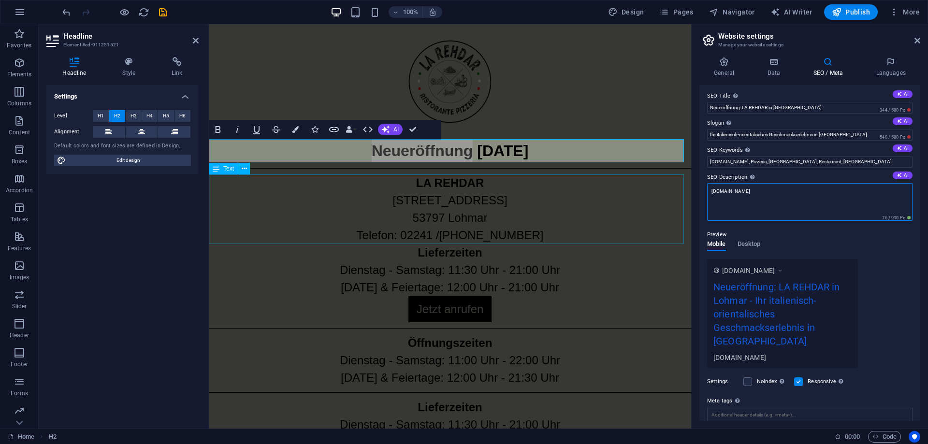
drag, startPoint x: 989, startPoint y: 218, endPoint x: 634, endPoint y: 188, distance: 356.6
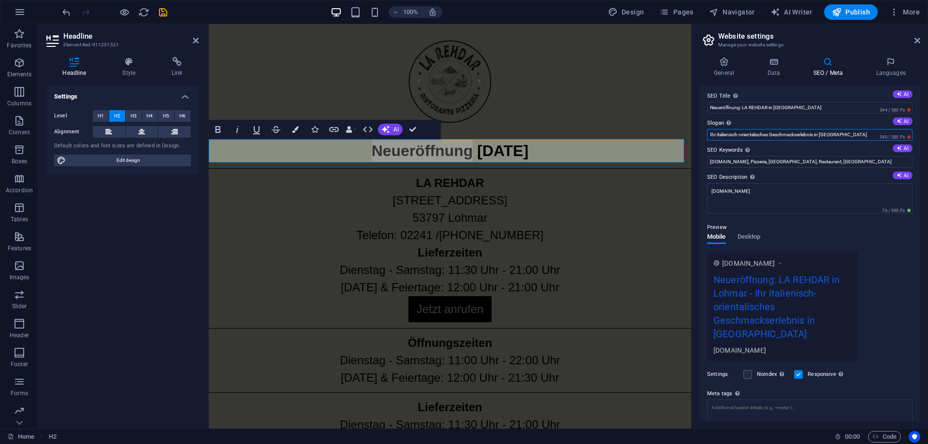
drag, startPoint x: 1052, startPoint y: 157, endPoint x: 901, endPoint y: 153, distance: 151.4
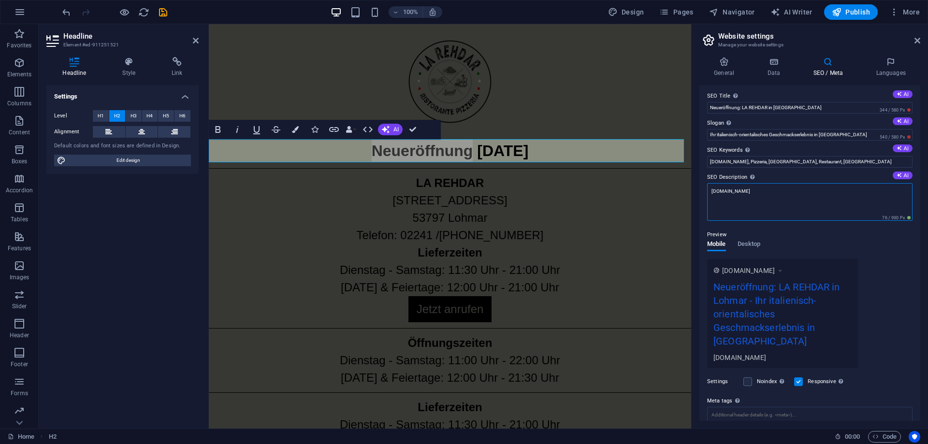
drag, startPoint x: 989, startPoint y: 219, endPoint x: 678, endPoint y: 181, distance: 313.1
paste textarea "Ihr italienisch-orientalisches Geschmackserlebnis in Lohmar"
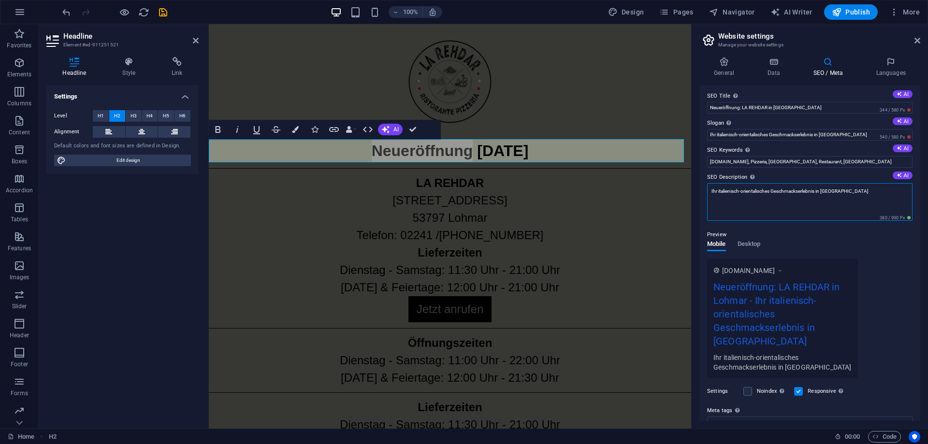
type textarea "Ihr italienisch-orientalisches Geschmackserlebnis in Lohmar"
click at [887, 239] on div "Preview Mobile Desktop www.example.com Neueröffnung: LA REHDAR in Lohmar - Ihr …" at bounding box center [809, 299] width 205 height 157
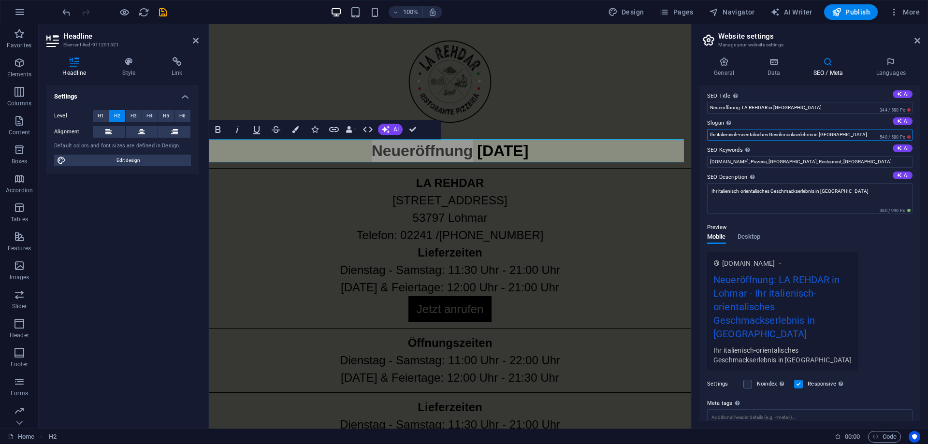
drag, startPoint x: 717, startPoint y: 135, endPoint x: 785, endPoint y: 135, distance: 68.2
click at [785, 135] on input "Ihr italienisch-orientalisches Geschmackserlebnis in Lohmar" at bounding box center [809, 135] width 205 height 12
click at [800, 109] on input "Neueröffnung: LA REHDAR in Lohmar" at bounding box center [809, 108] width 205 height 12
click at [809, 91] on label "SEO Title The title of your website - make it something that stands out in sear…" at bounding box center [809, 96] width 205 height 12
click at [809, 102] on input "Neueröffnung: LA REHDAR in Lohmar" at bounding box center [809, 108] width 205 height 12
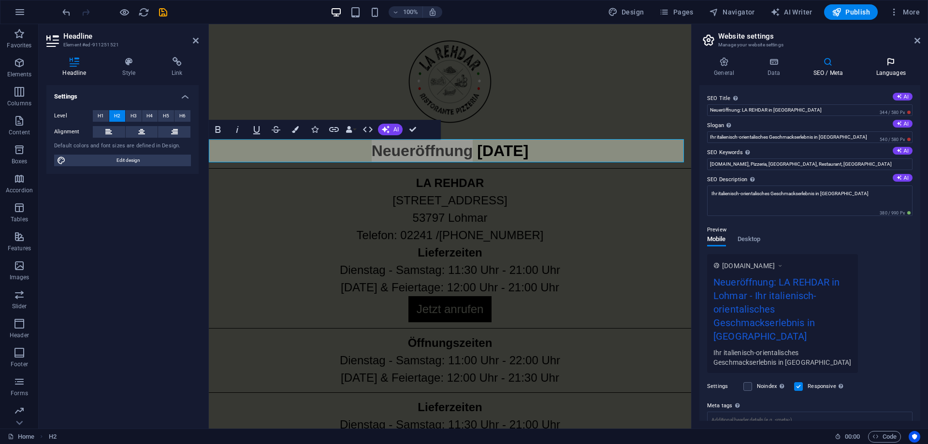
click at [885, 58] on icon at bounding box center [890, 62] width 59 height 10
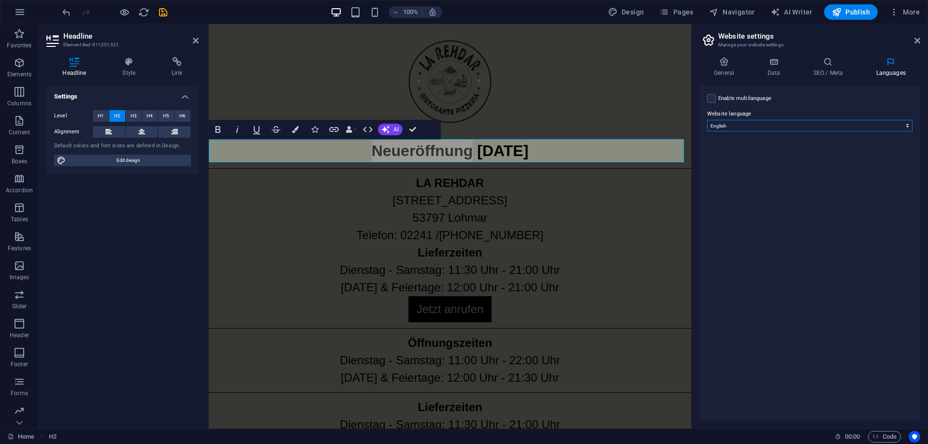
click at [750, 128] on select "Abkhazian Afar Afrikaans Akan Albanian Amharic Arabic Aragonese Armenian Assame…" at bounding box center [809, 126] width 205 height 12
select select "55"
click at [707, 120] on select "Abkhazian Afar Afrikaans Akan Albanian Amharic Arabic Aragonese Armenian Assame…" at bounding box center [809, 126] width 205 height 12
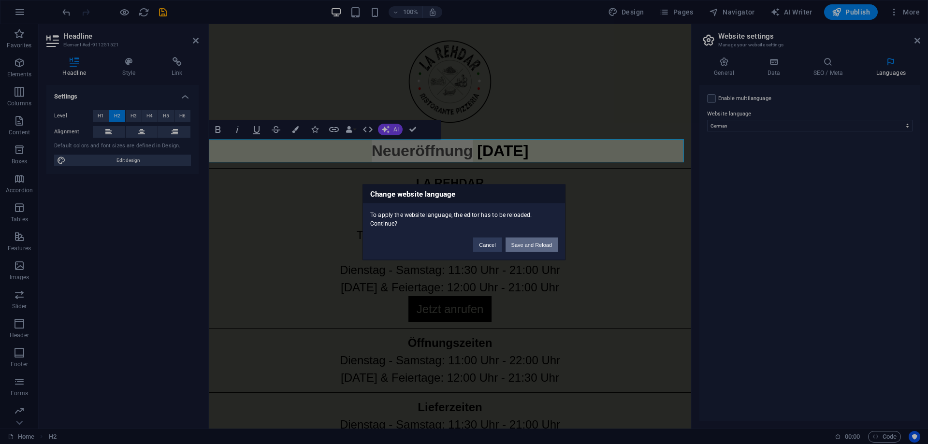
click at [528, 248] on button "Save and Reload" at bounding box center [532, 244] width 52 height 15
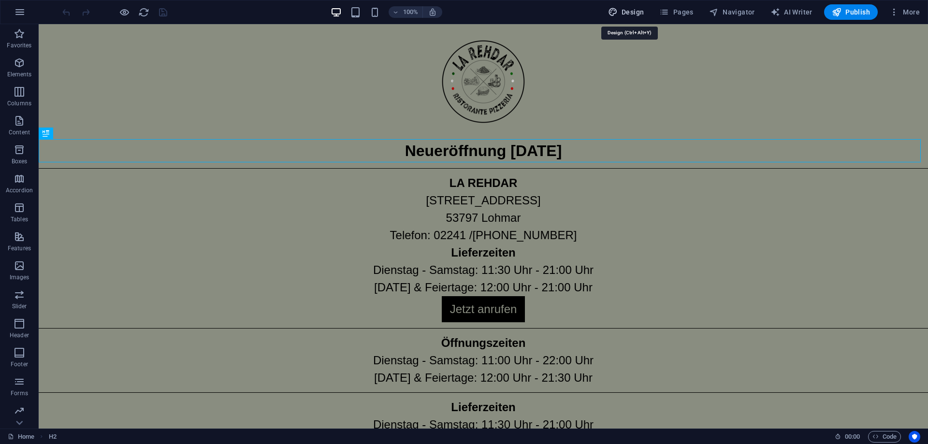
click at [640, 16] on span "Design" at bounding box center [626, 12] width 36 height 10
select select "rem"
select select "400"
select select "px"
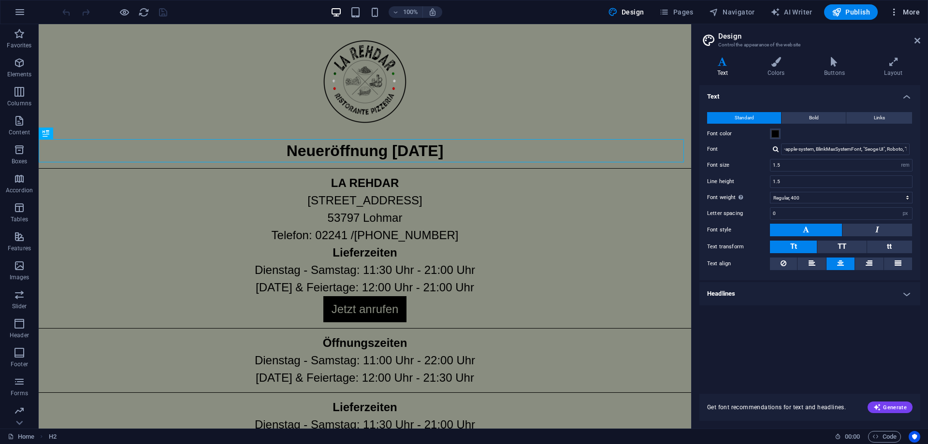
click at [900, 8] on span "More" at bounding box center [904, 12] width 30 height 10
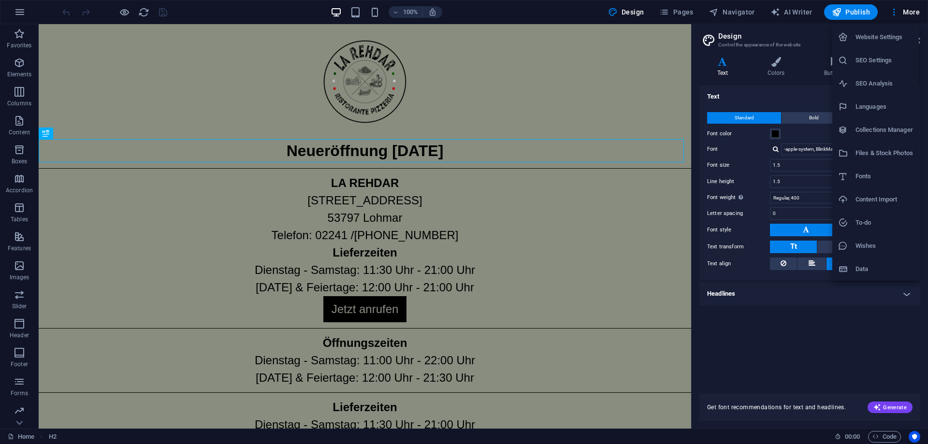
click at [891, 41] on h6 "Website Settings" at bounding box center [885, 37] width 58 height 12
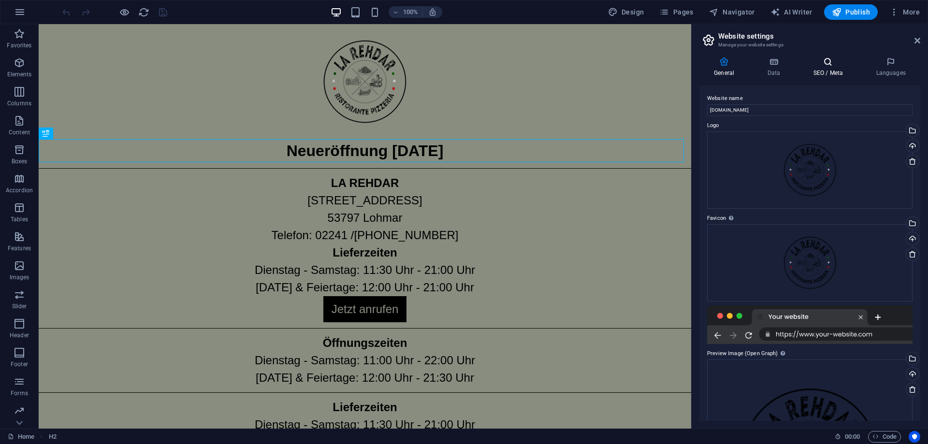
click at [818, 69] on h4 "SEO / Meta" at bounding box center [830, 67] width 63 height 20
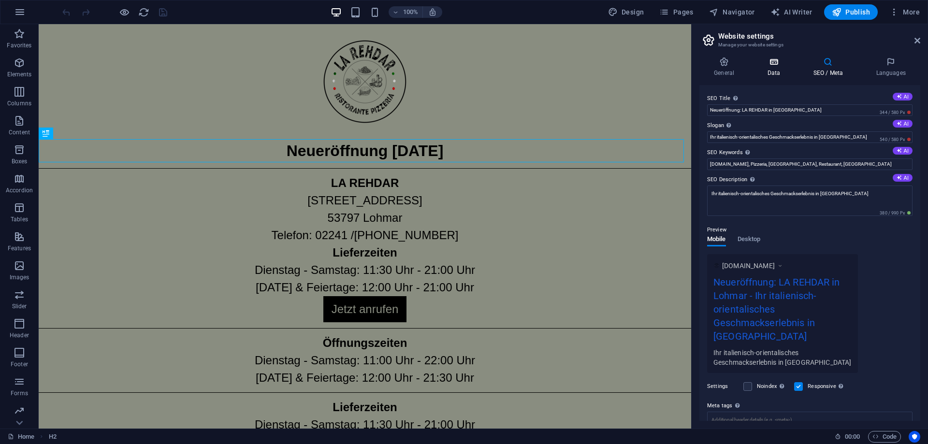
click at [768, 70] on h4 "Data" at bounding box center [776, 67] width 46 height 20
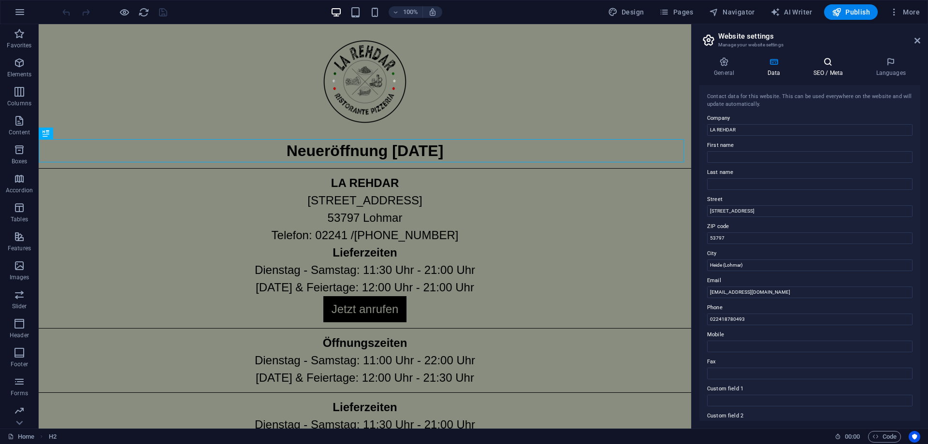
click at [830, 64] on icon at bounding box center [828, 62] width 59 height 10
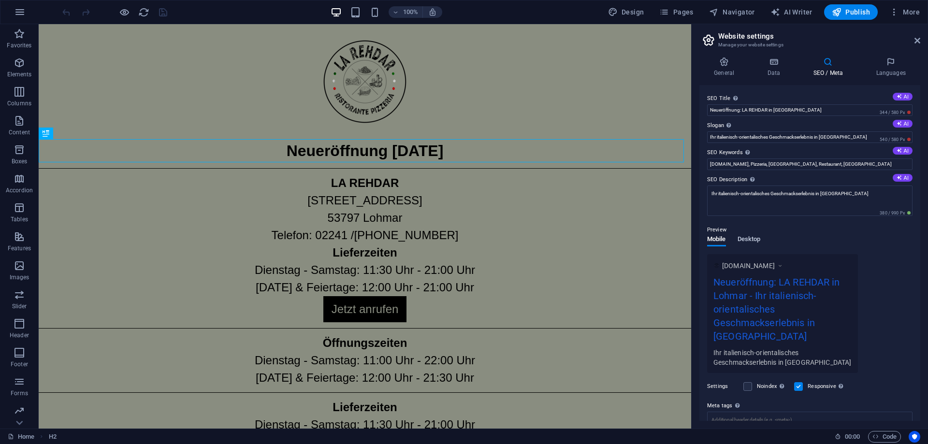
click at [756, 240] on span "Desktop" at bounding box center [749, 240] width 23 height 14
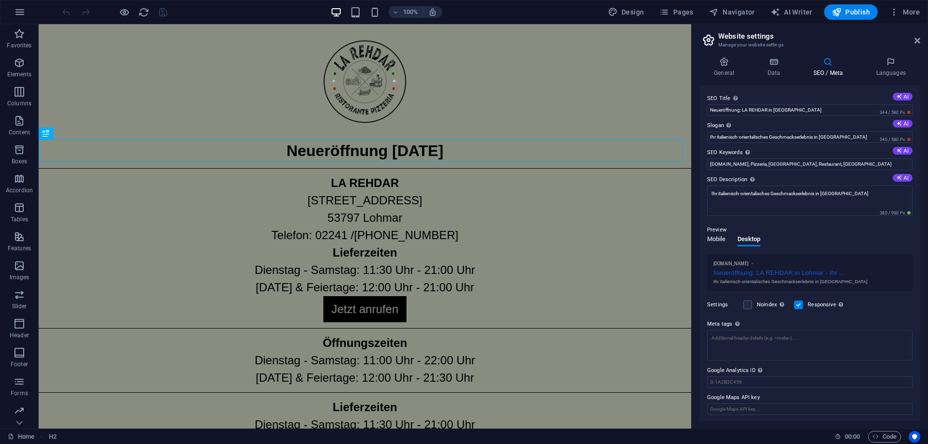
click at [716, 240] on span "Mobile" at bounding box center [716, 240] width 19 height 14
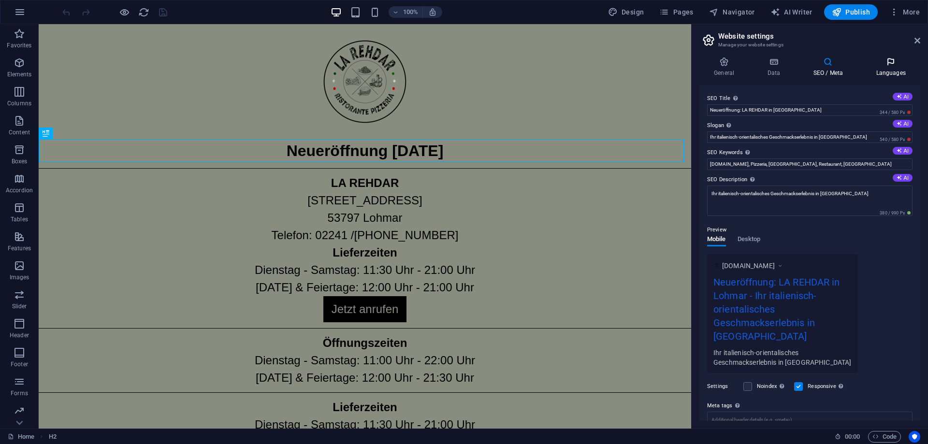
click at [897, 61] on icon at bounding box center [890, 62] width 59 height 10
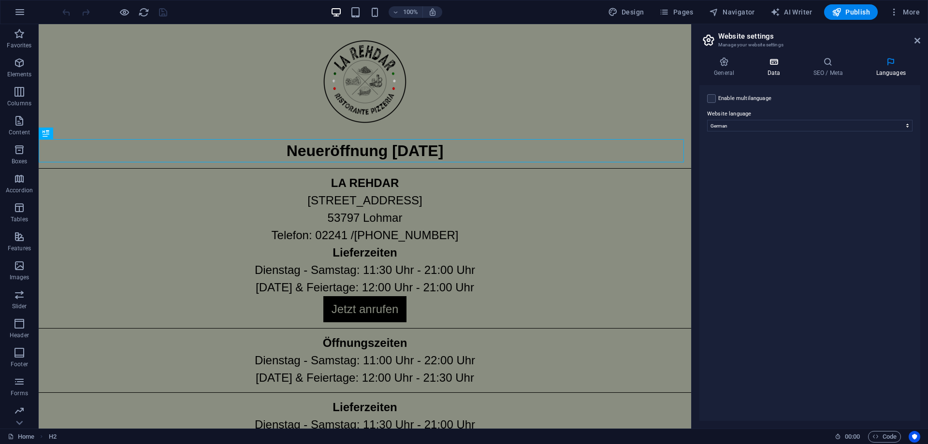
click at [778, 63] on icon at bounding box center [774, 62] width 42 height 10
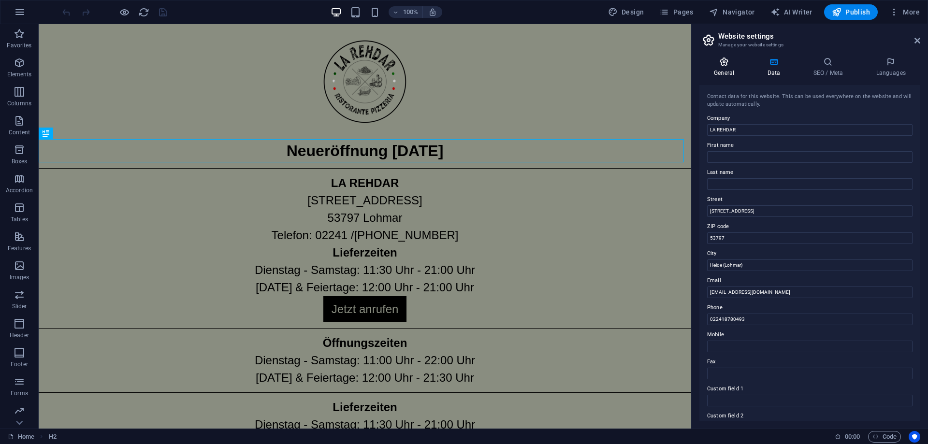
click at [731, 58] on icon at bounding box center [723, 62] width 49 height 10
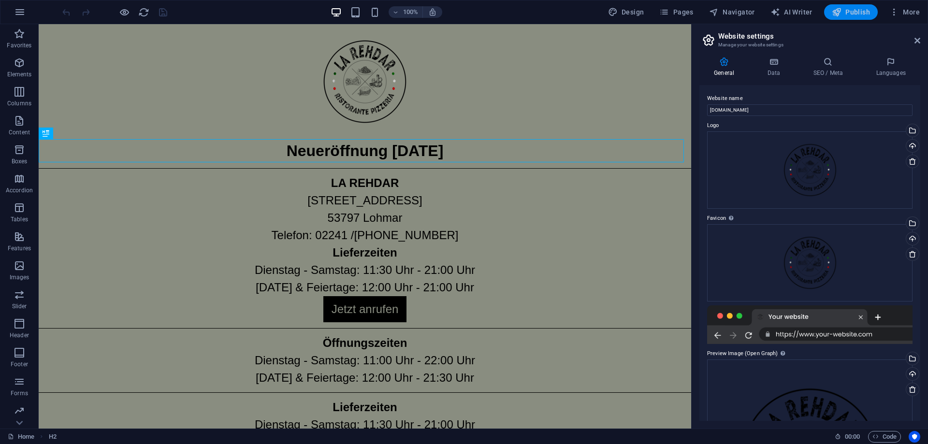
click at [854, 15] on span "Publish" at bounding box center [851, 12] width 38 height 10
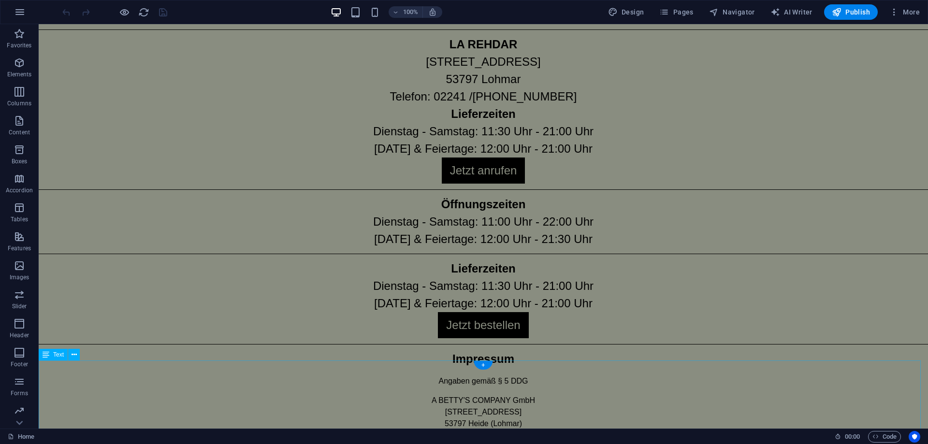
scroll to position [92, 0]
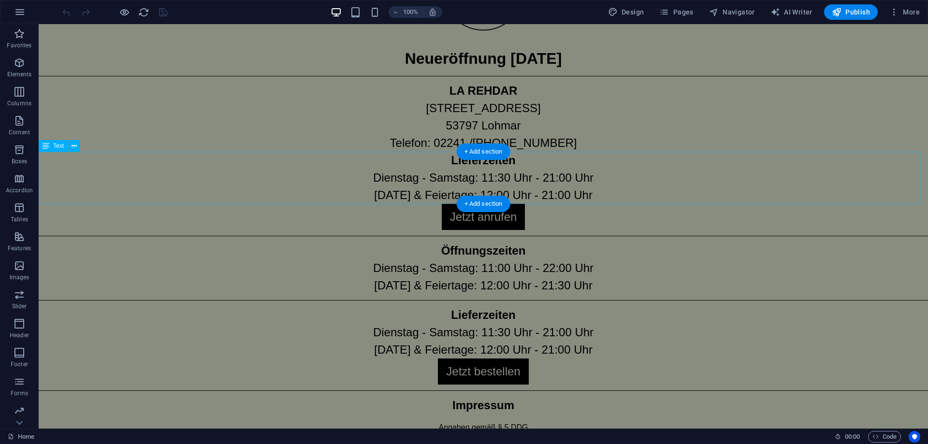
click at [560, 191] on div "Lieferzeiten [DATE] - [DATE]: 11:30 Uhr - 21:00 Uhr [DATE] & Feiertage: 12:00 U…" at bounding box center [483, 178] width 889 height 52
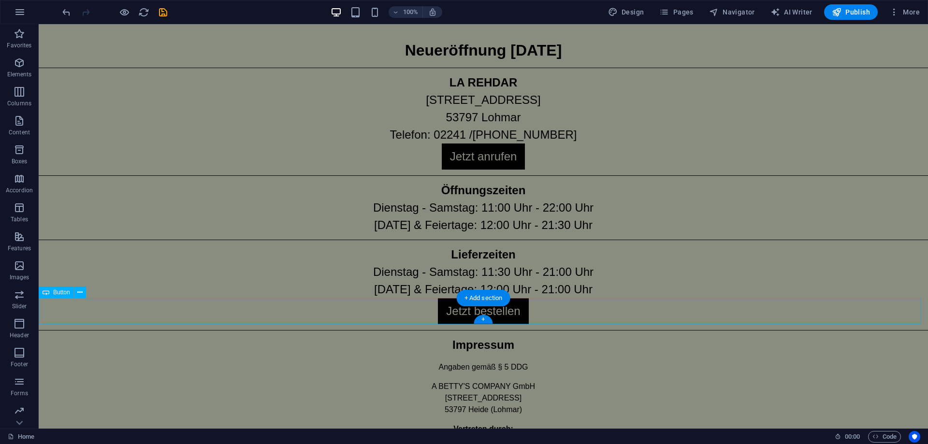
scroll to position [88, 0]
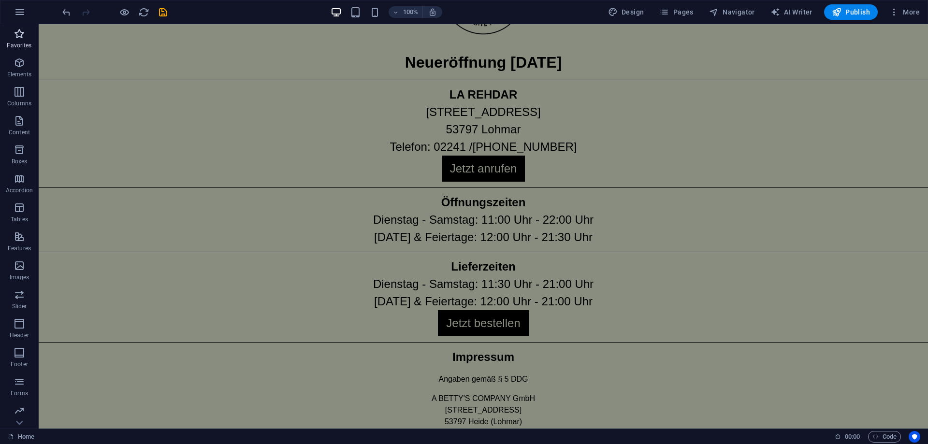
click at [21, 38] on icon "button" at bounding box center [20, 34] width 12 height 12
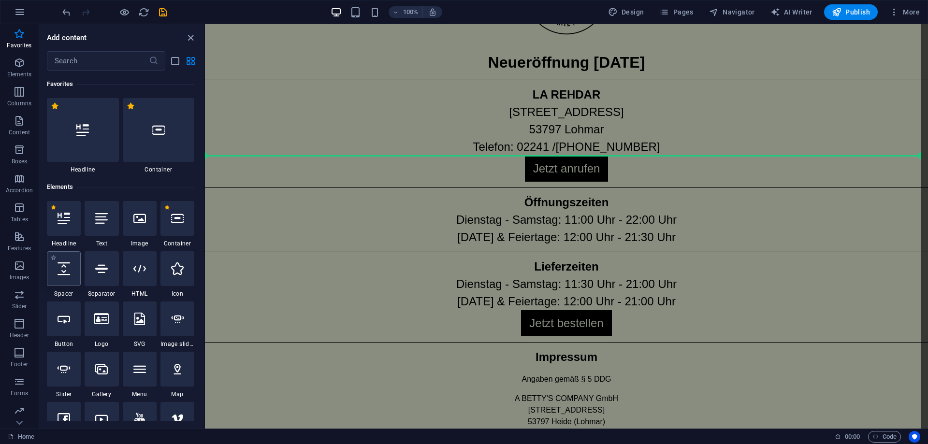
select select "px"
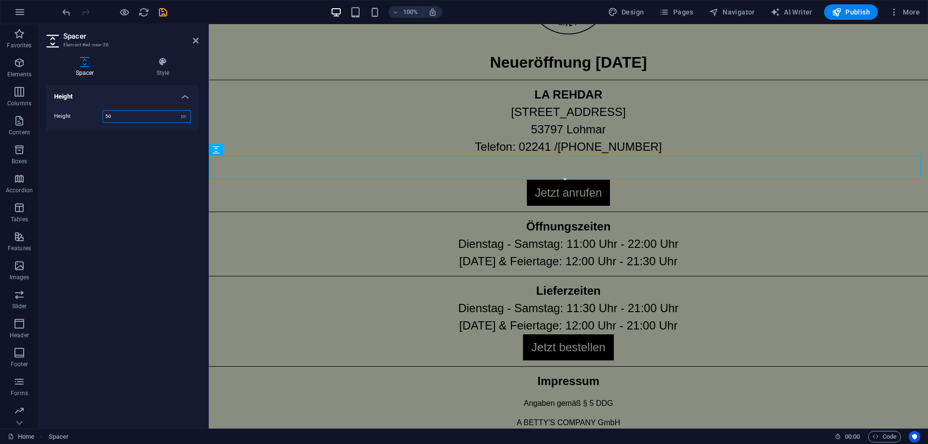
click at [124, 117] on input "50" at bounding box center [146, 117] width 87 height 12
drag, startPoint x: 127, startPoint y: 117, endPoint x: 72, endPoint y: 118, distance: 55.1
click at [72, 118] on div "Height 50 px rem vh vw" at bounding box center [122, 116] width 137 height 13
type input "20"
click at [127, 150] on div "Height Height 20 px rem vh vw" at bounding box center [122, 253] width 152 height 336
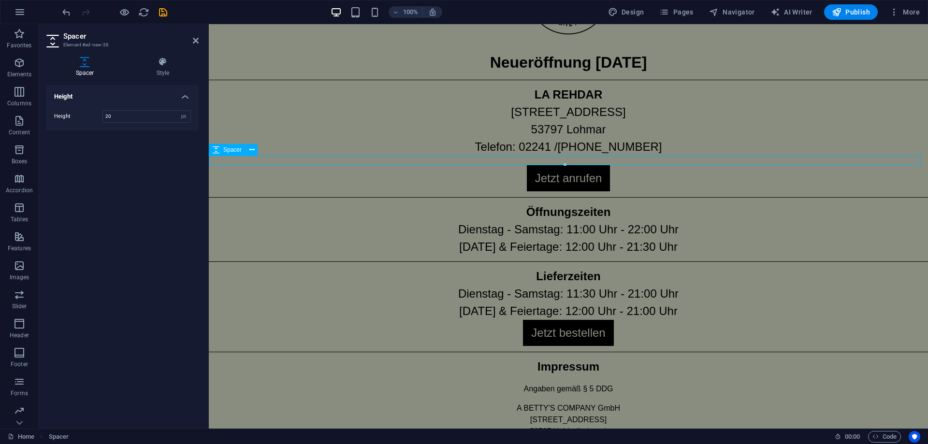
click at [385, 163] on div at bounding box center [568, 161] width 719 height 10
click at [552, 313] on div "Lieferzeiten Dienstag - Samstag: 11:30 Uhr - 21:00 Uhr Sonntag & Feiertage: 12:…" at bounding box center [568, 294] width 719 height 52
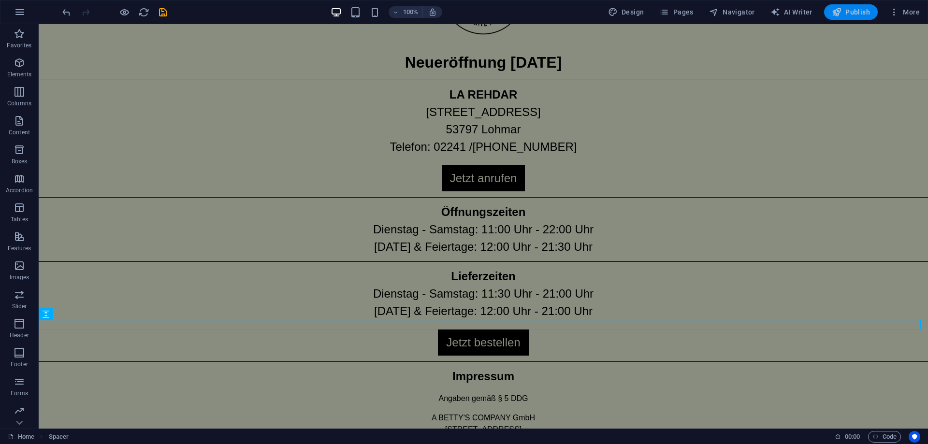
click at [844, 7] on span "Publish" at bounding box center [851, 12] width 38 height 10
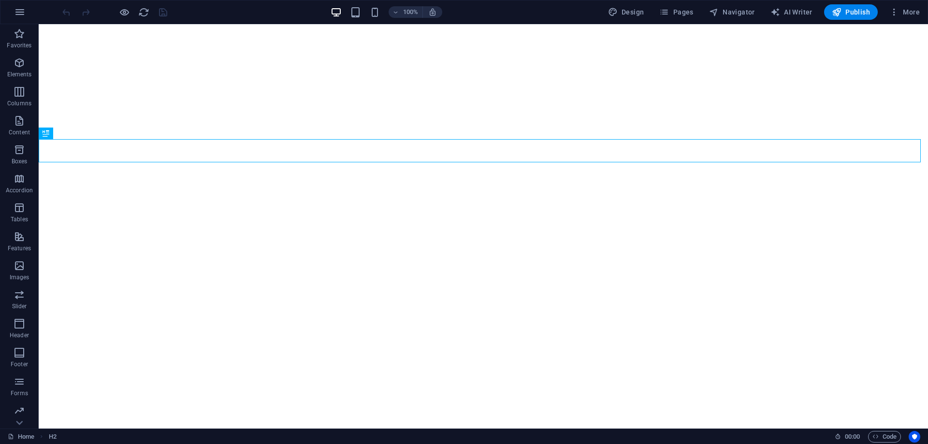
click at [925, 10] on div "100% Design Pages Navigator AI Writer Publish More" at bounding box center [463, 11] width 927 height 23
click at [917, 10] on span "More" at bounding box center [904, 12] width 30 height 10
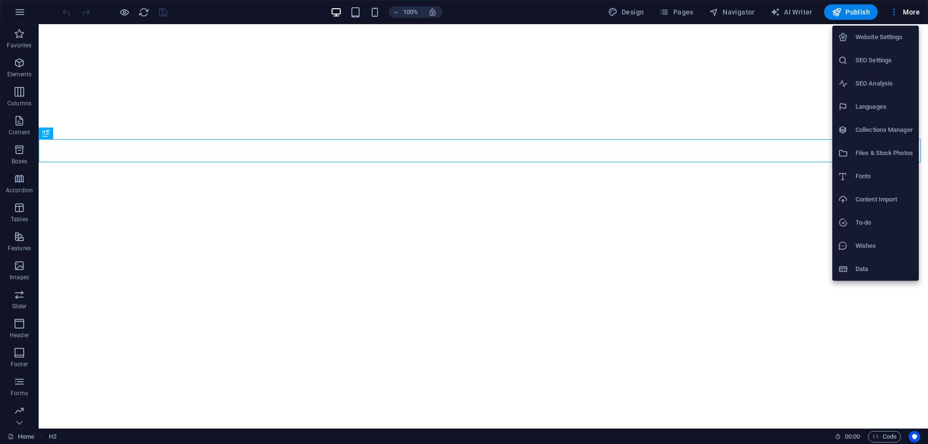
click at [888, 179] on h6 "Fonts" at bounding box center [885, 177] width 58 height 12
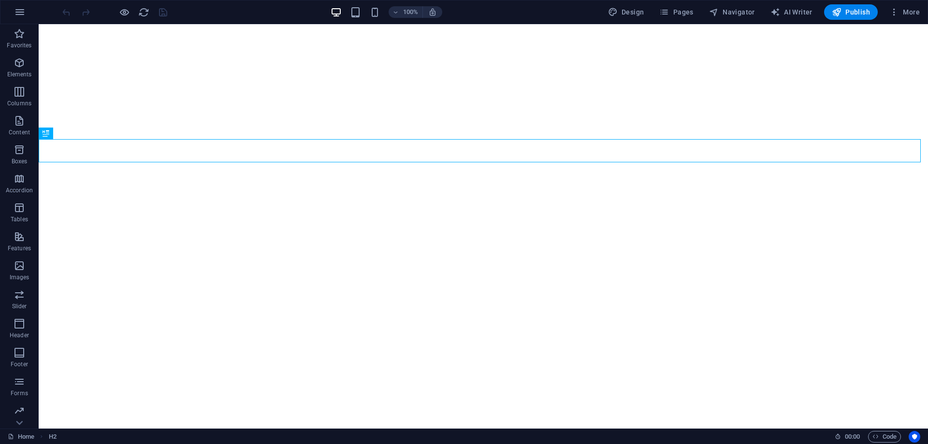
select select "popularity"
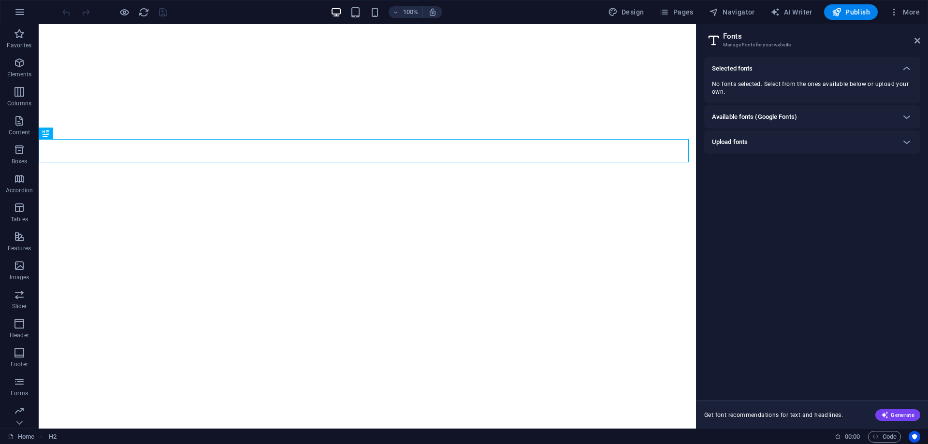
click at [771, 146] on div "Upload fonts" at bounding box center [803, 142] width 183 height 12
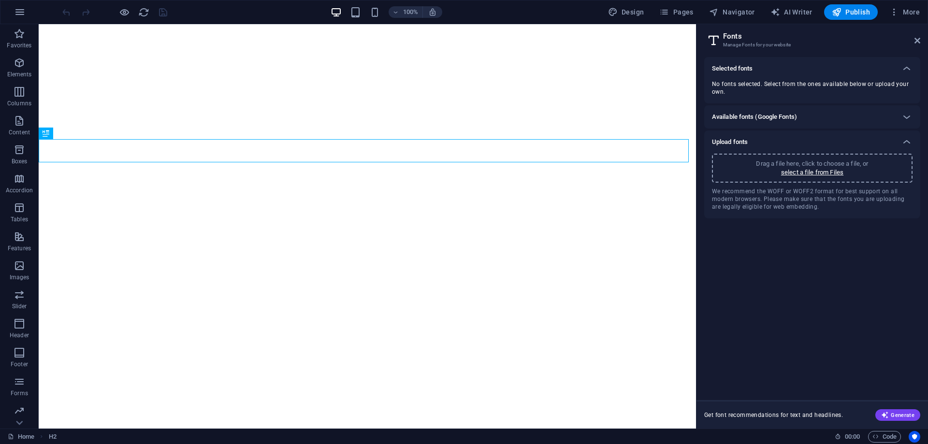
click at [777, 162] on p "Drag a file here, click to choose a file, or" at bounding box center [812, 164] width 112 height 9
click at [820, 89] on label at bounding box center [820, 88] width 9 height 9
click at [0, 0] on gIekLKZNh35iCx2NXzKRLQ "checkbox" at bounding box center [0, 0] width 0 height 0
click at [821, 88] on label at bounding box center [820, 88] width 9 height 9
click at [0, 0] on gIekLKZNh35iCx2NXzKRLQ "checkbox" at bounding box center [0, 0] width 0 height 0
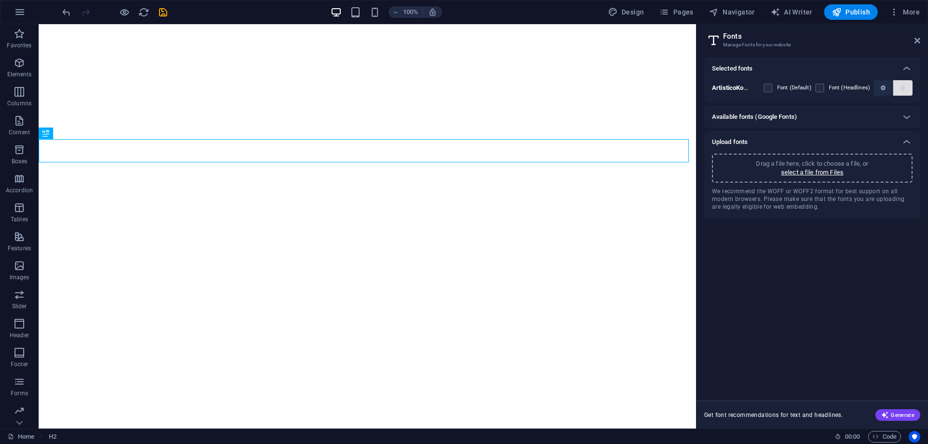
click at [902, 90] on icon "button" at bounding box center [903, 88] width 4 height 6
click at [778, 114] on h6 "Available fonts (Google Fonts)" at bounding box center [754, 117] width 85 height 12
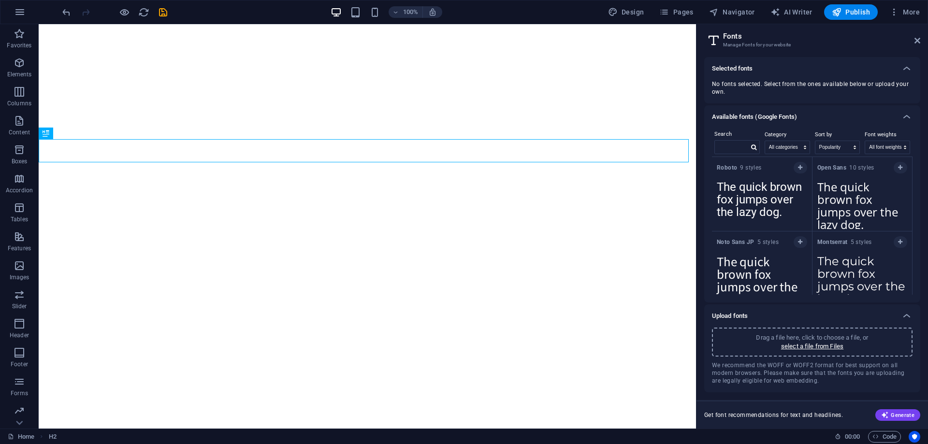
click at [778, 115] on h6 "Available fonts (Google Fonts)" at bounding box center [754, 117] width 85 height 12
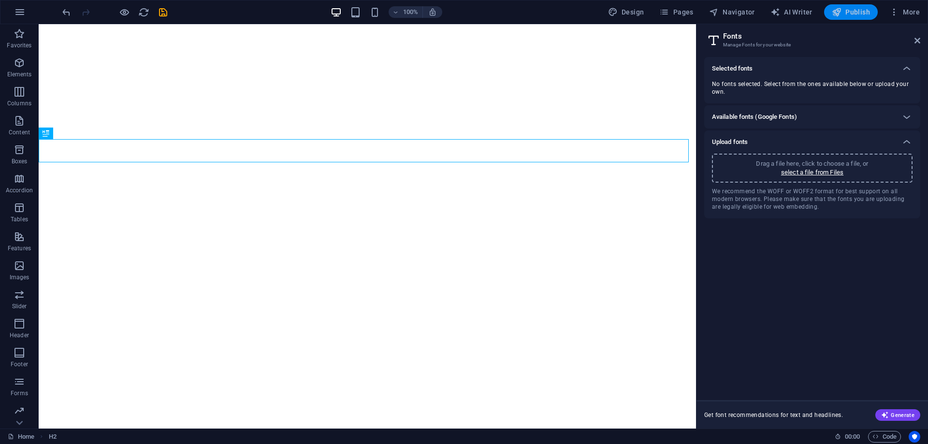
click at [844, 12] on span "Publish" at bounding box center [851, 12] width 38 height 10
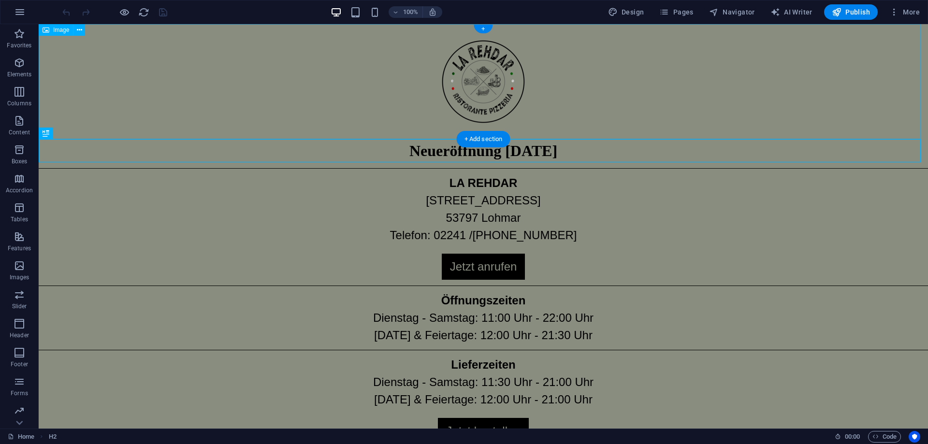
click at [694, 56] on figure at bounding box center [483, 81] width 889 height 115
click at [643, 14] on span "Design" at bounding box center [626, 12] width 36 height 10
select select "rem"
select select "400"
select select "px"
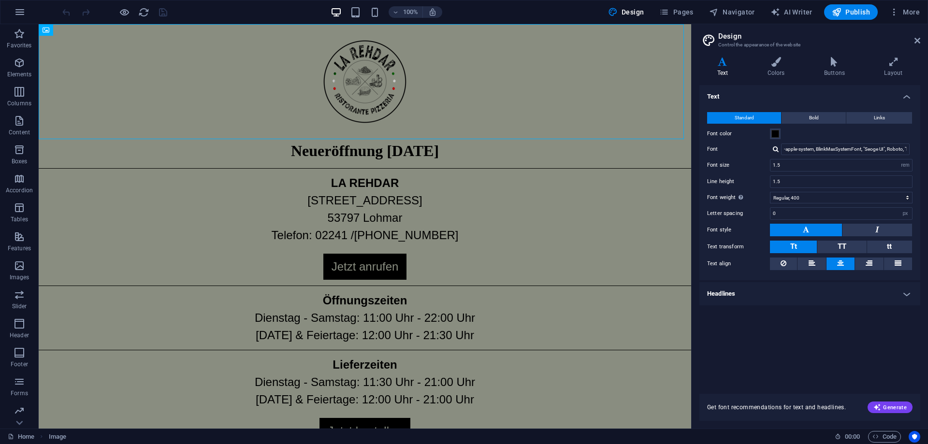
click at [757, 298] on h4 "Headlines" at bounding box center [809, 293] width 221 height 23
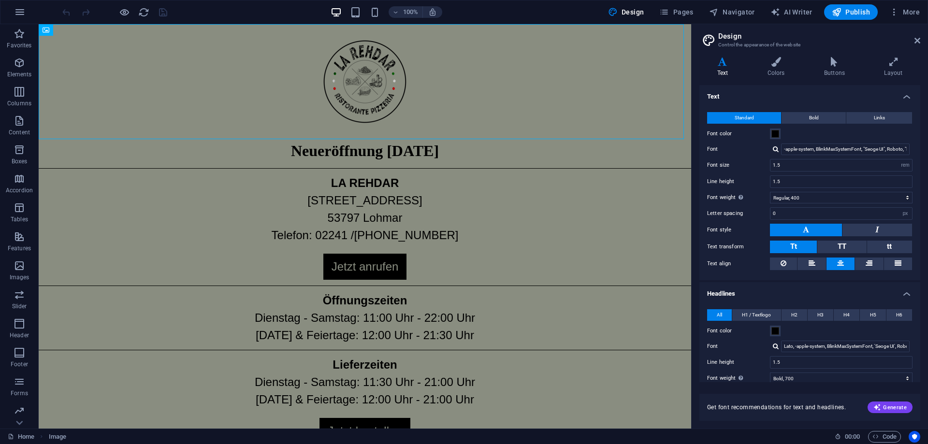
scroll to position [48, 0]
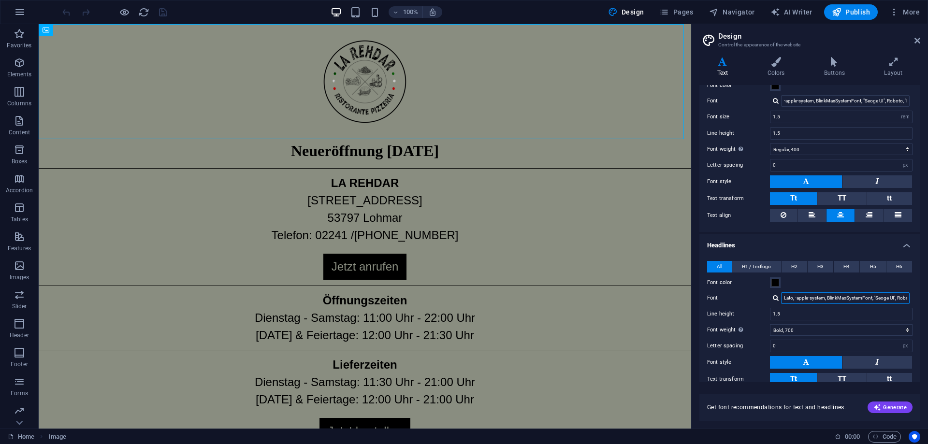
click at [788, 293] on input "Lato, -apple-system, BlinkMaxSystemFont, 'Seoge UI', Roboto, 'Helvetica Neue', …" at bounding box center [845, 298] width 129 height 12
click at [775, 299] on div at bounding box center [776, 298] width 6 height 6
click at [796, 307] on div "Manage fonts →" at bounding box center [848, 311] width 128 height 10
select select "popularity"
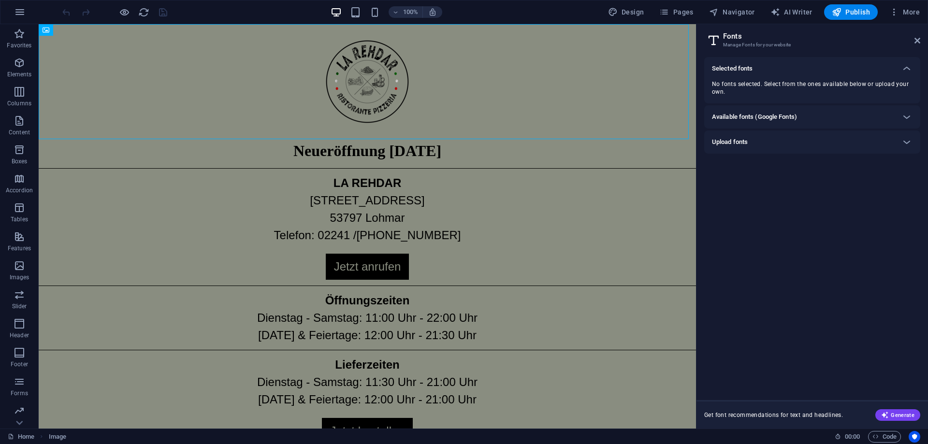
click at [770, 120] on h6 "Available fonts (Google Fonts)" at bounding box center [754, 117] width 85 height 12
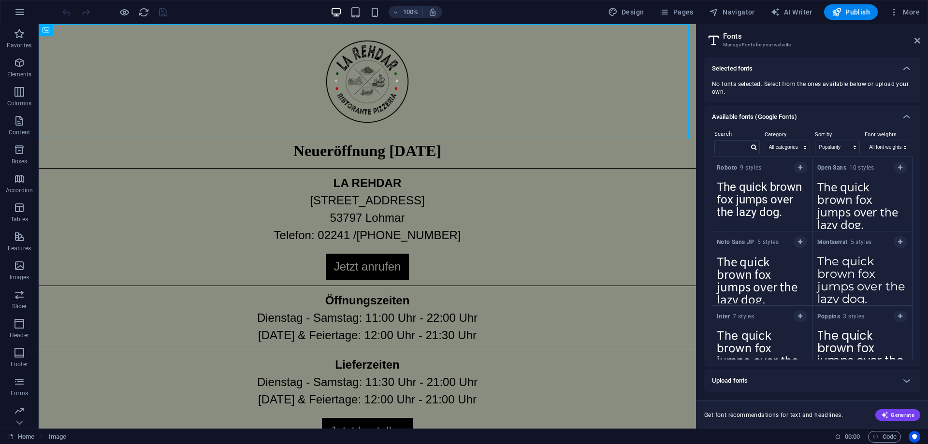
click at [773, 120] on h6 "Available fonts (Google Fonts)" at bounding box center [754, 117] width 85 height 12
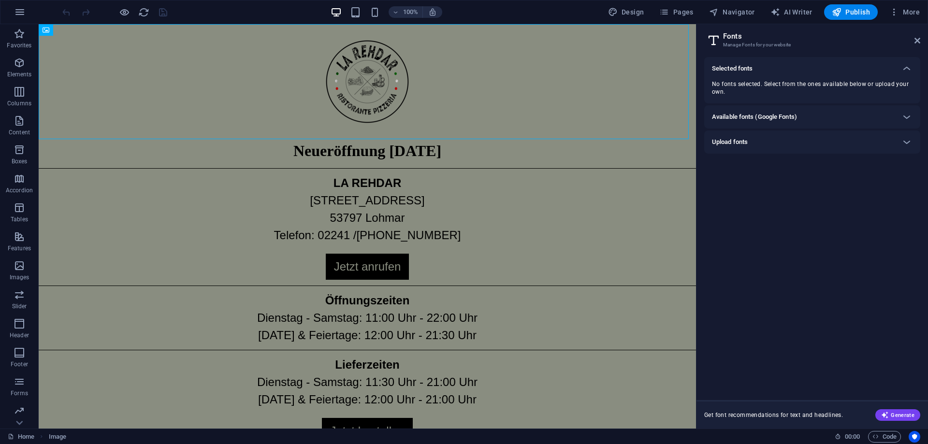
click at [768, 141] on div "Upload fonts" at bounding box center [803, 142] width 183 height 12
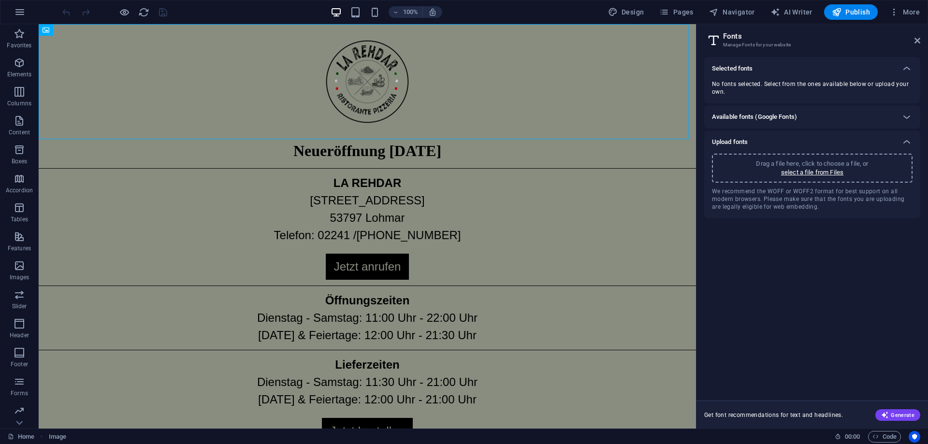
click at [768, 141] on div "Upload fonts" at bounding box center [803, 142] width 183 height 12
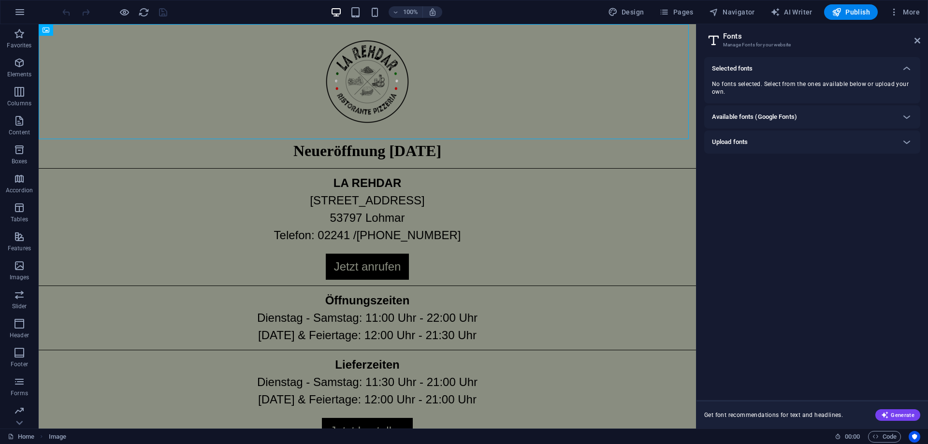
click at [772, 82] on span "No fonts selected. Select from the ones available below or upload your own." at bounding box center [812, 87] width 201 height 15
click at [918, 8] on span "More" at bounding box center [904, 12] width 30 height 10
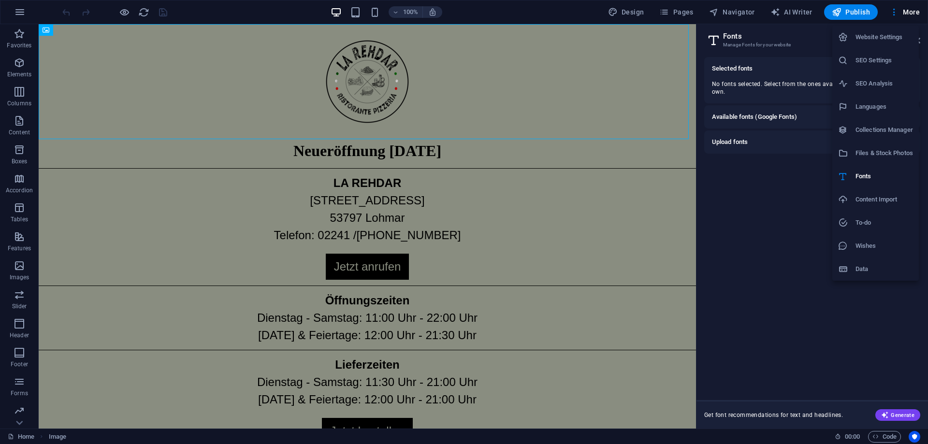
click at [913, 8] on div at bounding box center [464, 222] width 928 height 444
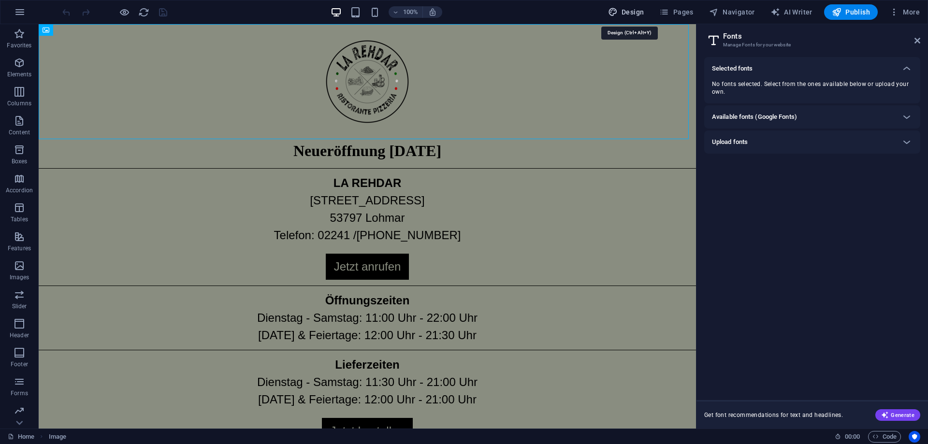
click at [629, 13] on span "Design" at bounding box center [626, 12] width 36 height 10
select select "rem"
select select "400"
select select "px"
select select "700"
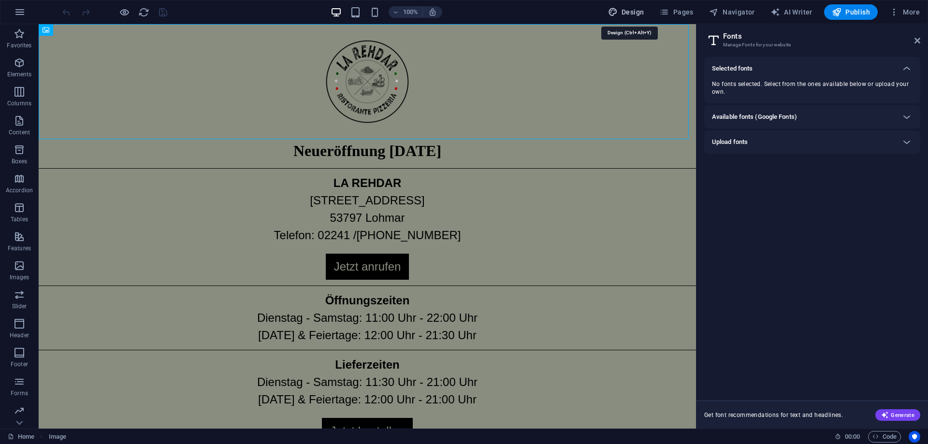
select select "px"
select select "rem"
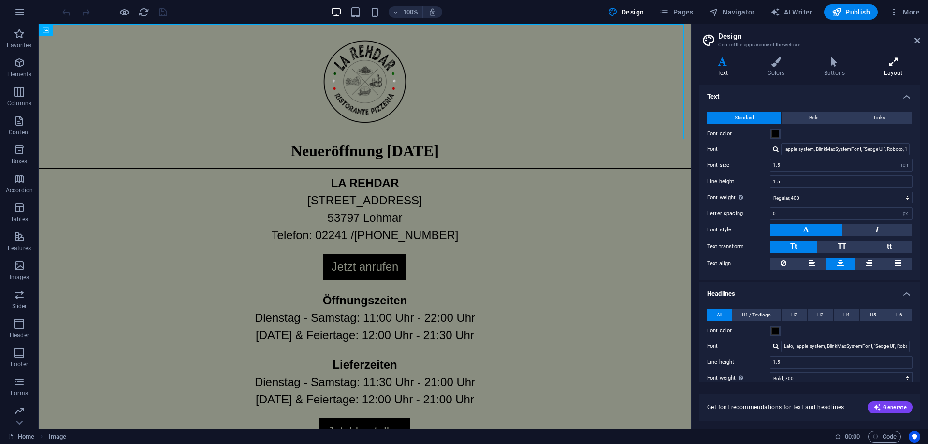
click at [894, 73] on h4 "Layout" at bounding box center [894, 67] width 54 height 20
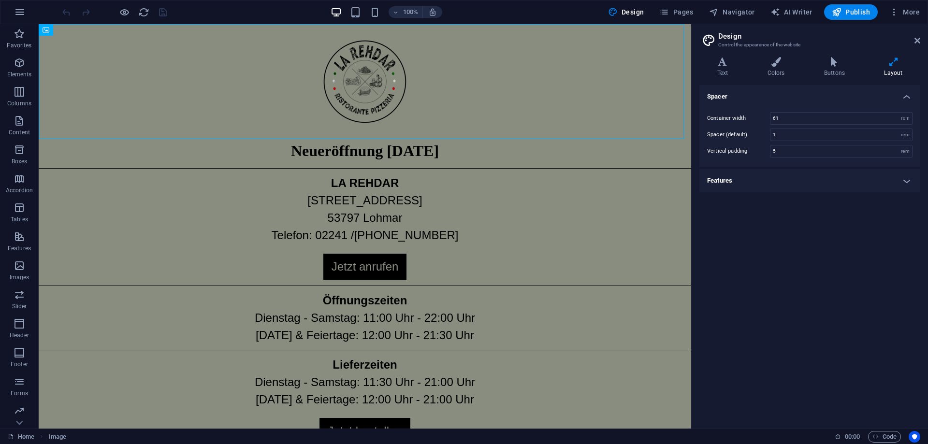
click at [766, 180] on h4 "Features" at bounding box center [809, 180] width 221 height 23
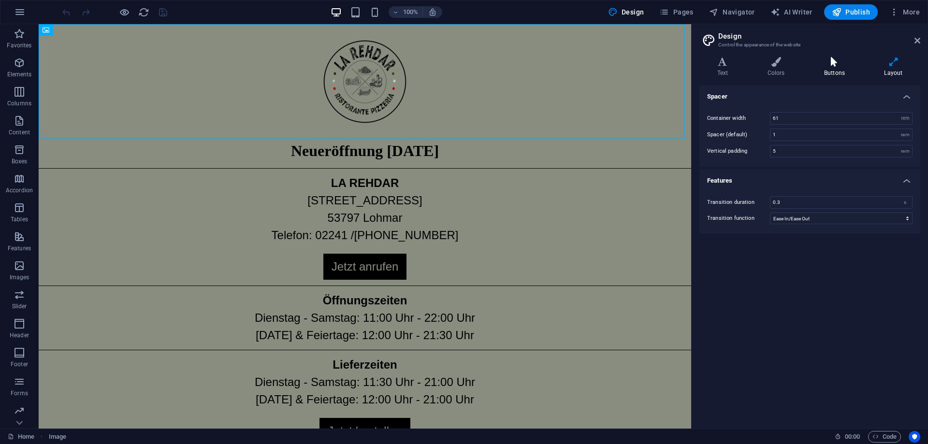
click at [832, 62] on icon at bounding box center [834, 62] width 56 height 10
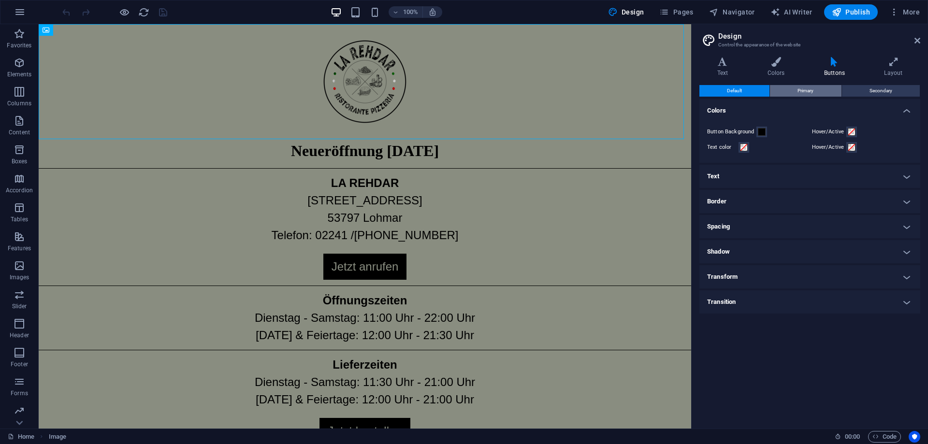
click at [812, 90] on span "Primary" at bounding box center [806, 91] width 16 height 12
click at [754, 90] on button "Default" at bounding box center [734, 91] width 70 height 12
click at [777, 69] on h4 "Colors" at bounding box center [778, 67] width 57 height 20
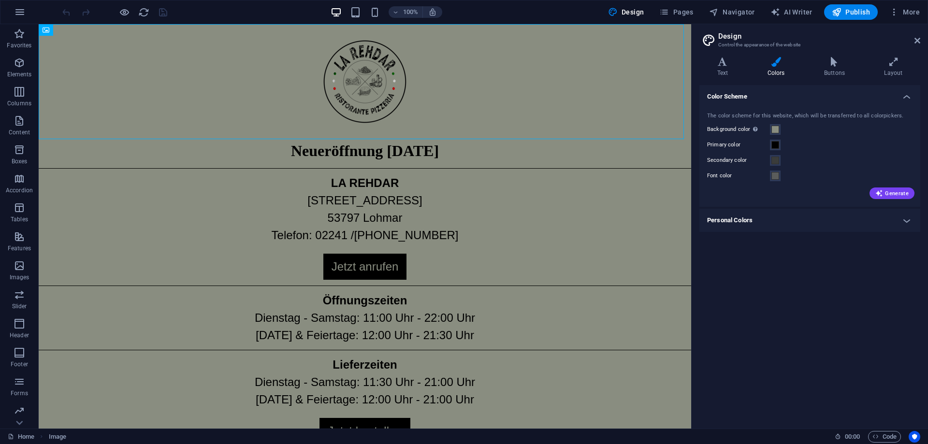
click at [754, 218] on h4 "Personal Colors" at bounding box center [809, 220] width 221 height 23
click at [773, 128] on span at bounding box center [776, 130] width 8 height 8
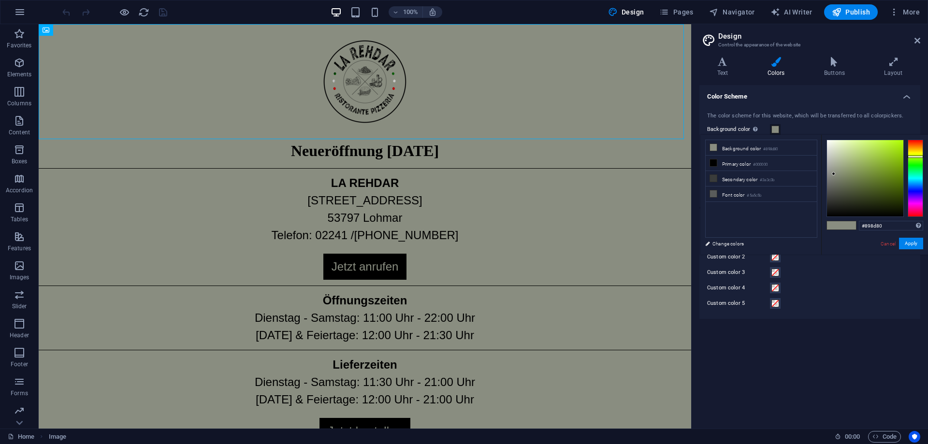
click at [855, 286] on div "Custom color 4" at bounding box center [809, 288] width 205 height 12
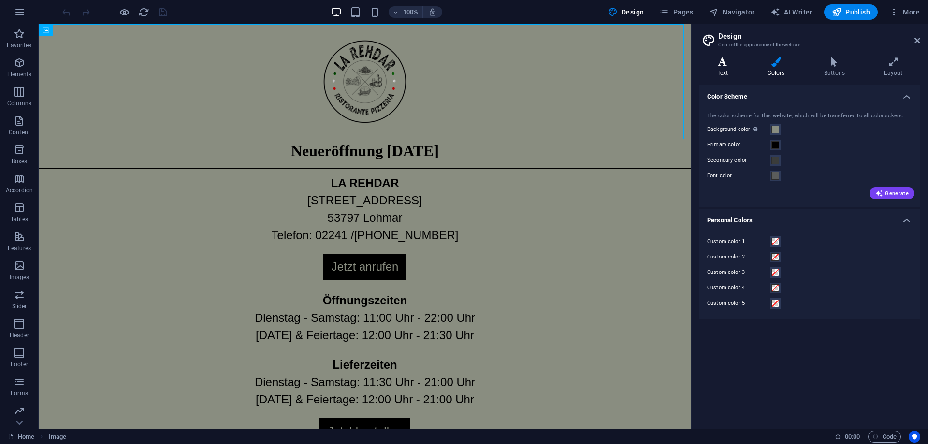
click at [720, 57] on icon at bounding box center [722, 62] width 46 height 10
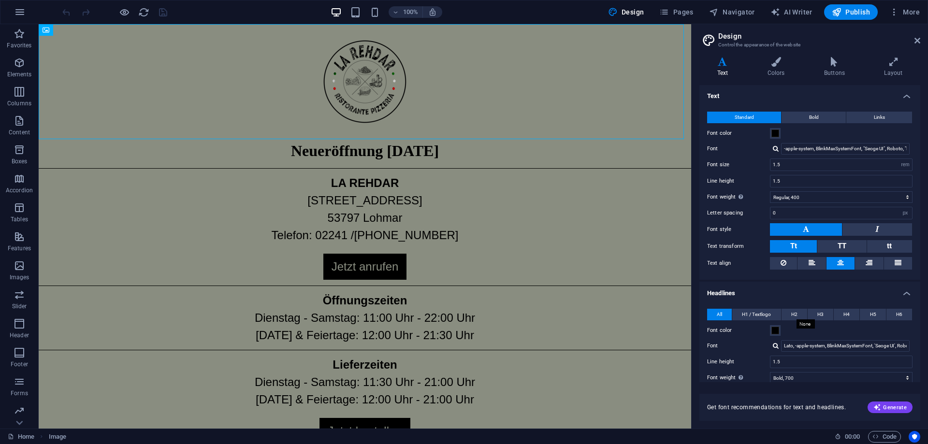
scroll to position [0, 0]
click at [24, 10] on icon "button" at bounding box center [20, 12] width 12 height 12
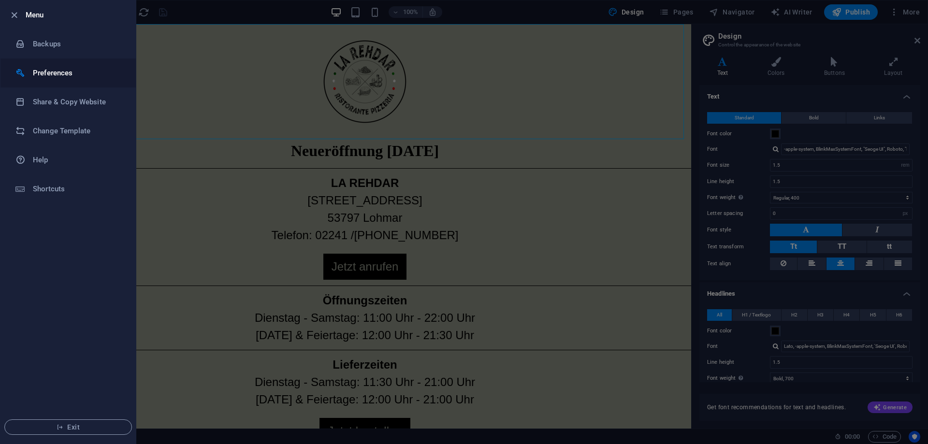
click at [60, 69] on h6 "Preferences" at bounding box center [77, 73] width 89 height 12
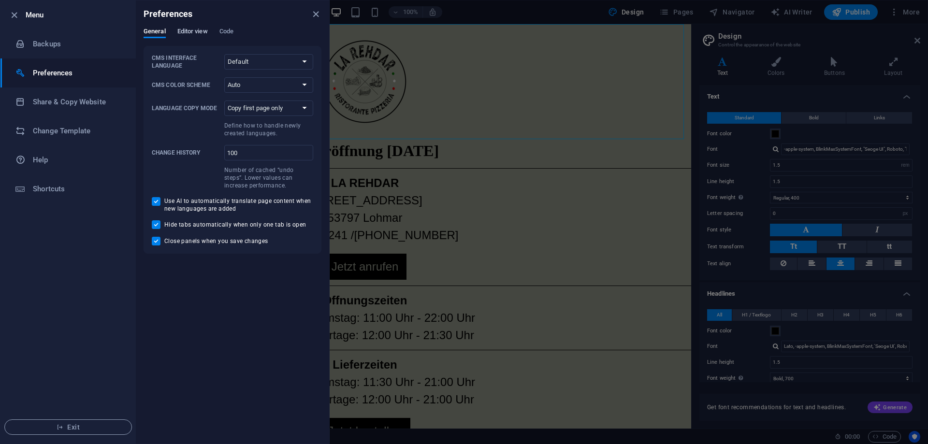
click at [192, 32] on span "Editor view" at bounding box center [192, 33] width 30 height 14
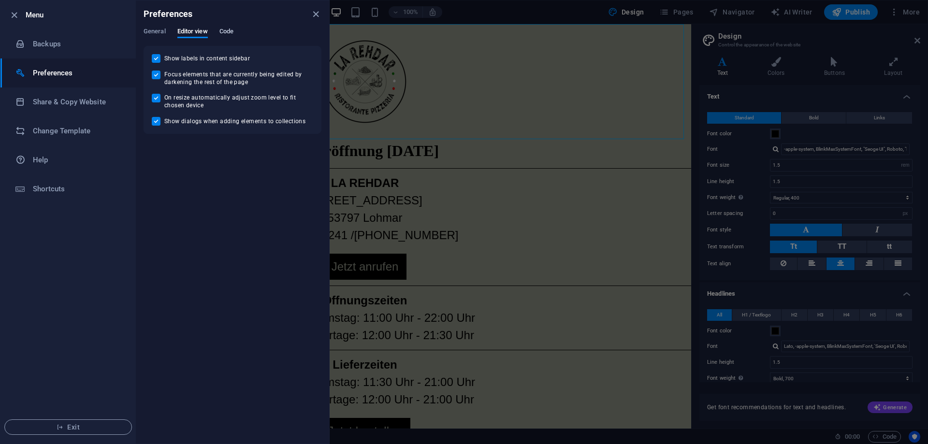
click at [220, 31] on span "Code" at bounding box center [226, 33] width 14 height 14
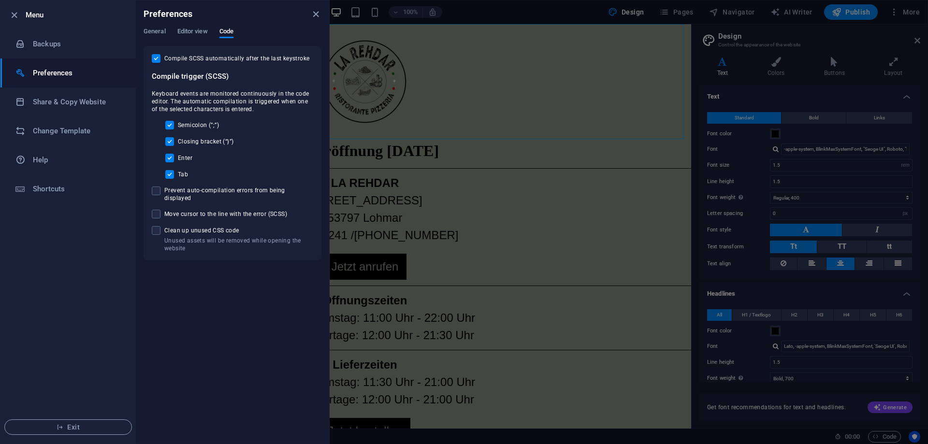
click at [849, 13] on div at bounding box center [464, 222] width 928 height 444
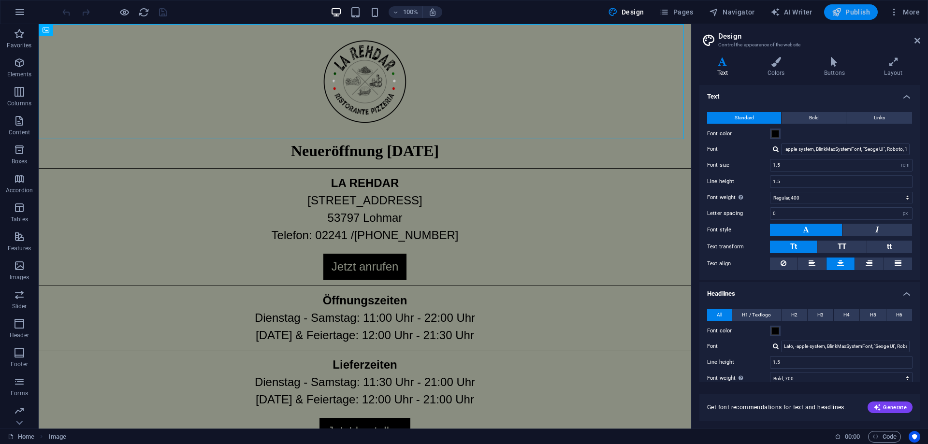
click at [851, 12] on span "Publish" at bounding box center [851, 12] width 38 height 10
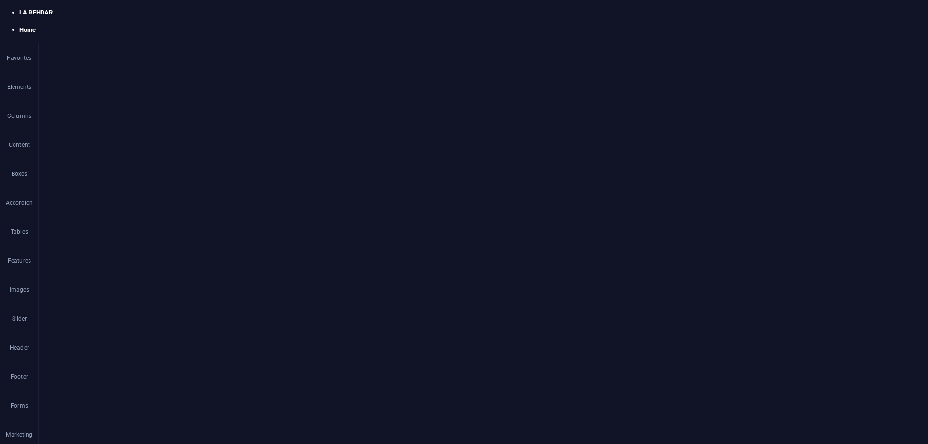
click at [47, 166] on icon at bounding box center [46, 163] width 7 height 12
click at [86, 163] on button at bounding box center [89, 163] width 12 height 12
click at [109, 187] on link "⏎ Edit" at bounding box center [119, 186] width 65 height 15
select select "%"
select select "px"
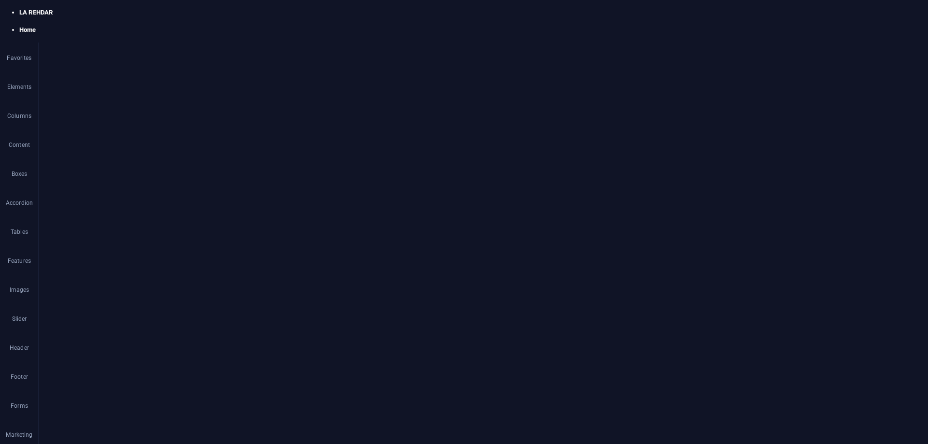
drag, startPoint x: 121, startPoint y: 133, endPoint x: 82, endPoint y: 130, distance: 39.3
click at [82, 130] on div "Width 100 px rem % vh vw" at bounding box center [122, 132] width 137 height 13
type input "80"
click at [188, 285] on div "separator Color Width 80 px rem % vh vw Height 1 px rem vh vw Left aligned Cent…" at bounding box center [122, 253] width 152 height 336
click at [90, 278] on icon at bounding box center [88, 280] width 5 height 10
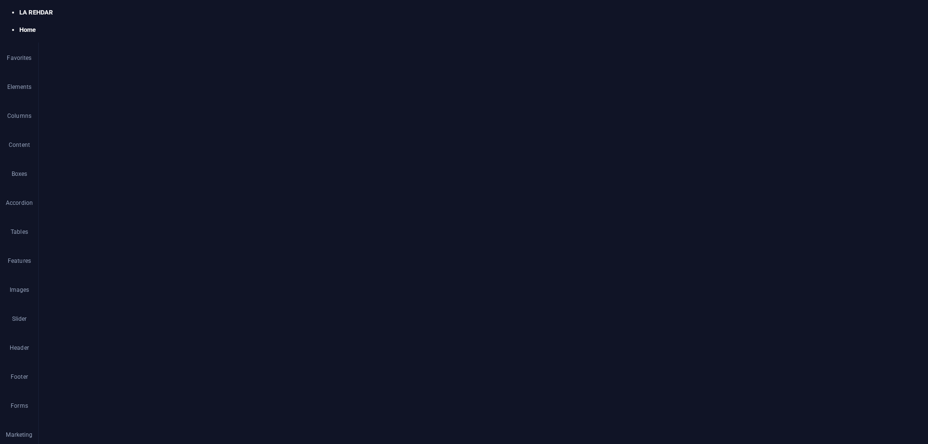
click at [142, 111] on link "⏎ Edit" at bounding box center [123, 109] width 65 height 15
select select "%"
select select "px"
drag, startPoint x: 120, startPoint y: 131, endPoint x: 69, endPoint y: 121, distance: 52.3
click at [69, 121] on div "Color Width 100 px rem % vh vw Height 1 px rem vh vw Left aligned Centered Righ…" at bounding box center [122, 140] width 152 height 76
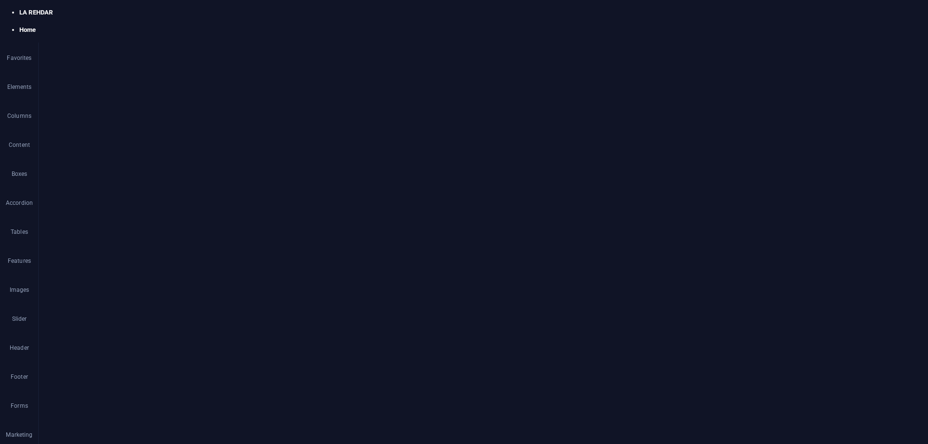
type input "80"
select select "%"
select select "px"
drag, startPoint x: 119, startPoint y: 132, endPoint x: 96, endPoint y: 130, distance: 23.3
click at [97, 130] on div "Width 100 px rem % vh vw" at bounding box center [122, 132] width 137 height 13
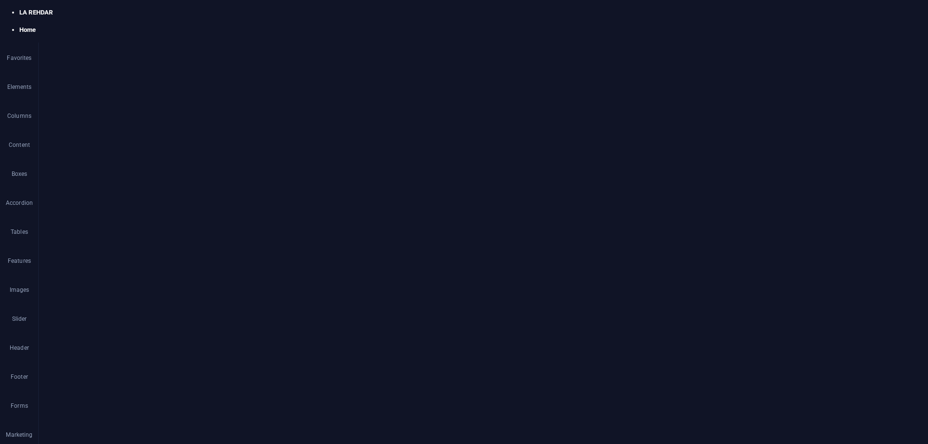
type input "80"
click at [211, 257] on div "Separator" at bounding box center [240, 251] width 62 height 12
click at [210, 257] on div "Separator" at bounding box center [240, 251] width 62 height 12
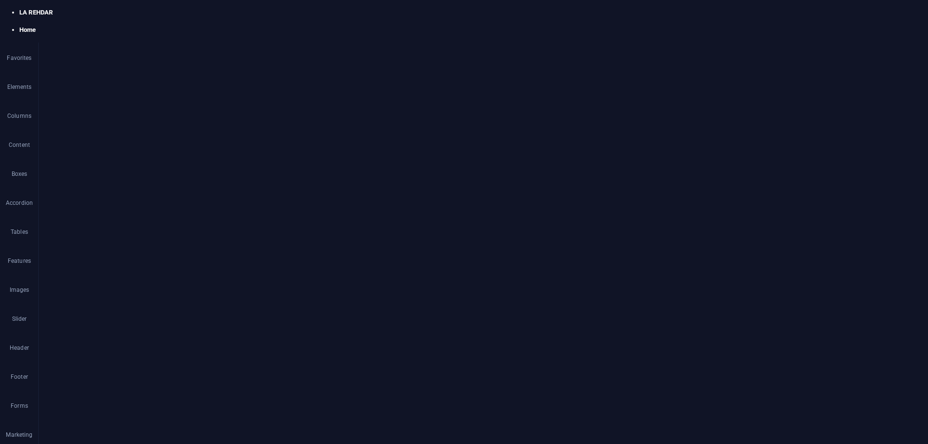
click at [210, 257] on div "Separator" at bounding box center [240, 251] width 62 height 12
click at [258, 253] on icon at bounding box center [258, 251] width 5 height 10
click at [285, 274] on link "⏎ Edit" at bounding box center [291, 276] width 65 height 15
select select "%"
select select "px"
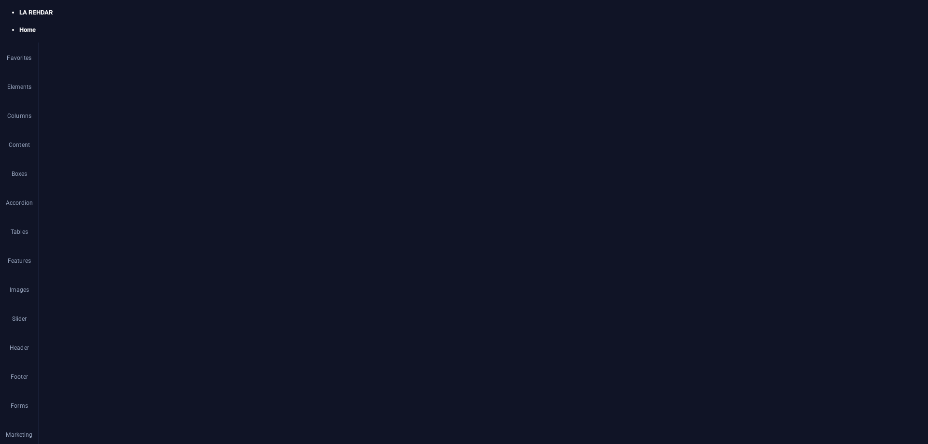
drag, startPoint x: 130, startPoint y: 134, endPoint x: 82, endPoint y: 129, distance: 48.2
click at [83, 129] on div "Width 100 px rem % vh vw" at bounding box center [122, 132] width 137 height 13
type input "80"
click at [142, 235] on div "separator Color Width 80 px rem % vh vw Height 1 px rem vh vw Left aligned Cent…" at bounding box center [122, 253] width 152 height 336
click at [841, 13] on icon "button" at bounding box center [837, 12] width 10 height 10
